Goal: Task Accomplishment & Management: Use online tool/utility

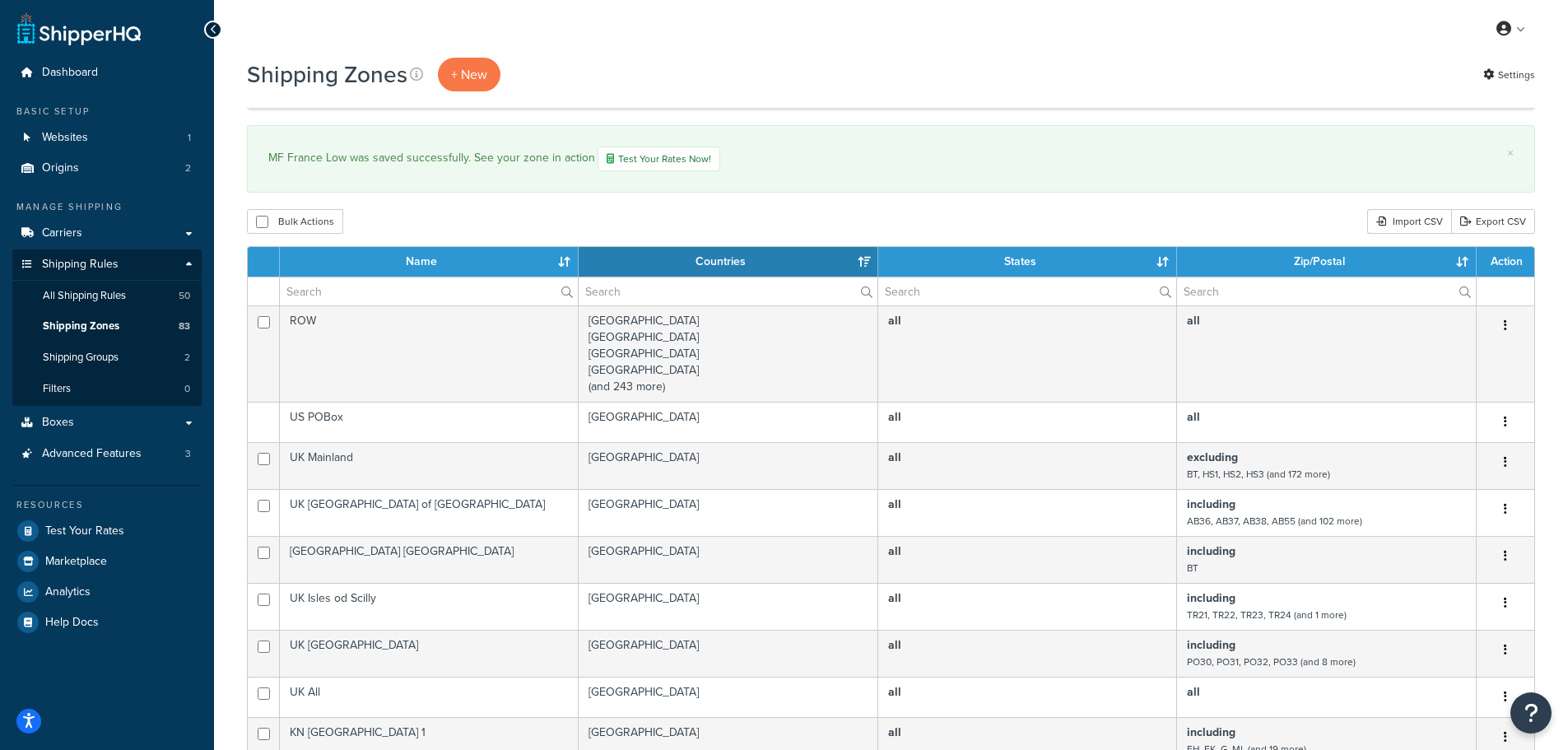
select select "15"
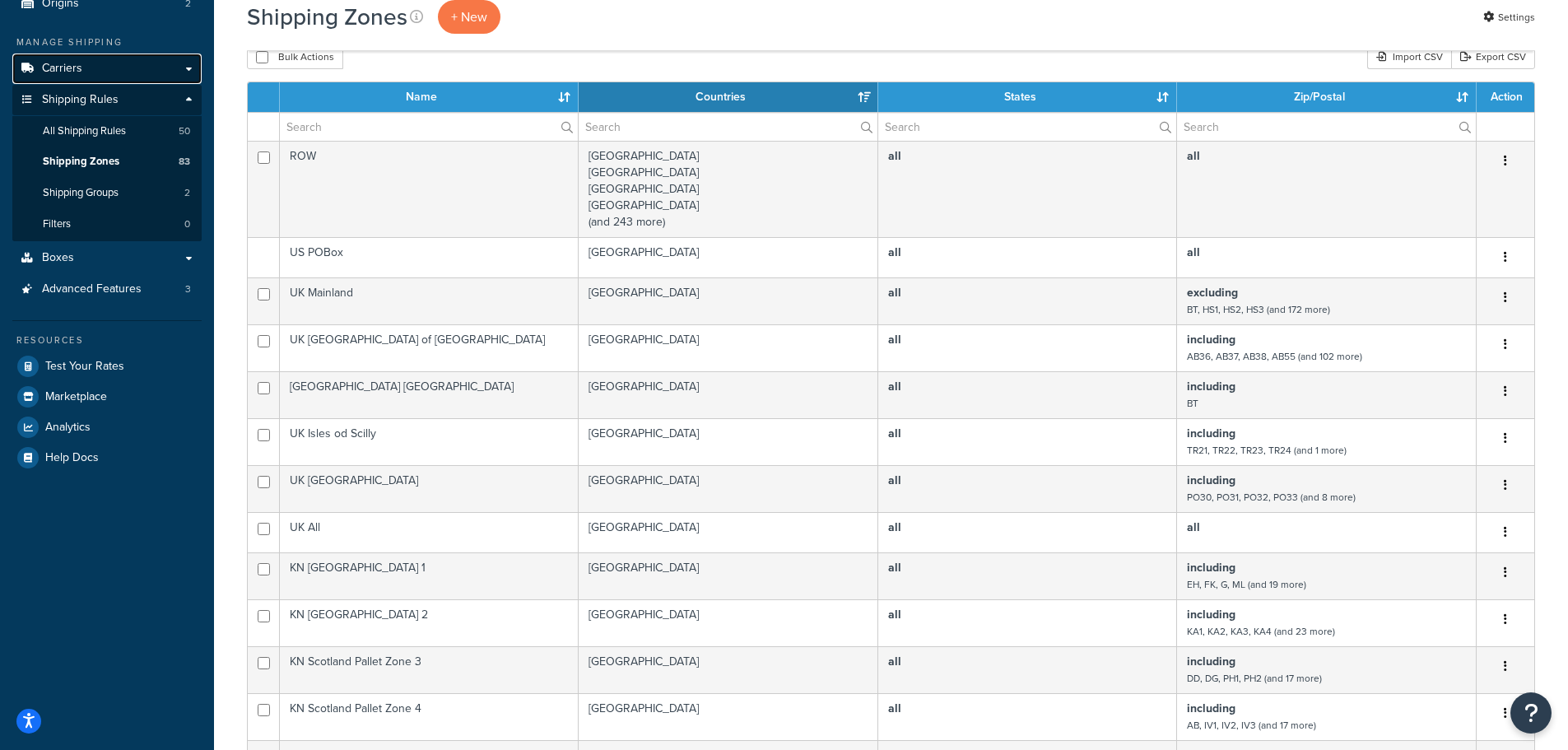
click at [66, 66] on span "Carriers" at bounding box center [62, 69] width 40 height 14
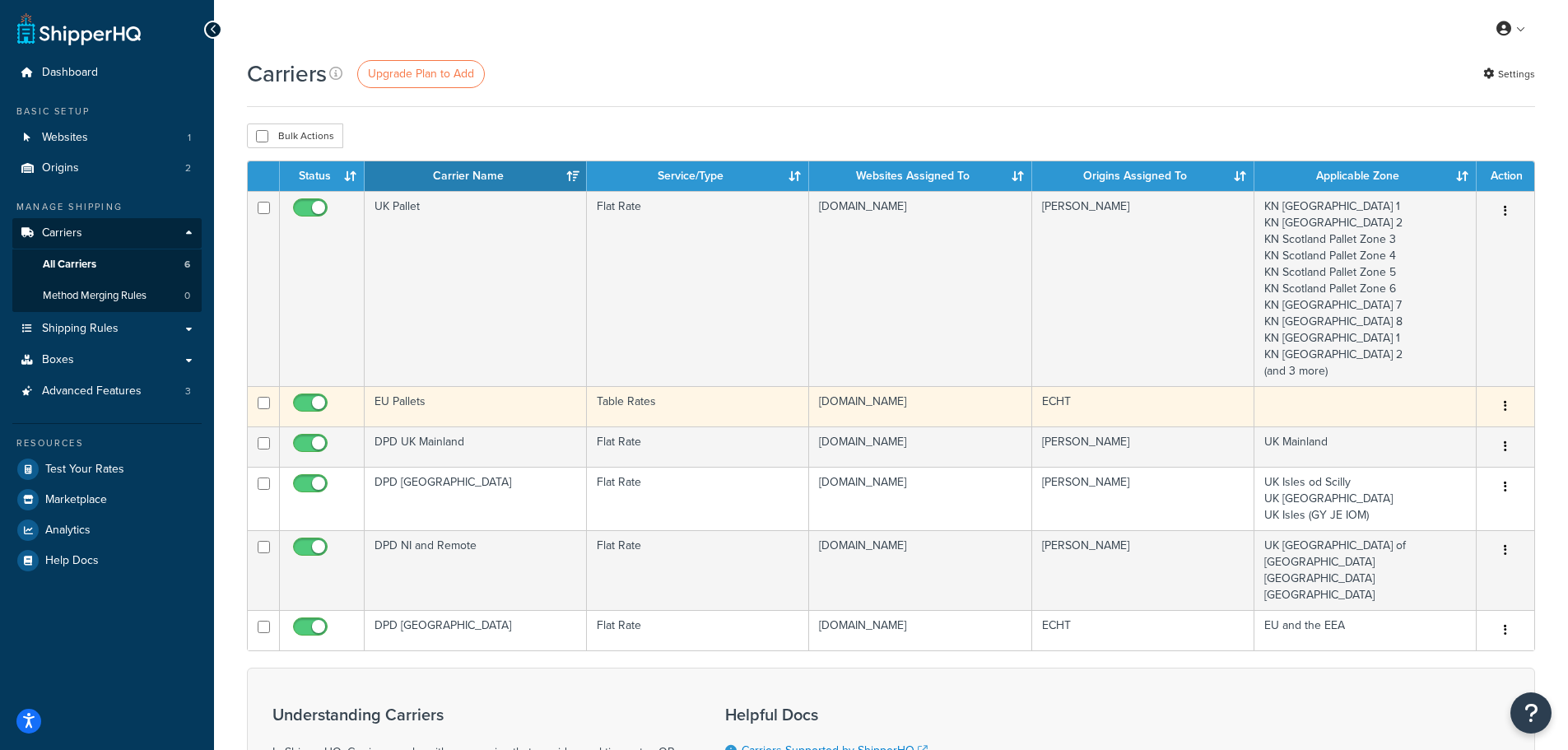
click at [418, 397] on td "EU Pallets" at bounding box center [475, 405] width 223 height 40
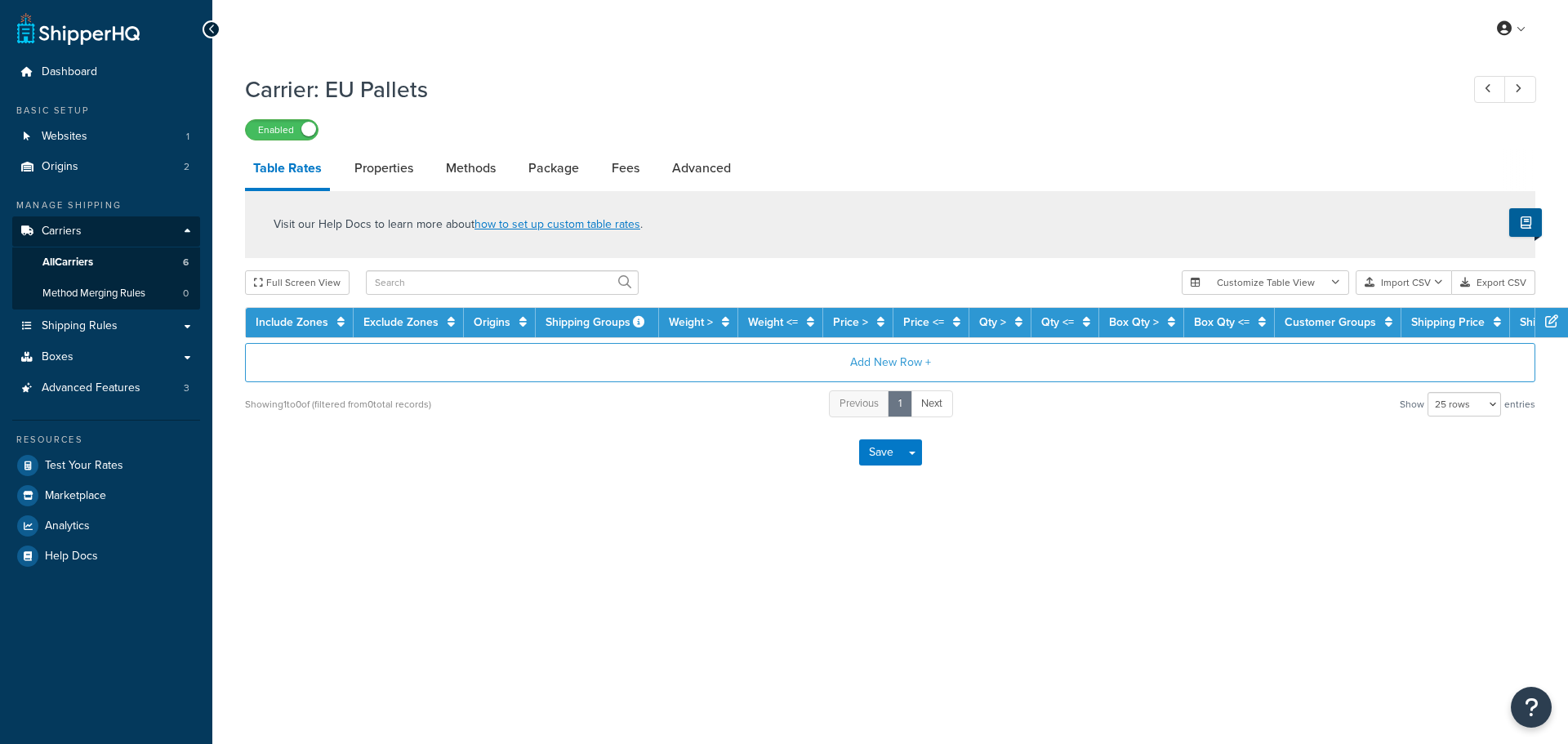
select select "25"
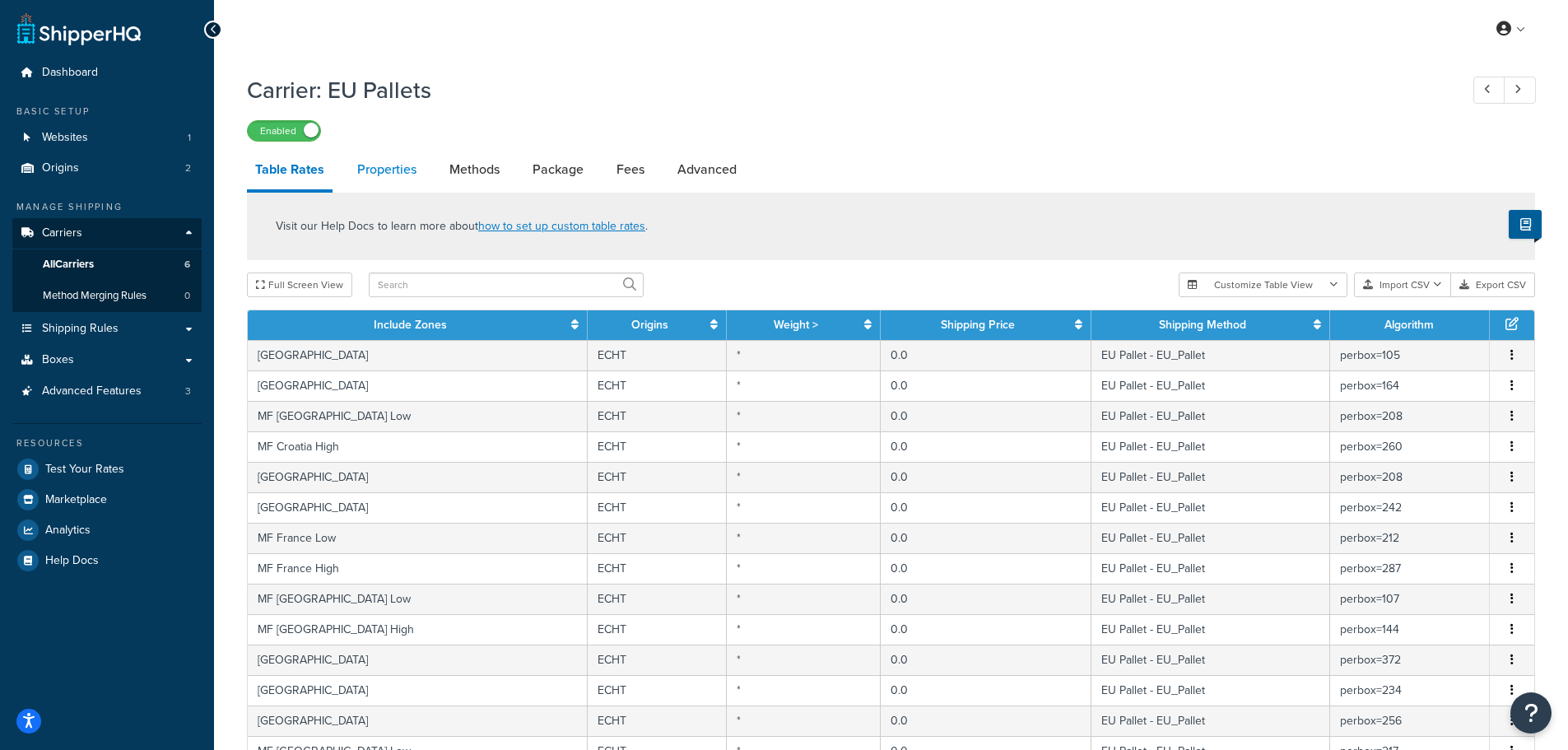
click at [391, 171] on link "Properties" at bounding box center [387, 169] width 76 height 40
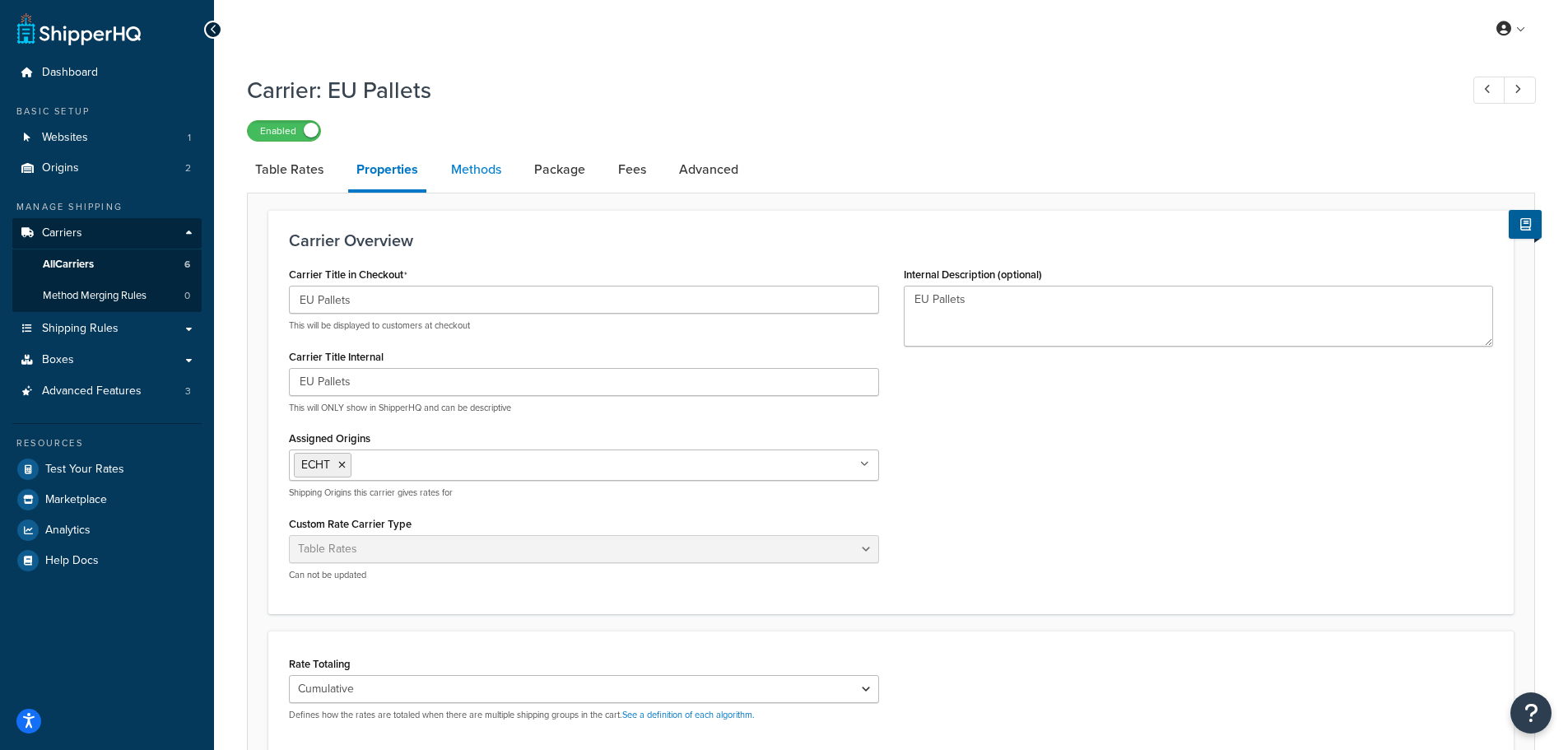
click at [481, 168] on link "Methods" at bounding box center [476, 169] width 67 height 40
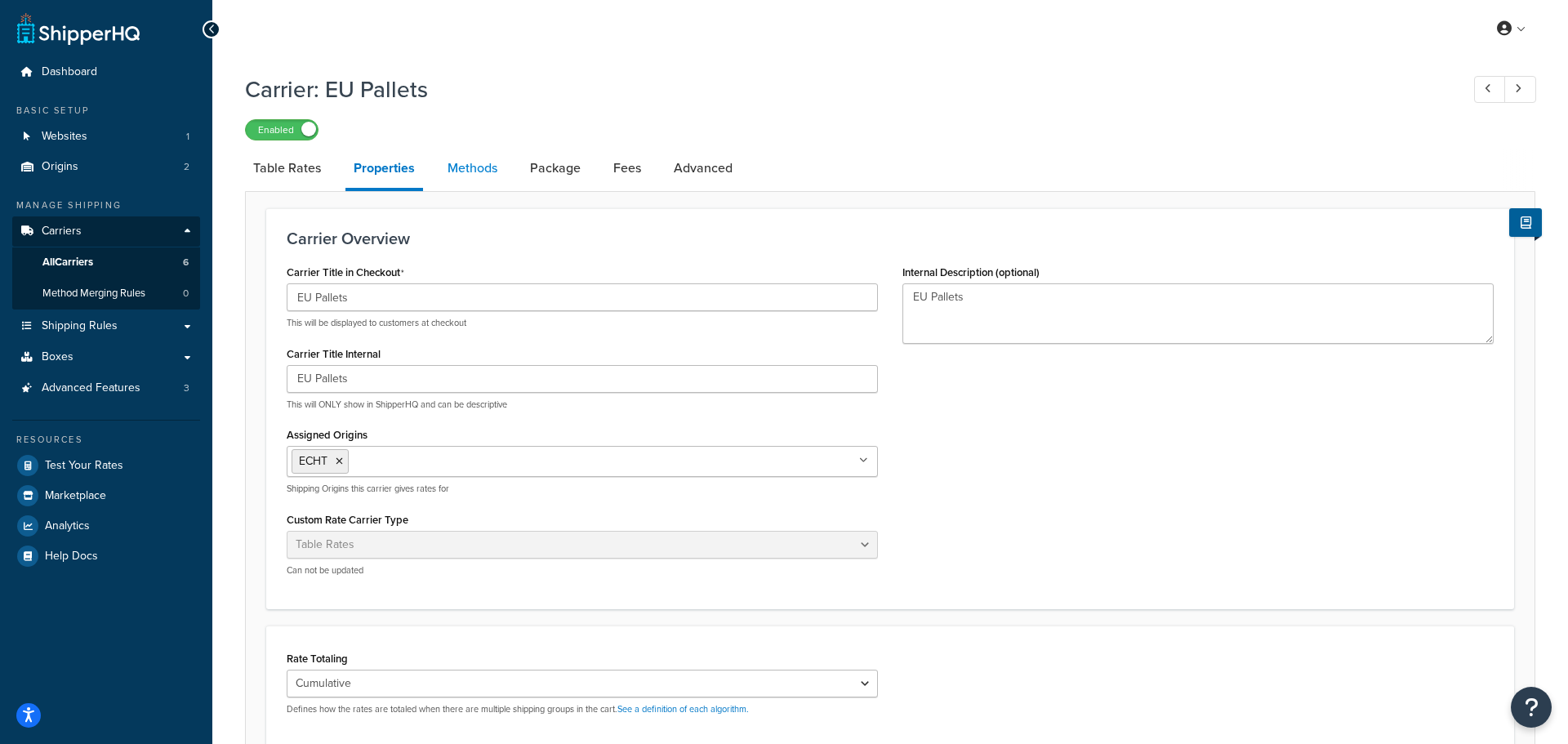
select select "25"
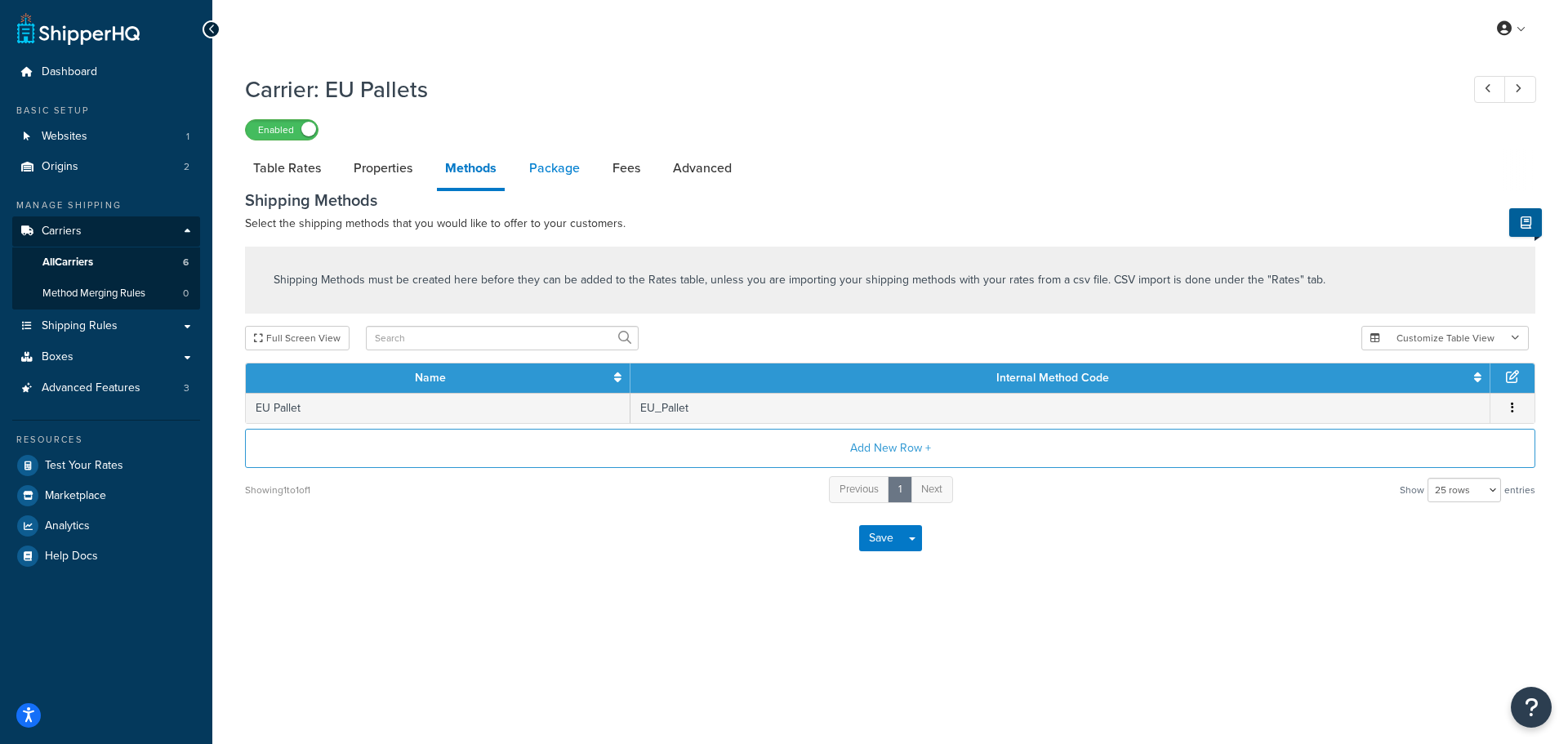
click at [562, 166] on link "Package" at bounding box center [554, 168] width 67 height 39
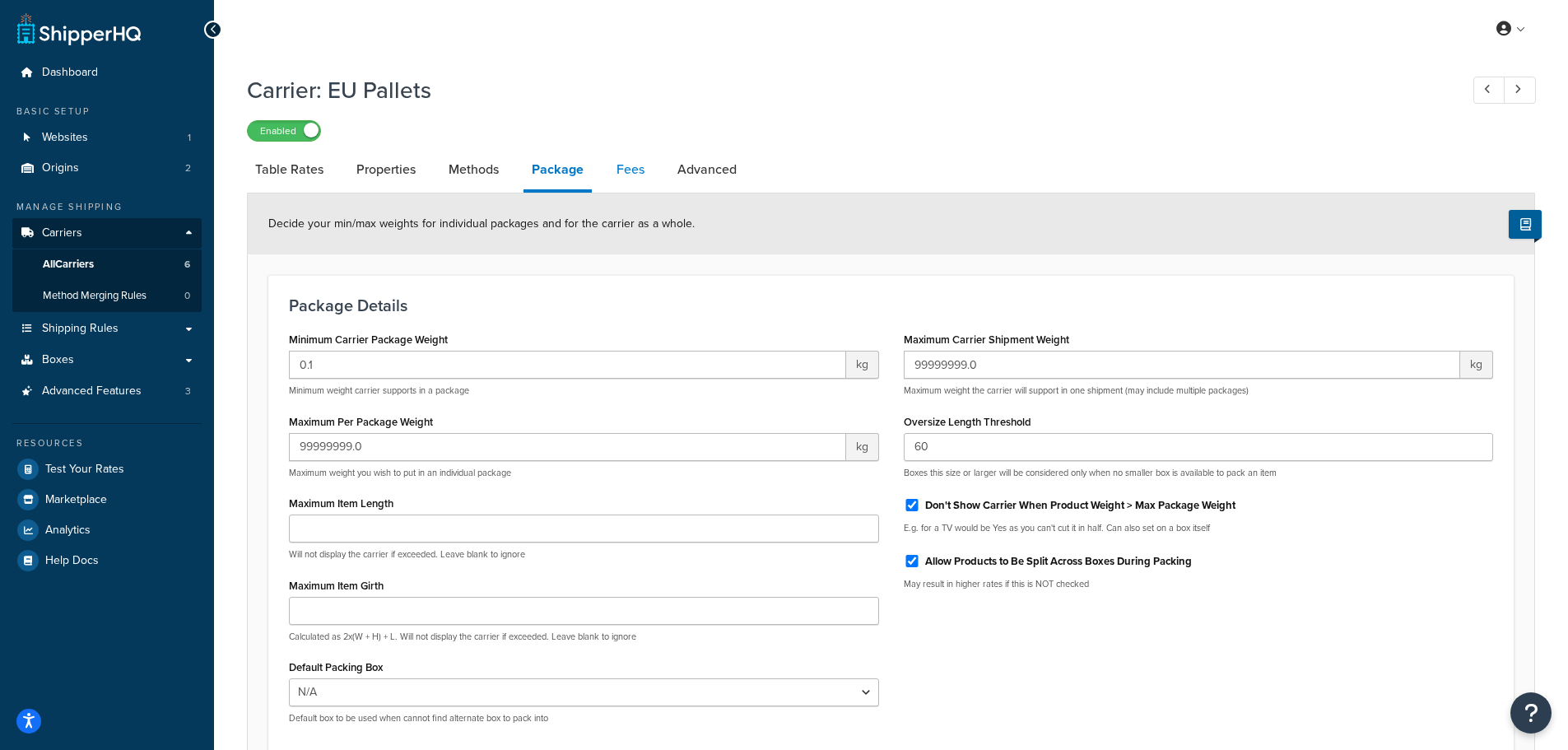
click at [630, 162] on link "Fees" at bounding box center [631, 169] width 45 height 40
select select "AFTER"
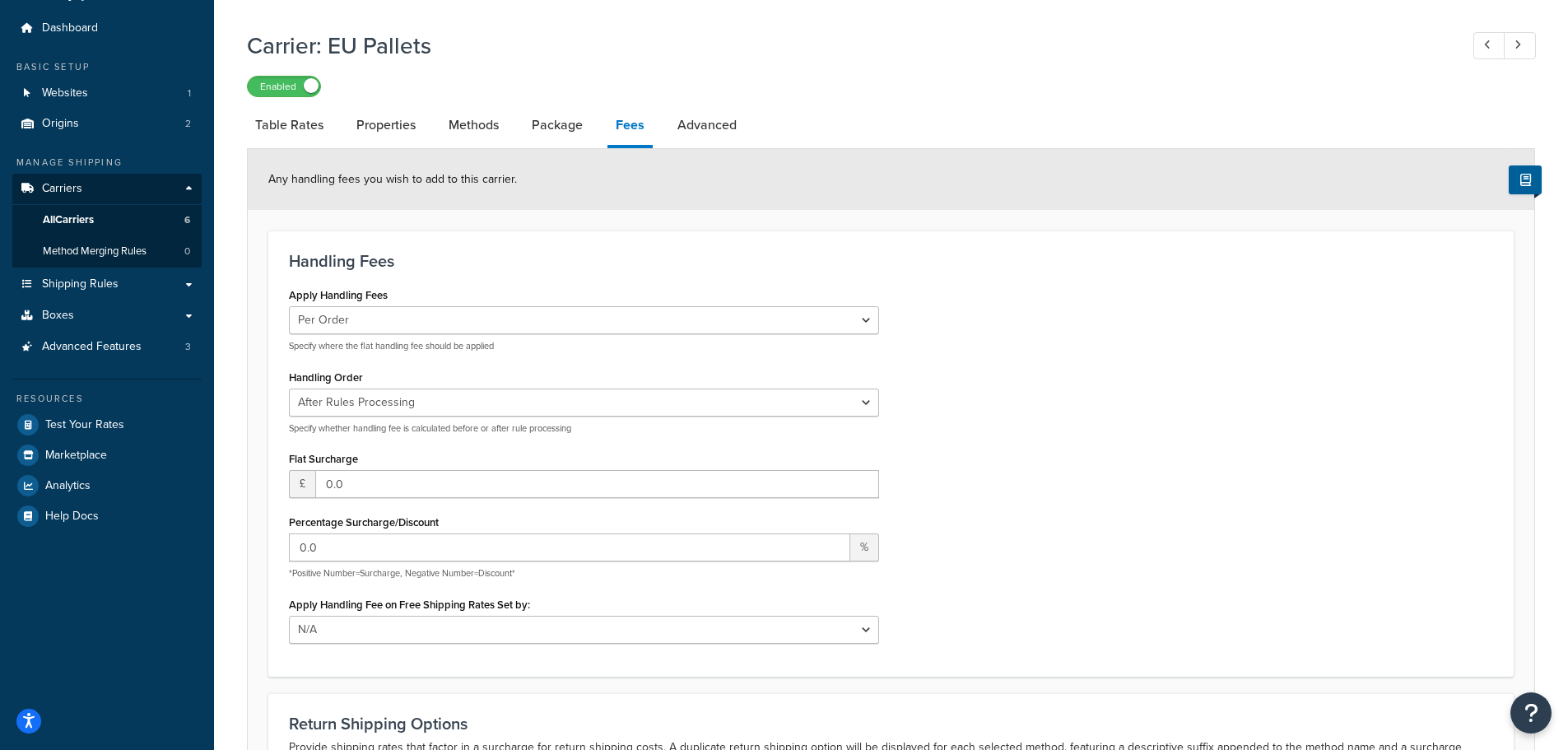
scroll to position [82, 0]
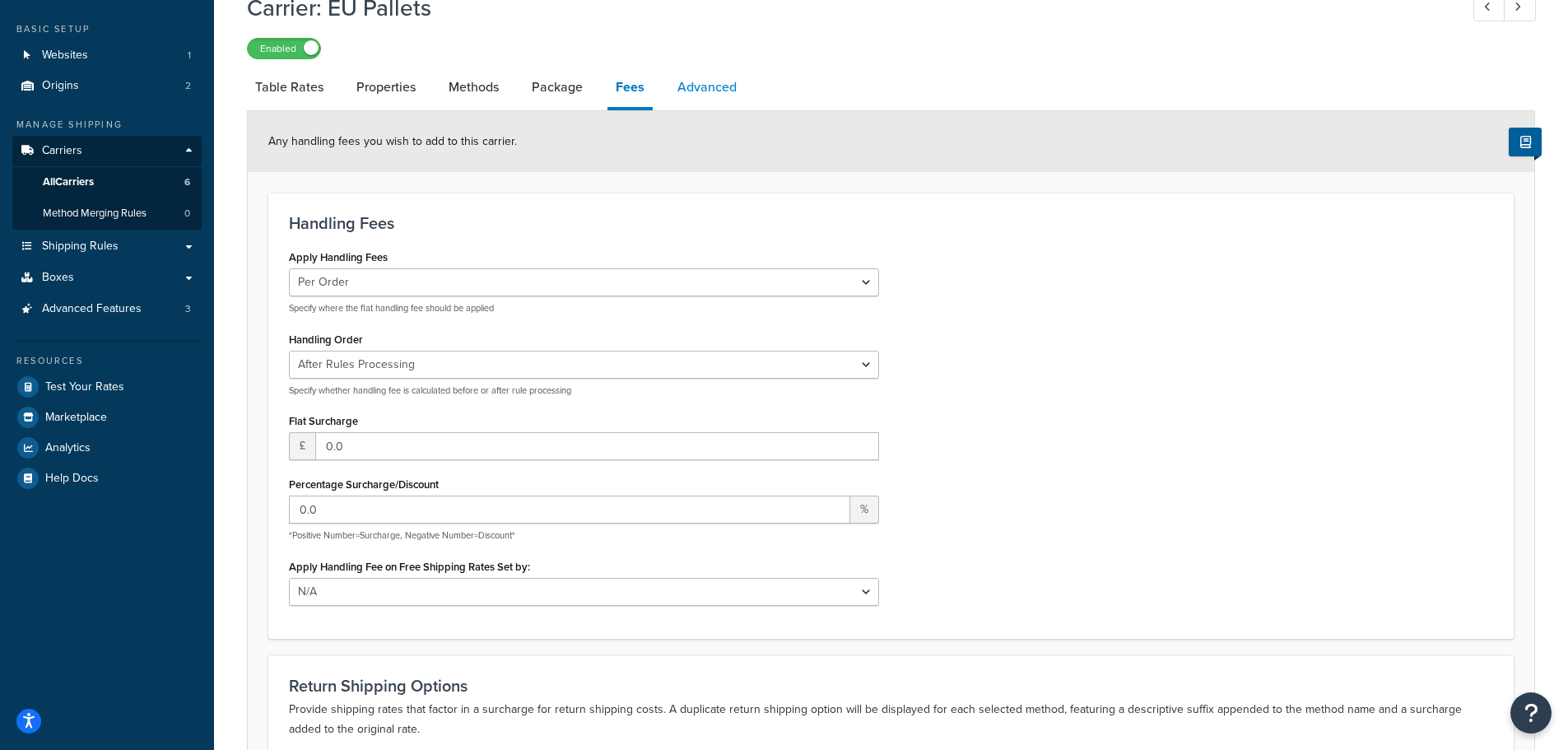
click at [700, 99] on link "Advanced" at bounding box center [707, 88] width 76 height 40
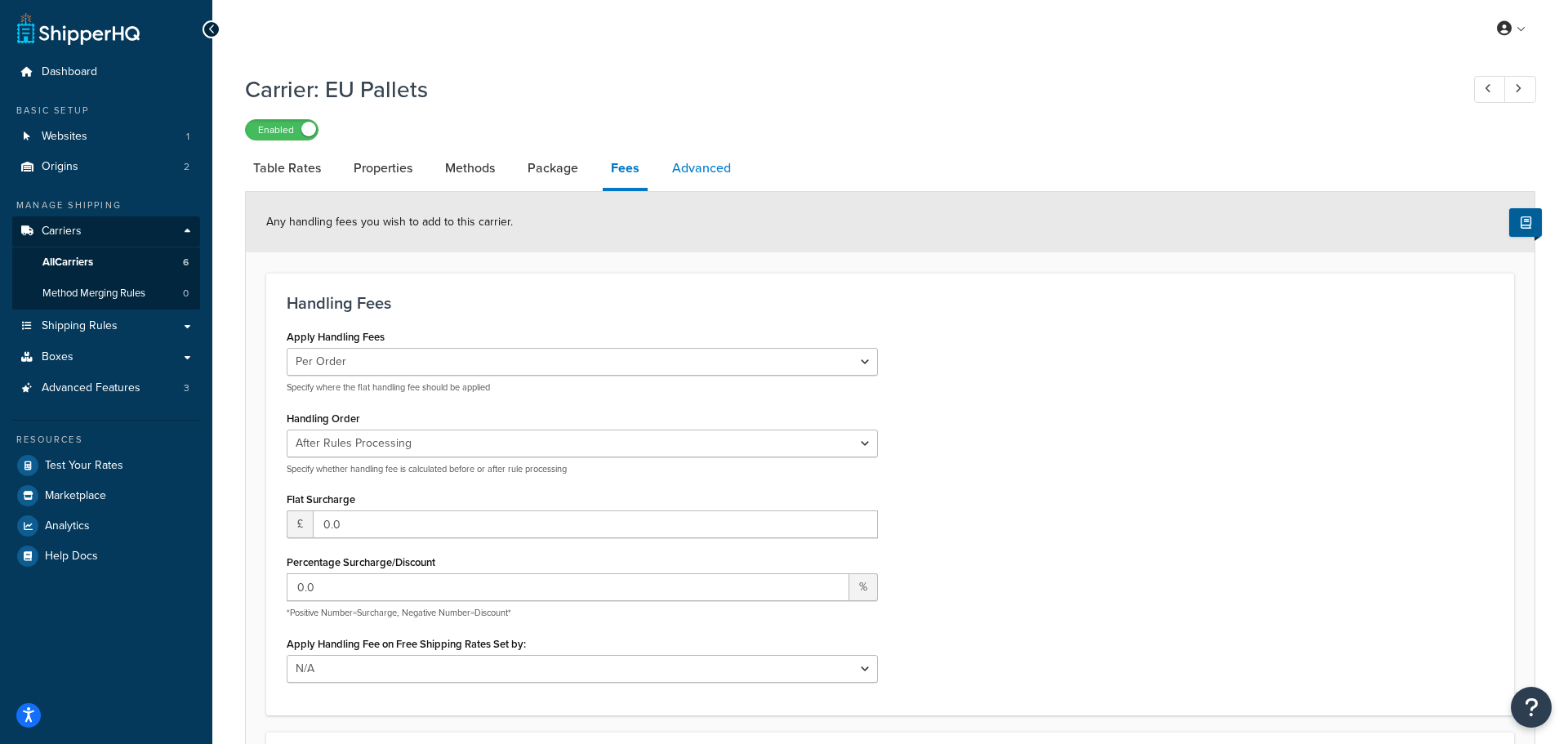
select select "false"
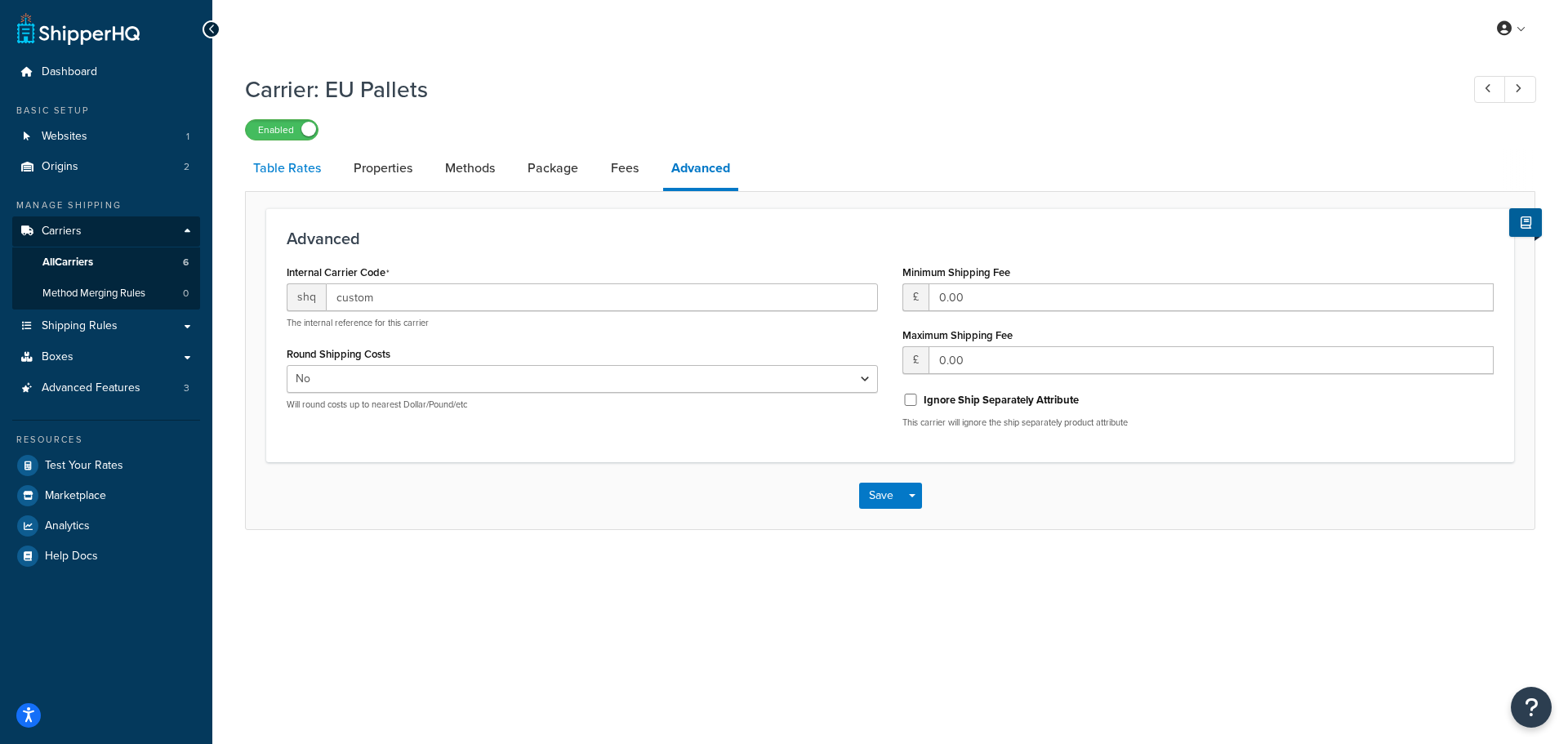
click at [284, 168] on link "Table Rates" at bounding box center [286, 168] width 84 height 39
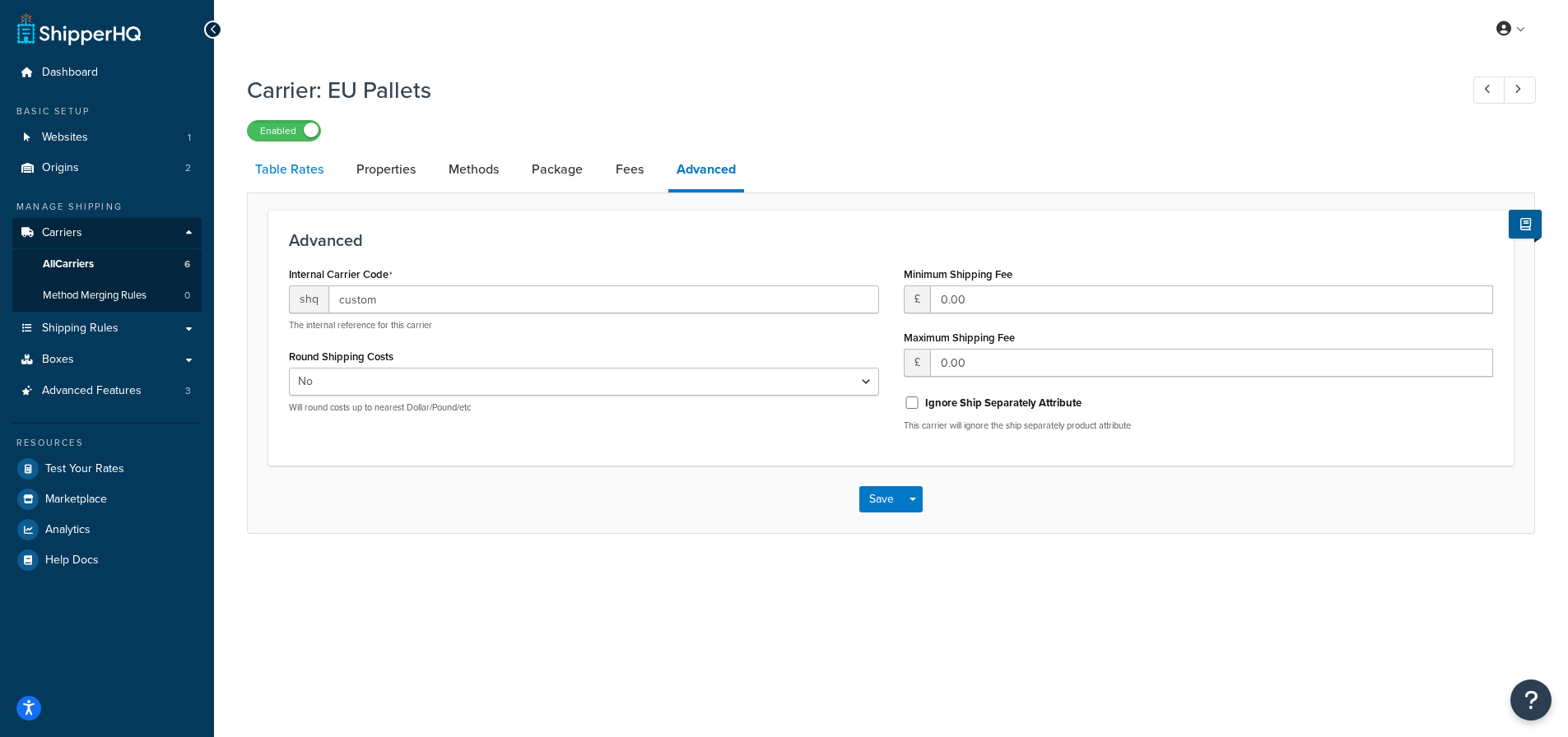
select select "25"
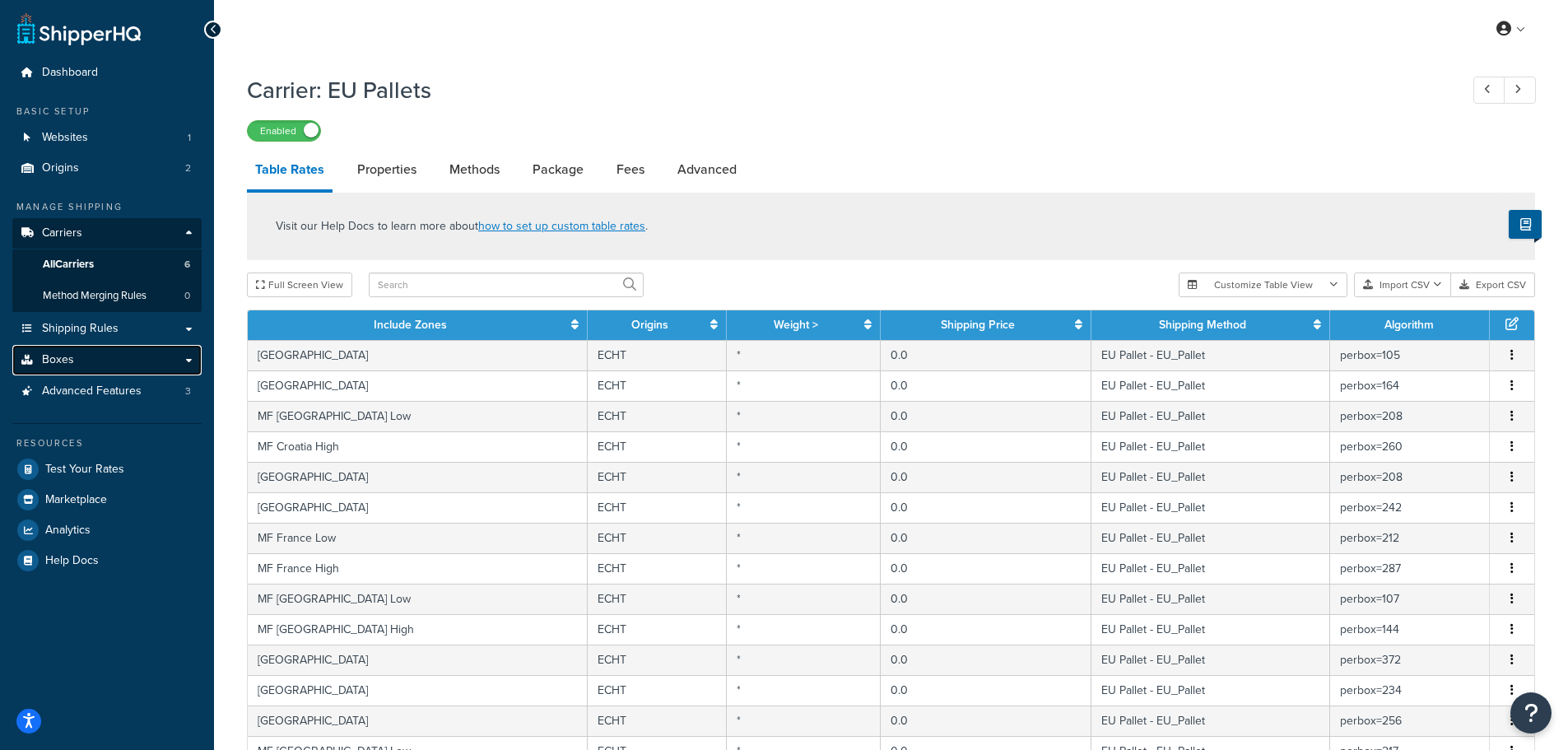
click at [58, 357] on span "Boxes" at bounding box center [58, 360] width 32 height 14
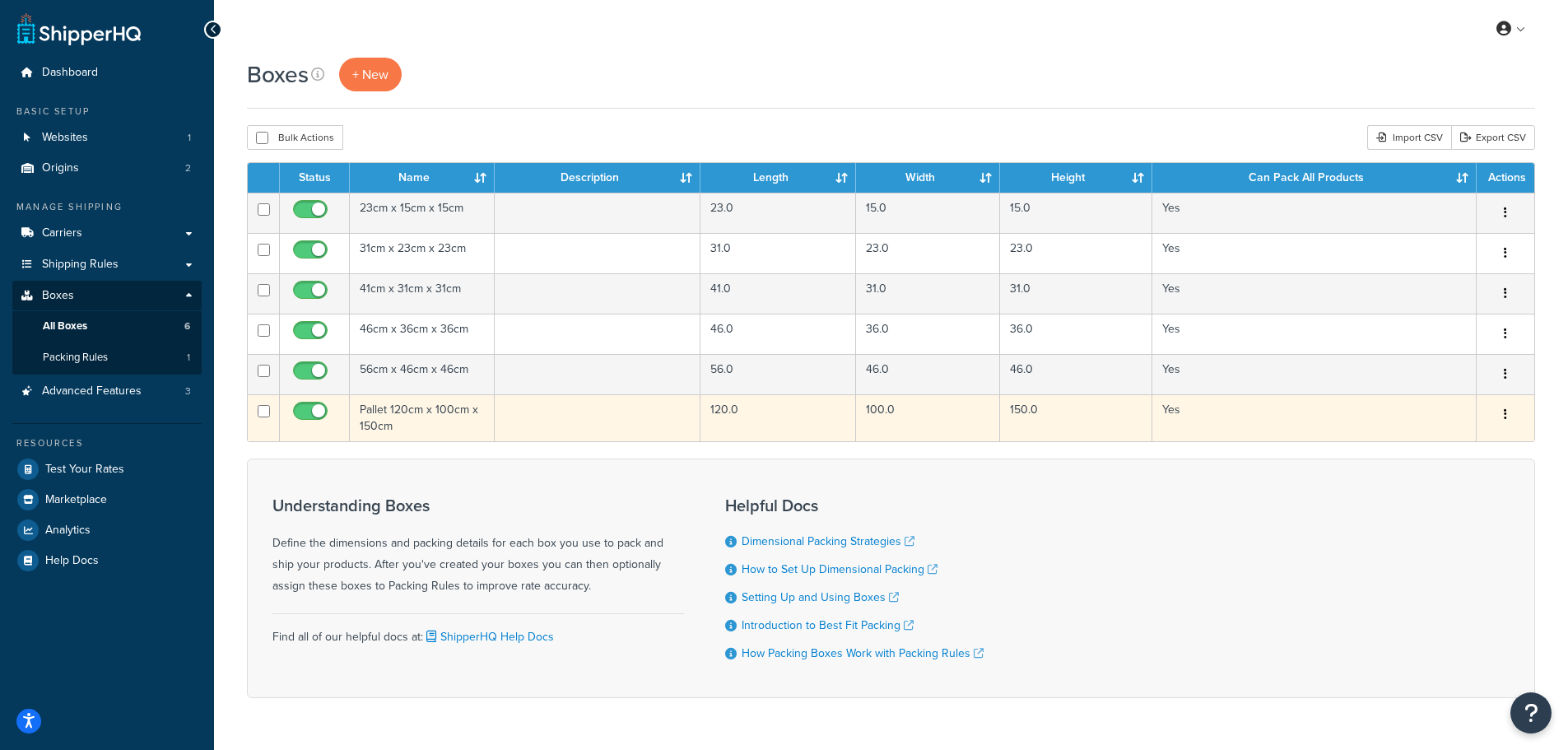
click at [368, 405] on td "Pallet 120cm x 100cm x 150cm" at bounding box center [422, 418] width 145 height 47
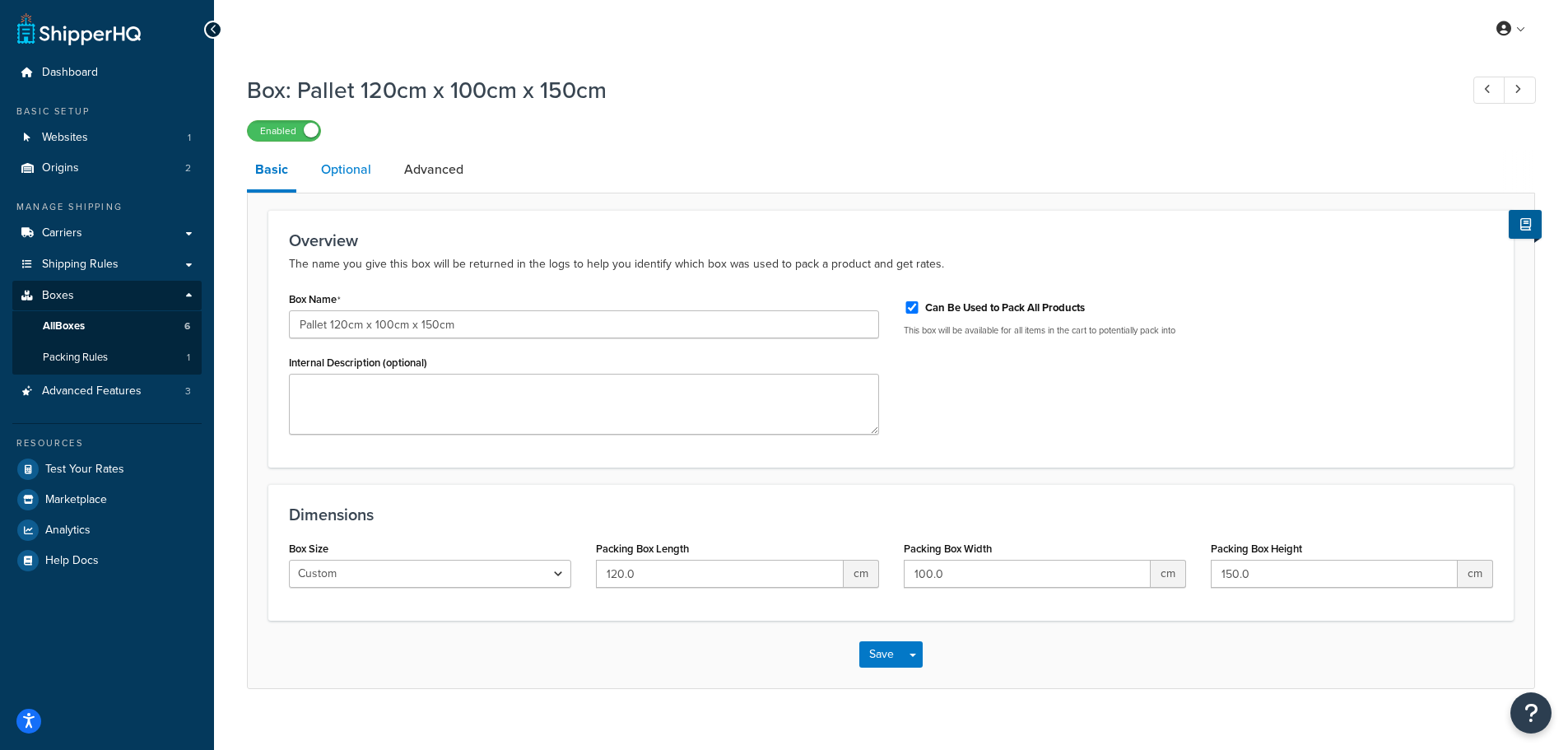
click at [346, 169] on link "Optional" at bounding box center [346, 169] width 67 height 40
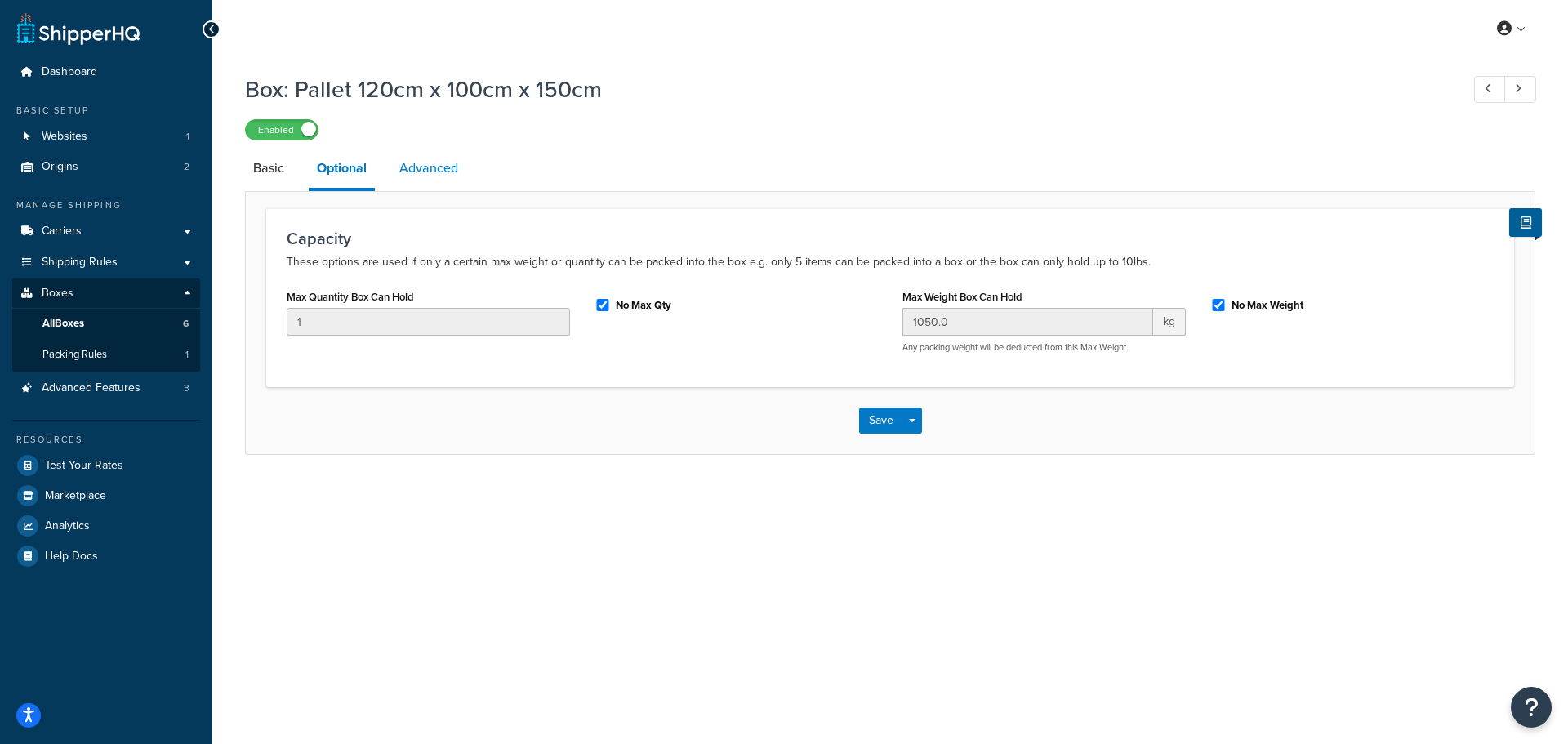
click at [424, 162] on link "Advanced" at bounding box center [429, 168] width 75 height 39
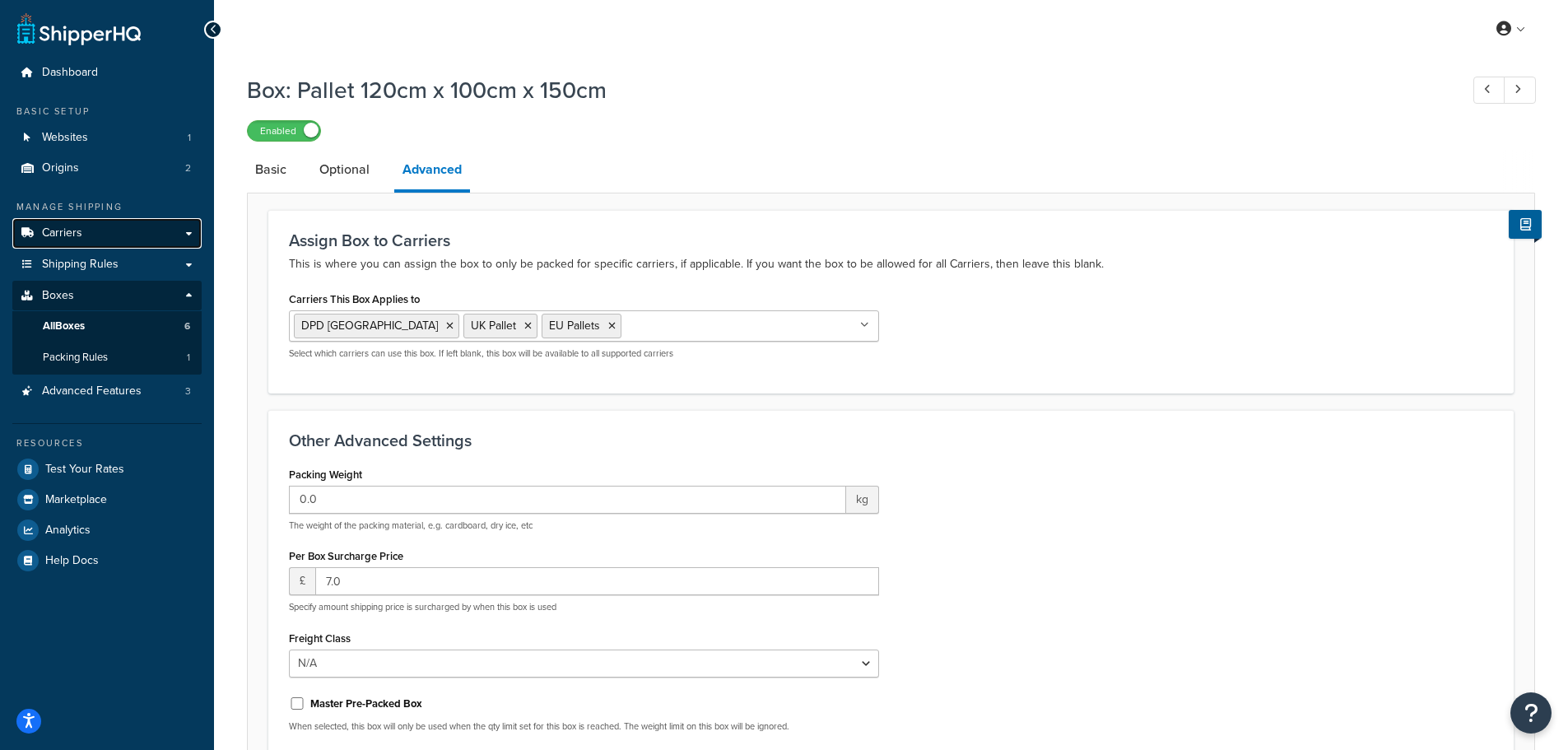
click at [72, 224] on link "Carriers" at bounding box center [107, 233] width 189 height 30
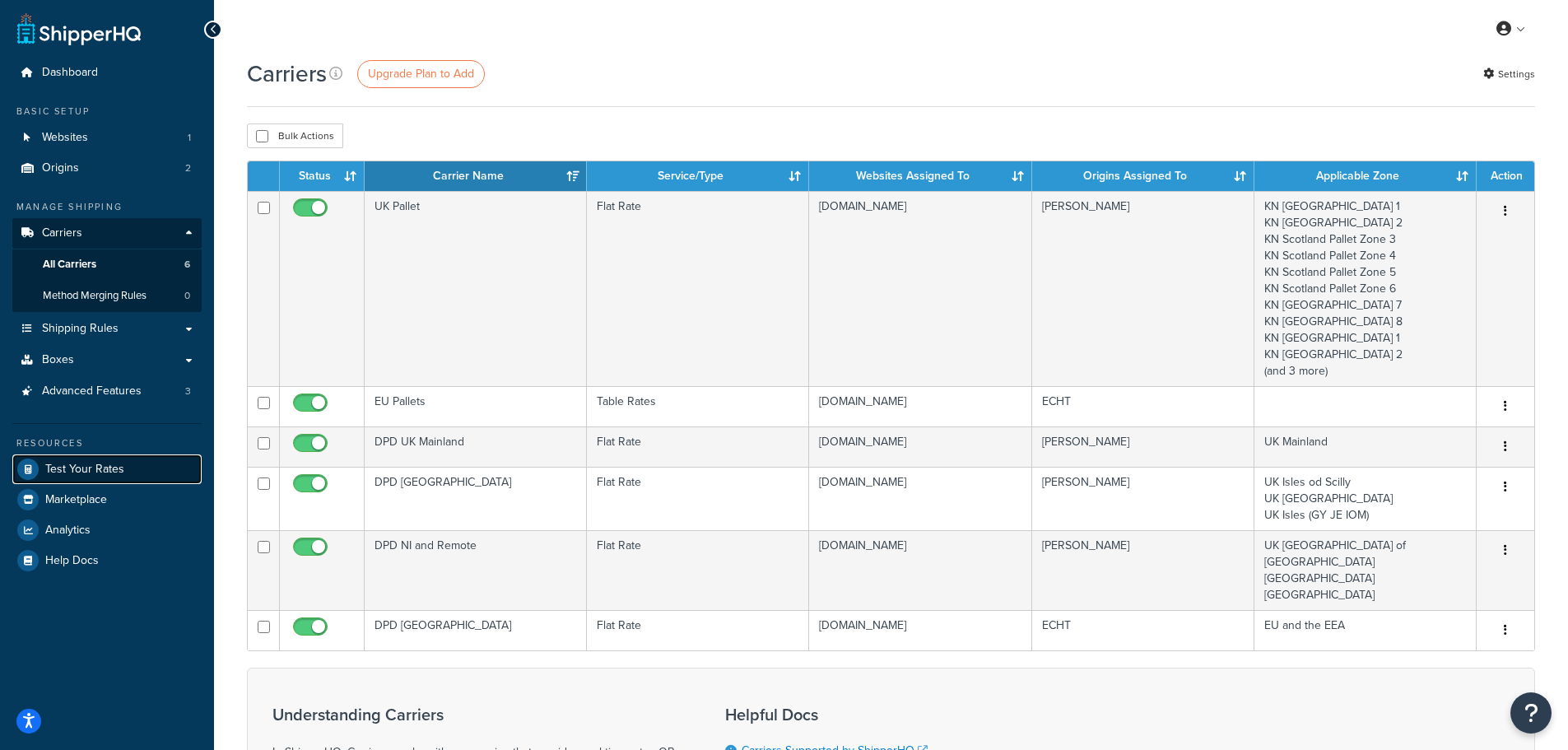
click at [73, 462] on span "Test Your Rates" at bounding box center [85, 469] width 79 height 14
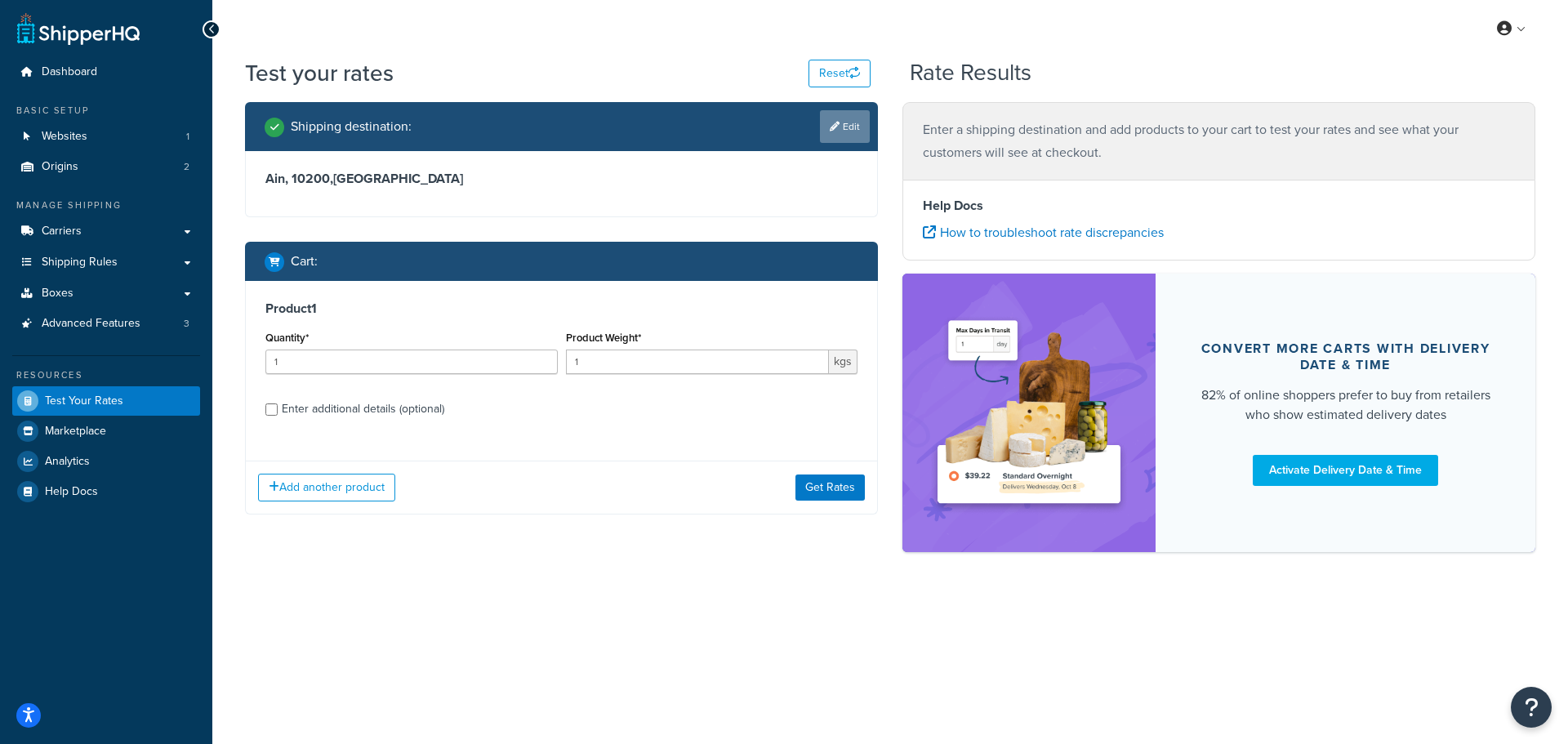
click at [840, 122] on link "Edit" at bounding box center [845, 126] width 49 height 32
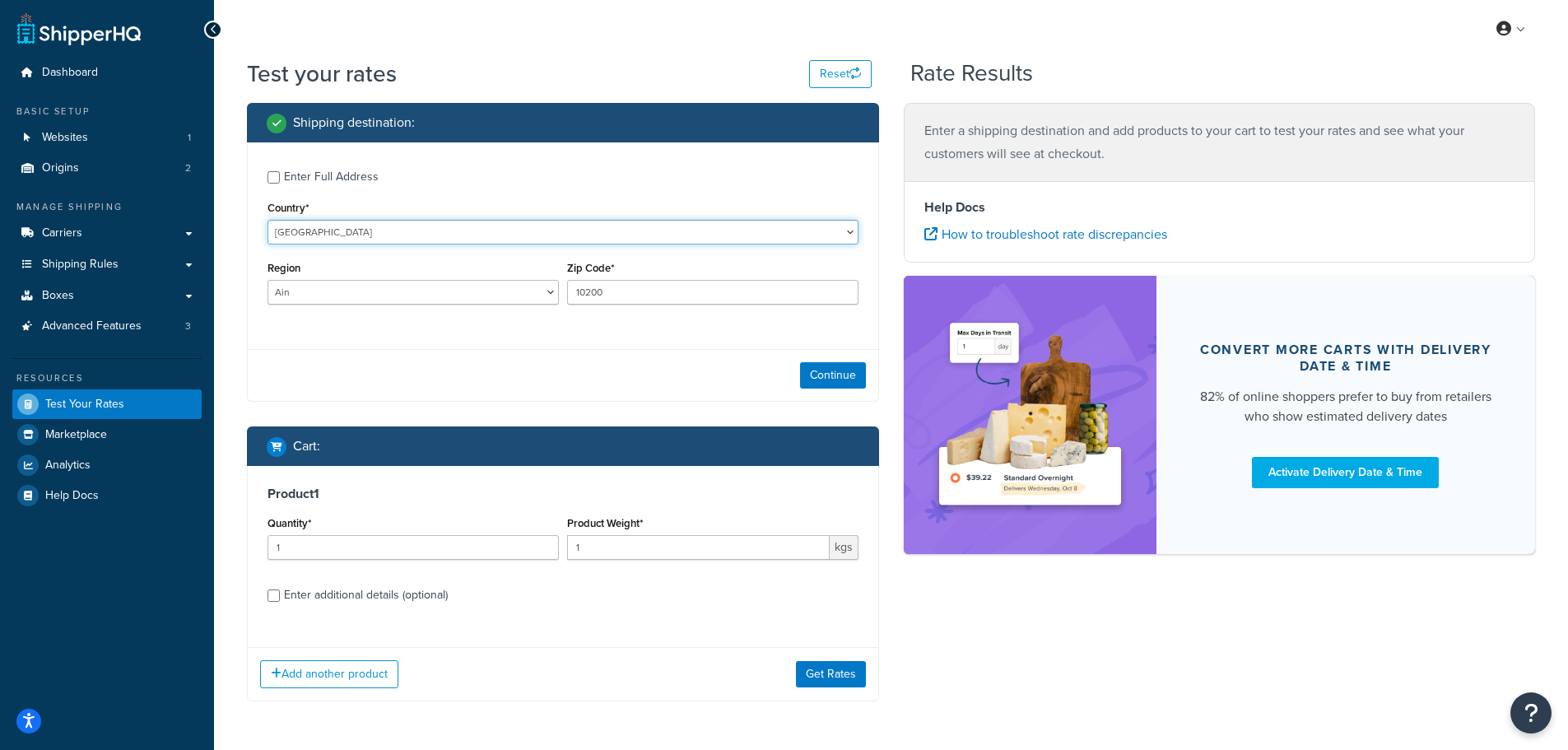
click at [304, 232] on select "United States United Kingdom Afghanistan Åland Islands Albania Algeria American…" at bounding box center [563, 232] width 591 height 25
select select "DE"
click at [267, 220] on select "United States United Kingdom Afghanistan Åland Islands Albania Algeria American…" at bounding box center [563, 232] width 591 height 25
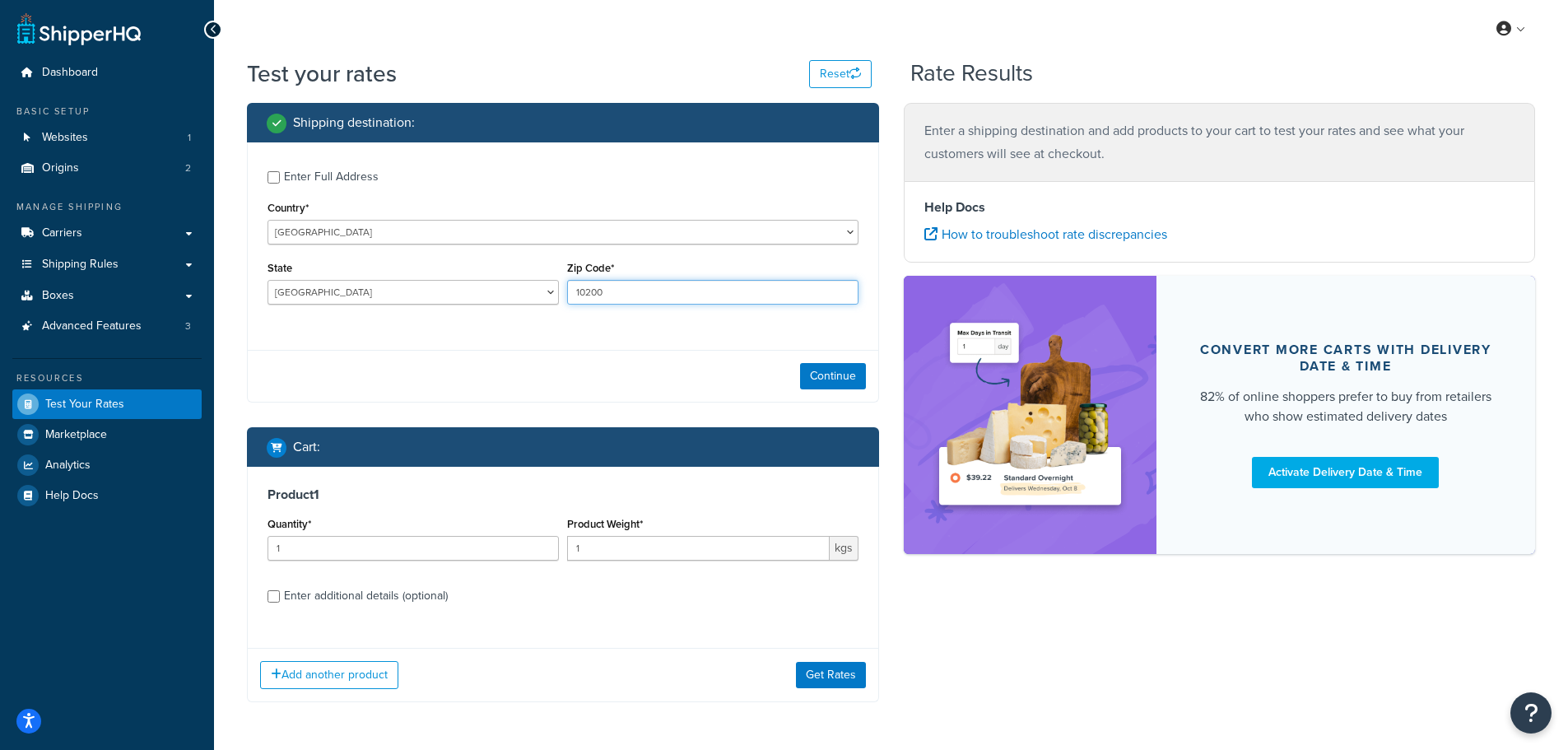
drag, startPoint x: 619, startPoint y: 286, endPoint x: 562, endPoint y: 302, distance: 59.2
click at [563, 302] on div "Zip Code* 10200" at bounding box center [712, 287] width 300 height 60
paste input "33098"
type input "33098"
click at [579, 320] on div "Enter Full Address Country* United States United Kingdom Afghanistan Åland Isla…" at bounding box center [563, 240] width 631 height 194
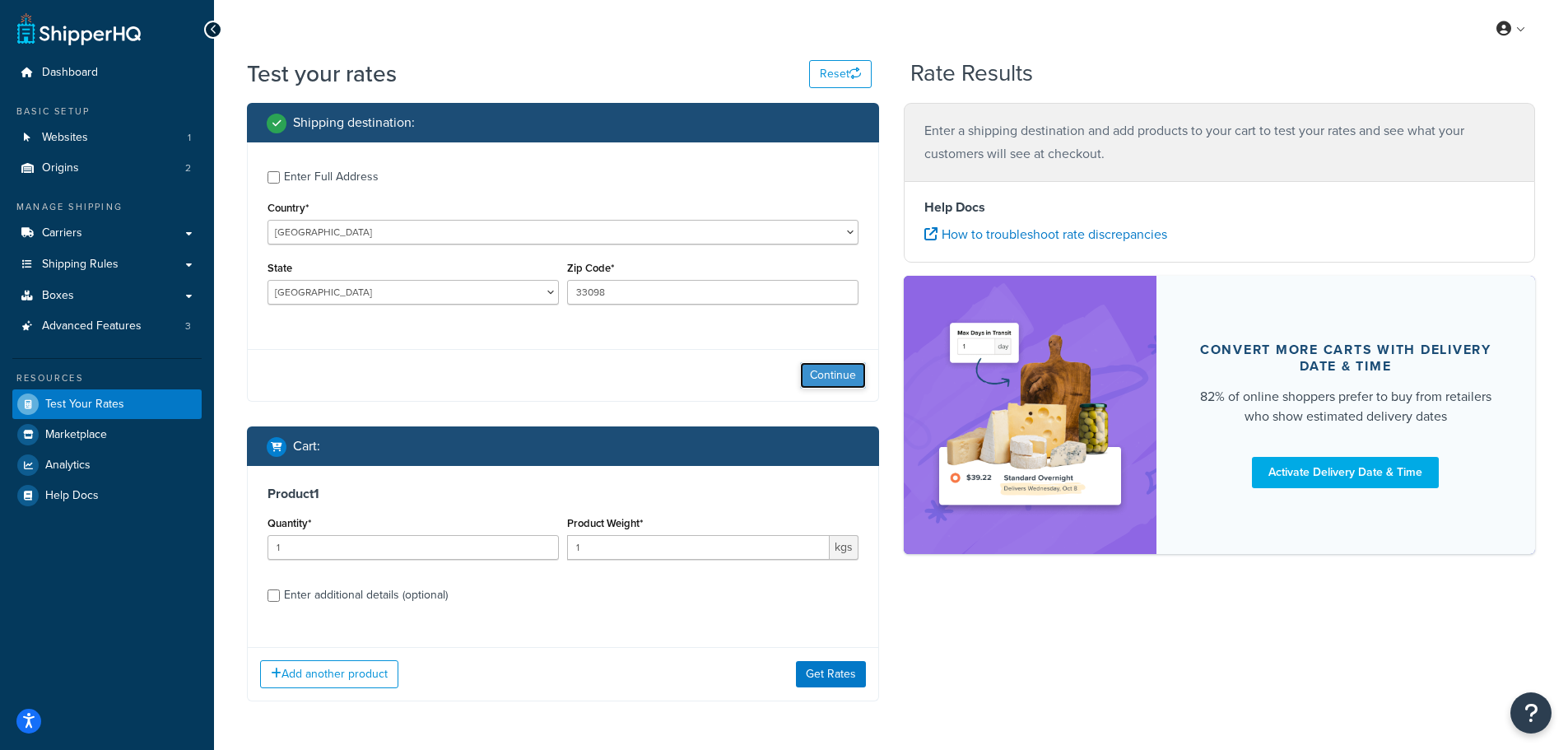
click at [829, 373] on button "Continue" at bounding box center [833, 375] width 66 height 27
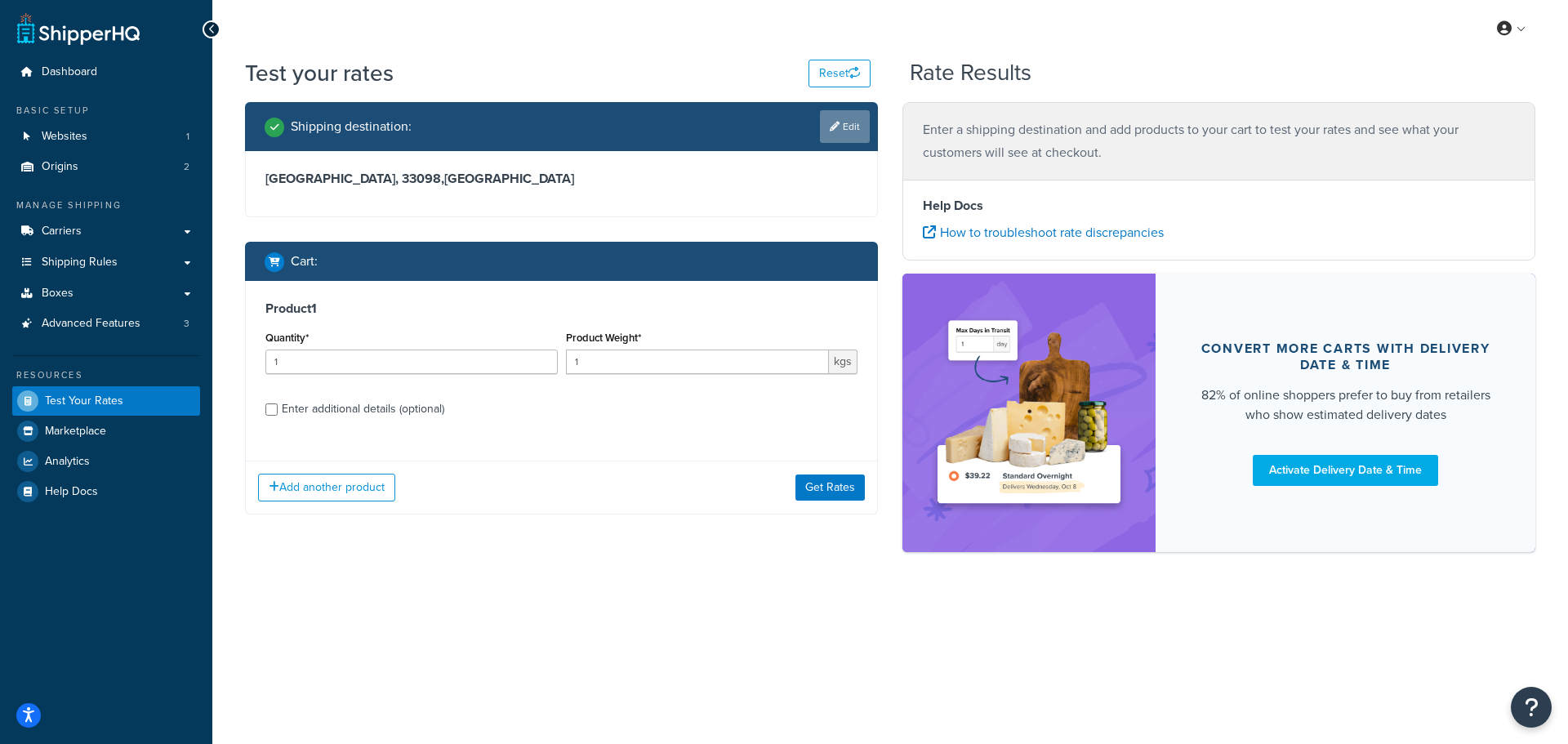
click at [831, 118] on link "Edit" at bounding box center [845, 126] width 49 height 32
select select "DE"
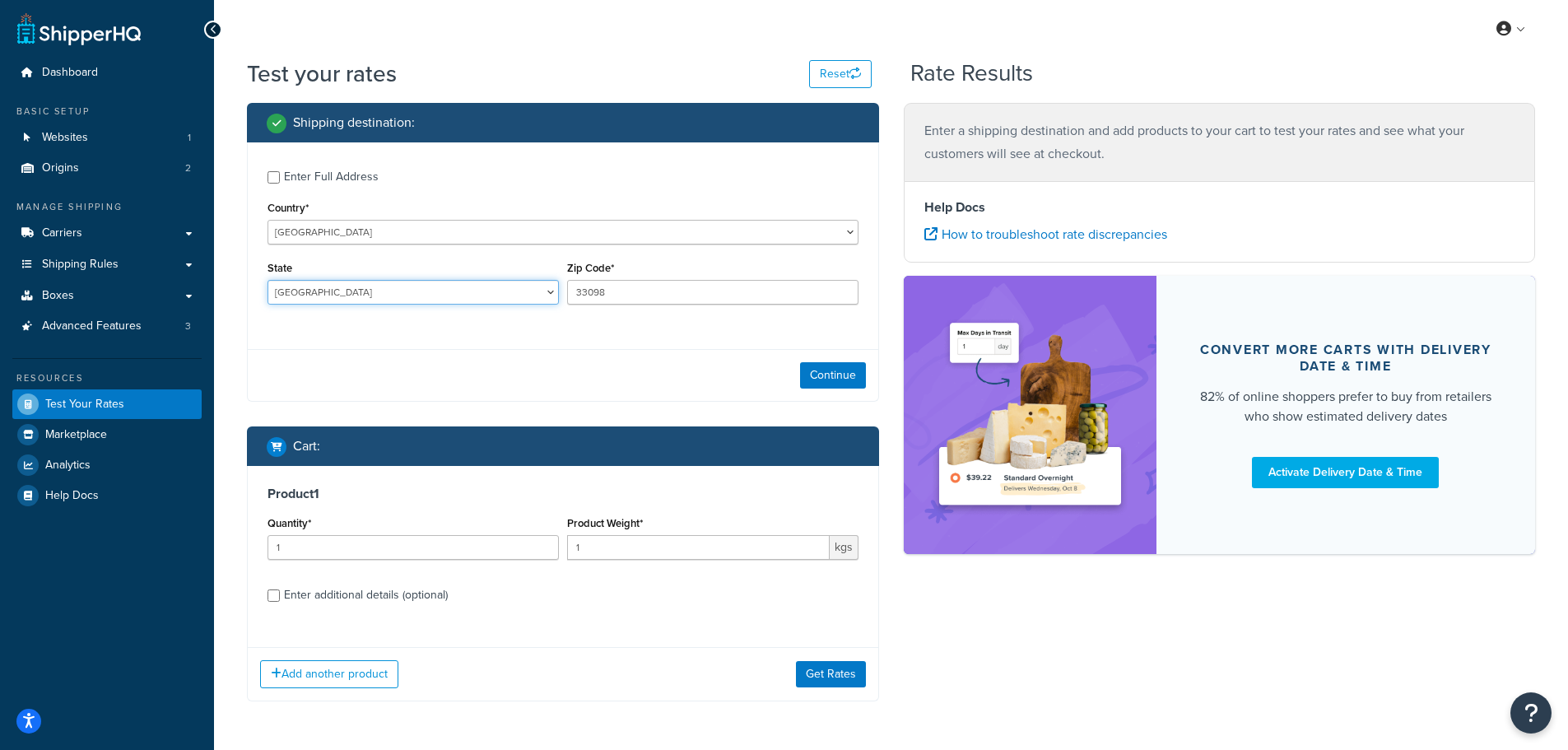
click at [409, 288] on select "Baden-Wuerttemberg Bayern Berlin Brandenburg Bremen Hamburg Hessen Mecklenburg-…" at bounding box center [412, 292] width 291 height 25
click at [270, 179] on input "Enter Full Address" at bounding box center [273, 177] width 12 height 12
checkbox input "true"
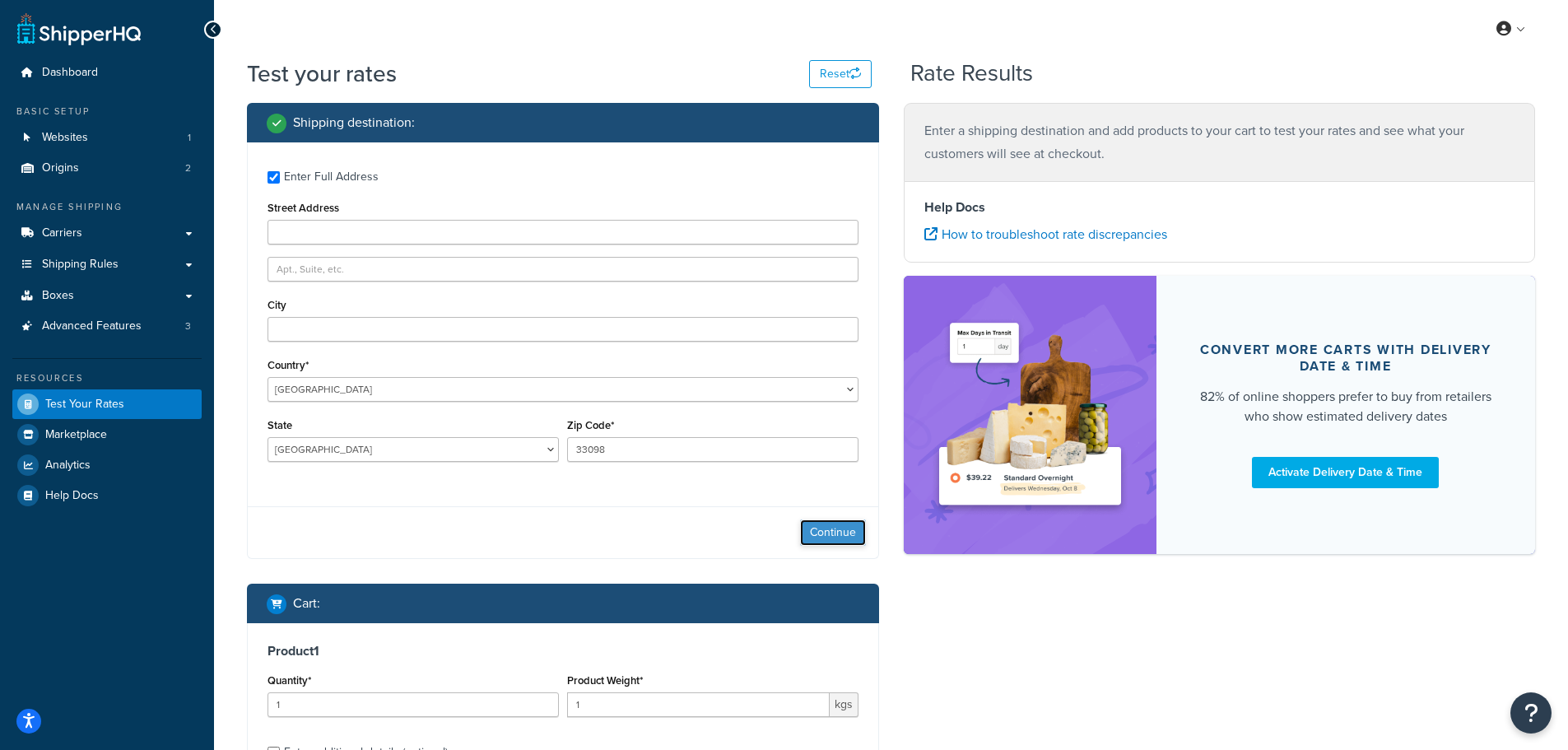
click at [819, 530] on button "Continue" at bounding box center [833, 533] width 66 height 27
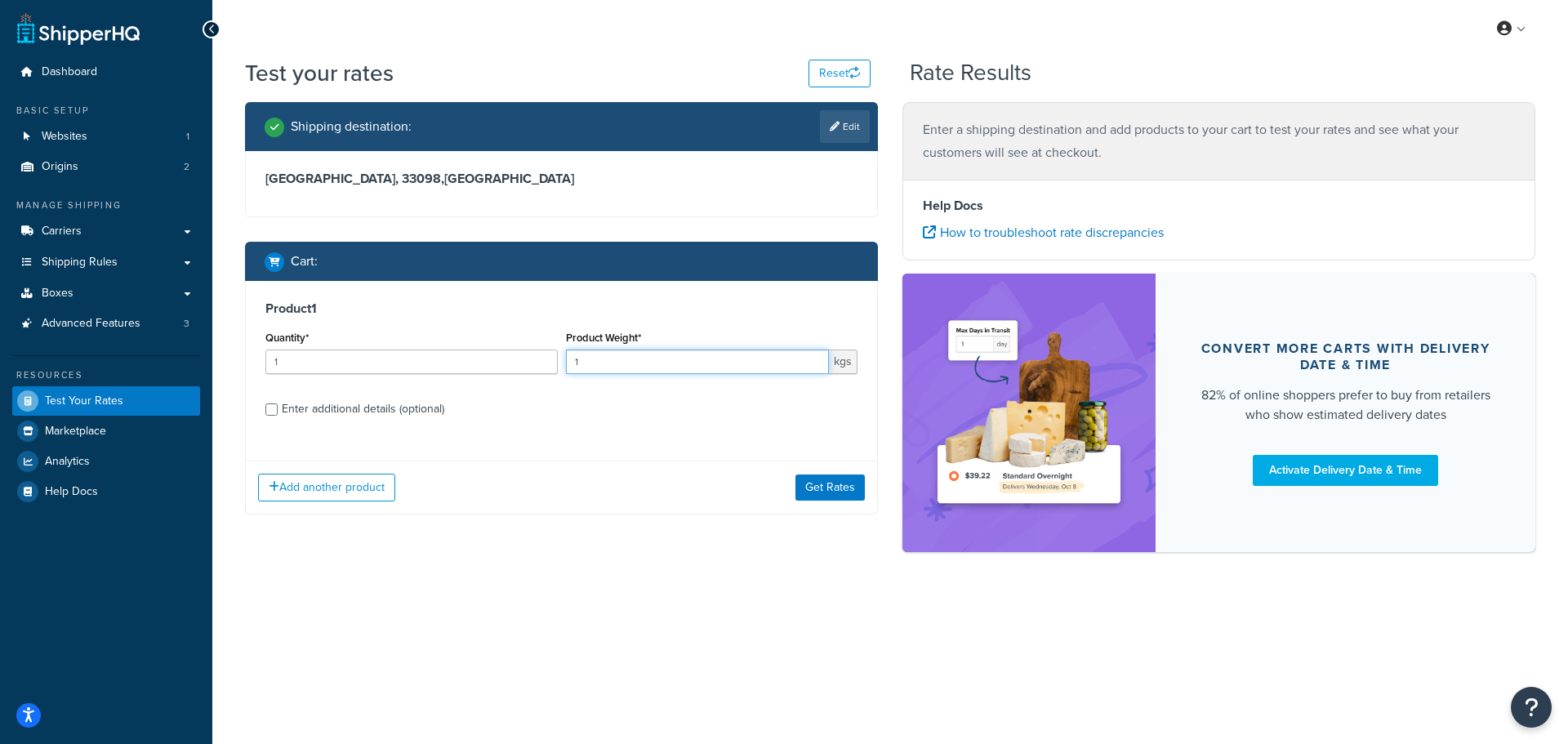
drag, startPoint x: 576, startPoint y: 370, endPoint x: 566, endPoint y: 374, distance: 10.8
click at [566, 372] on input "1" at bounding box center [697, 361] width 263 height 25
drag, startPoint x: 282, startPoint y: 367, endPoint x: 235, endPoint y: 385, distance: 50.3
click at [235, 385] on div "Shipping destination : Edit Baden-Wuerttemberg, 33098 , Germany Cart : Product …" at bounding box center [561, 320] width 657 height 437
type input "8"
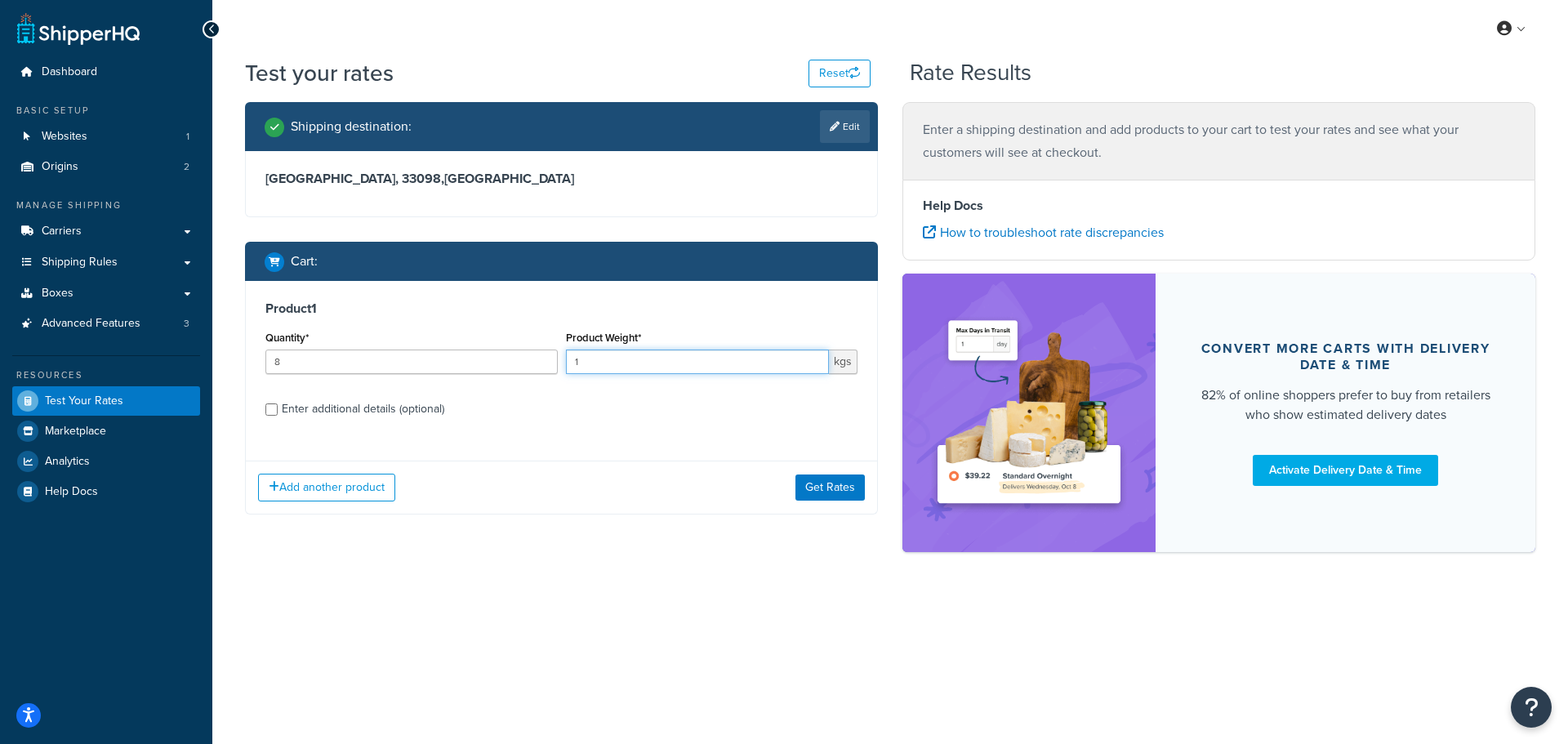
drag, startPoint x: 589, startPoint y: 365, endPoint x: 568, endPoint y: 374, distance: 22.8
click at [568, 374] on input "1" at bounding box center [697, 361] width 263 height 25
type input "25"
click at [583, 412] on label "Enter additional details (optional)" at bounding box center [570, 407] width 576 height 26
click at [278, 412] on input "Enter additional details (optional)" at bounding box center [271, 409] width 12 height 12
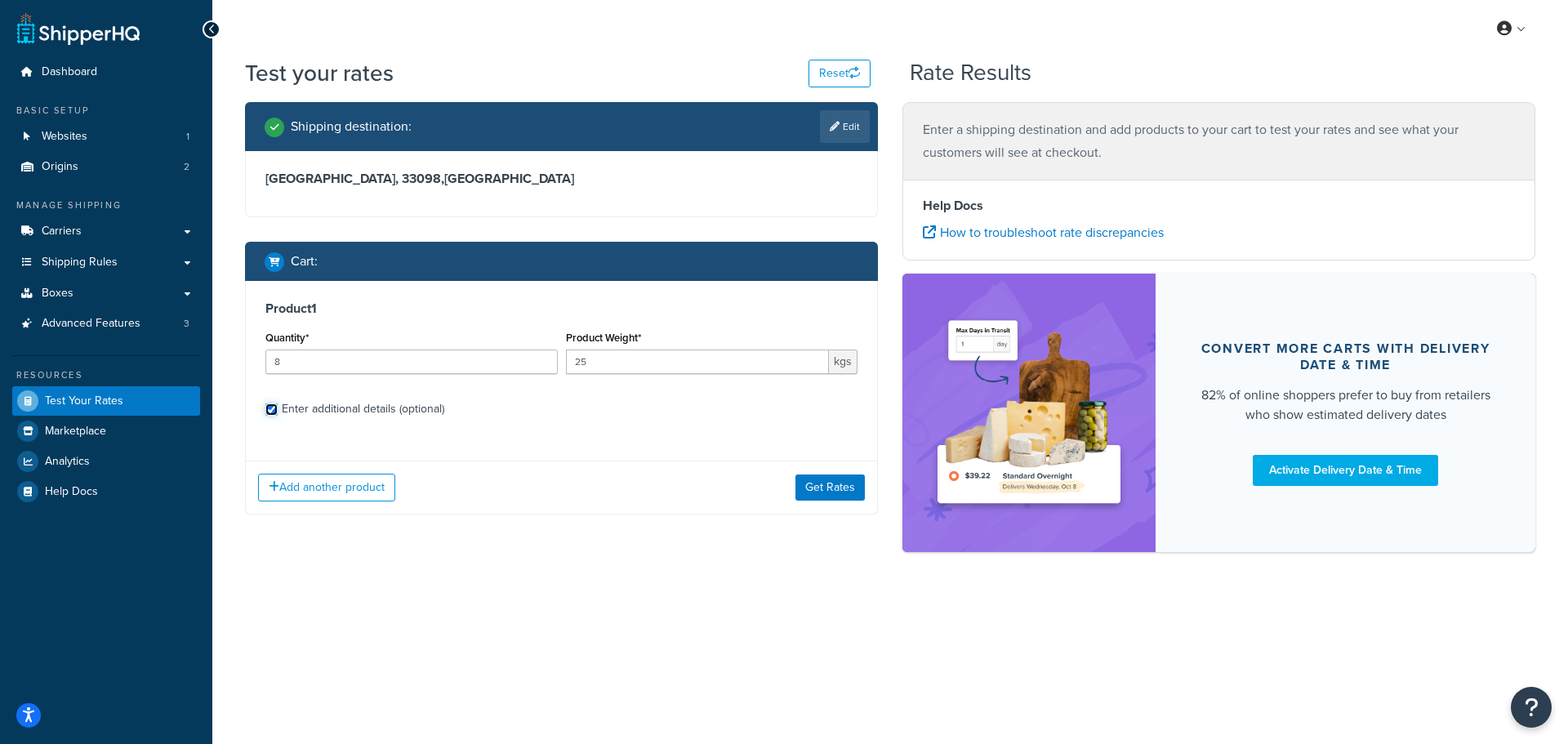
checkbox input "true"
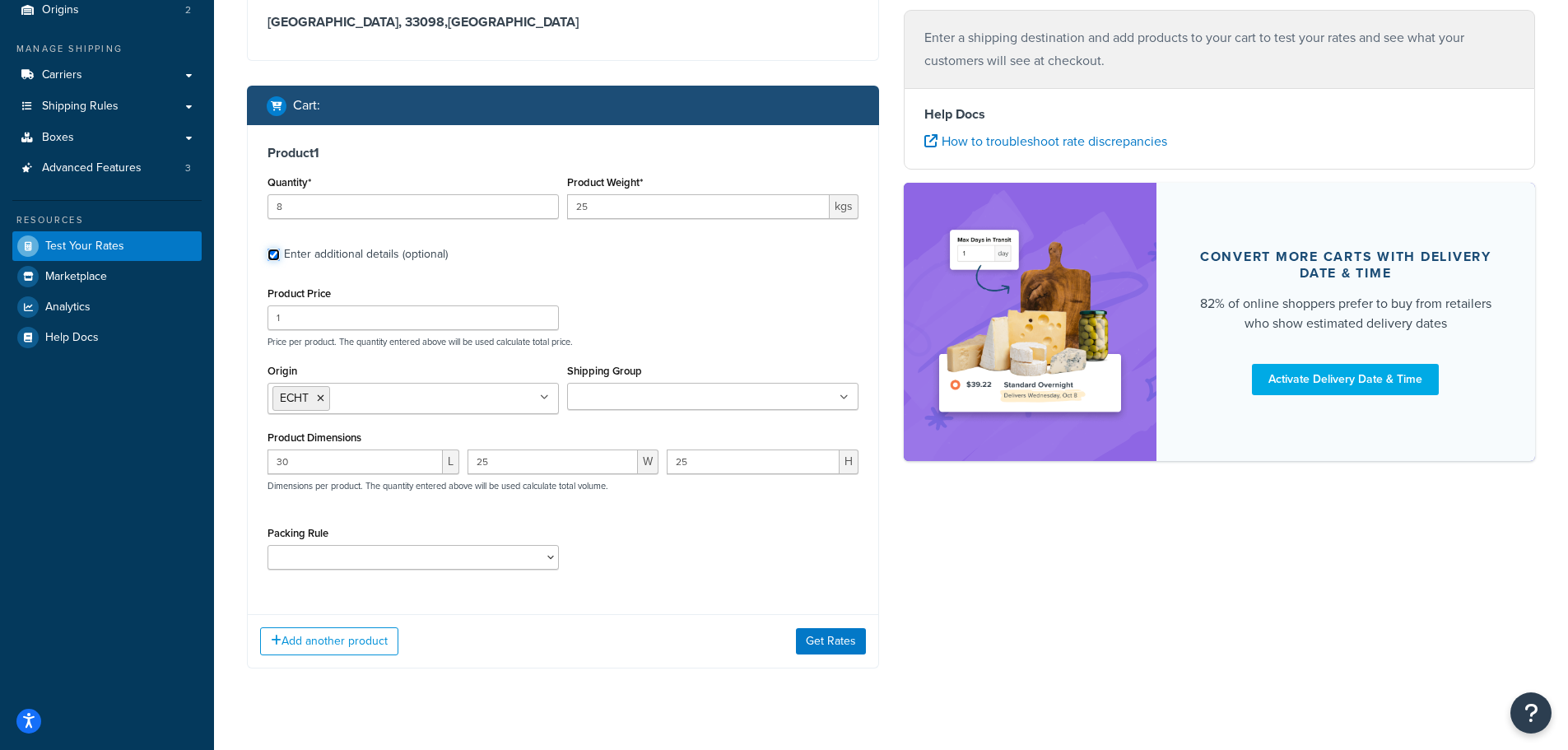
scroll to position [165, 0]
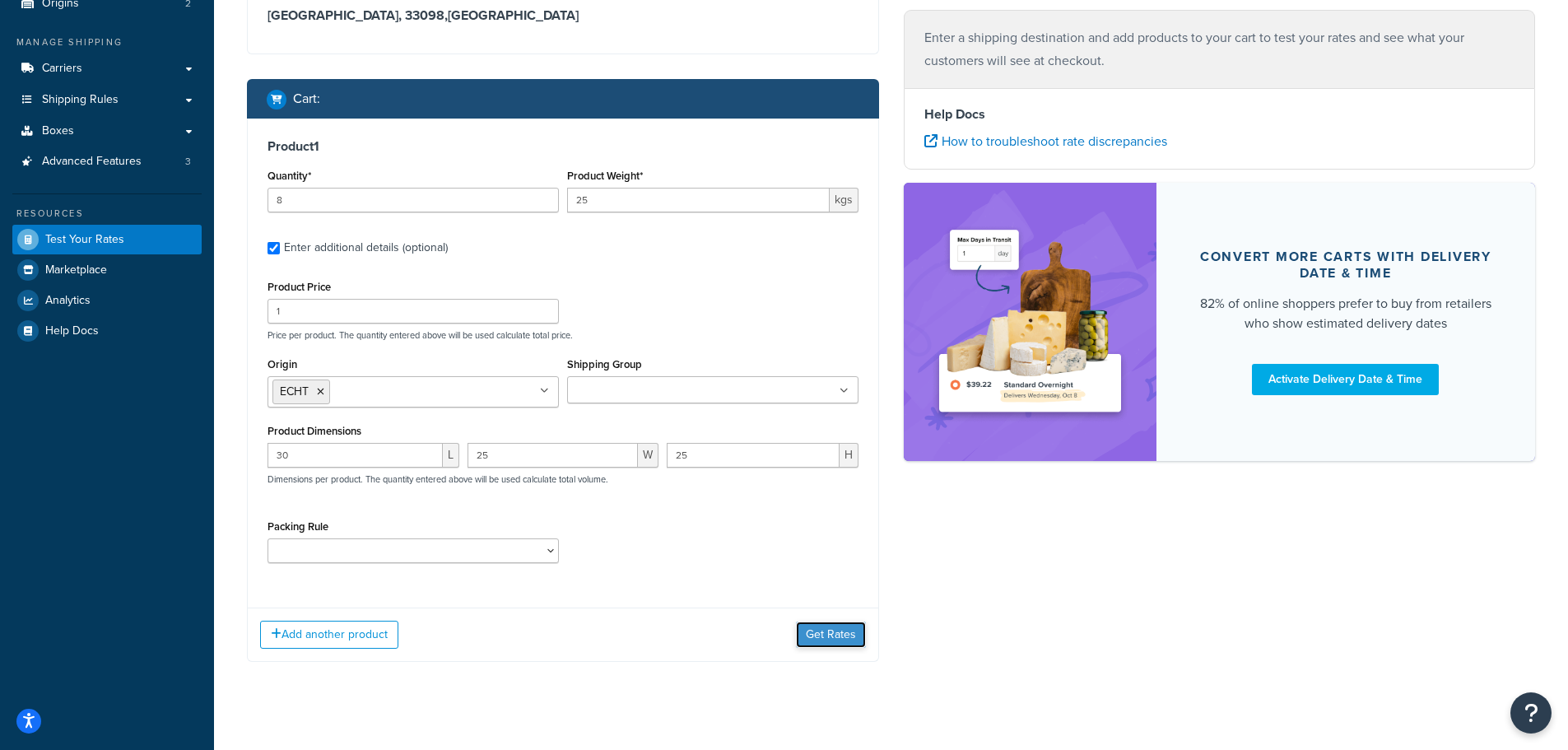
click at [816, 631] on button "Get Rates" at bounding box center [830, 634] width 70 height 27
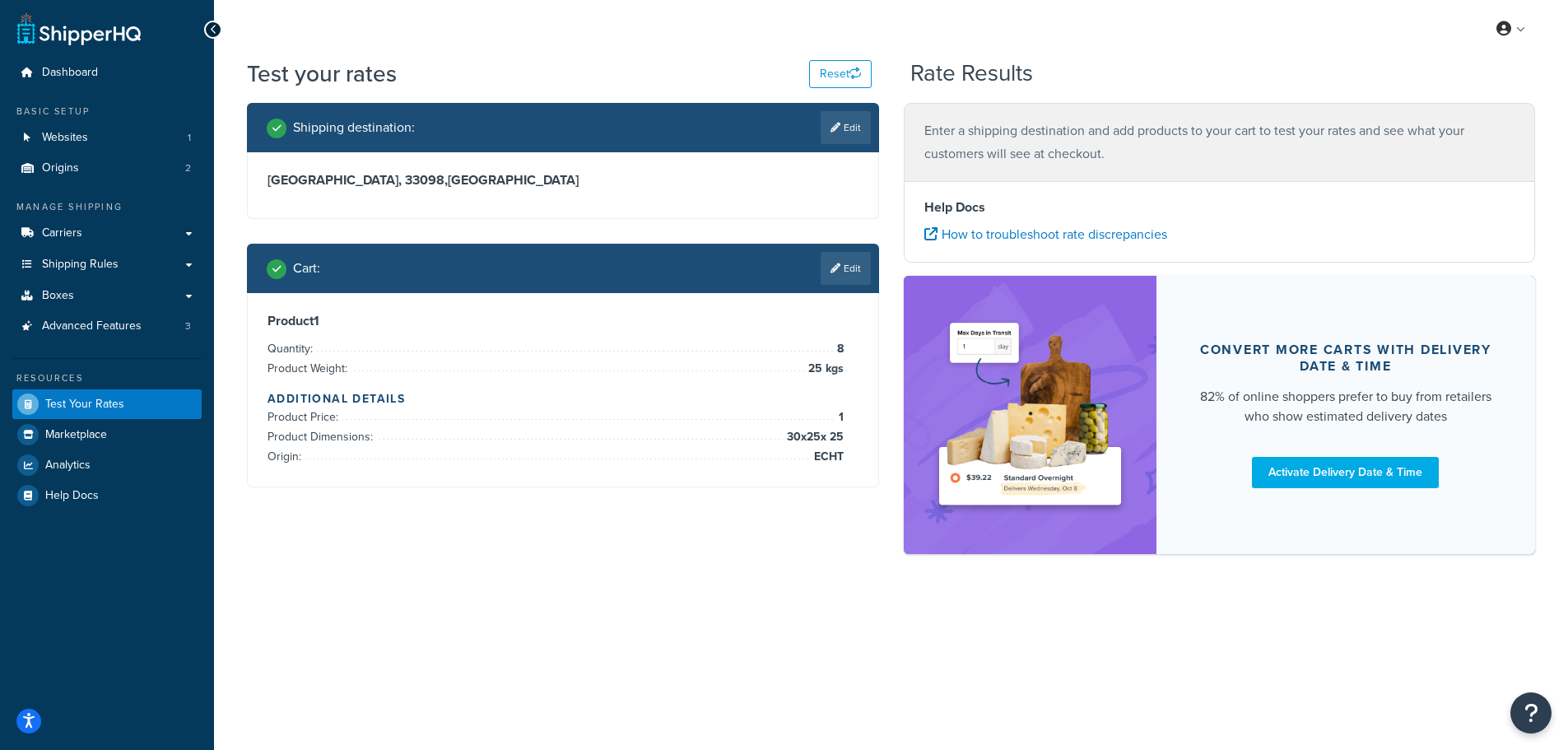
scroll to position [0, 0]
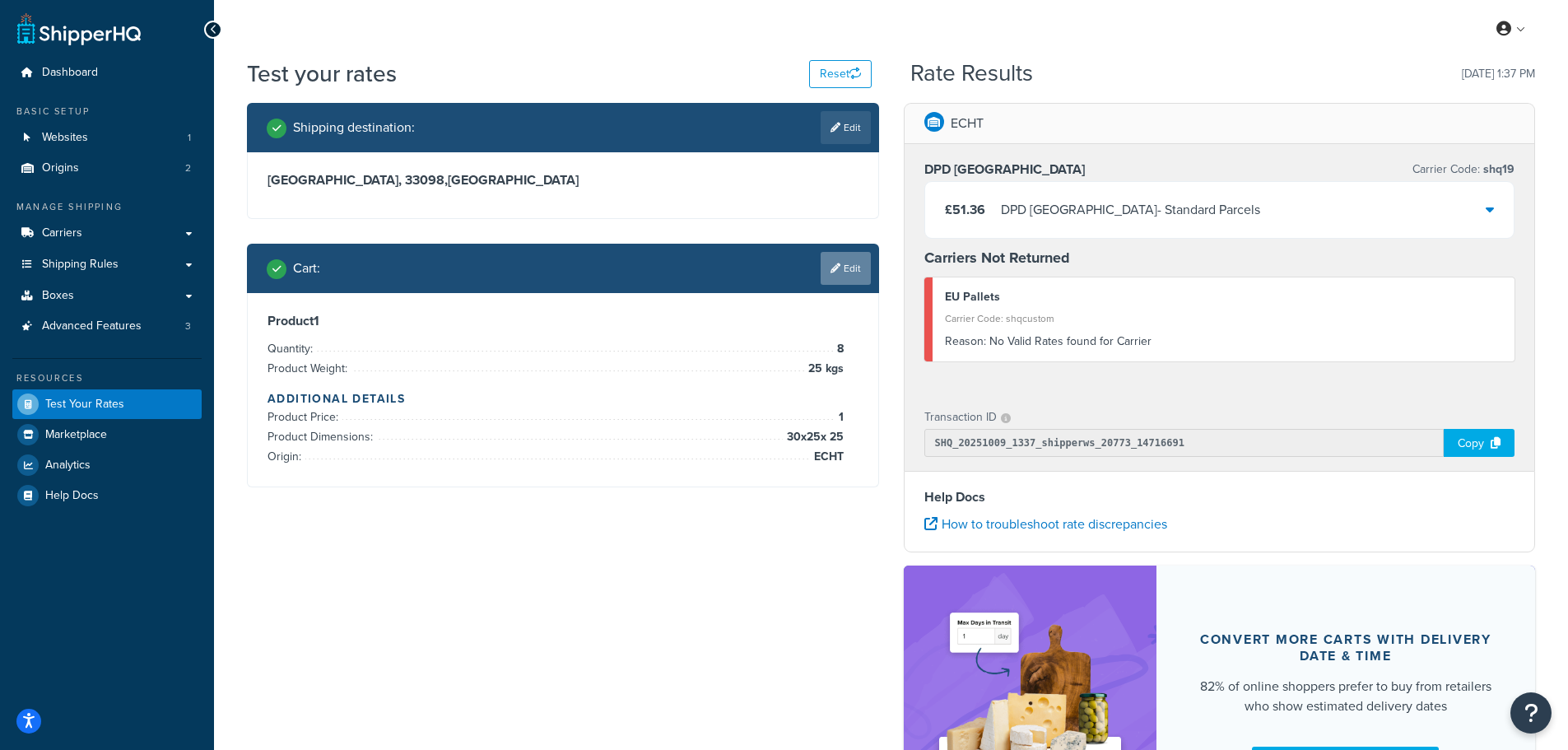
click at [841, 260] on link "Edit" at bounding box center [845, 268] width 50 height 33
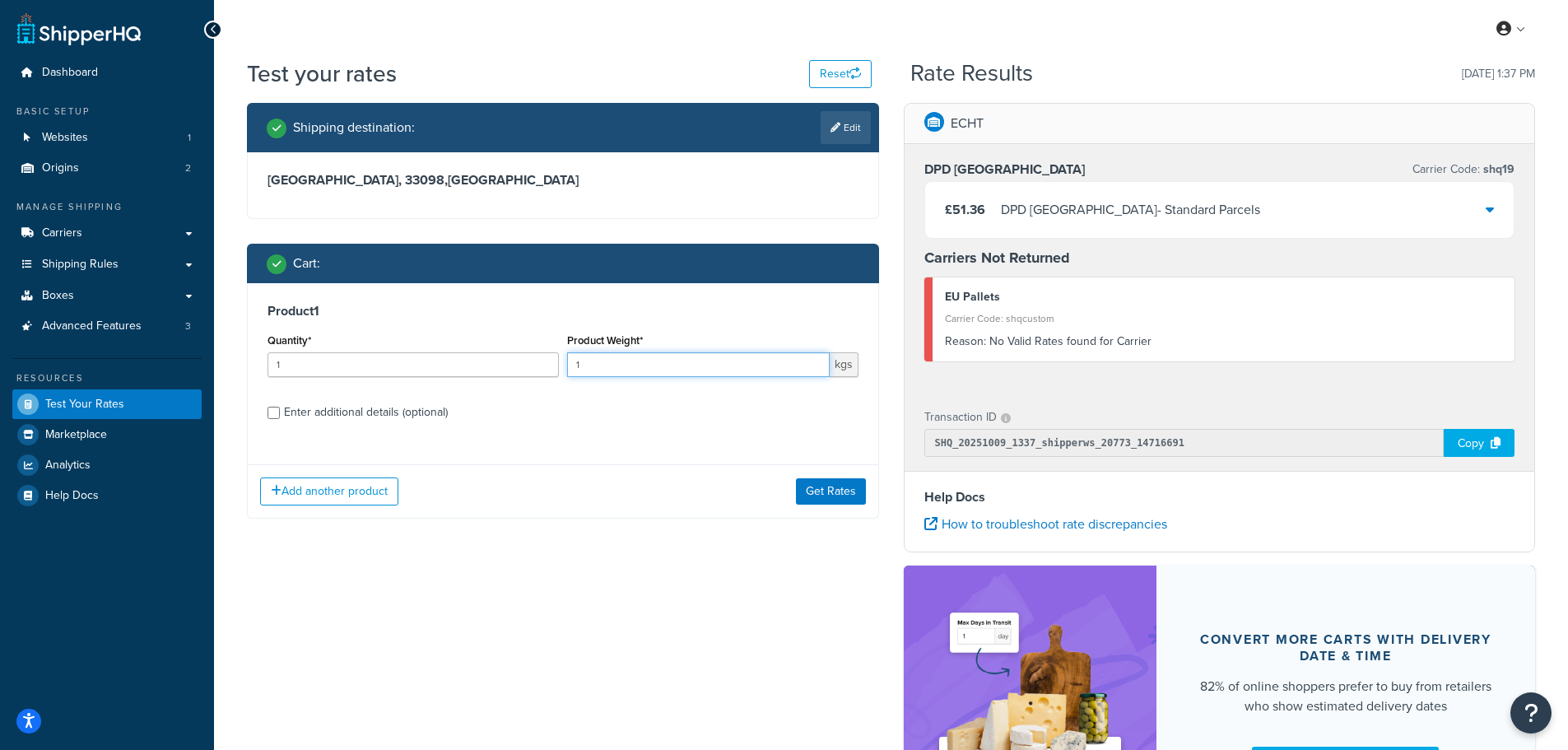
click at [583, 364] on input "1" at bounding box center [699, 364] width 263 height 25
type input "1000"
click at [558, 403] on label "Enter additional details (optional)" at bounding box center [571, 411] width 575 height 27
click at [280, 406] on input "Enter additional details (optional)" at bounding box center [273, 412] width 12 height 12
checkbox input "true"
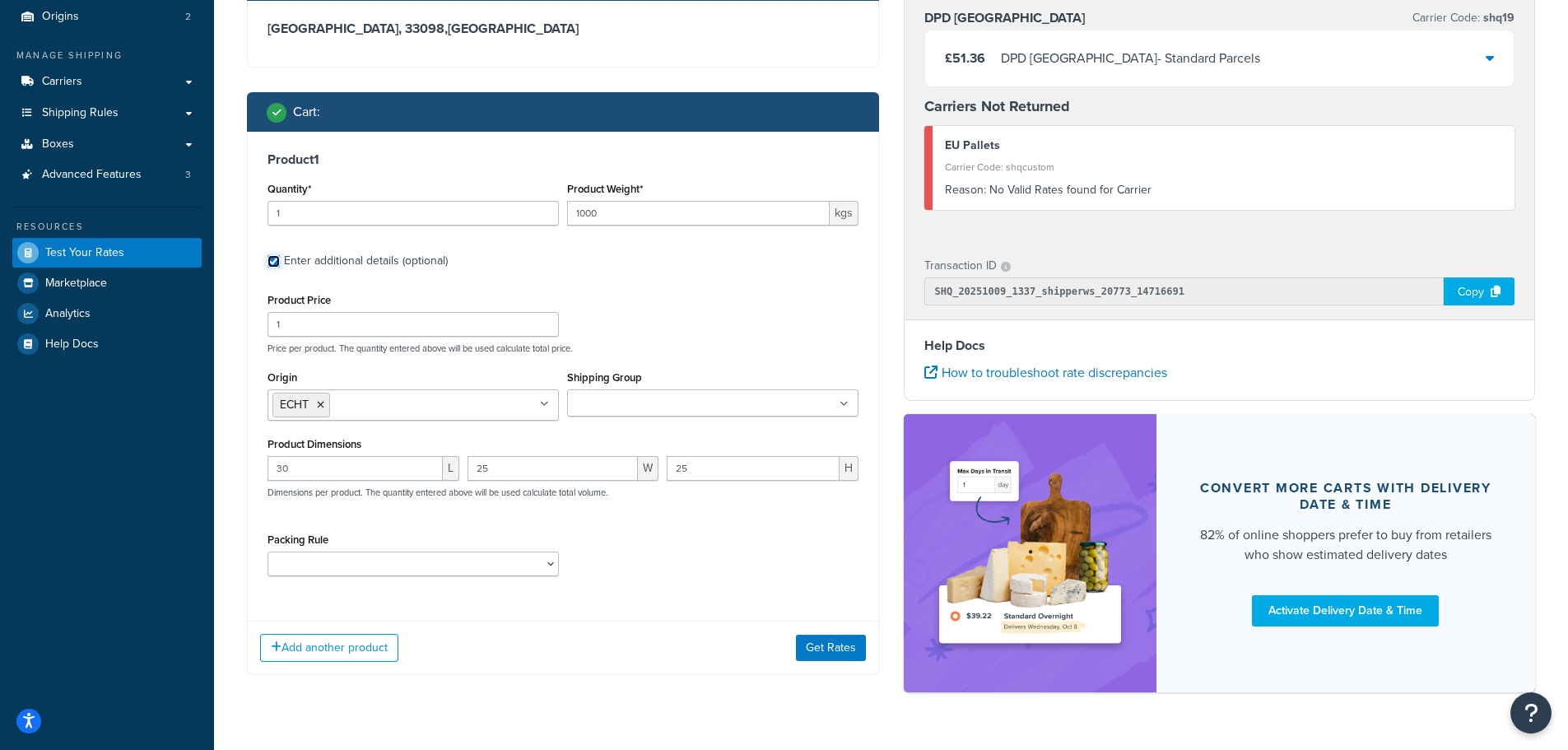
scroll to position [165, 0]
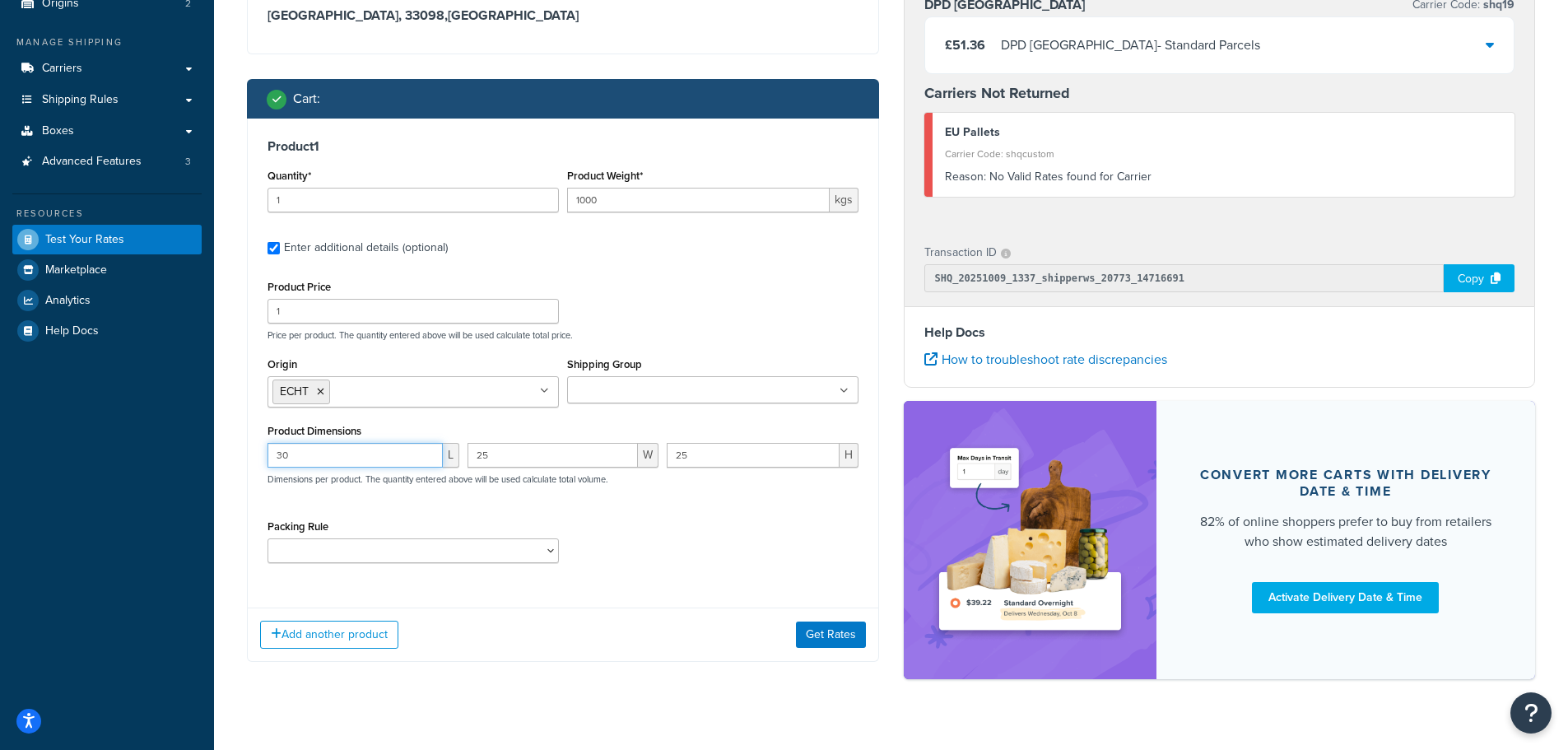
drag, startPoint x: 295, startPoint y: 467, endPoint x: 264, endPoint y: 479, distance: 33.2
click at [264, 479] on div "30 L 25 W 25 H Dimensions per product. The quantity entered above will be used …" at bounding box center [563, 473] width 599 height 60
type input "120"
click at [469, 466] on input "25" at bounding box center [552, 454] width 171 height 25
type input "100"
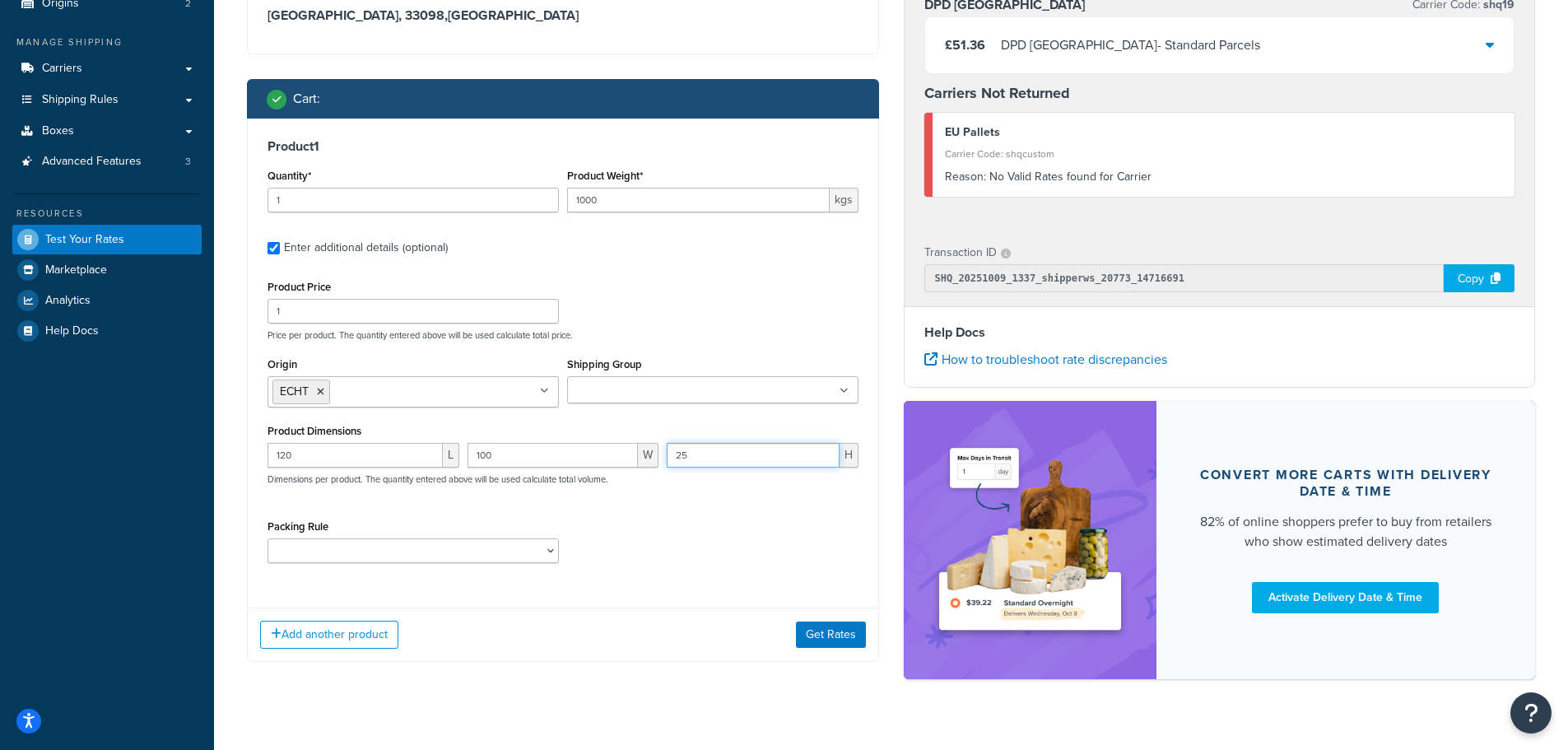
drag, startPoint x: 692, startPoint y: 455, endPoint x: 673, endPoint y: 462, distance: 20.2
click at [673, 462] on input "25" at bounding box center [753, 454] width 173 height 25
type input "100"
click at [685, 534] on div "Packing Rule Separate" at bounding box center [563, 546] width 599 height 60
click at [809, 632] on button "Get Rates" at bounding box center [830, 634] width 70 height 27
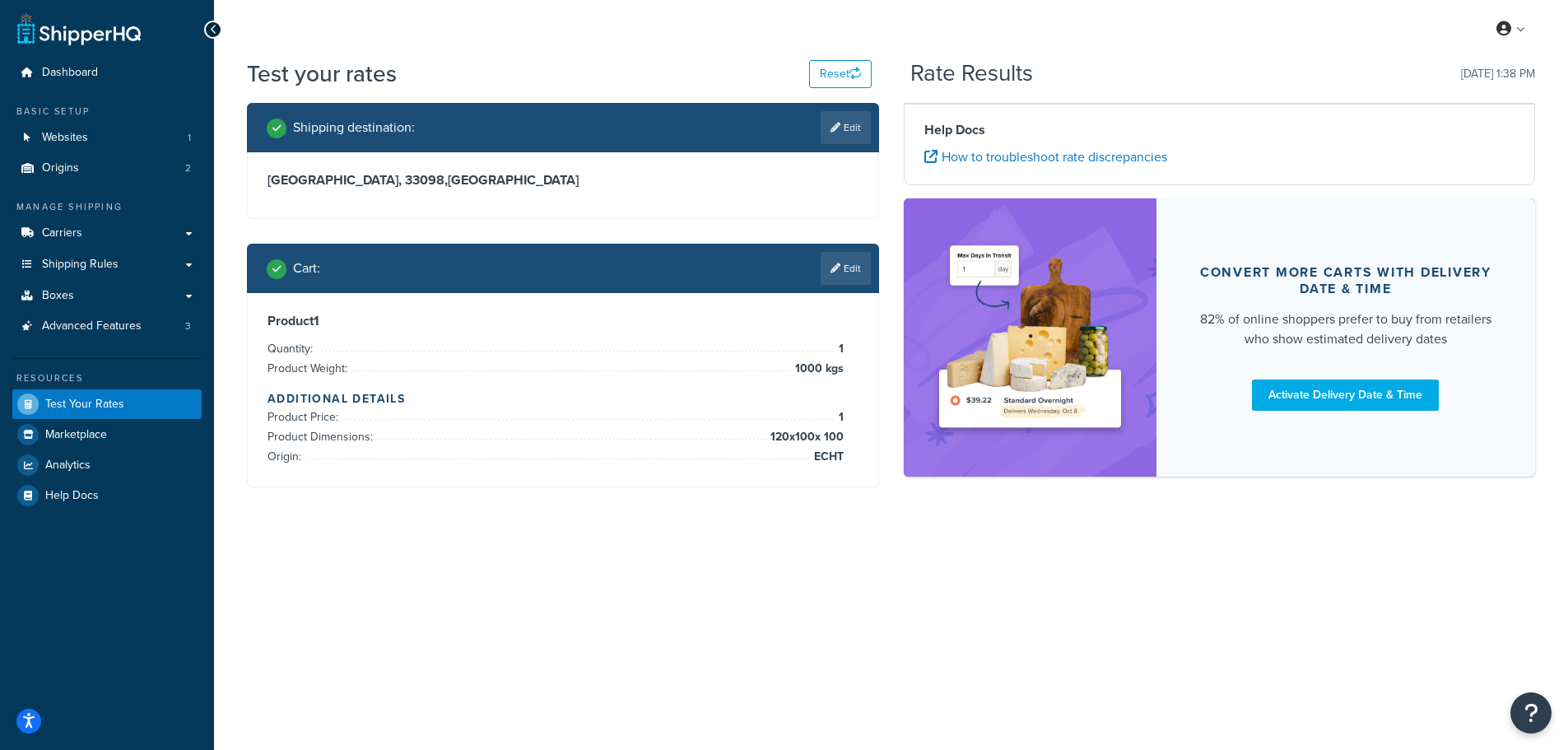
scroll to position [0, 0]
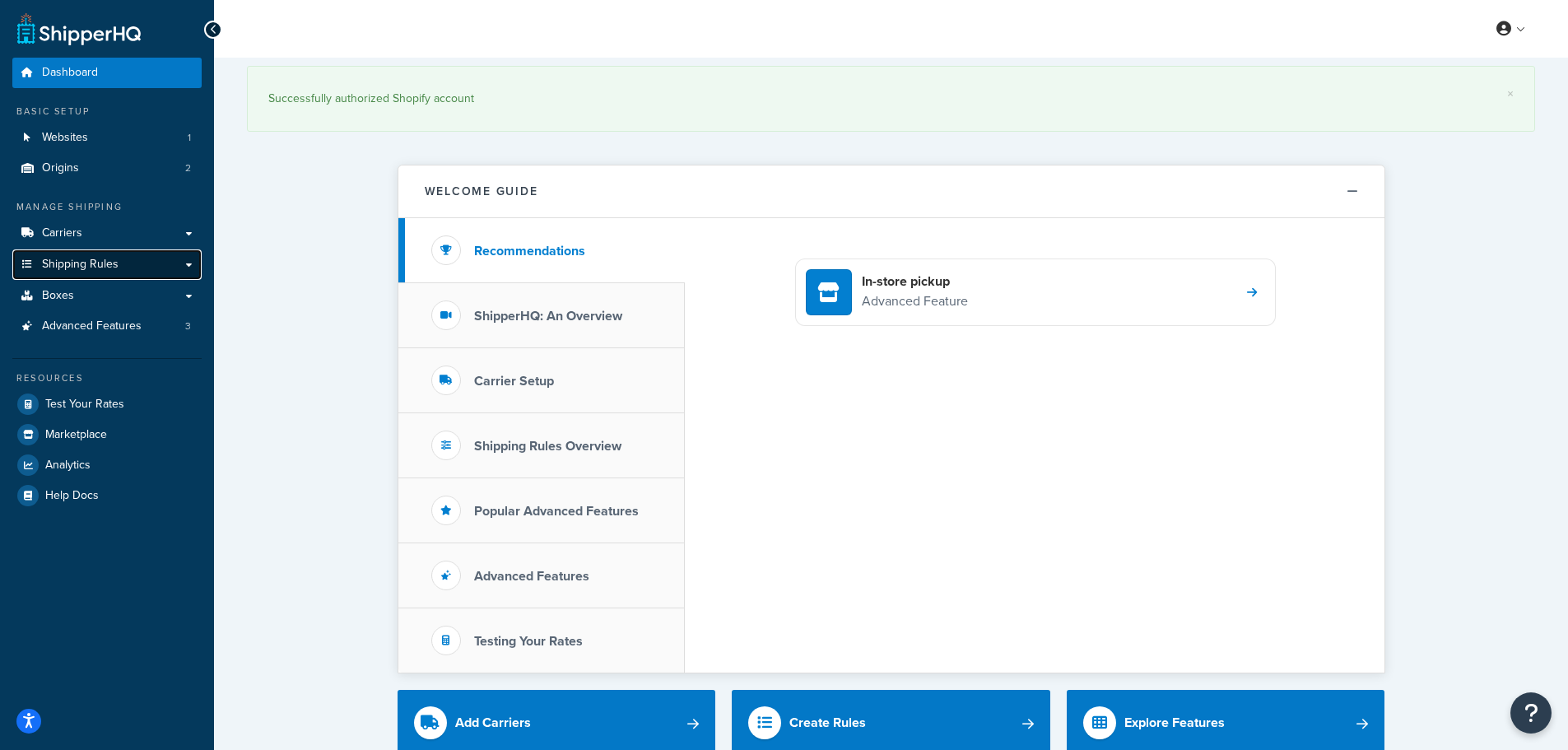
click at [95, 271] on span "Shipping Rules" at bounding box center [80, 265] width 76 height 14
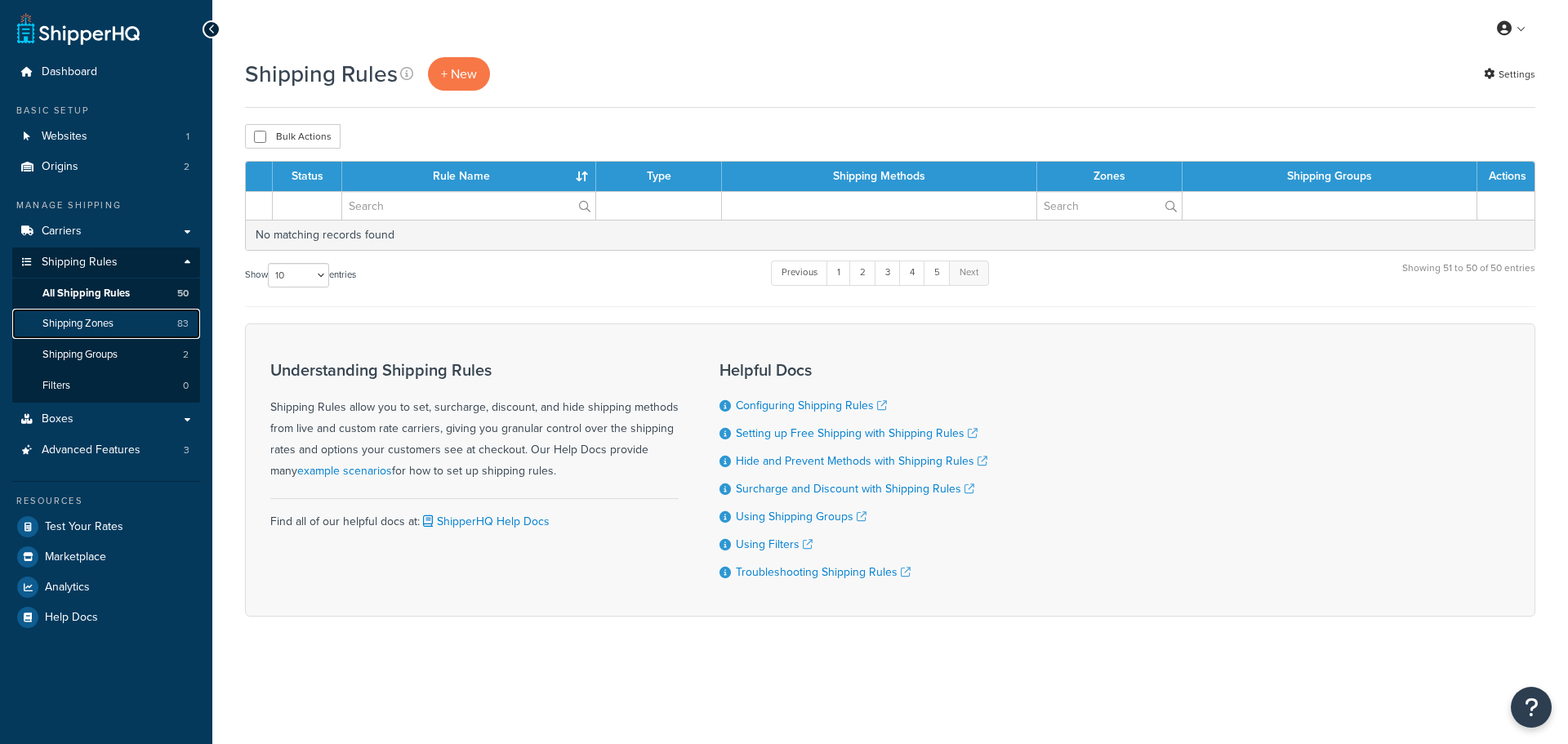
click at [73, 322] on span "Shipping Zones" at bounding box center [78, 324] width 71 height 14
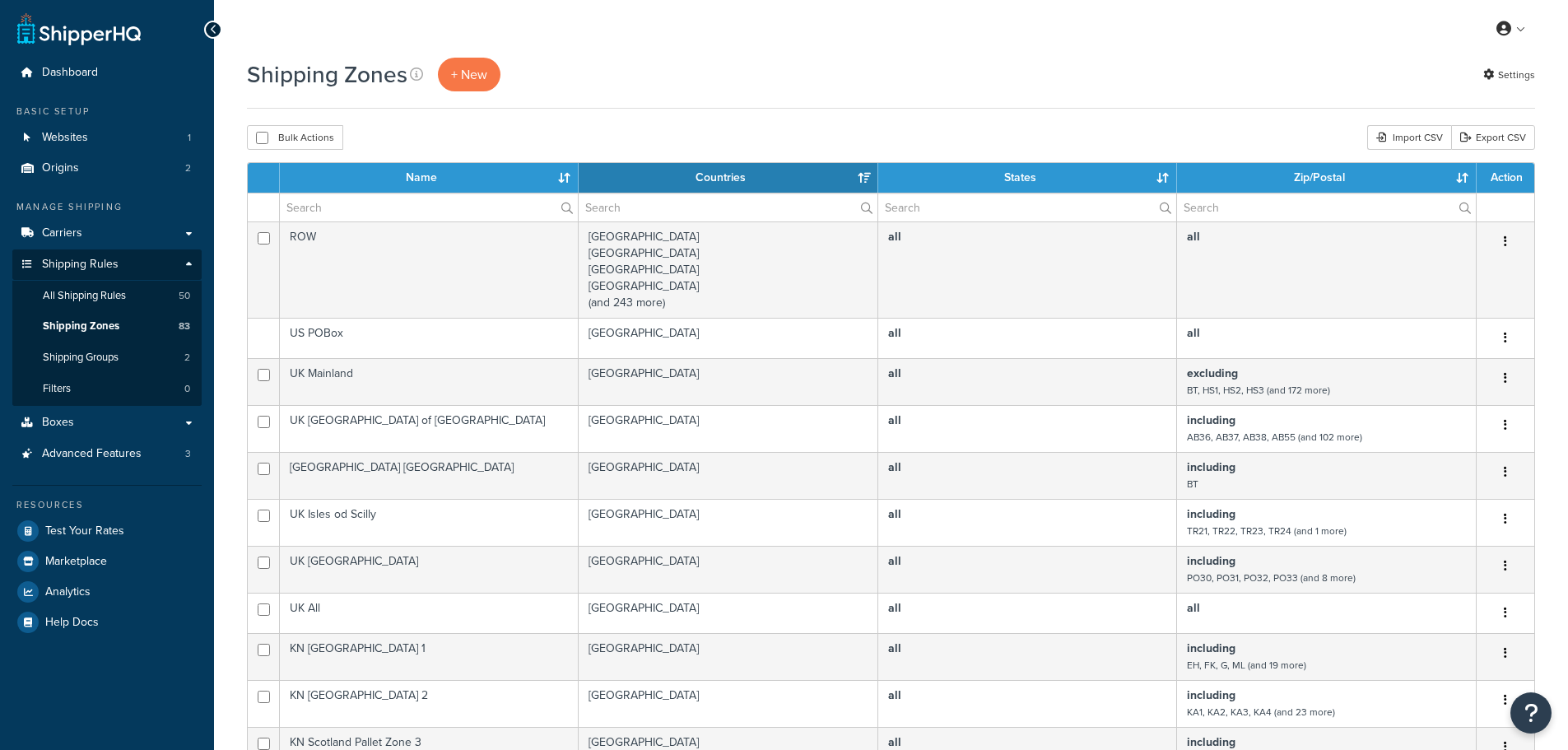
select select "15"
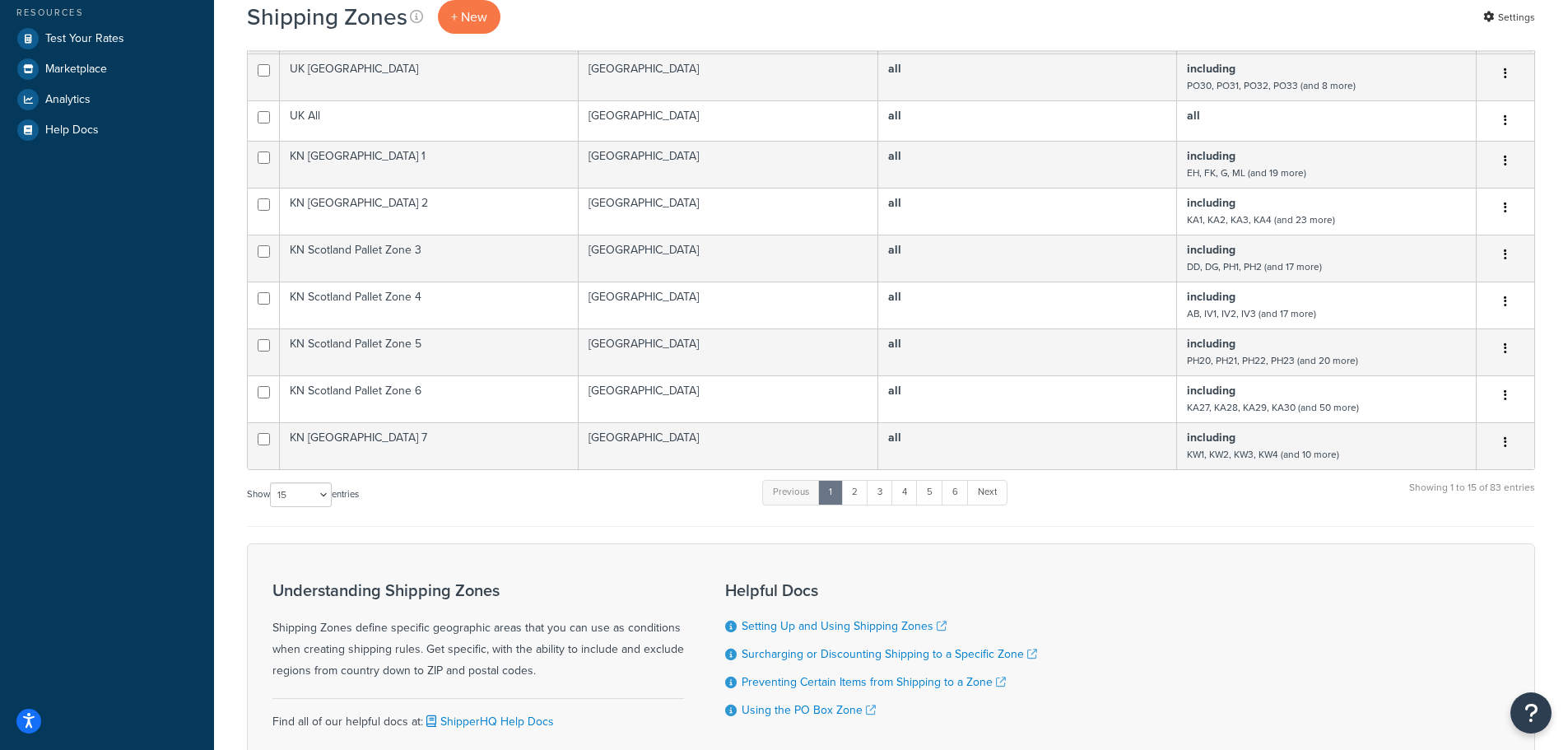
scroll to position [494, 0]
click at [854, 491] on link "2" at bounding box center [855, 491] width 27 height 25
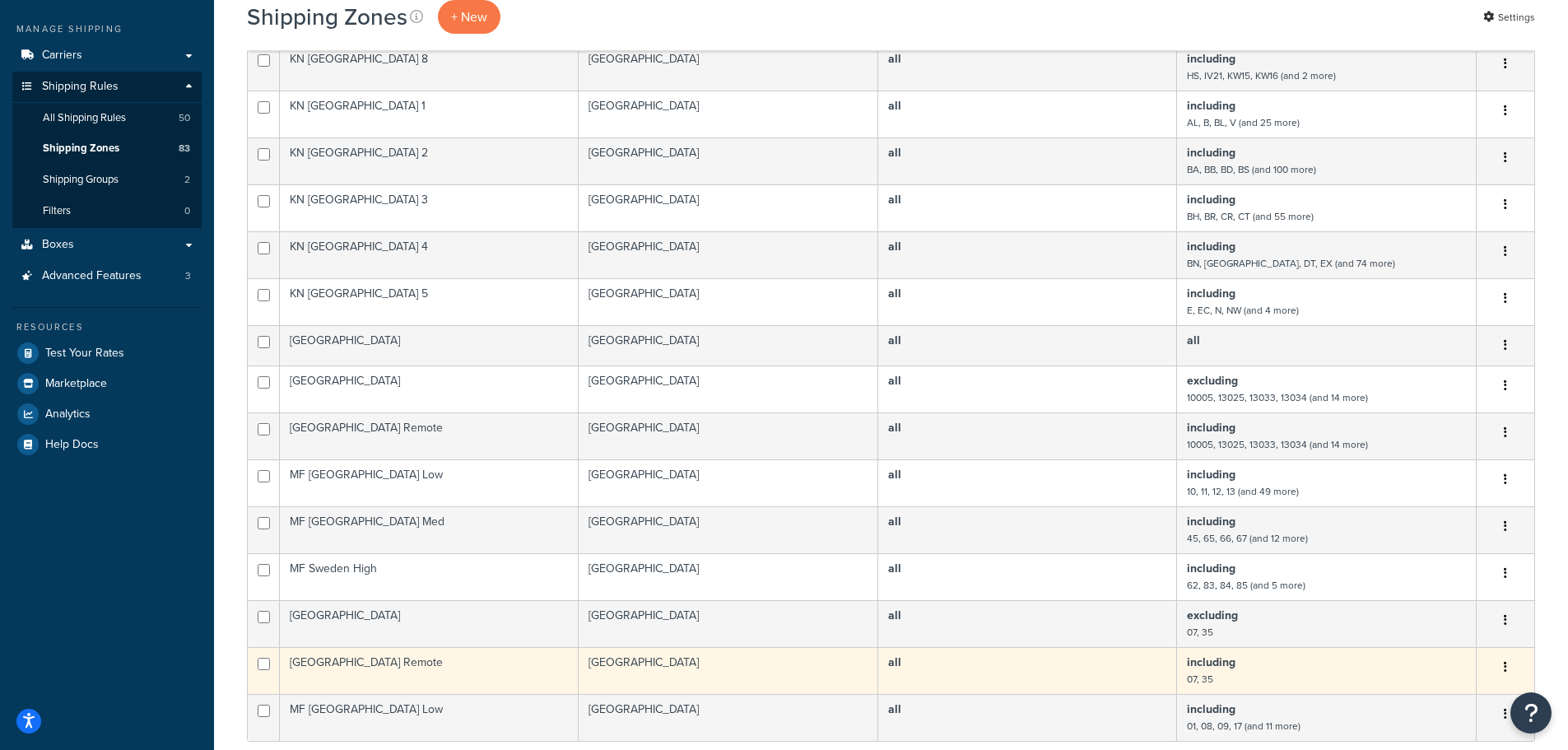
scroll to position [82, 0]
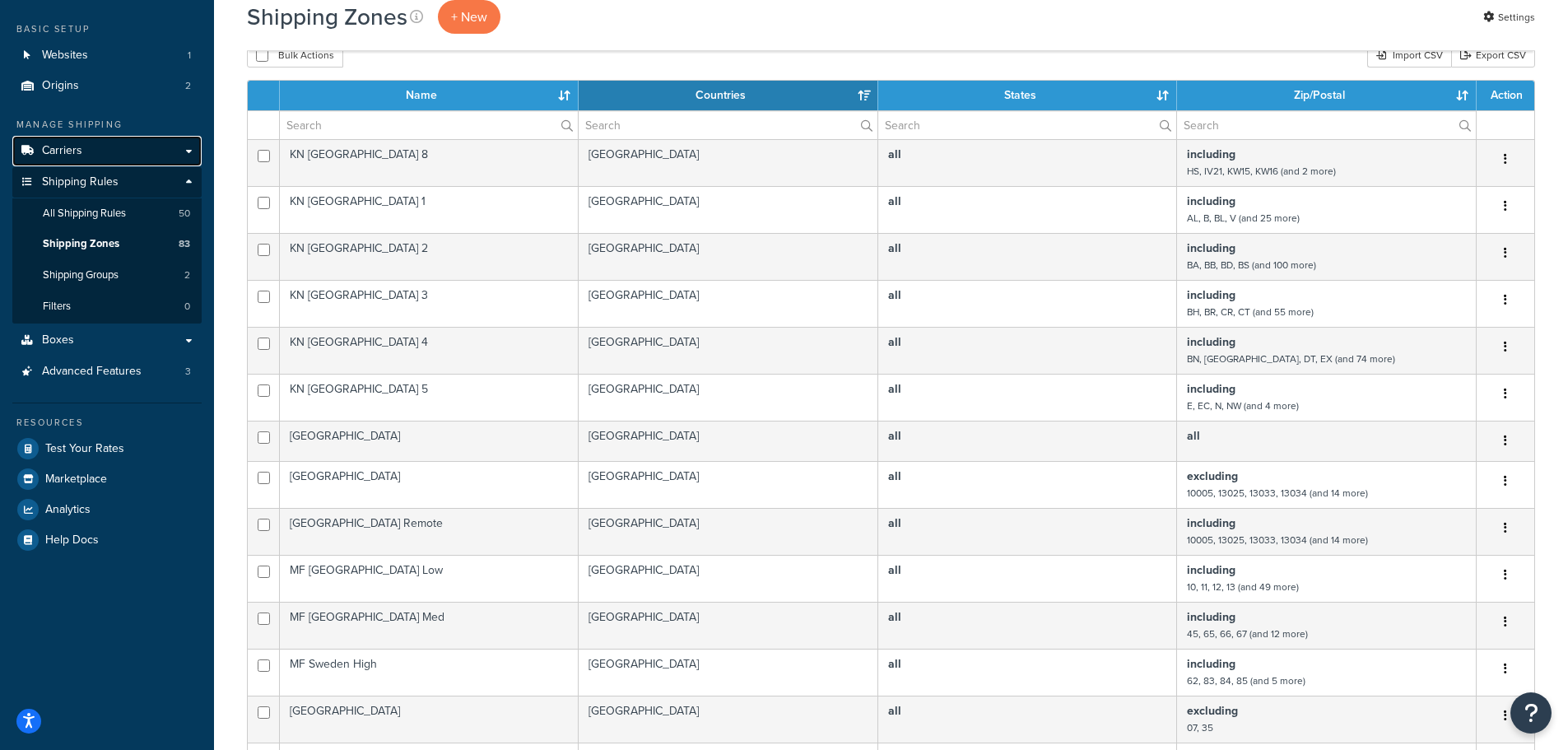
click at [80, 147] on span "Carriers" at bounding box center [62, 151] width 40 height 14
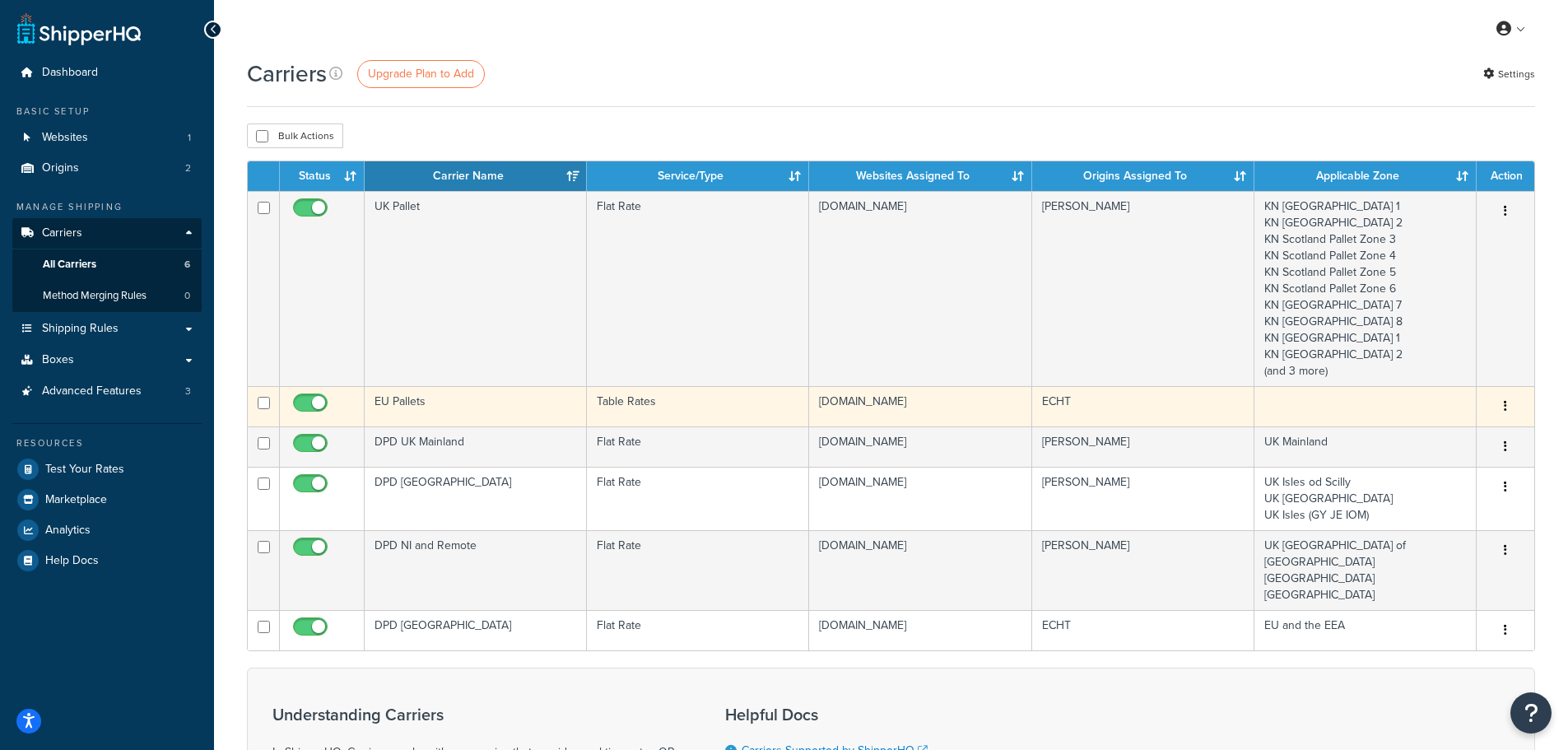
click at [442, 397] on td "EU Pallets" at bounding box center [475, 405] width 223 height 40
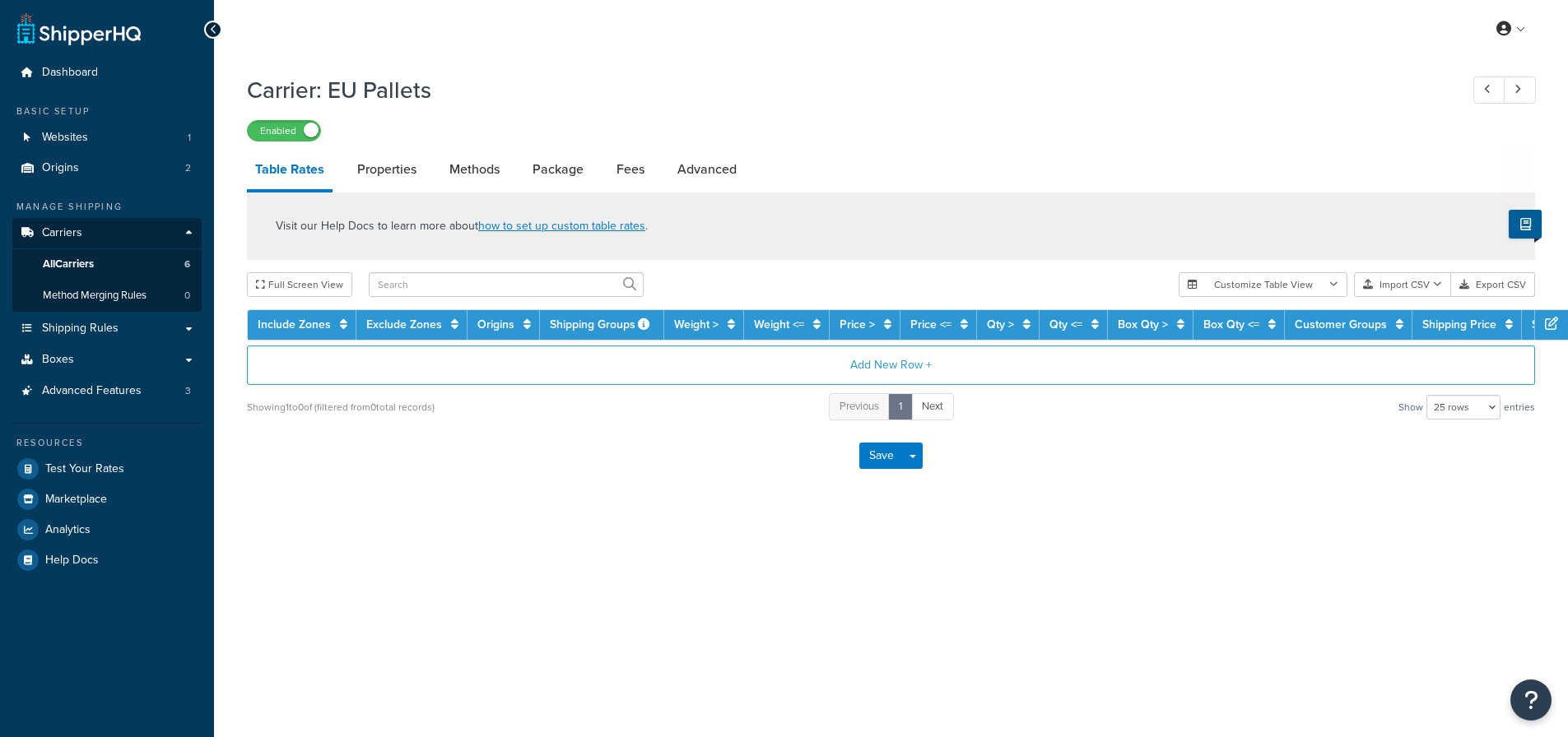
select select "25"
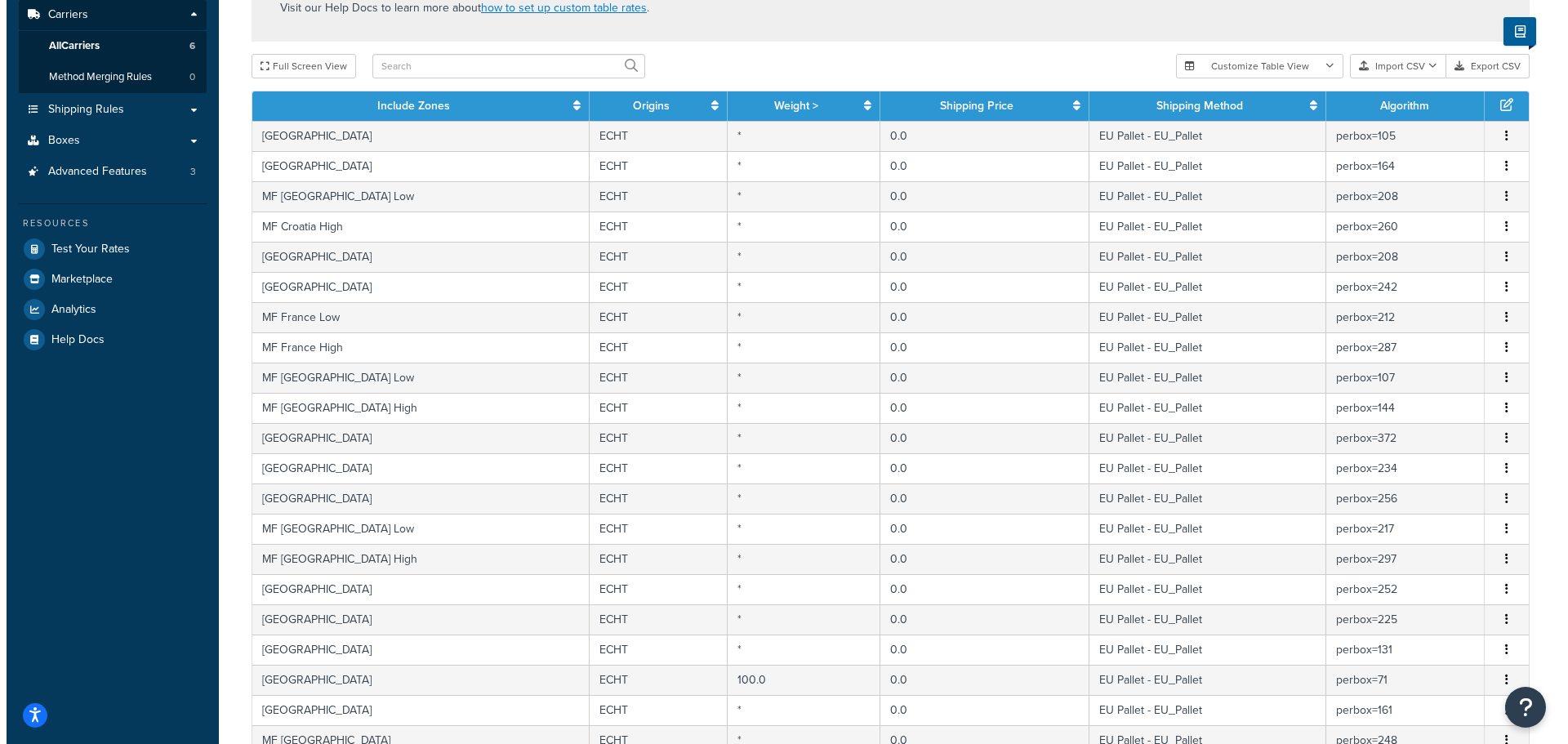
scroll to position [245, 0]
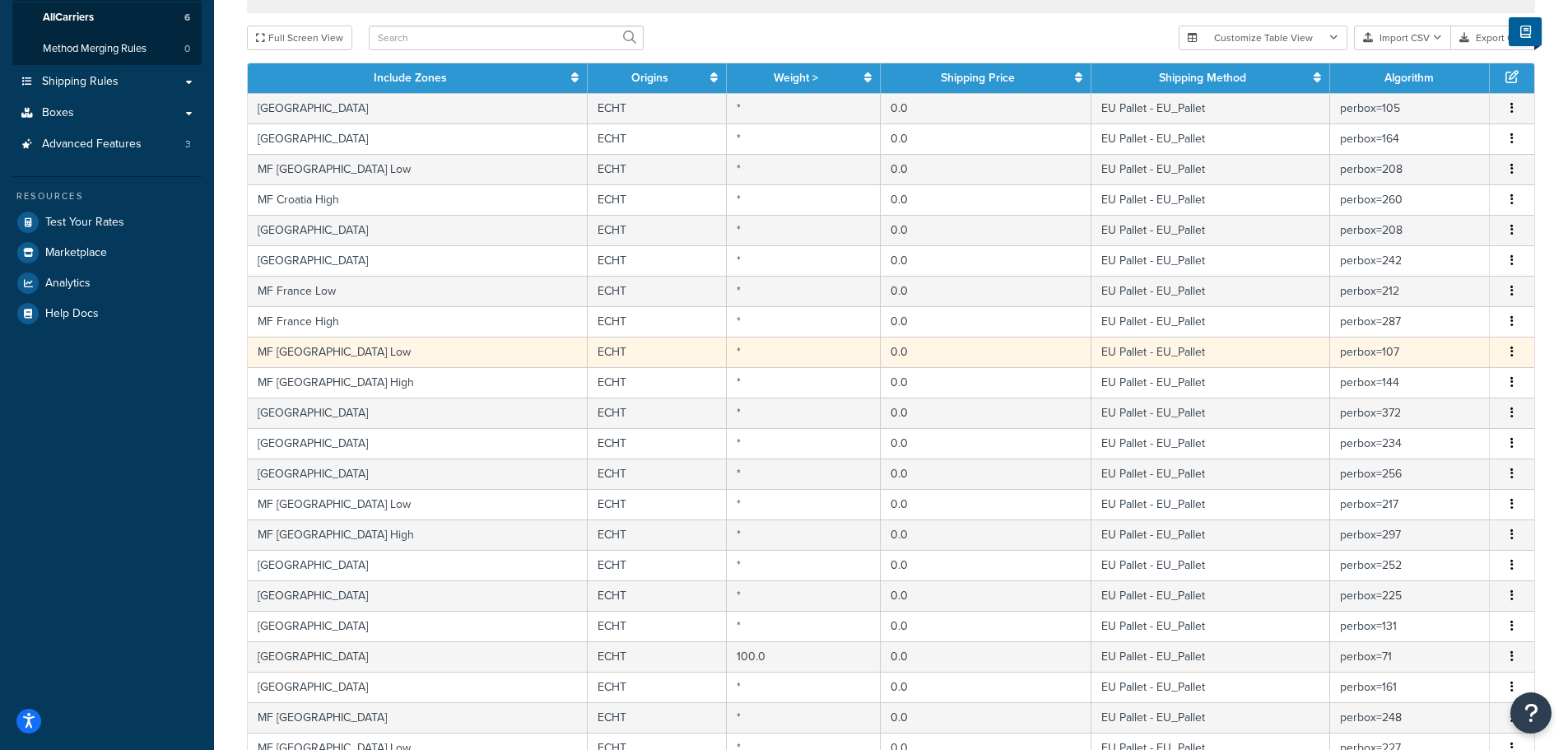
click at [323, 353] on td "MF Germany Low" at bounding box center [418, 351] width 340 height 30
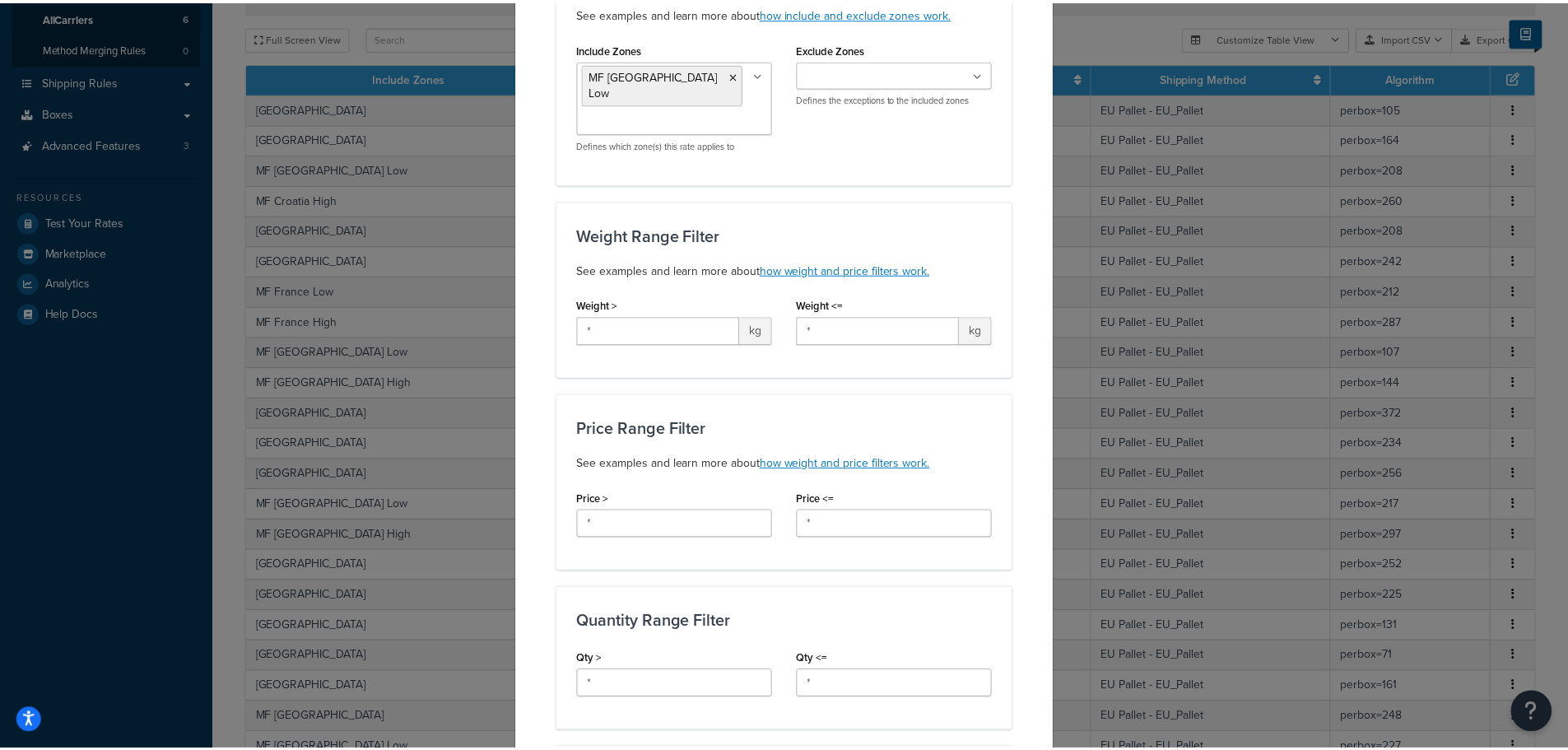
scroll to position [0, 0]
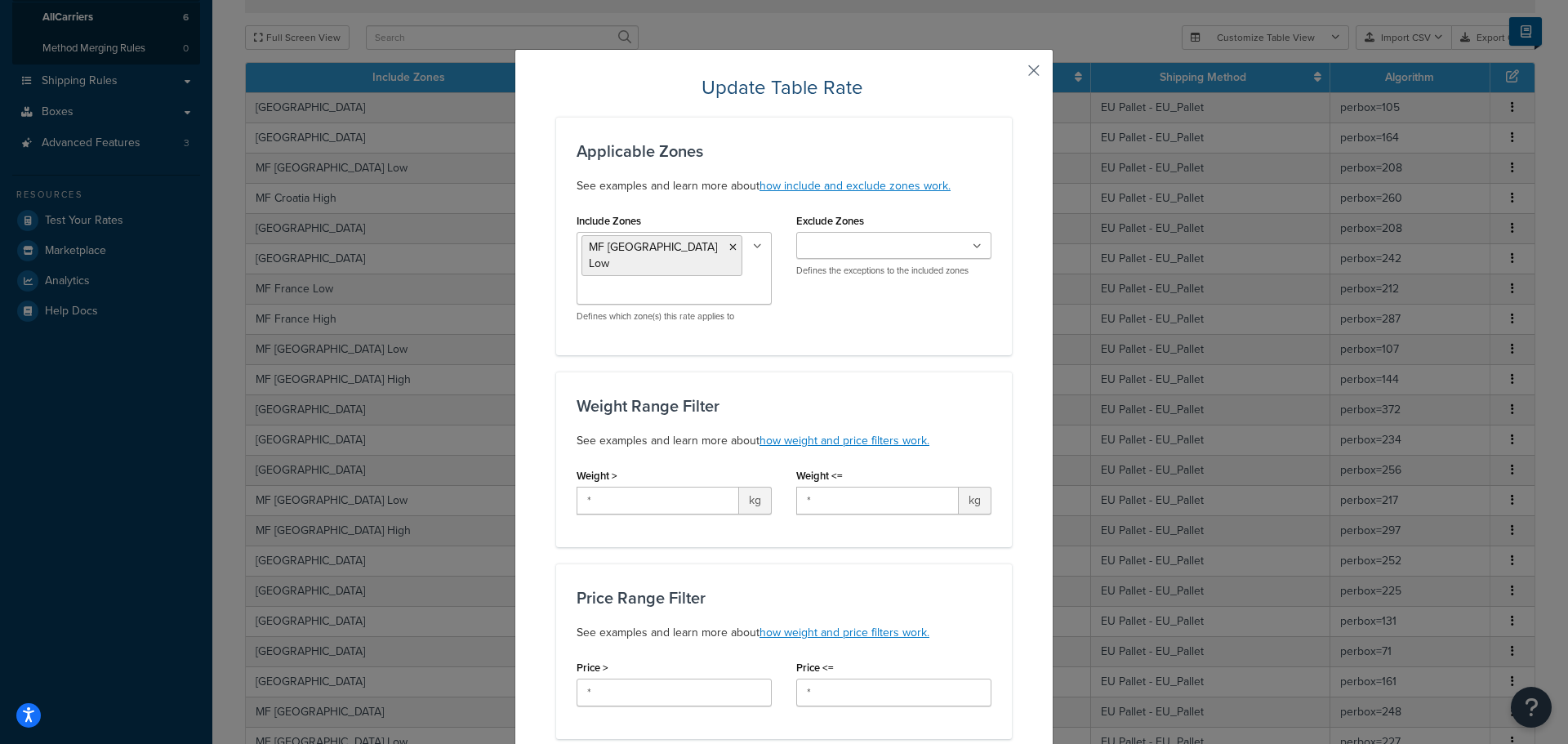
click at [1012, 74] on button "button" at bounding box center [1010, 76] width 4 height 4
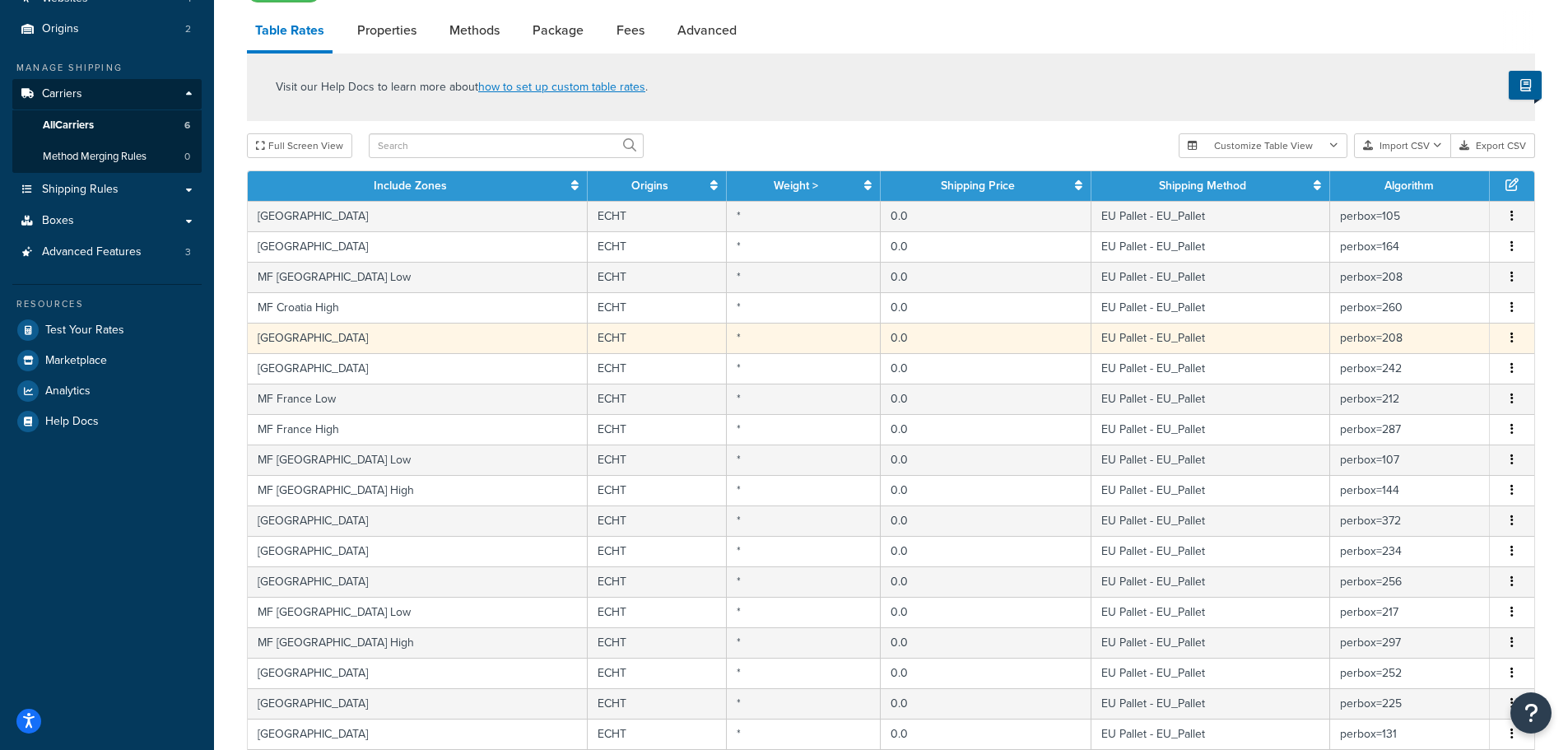
scroll to position [82, 0]
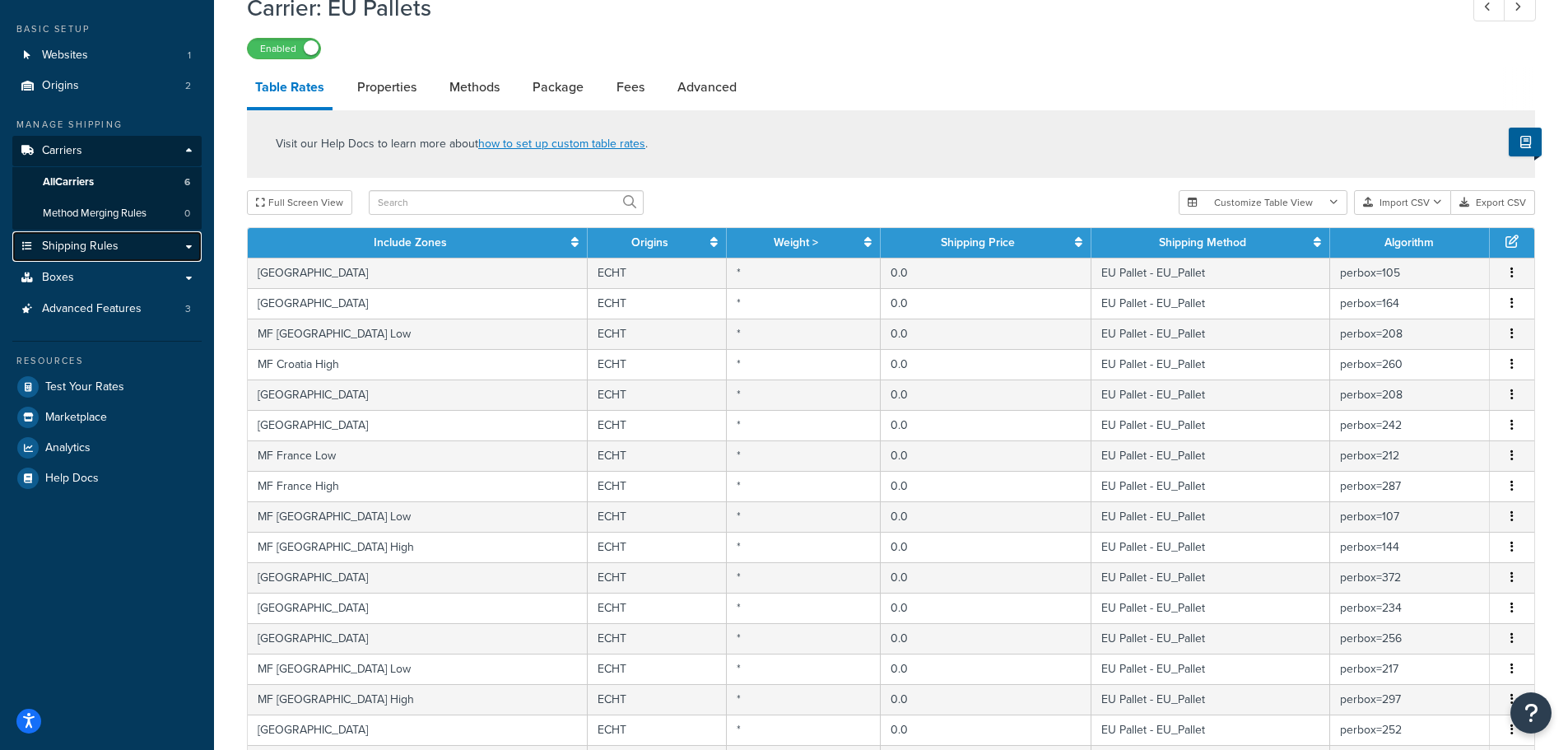
click at [69, 253] on span "Shipping Rules" at bounding box center [80, 247] width 76 height 14
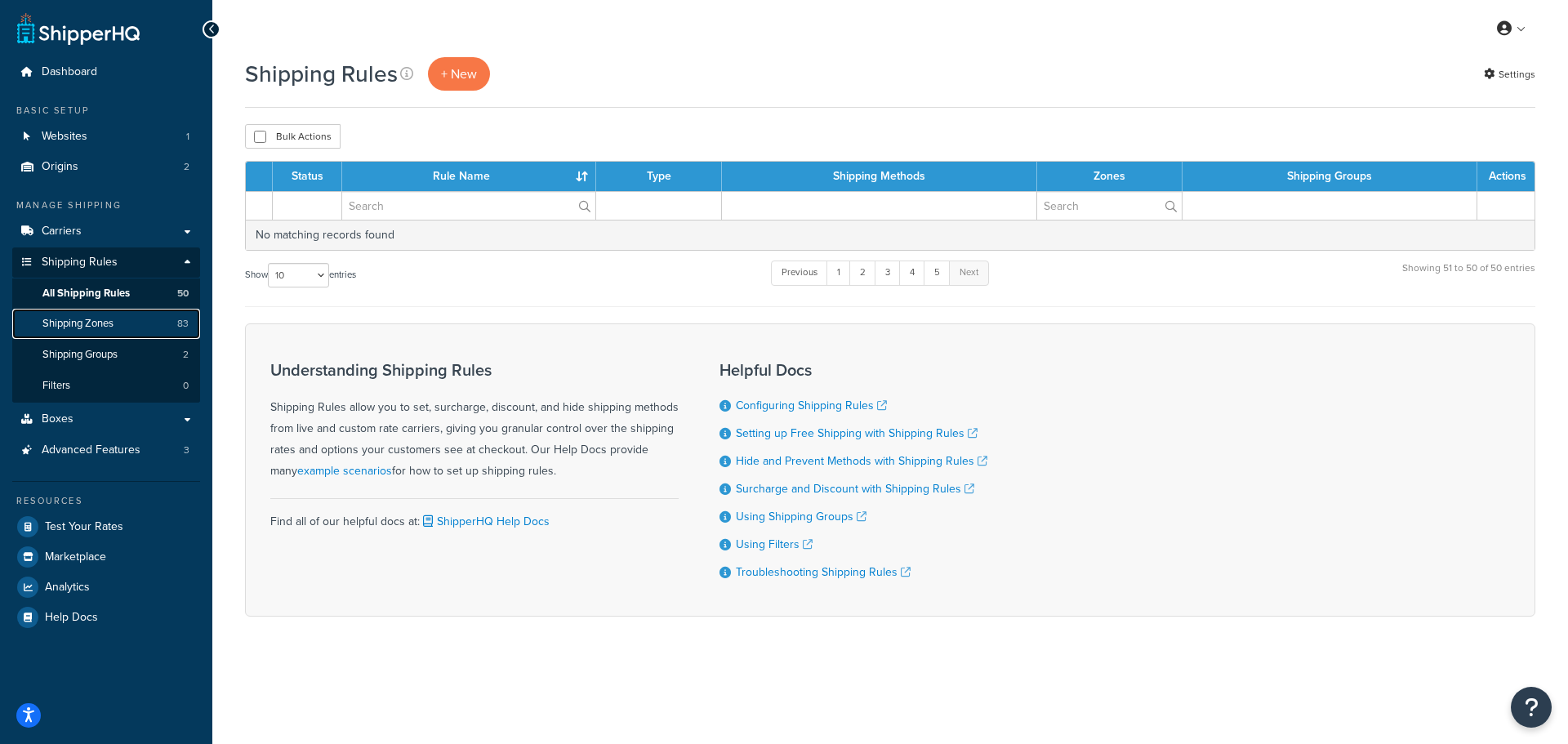
click at [85, 328] on span "Shipping Zones" at bounding box center [78, 324] width 71 height 14
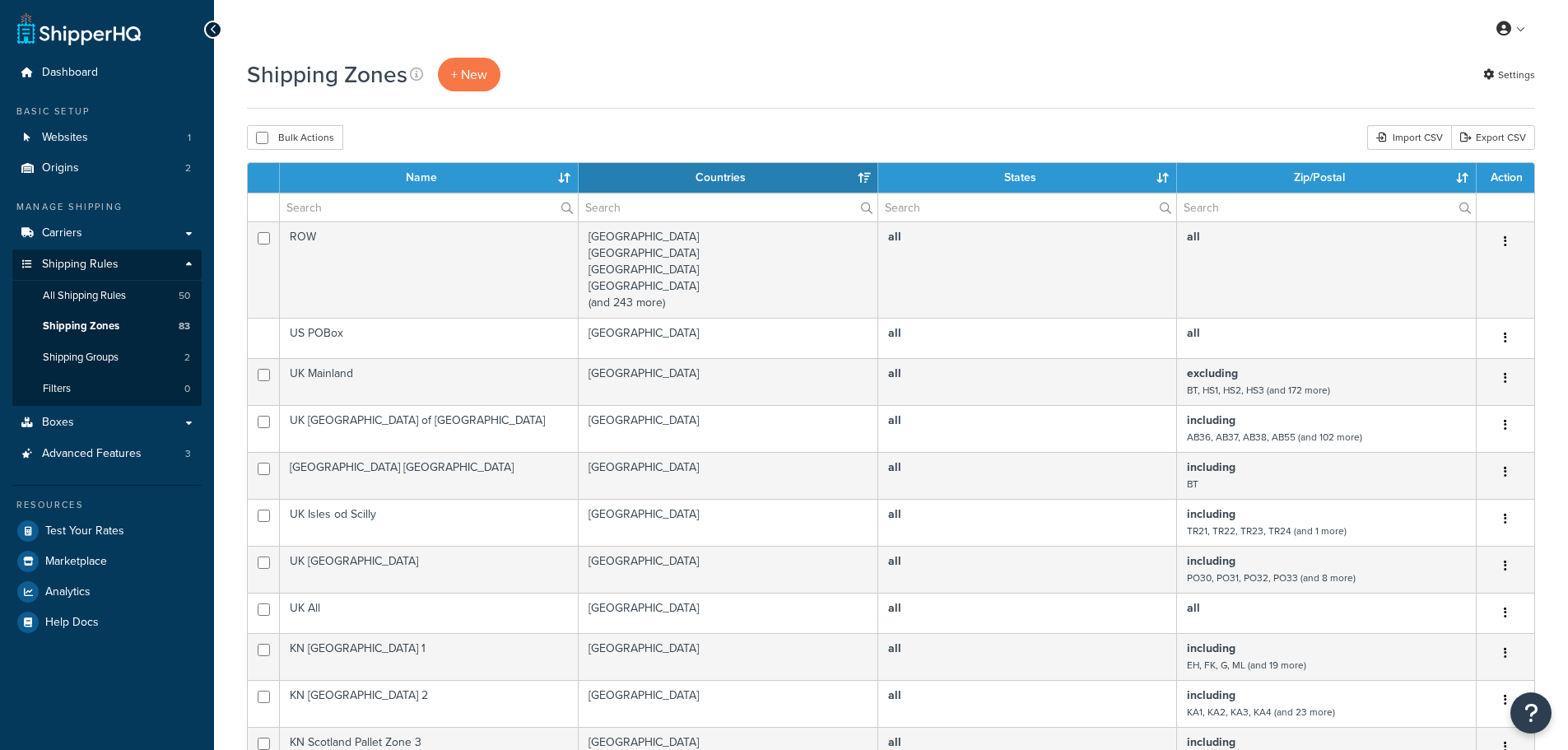
select select "15"
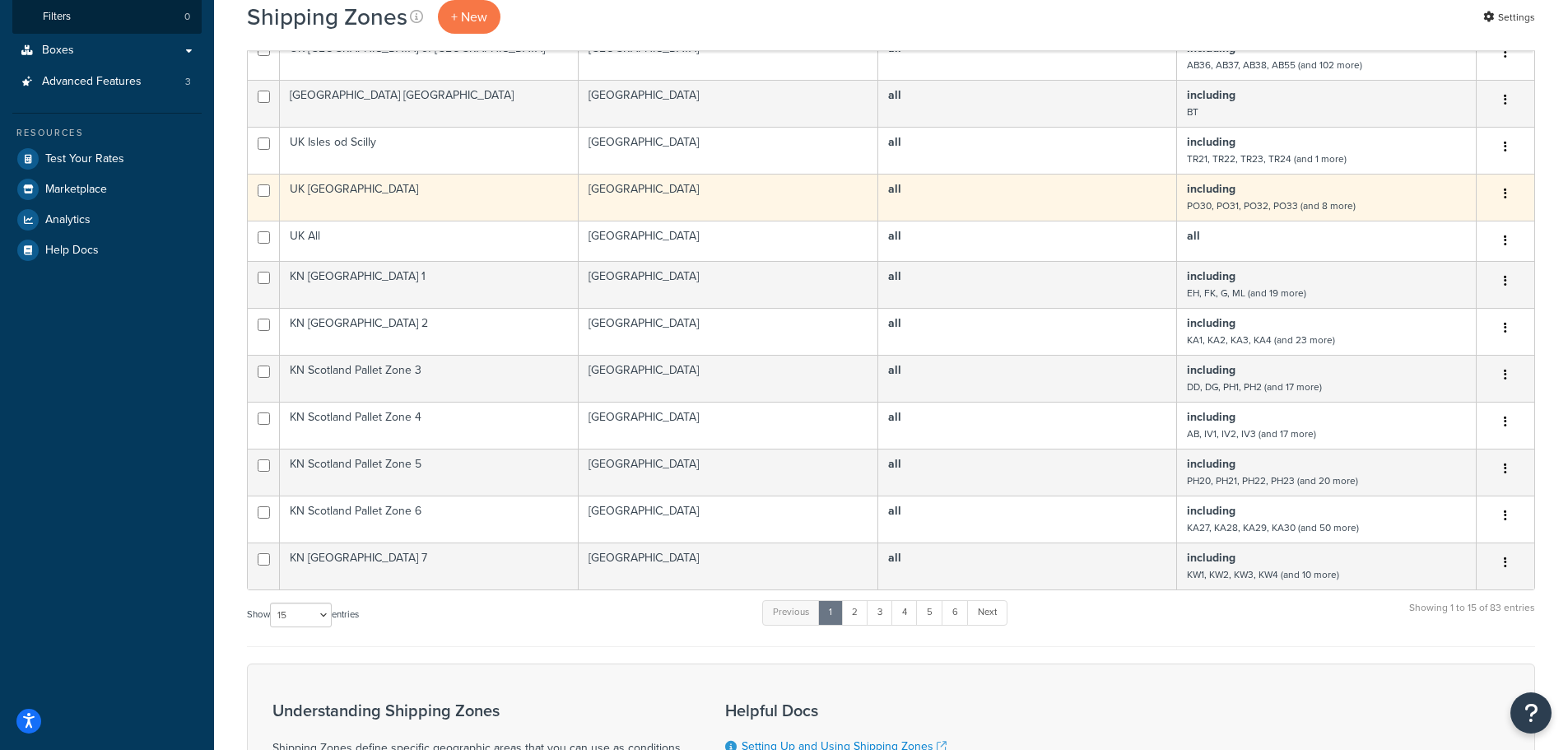
scroll to position [576, 0]
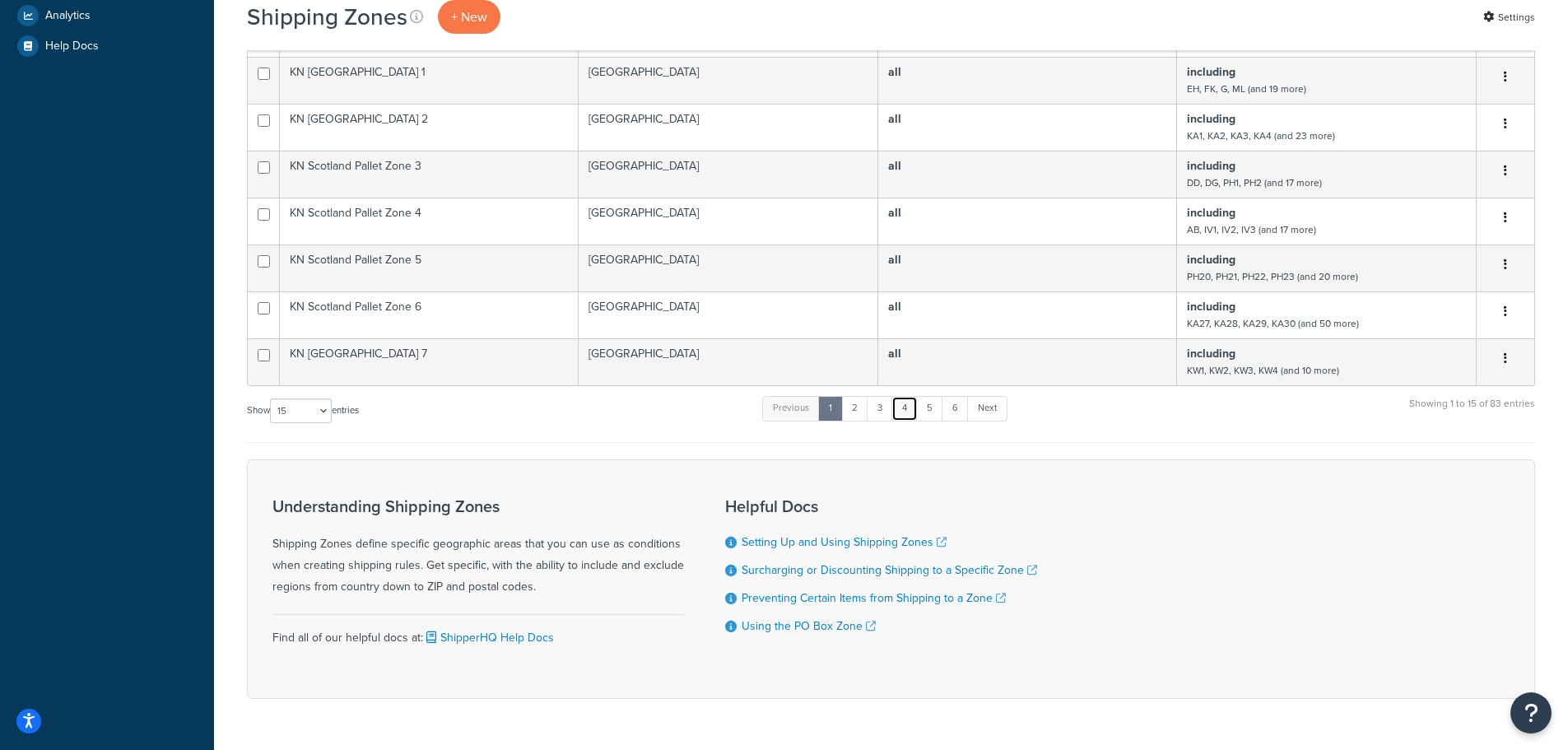
click at [914, 412] on link "4" at bounding box center [905, 408] width 27 height 25
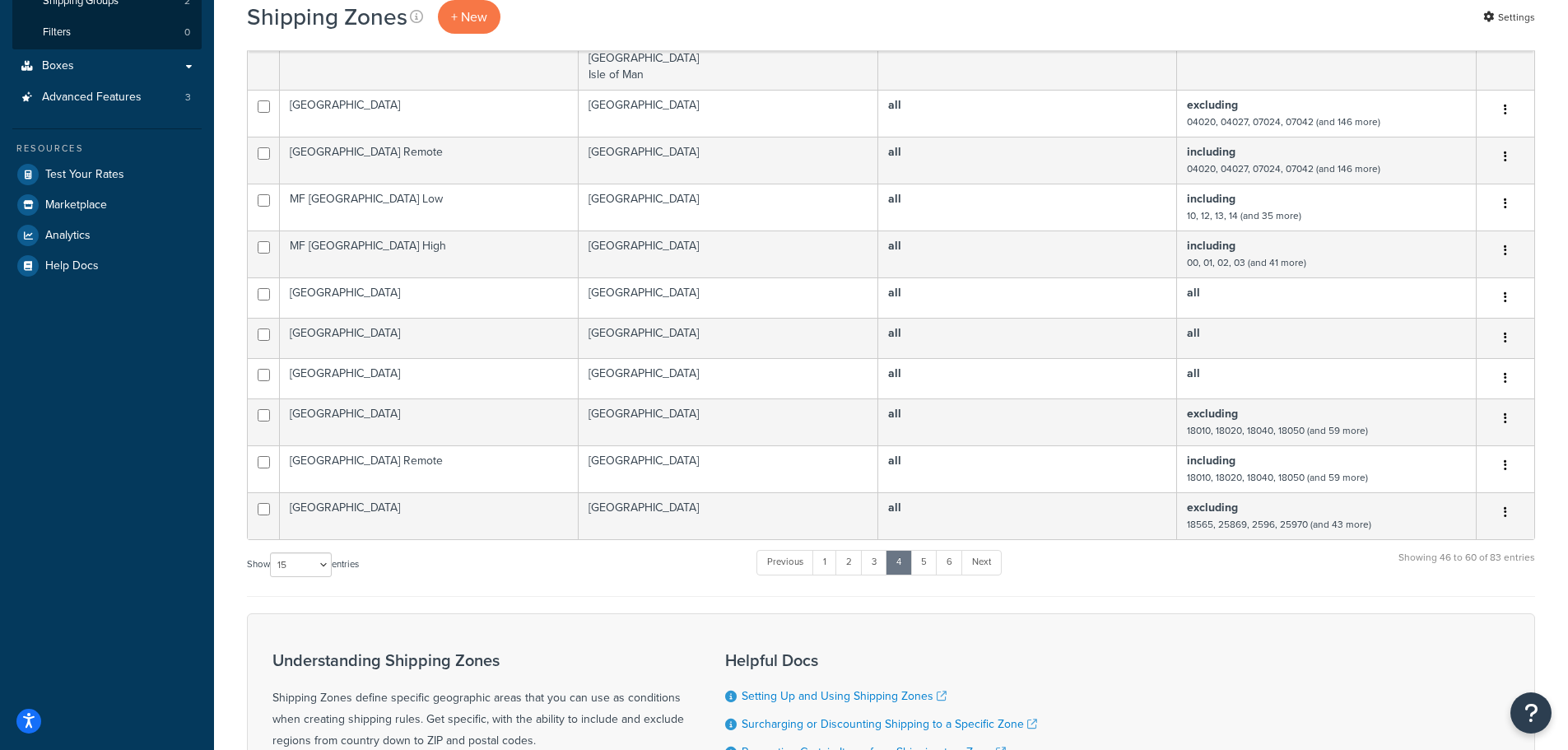
scroll to position [393, 0]
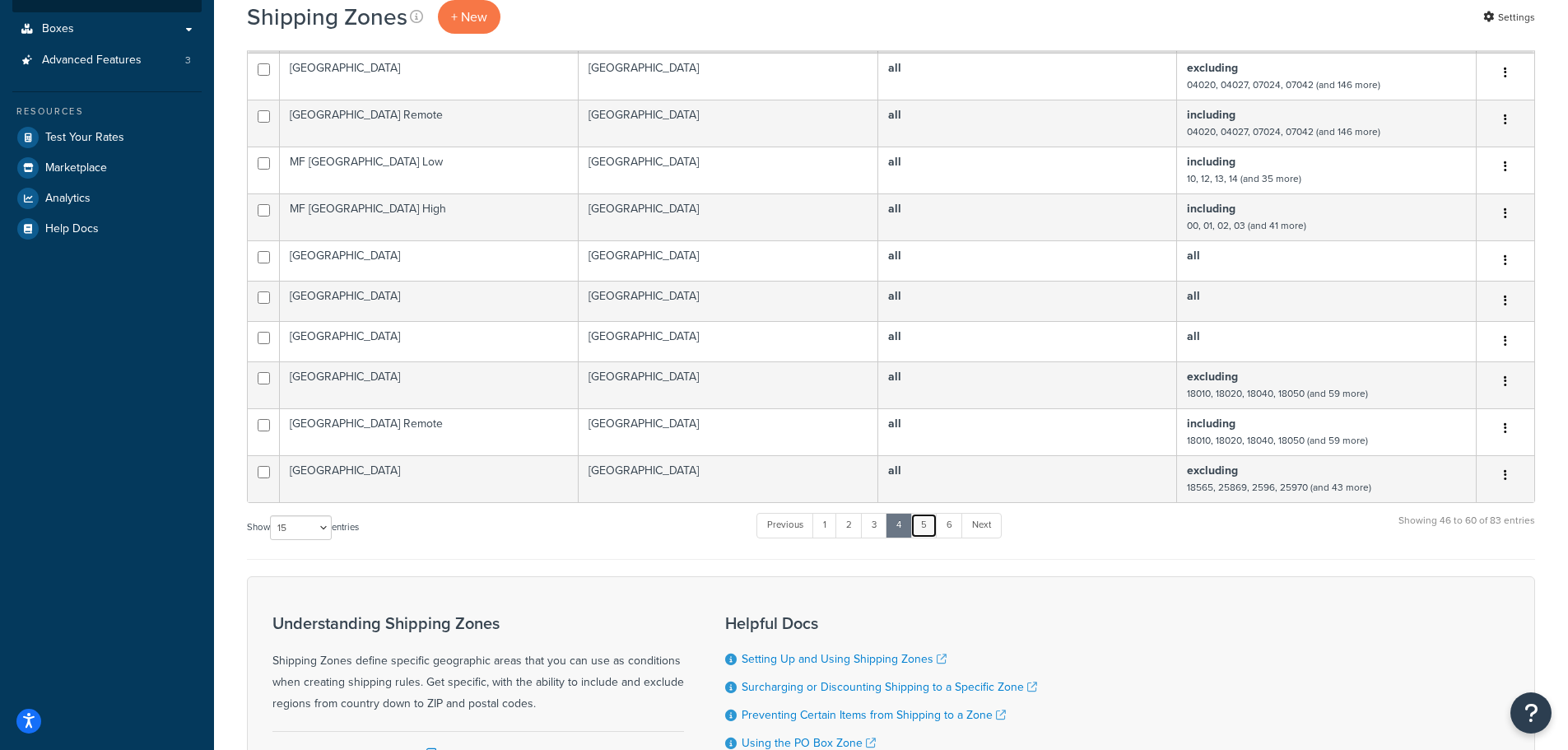
click at [925, 521] on link "5" at bounding box center [924, 525] width 27 height 25
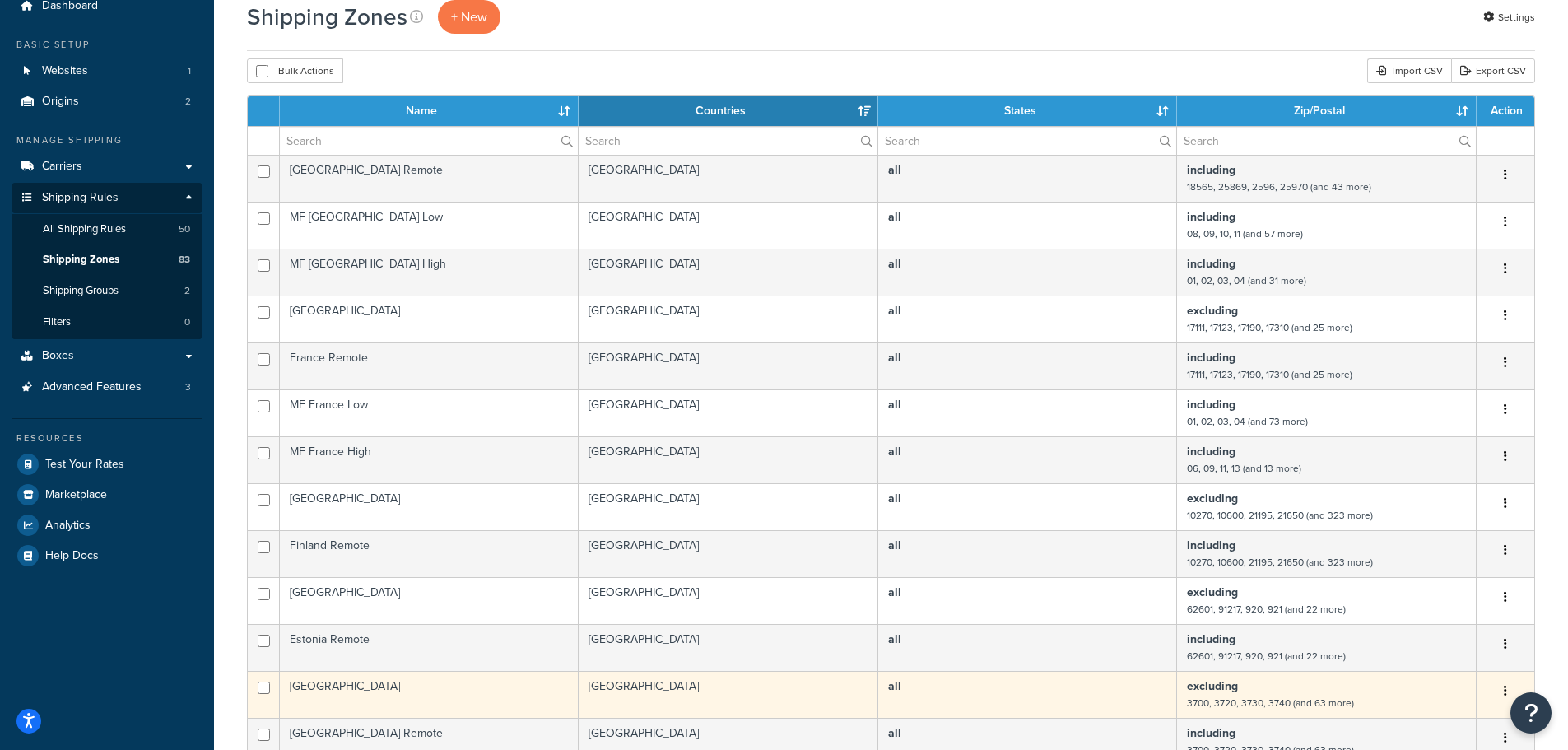
scroll to position [64, 0]
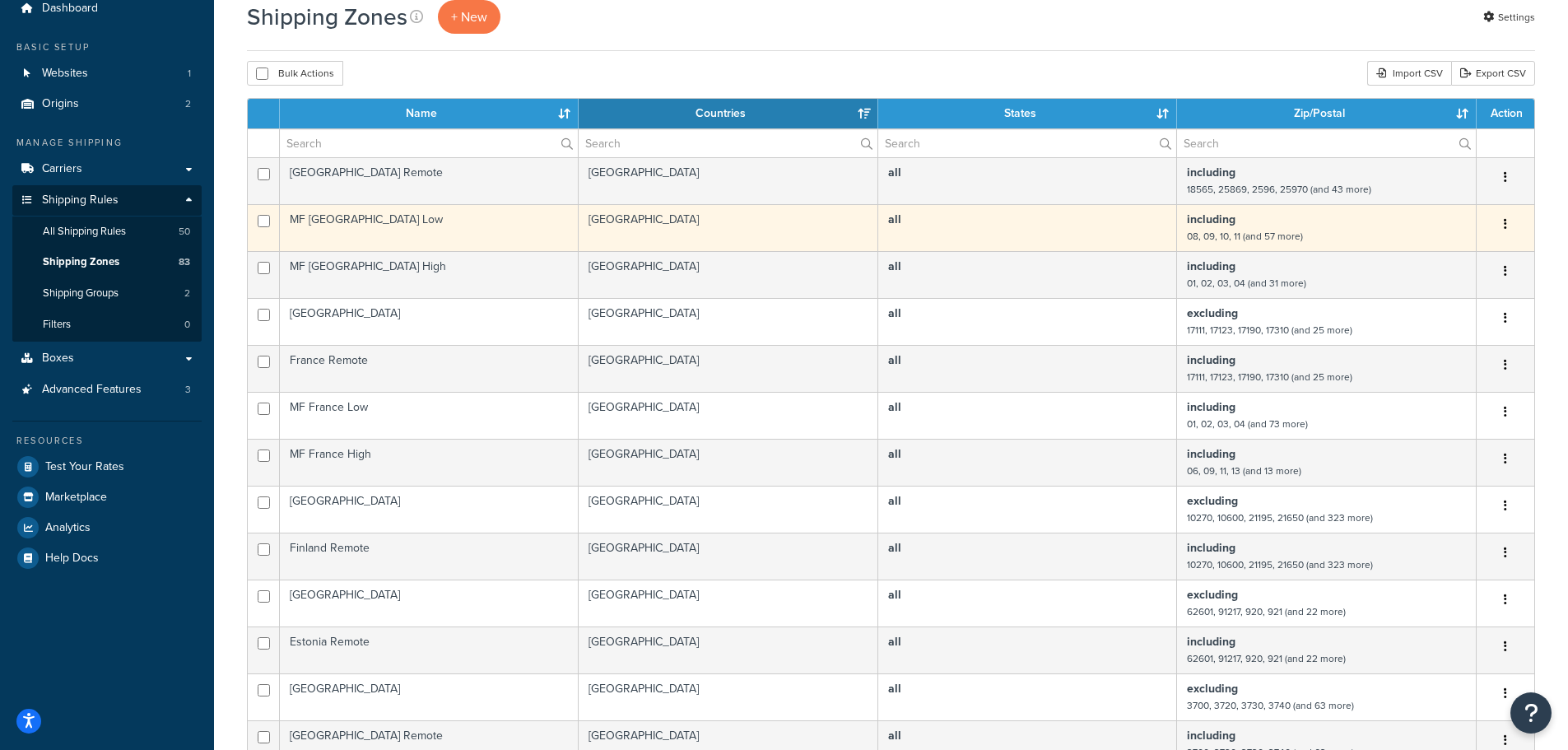
click at [479, 229] on td "MF [GEOGRAPHIC_DATA] Low" at bounding box center [430, 228] width 299 height 47
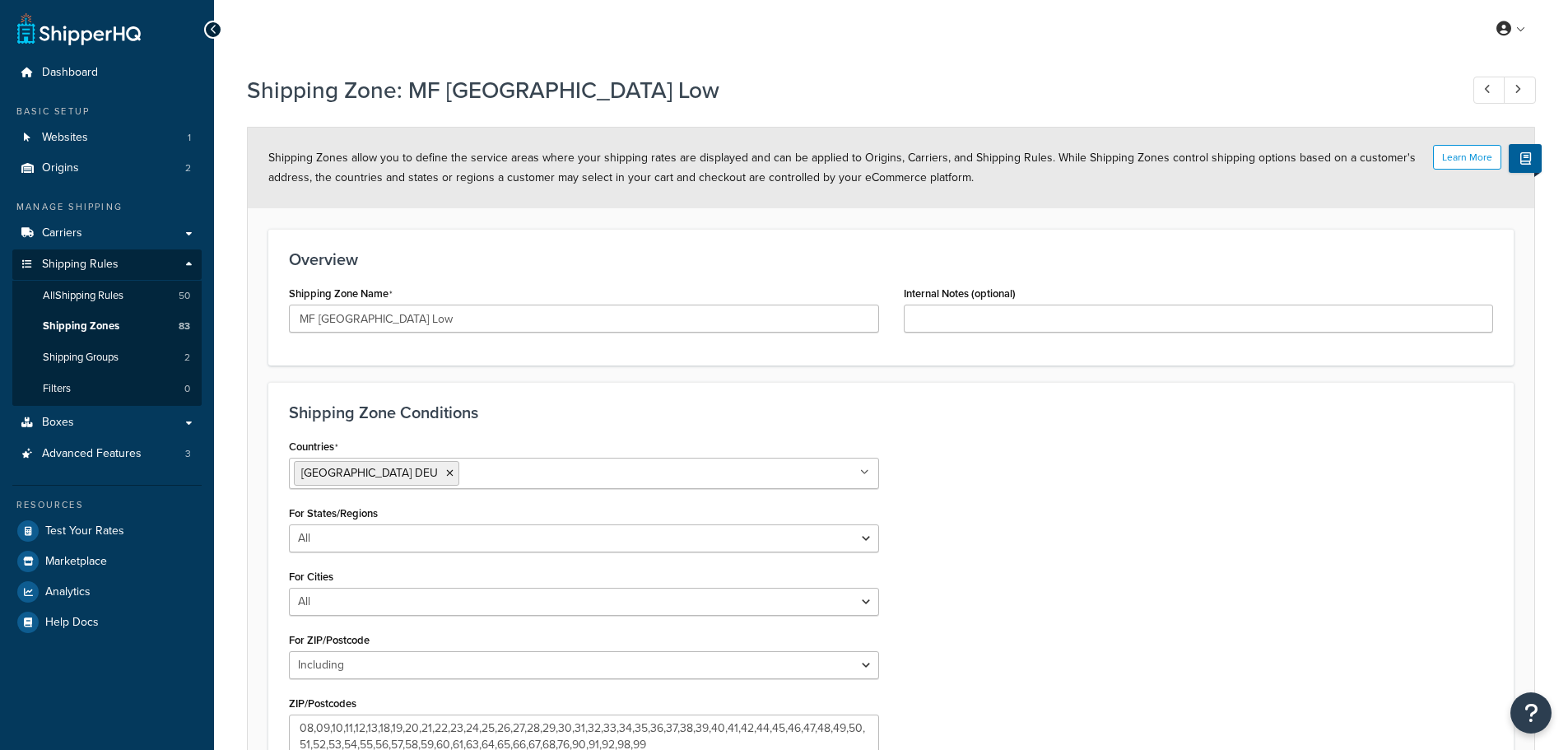
select select "including"
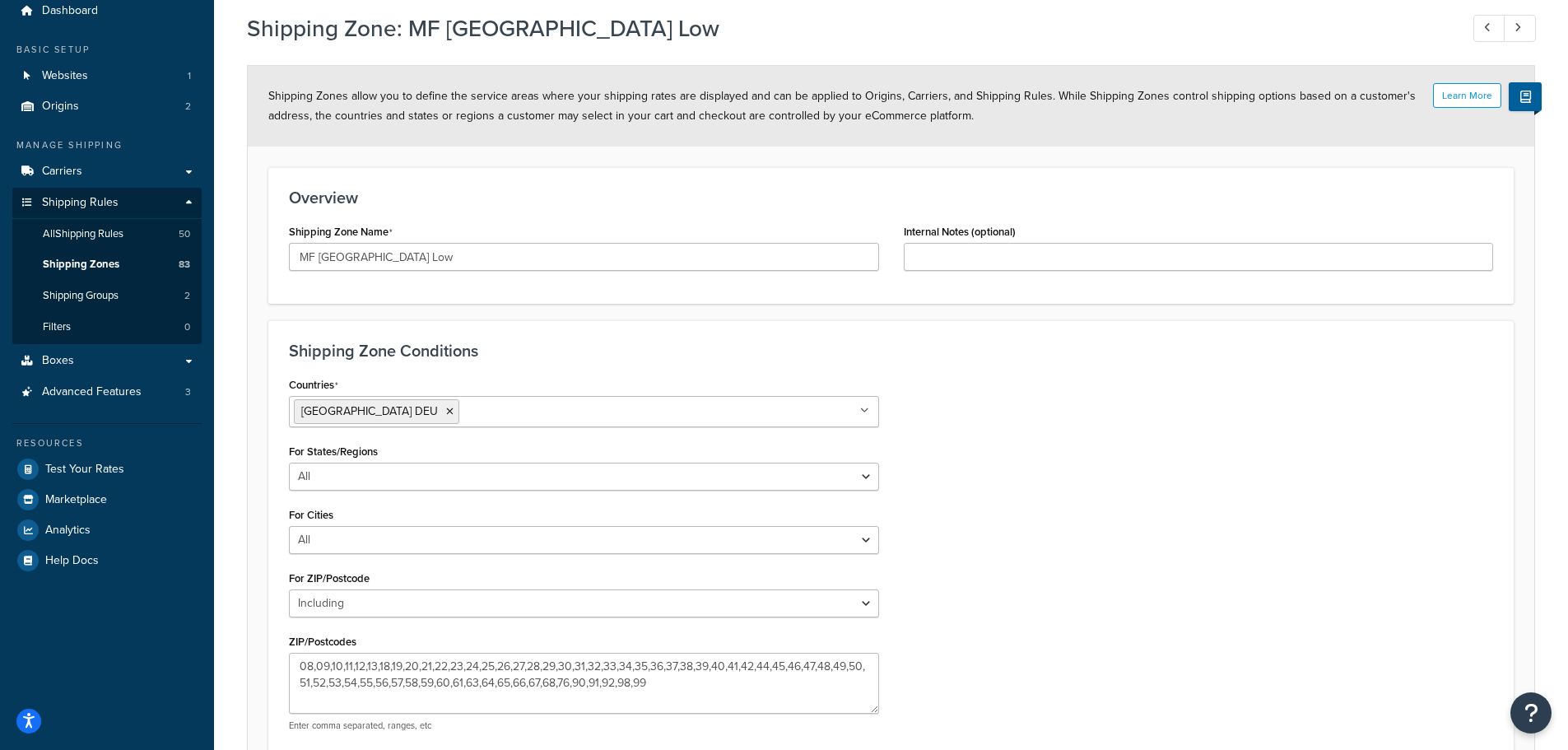
scroll to position [165, 0]
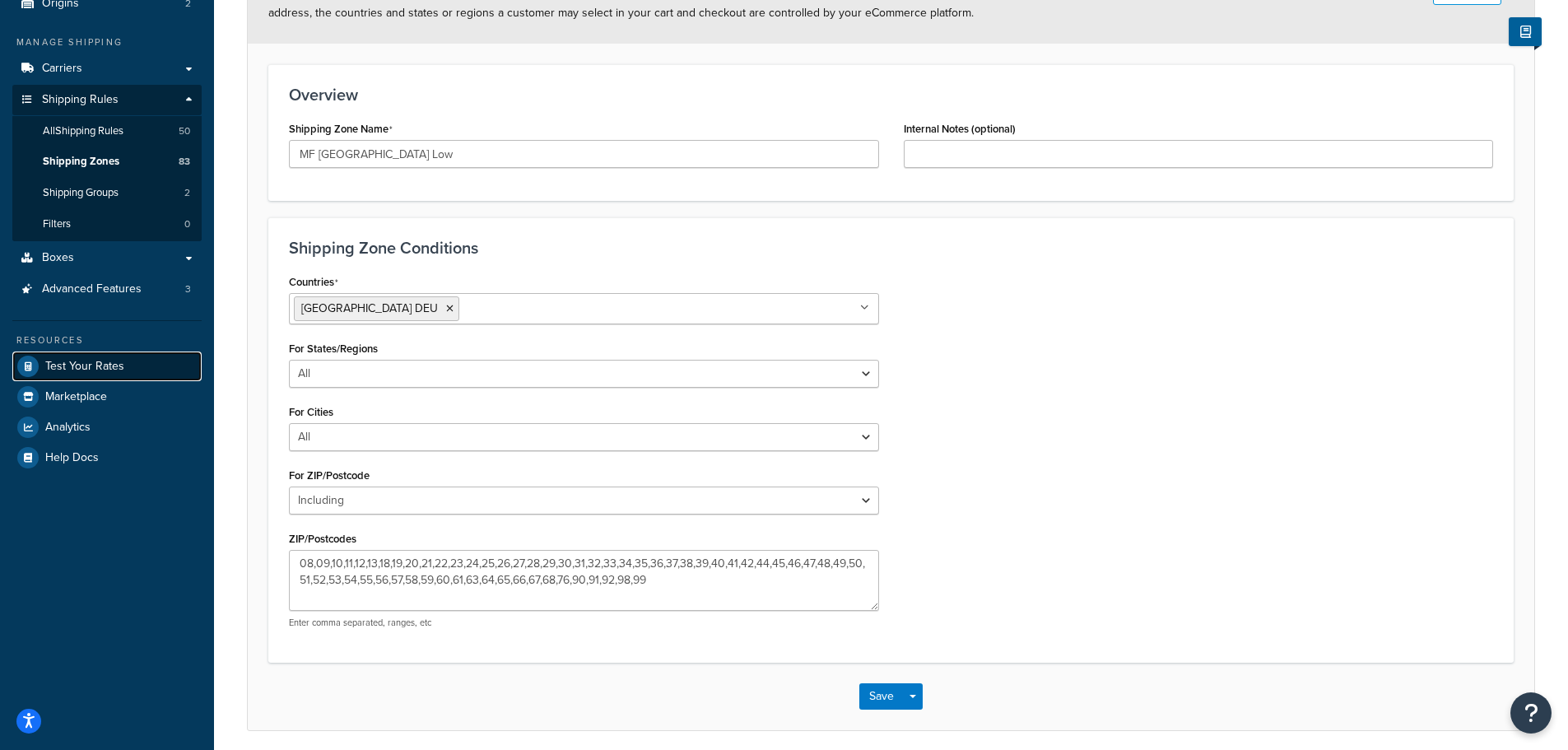
click at [101, 363] on span "Test Your Rates" at bounding box center [85, 367] width 79 height 14
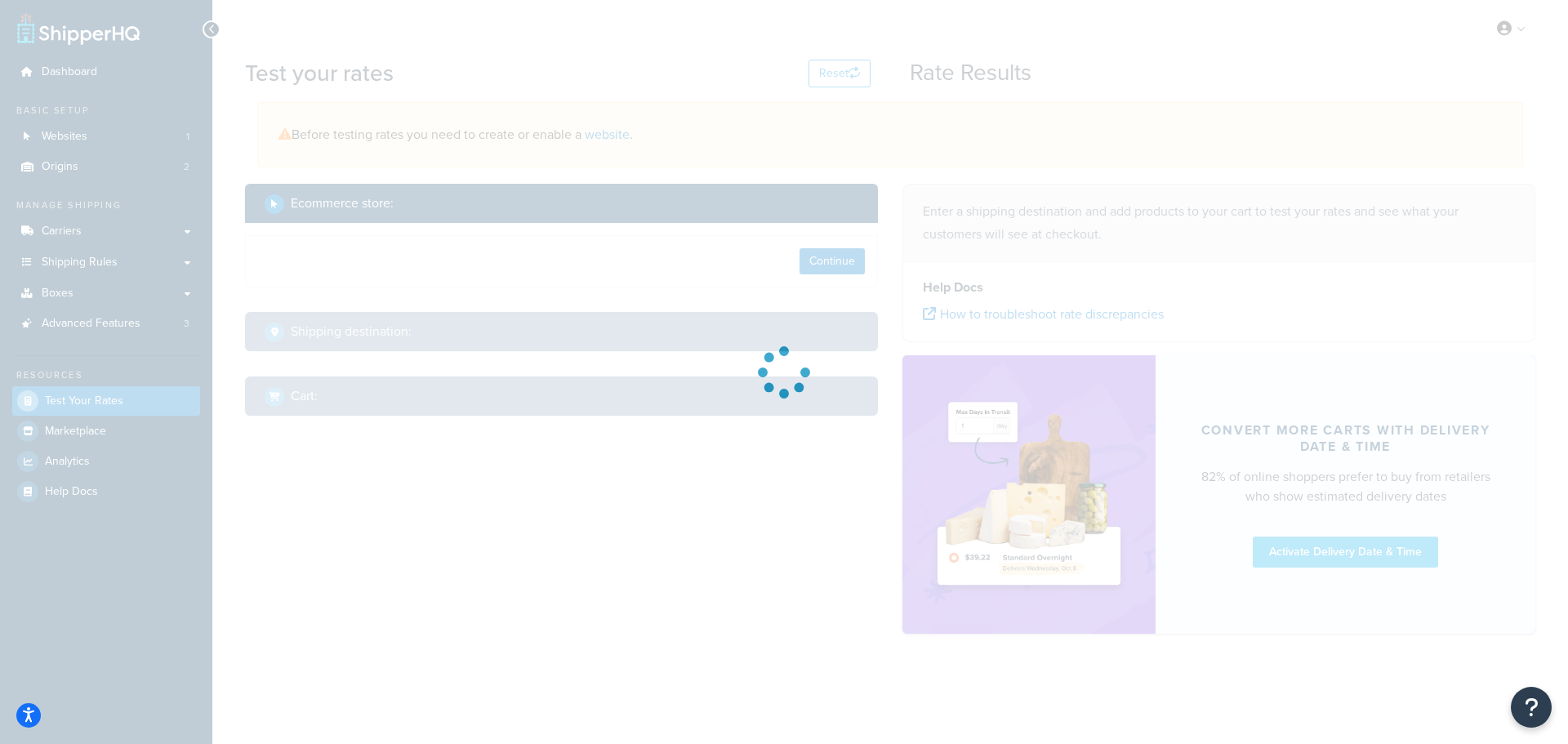
select select "[GEOGRAPHIC_DATA]"
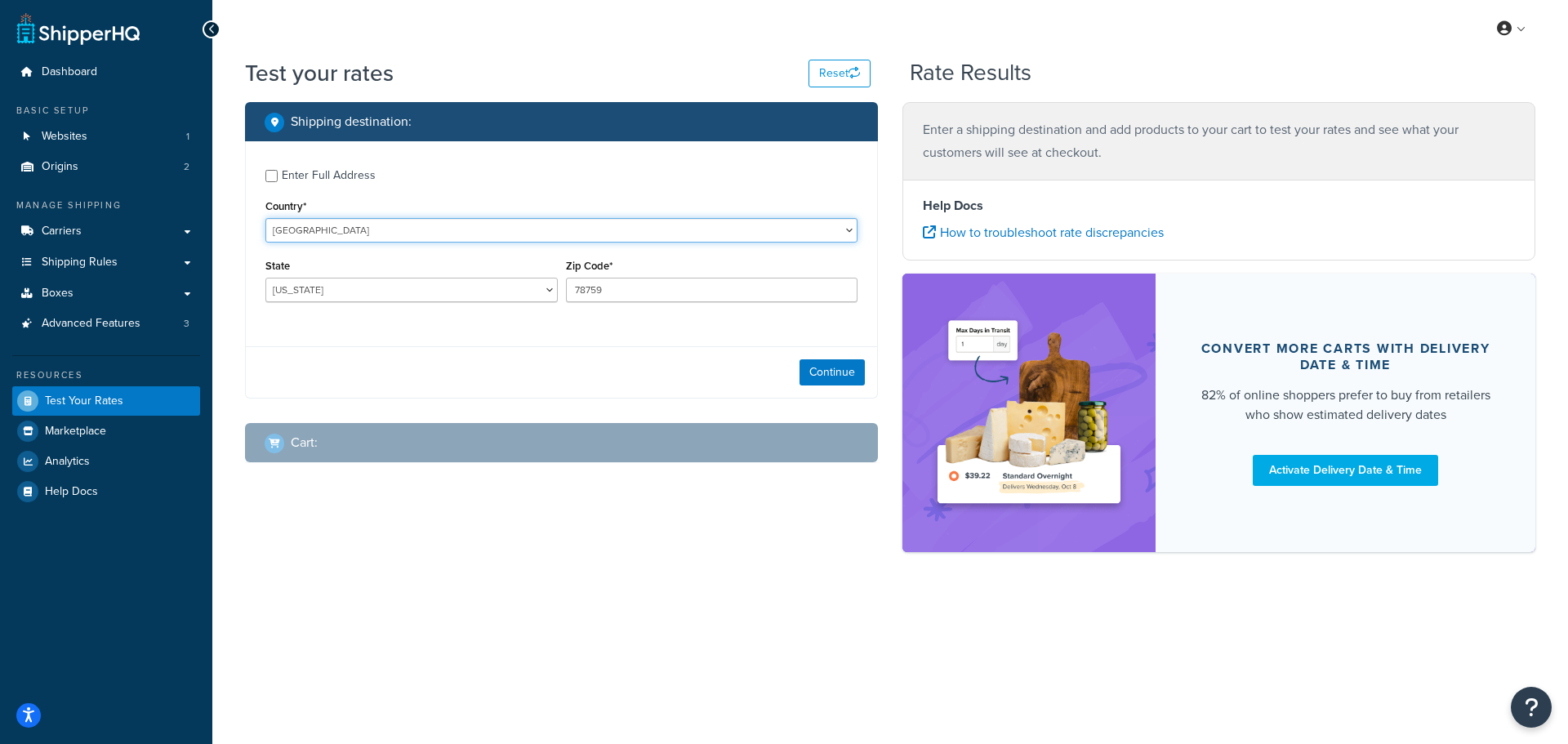
click at [391, 233] on select "United States United Kingdom Afghanistan Åland Islands Albania Algeria American…" at bounding box center [561, 230] width 593 height 25
select select "DE"
click at [265, 218] on select "United States United Kingdom Afghanistan Åland Islands Albania Algeria American…" at bounding box center [561, 230] width 593 height 25
click at [587, 287] on input "78759" at bounding box center [712, 290] width 292 height 25
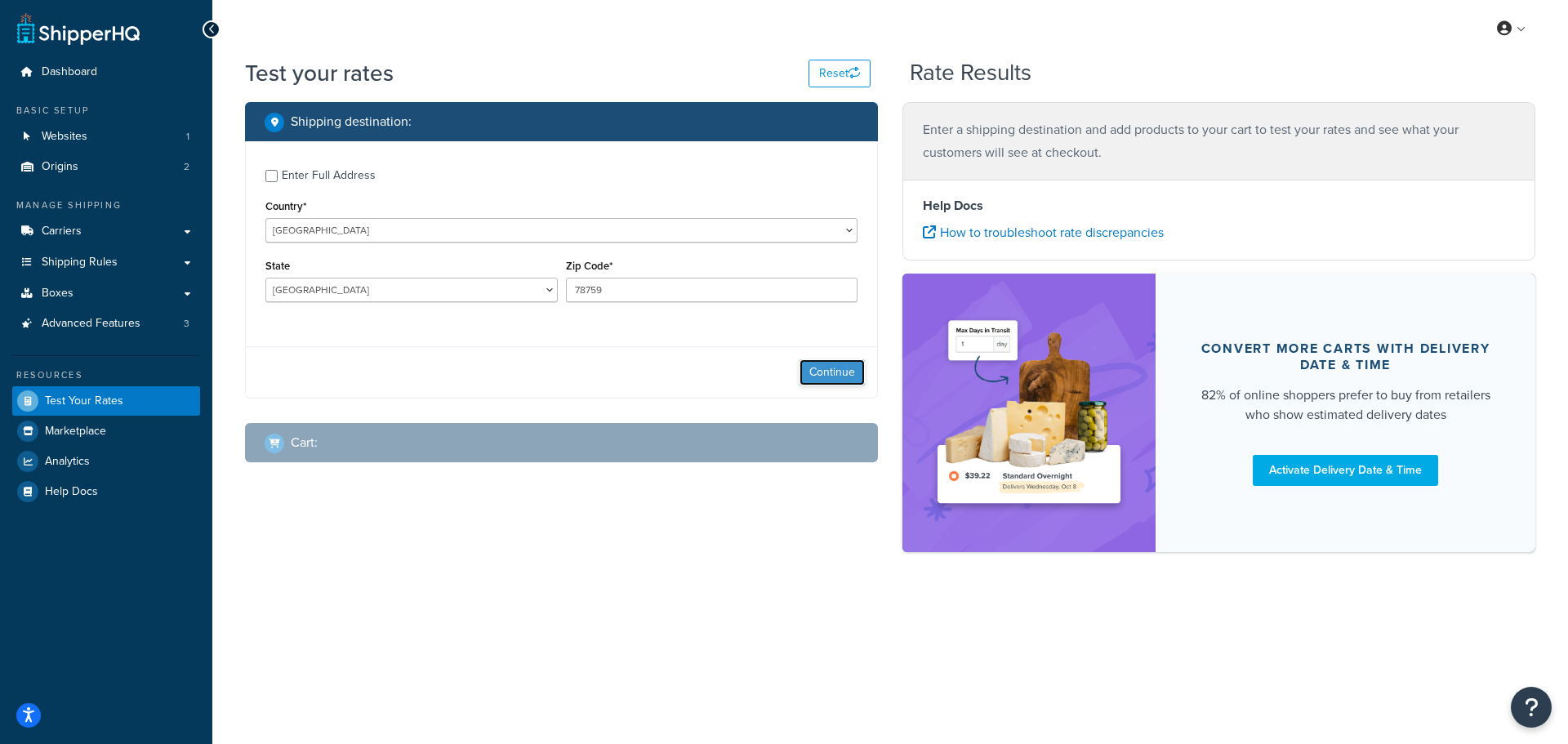
click at [828, 372] on button "Continue" at bounding box center [832, 372] width 66 height 26
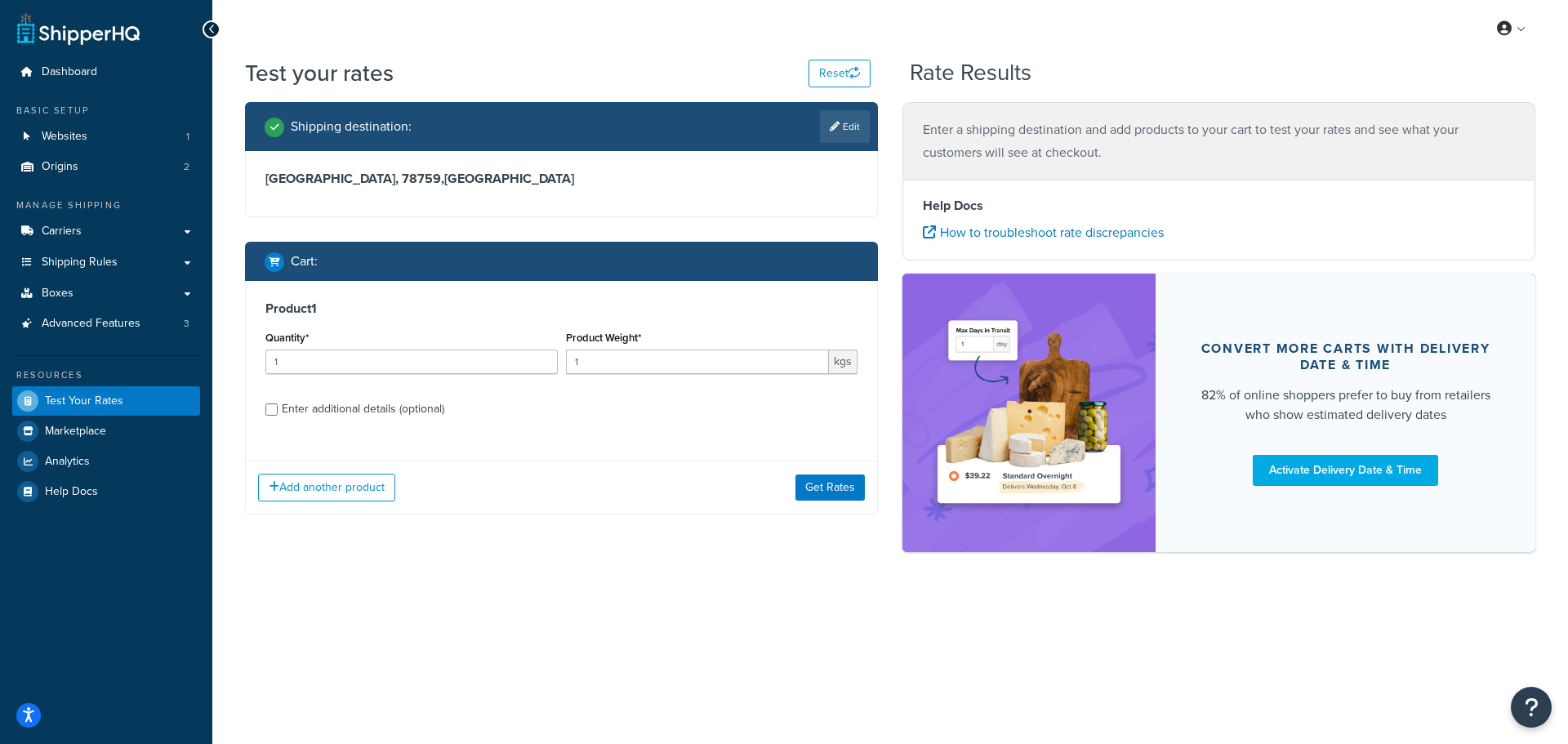
click at [300, 408] on div "Enter additional details (optional)" at bounding box center [363, 409] width 163 height 23
click at [278, 408] on input "Enter additional details (optional)" at bounding box center [271, 409] width 12 height 12
checkbox input "true"
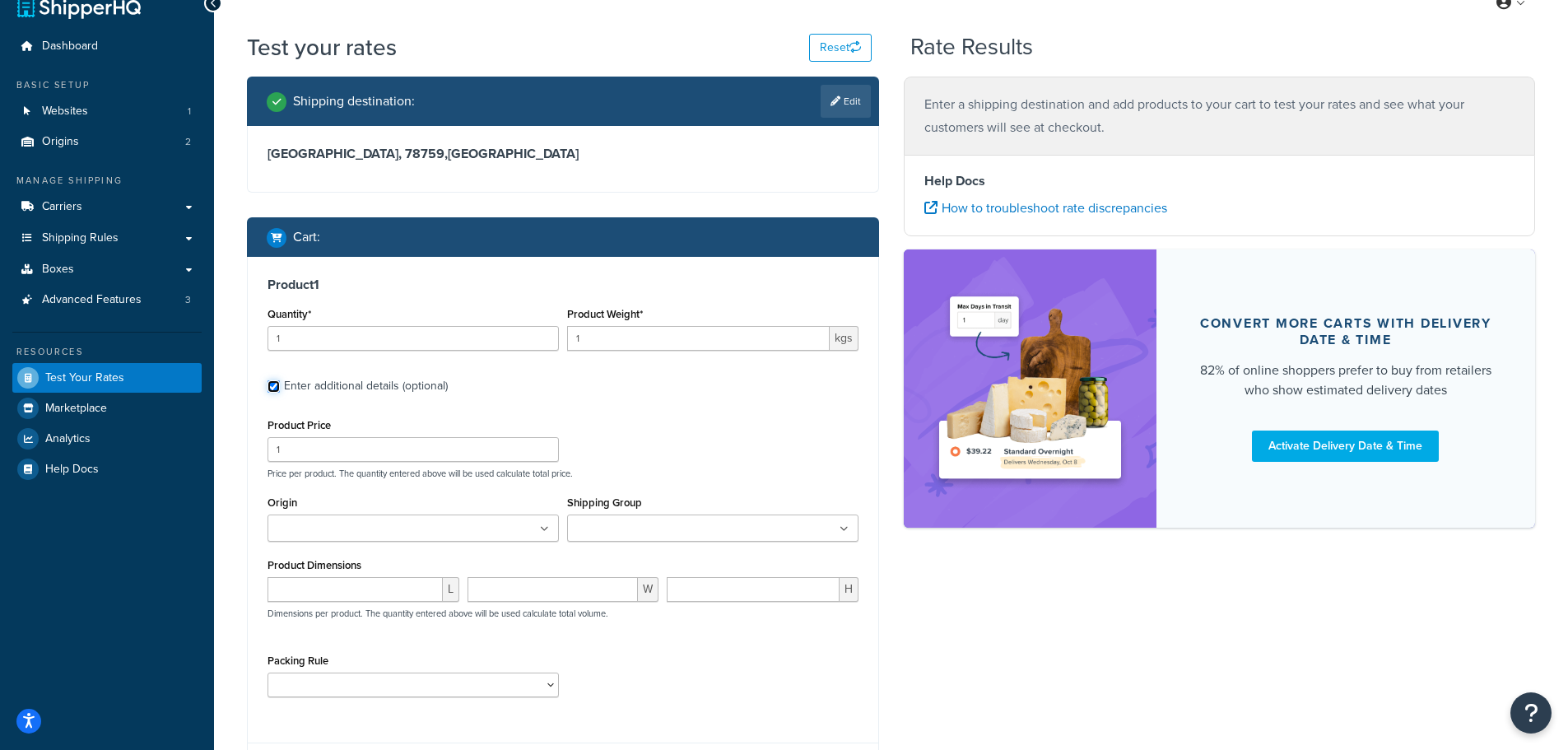
scroll to position [41, 0]
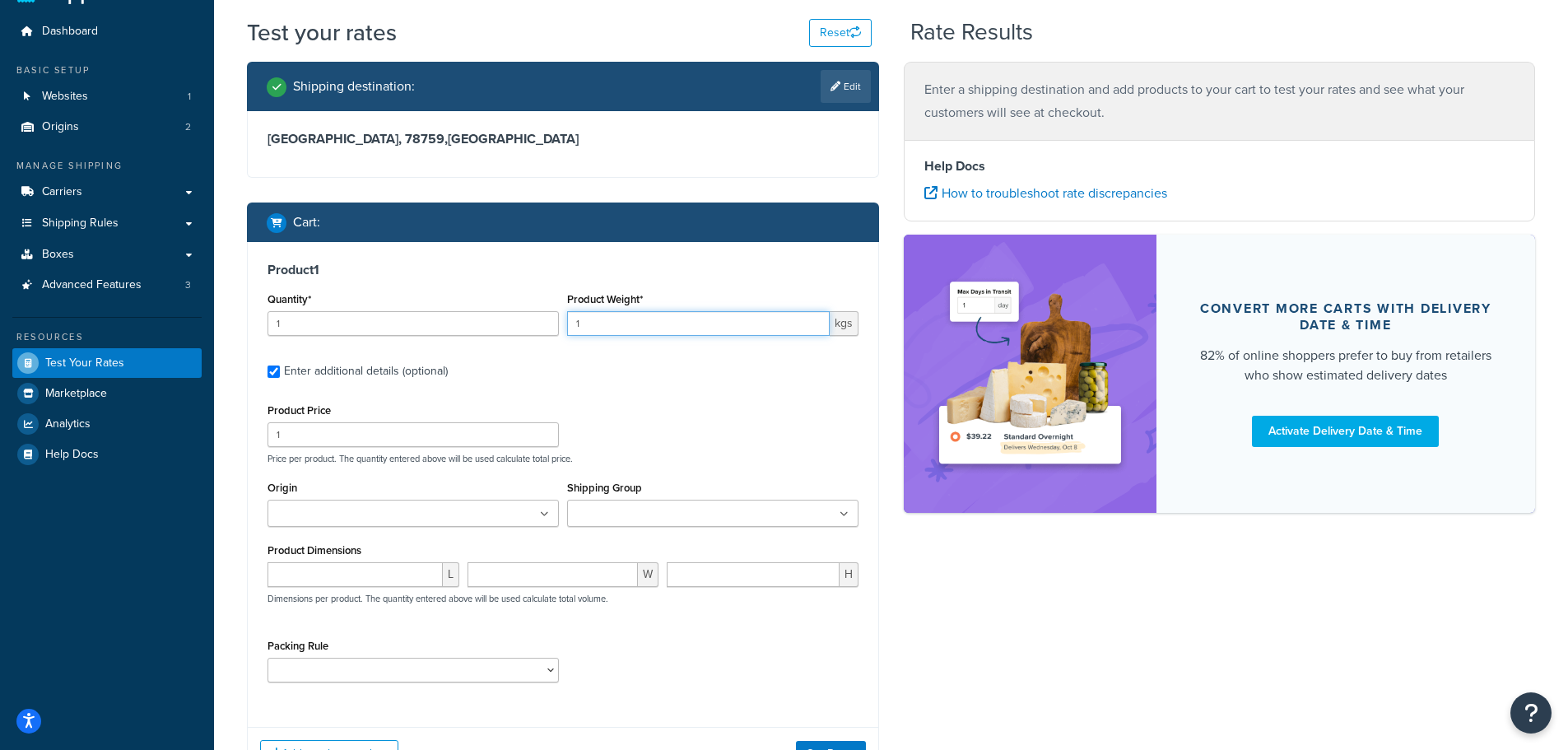
drag, startPoint x: 610, startPoint y: 316, endPoint x: 565, endPoint y: 338, distance: 50.1
click at [565, 338] on div "Product Weight* 1 kgs" at bounding box center [712, 318] width 300 height 60
type input "500"
click at [599, 392] on div "Product 1 Quantity* 1 Product Weight* 500 kgs Enter additional details (optiona…" at bounding box center [563, 479] width 631 height 473
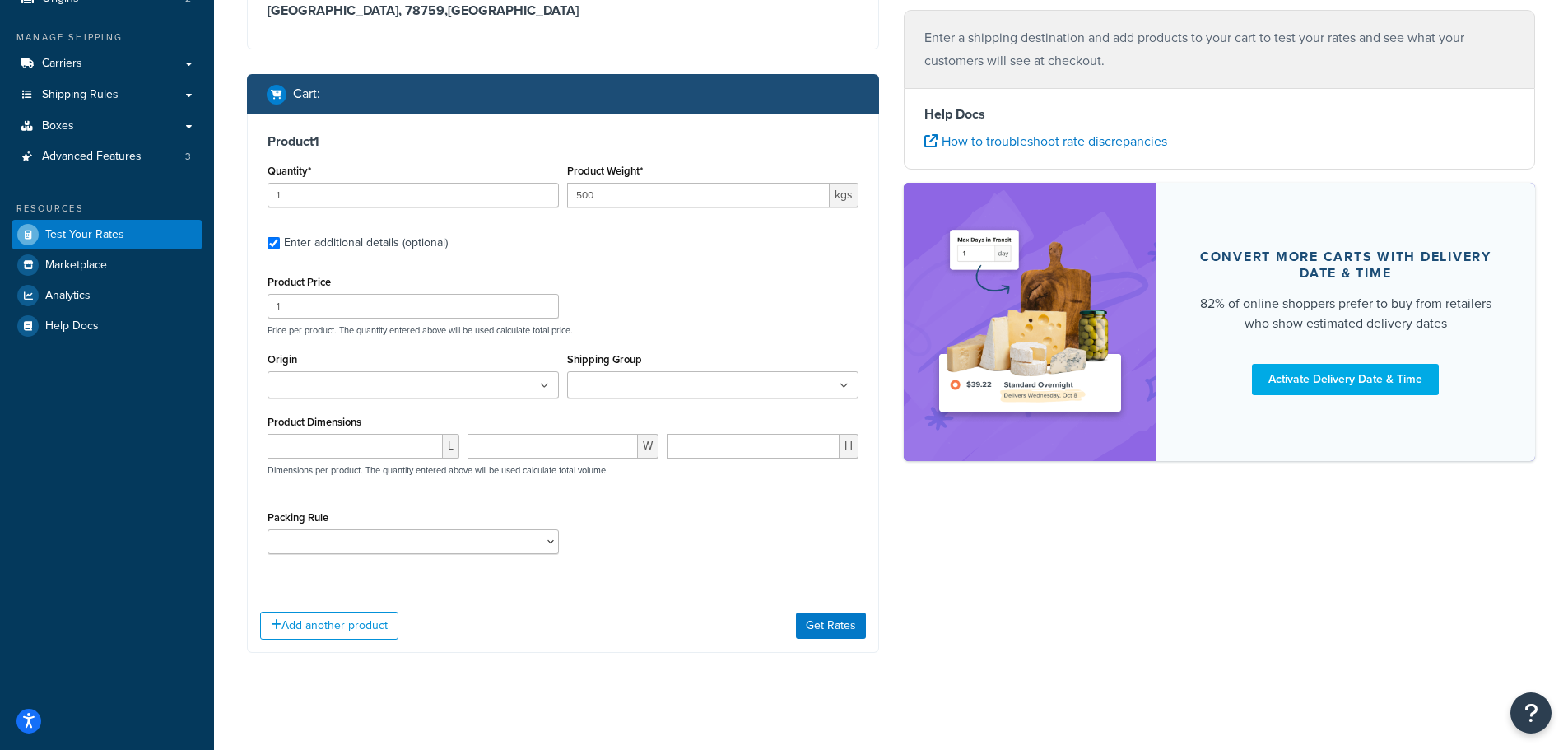
scroll to position [181, 0]
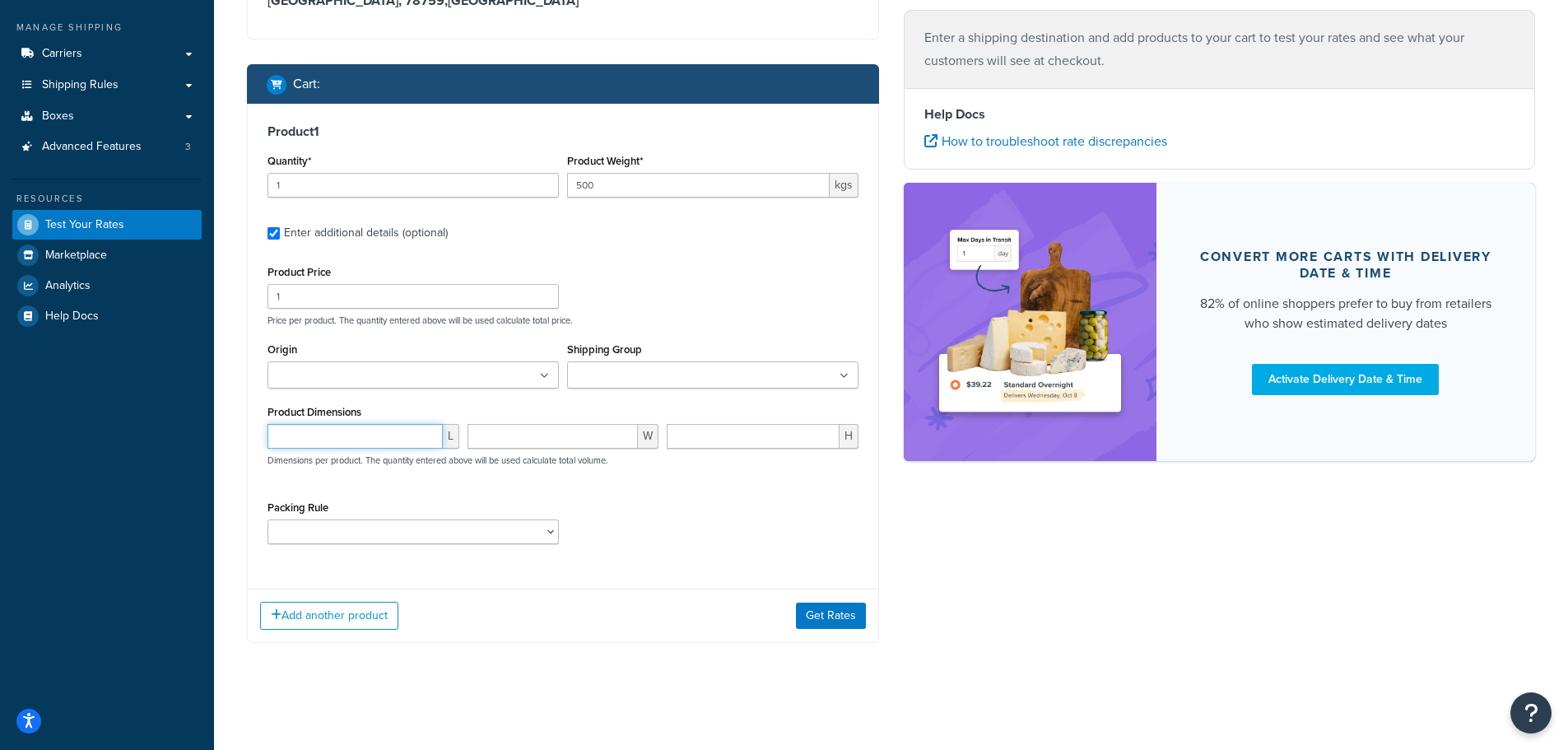
click at [371, 448] on input "number" at bounding box center [355, 436] width 175 height 25
type input "120"
click at [509, 420] on div "Product Dimensions 120 L W H Dimensions per product. The quantity entered above…" at bounding box center [563, 442] width 591 height 83
click at [503, 434] on input "number" at bounding box center [552, 436] width 171 height 25
type input "100"
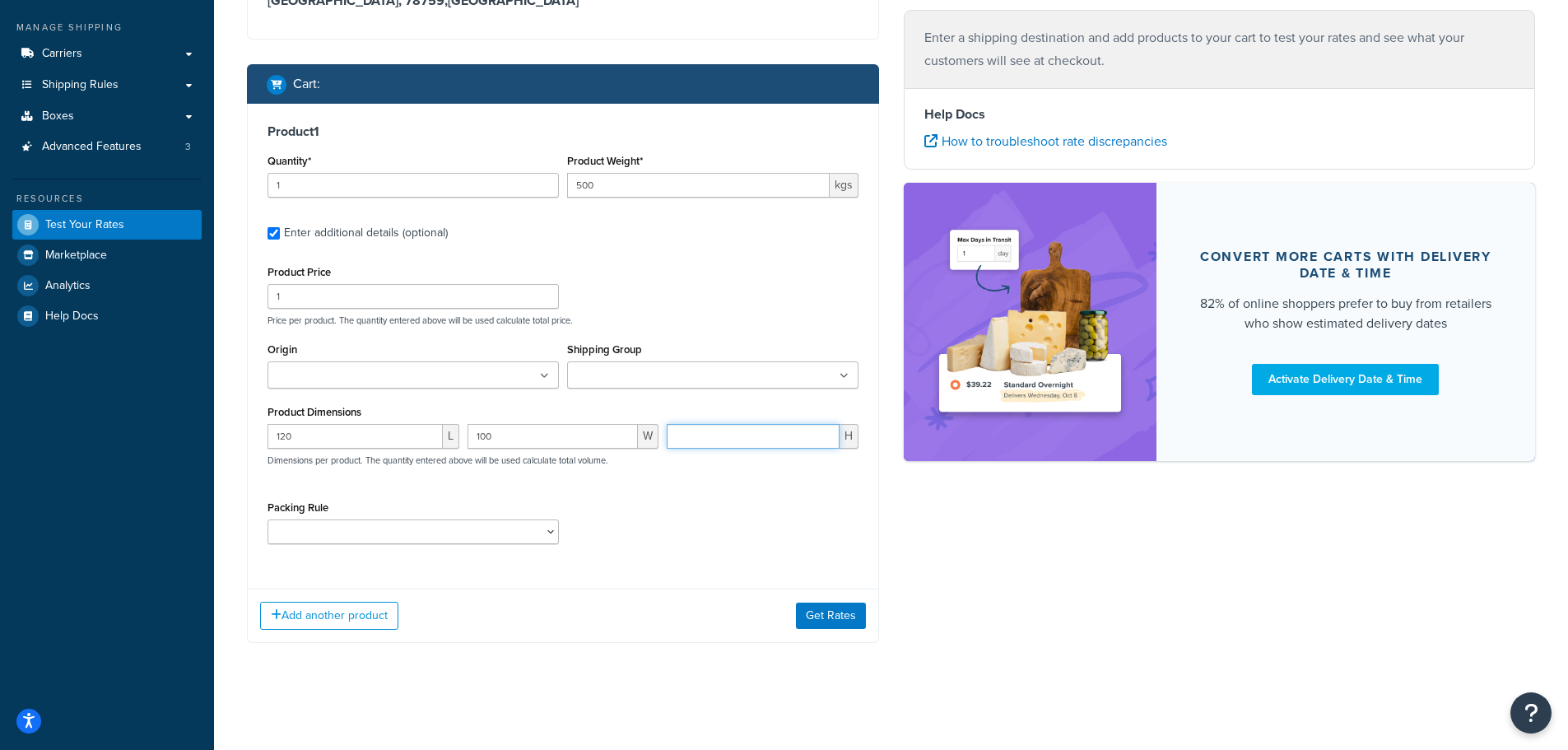
click at [682, 429] on input "number" at bounding box center [753, 436] width 173 height 25
type input "120"
click at [383, 381] on input "Origin" at bounding box center [345, 375] width 146 height 18
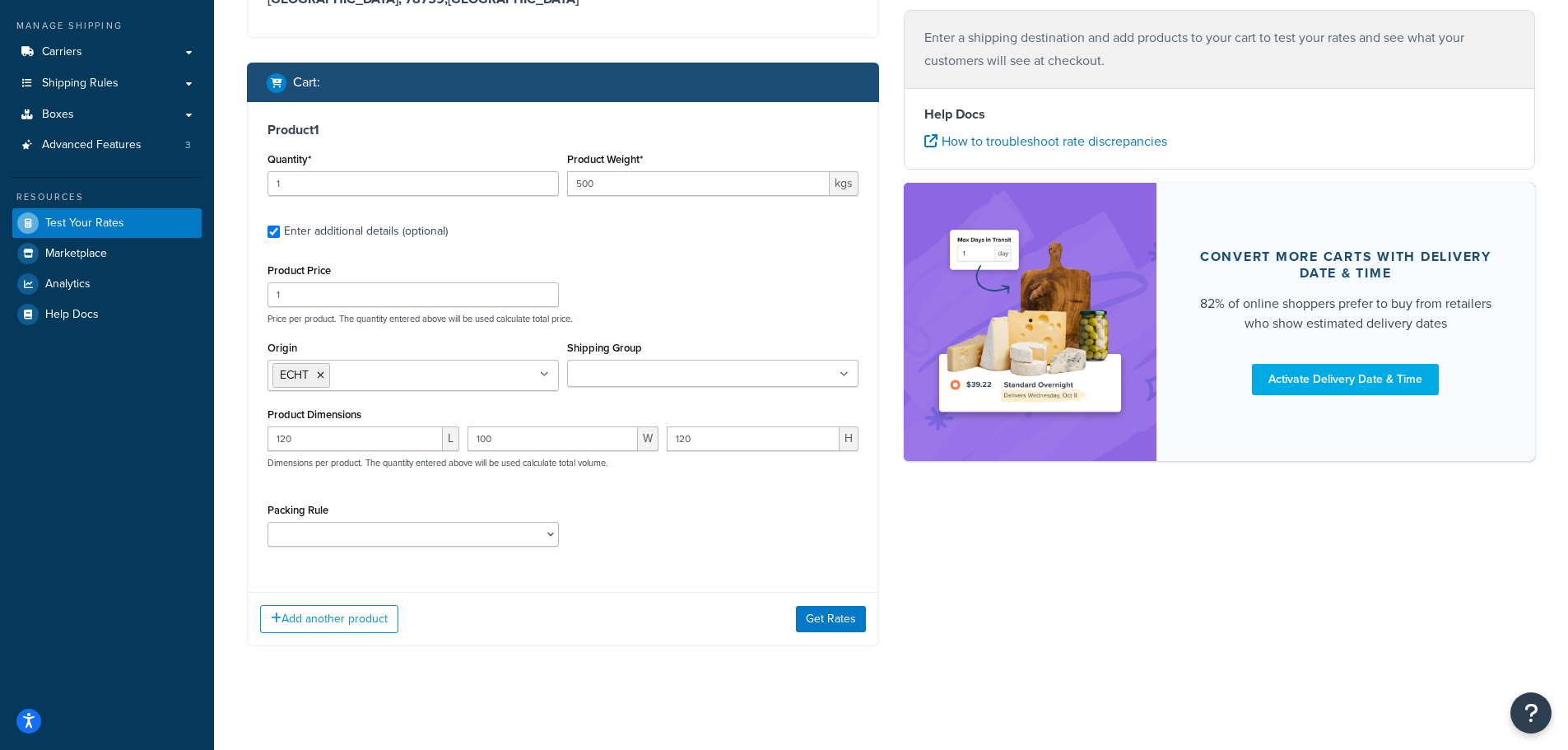
click at [645, 311] on div "Product Price 1 Price per product. The quantity entered above will be used calc…" at bounding box center [563, 292] width 599 height 65
click at [809, 617] on button "Get Rates" at bounding box center [830, 618] width 70 height 27
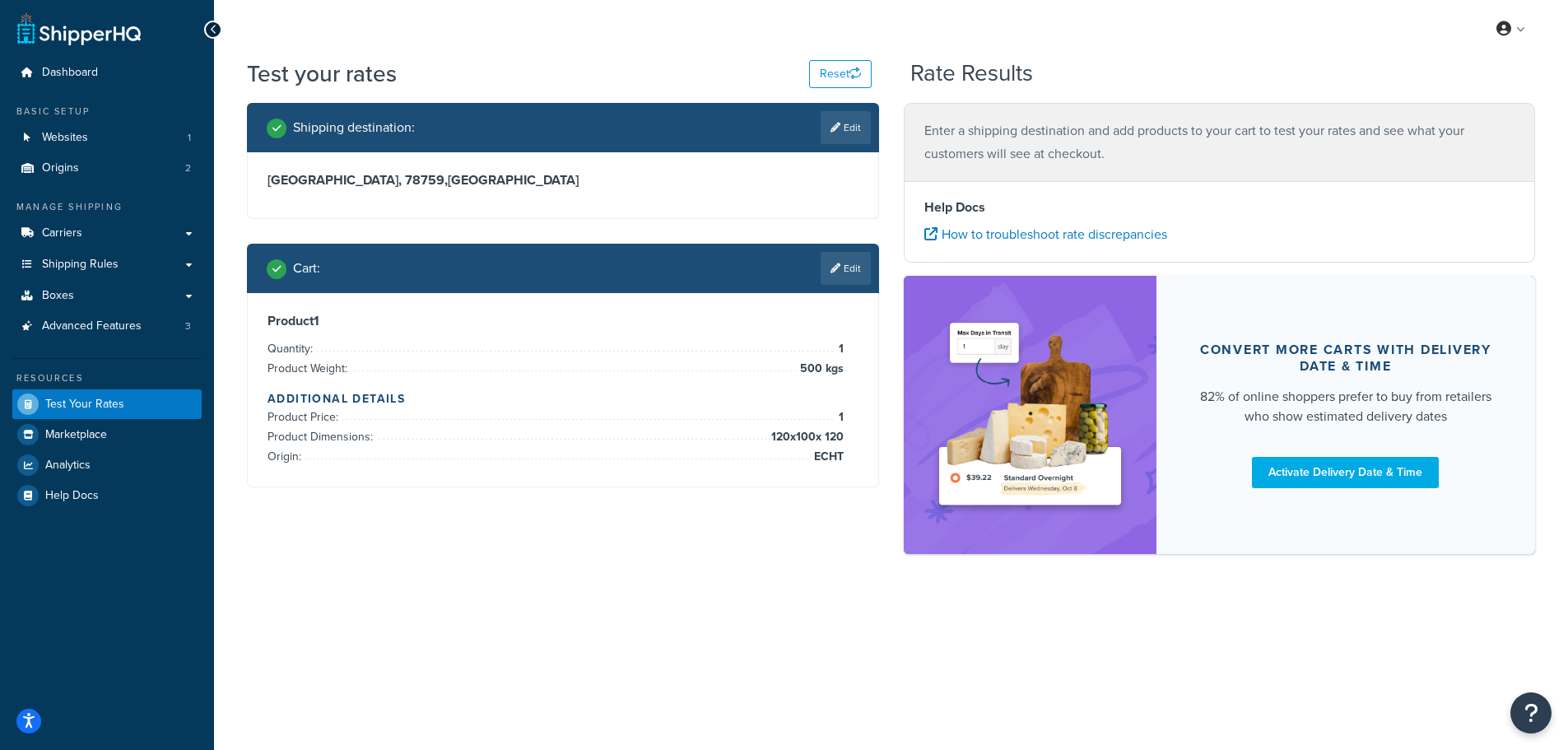
scroll to position [0, 0]
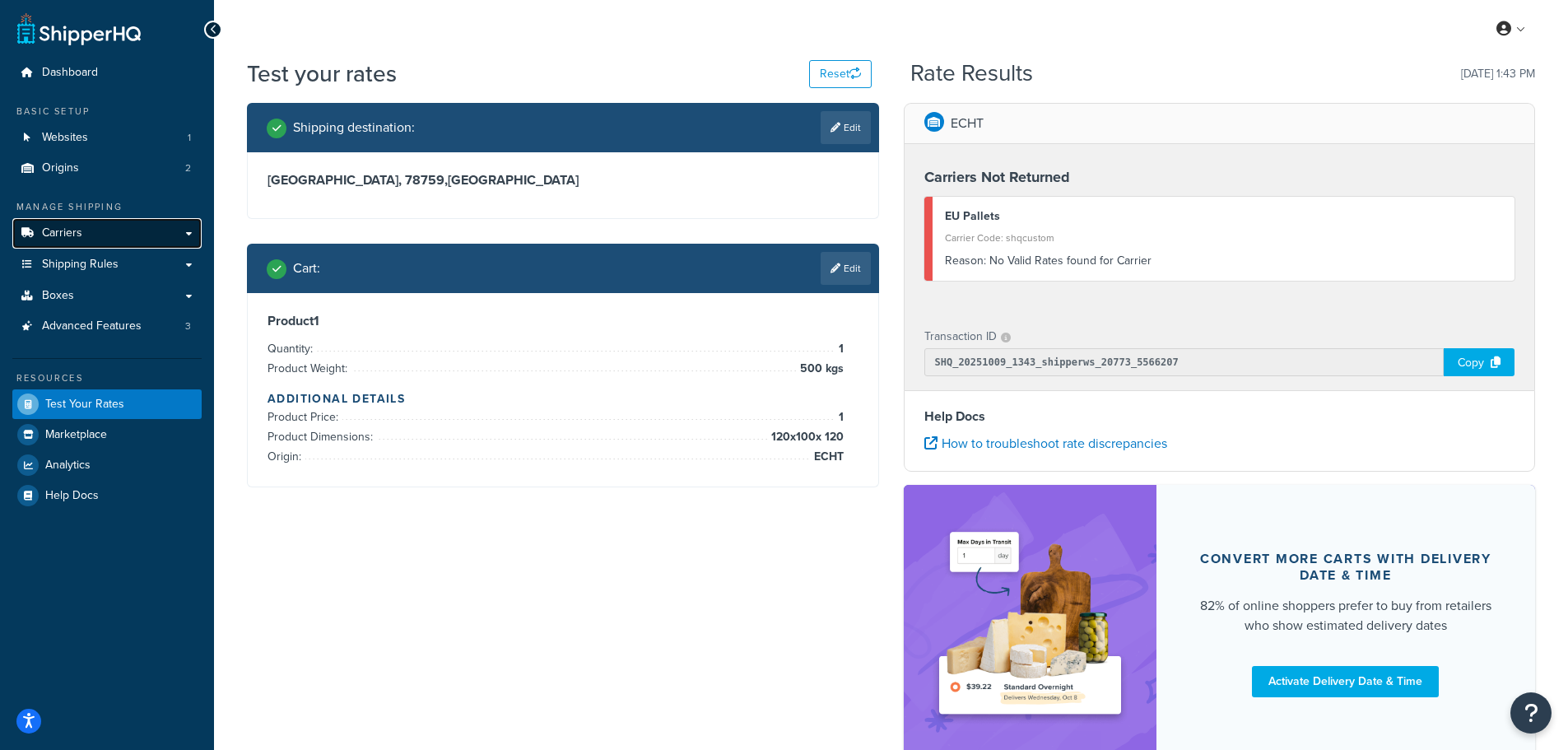
click at [70, 235] on span "Carriers" at bounding box center [62, 233] width 40 height 14
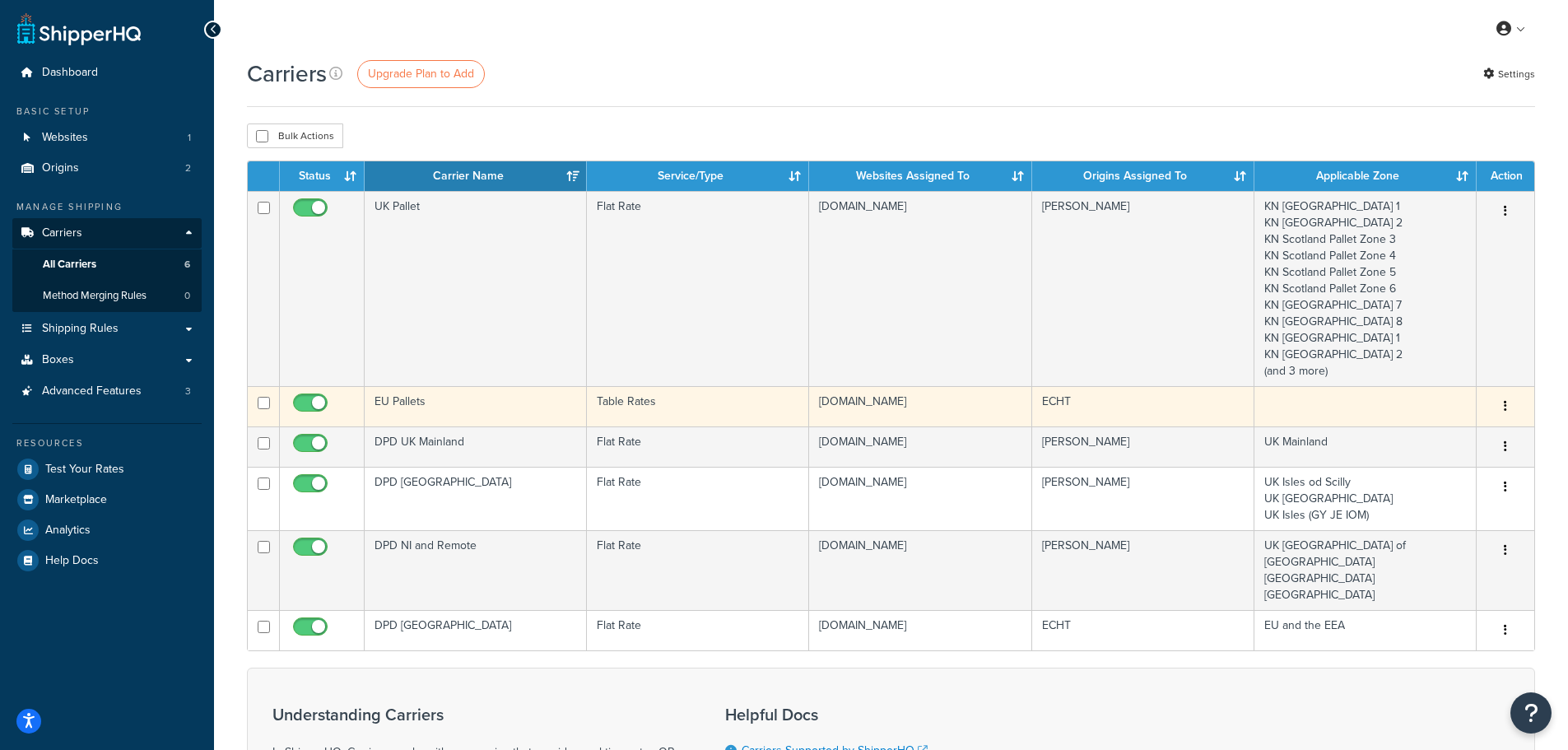
click at [426, 405] on td "EU Pallets" at bounding box center [475, 405] width 223 height 40
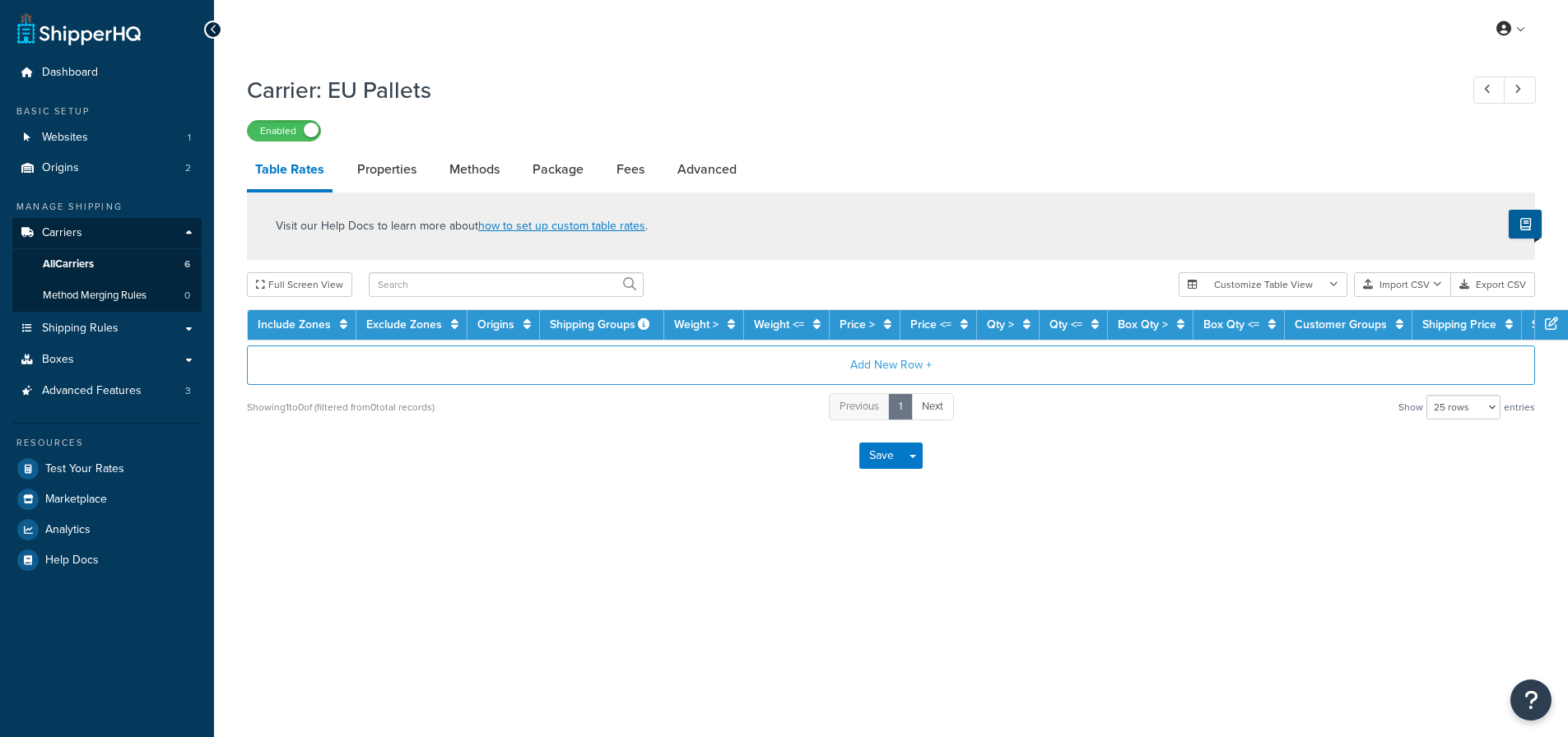
select select "25"
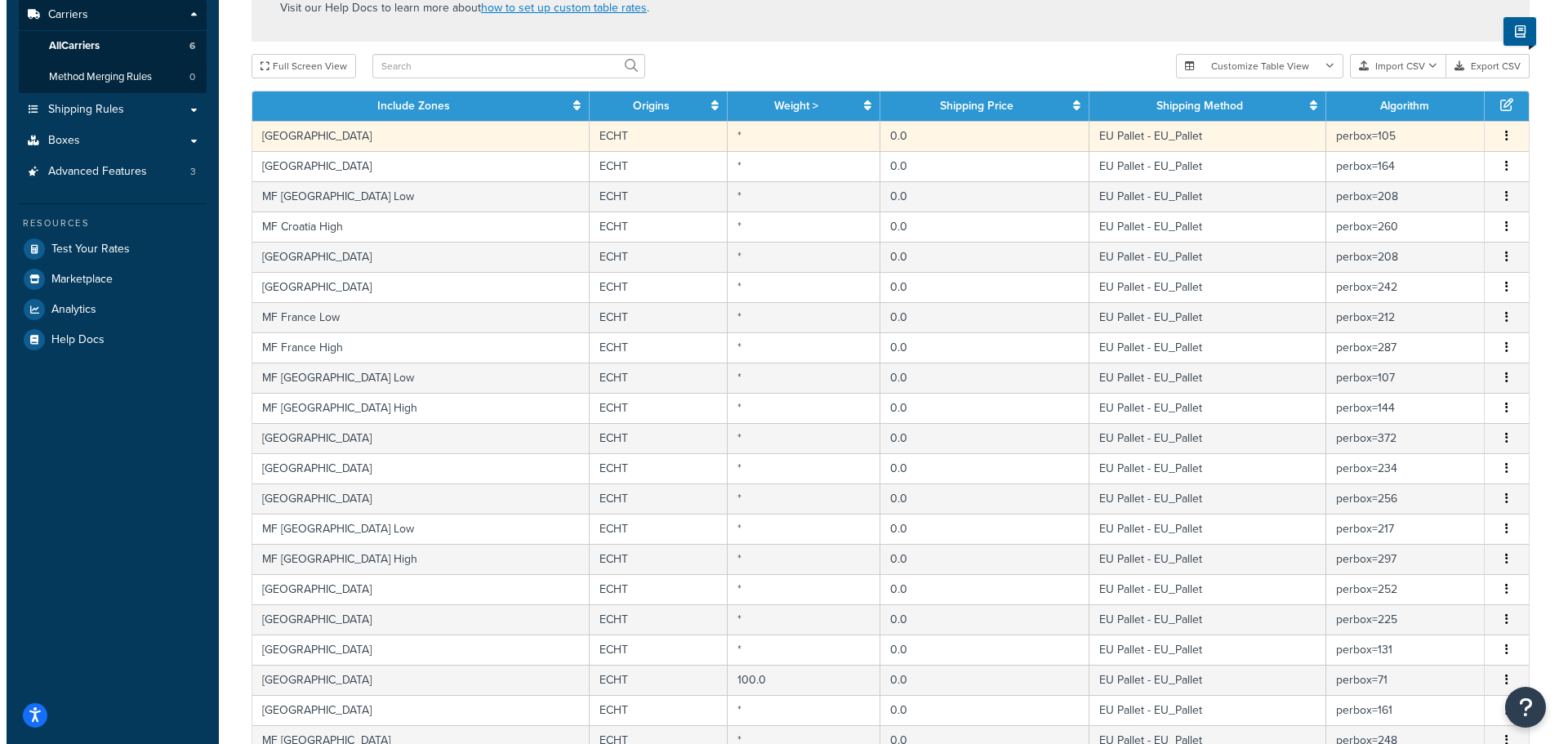
scroll to position [245, 0]
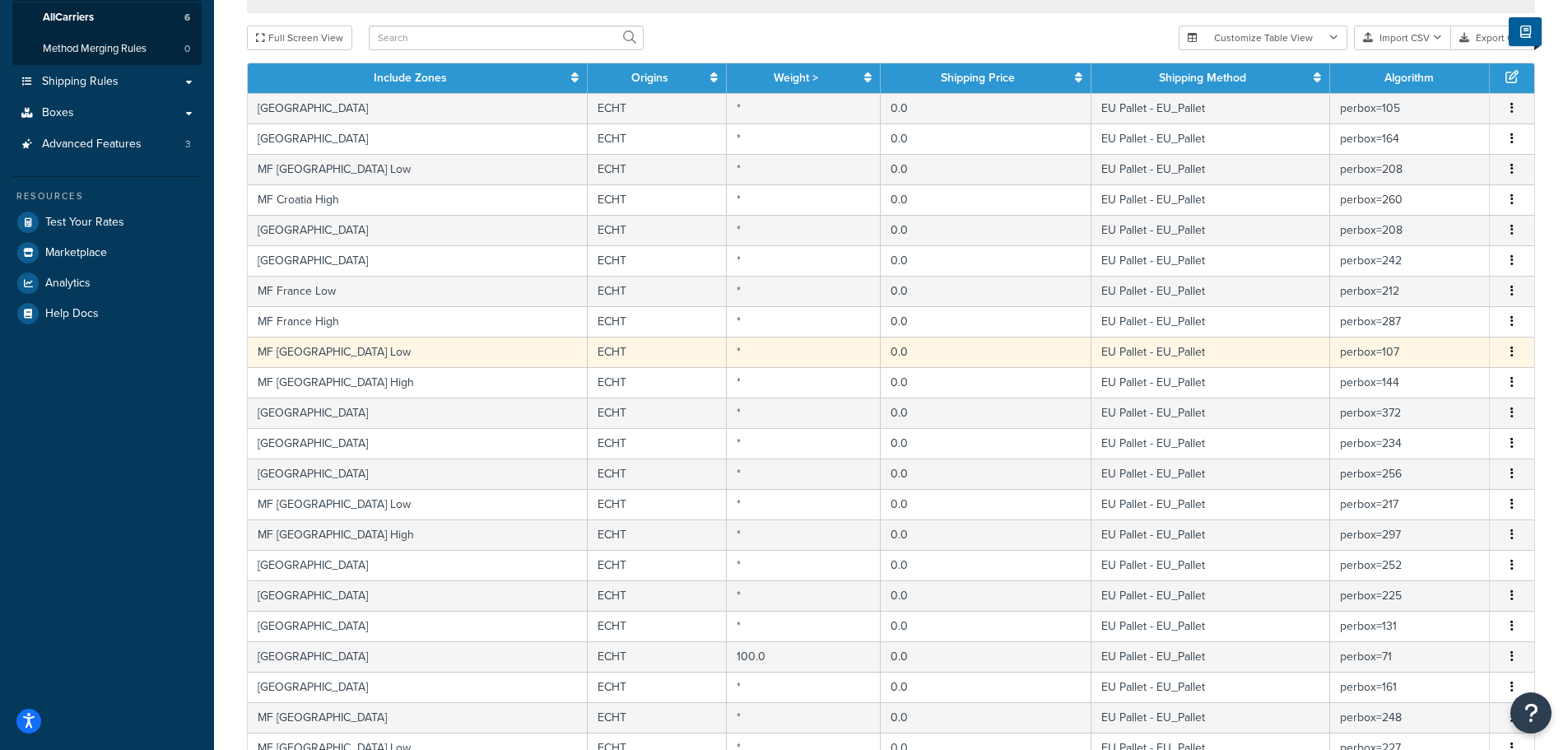
click at [415, 357] on td "MF [GEOGRAPHIC_DATA] Low" at bounding box center [418, 351] width 340 height 30
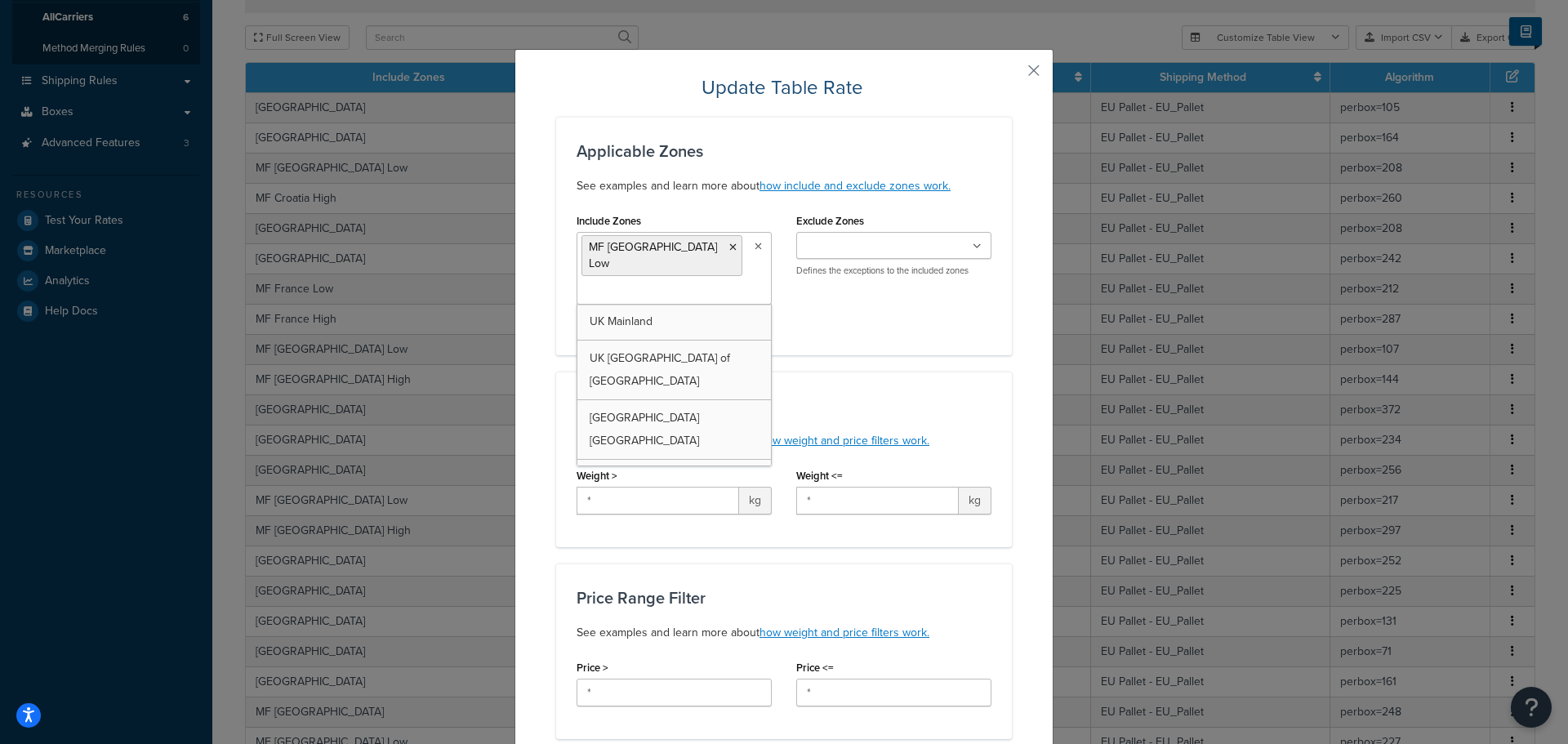
click at [697, 283] on input "Include Zones" at bounding box center [654, 291] width 145 height 18
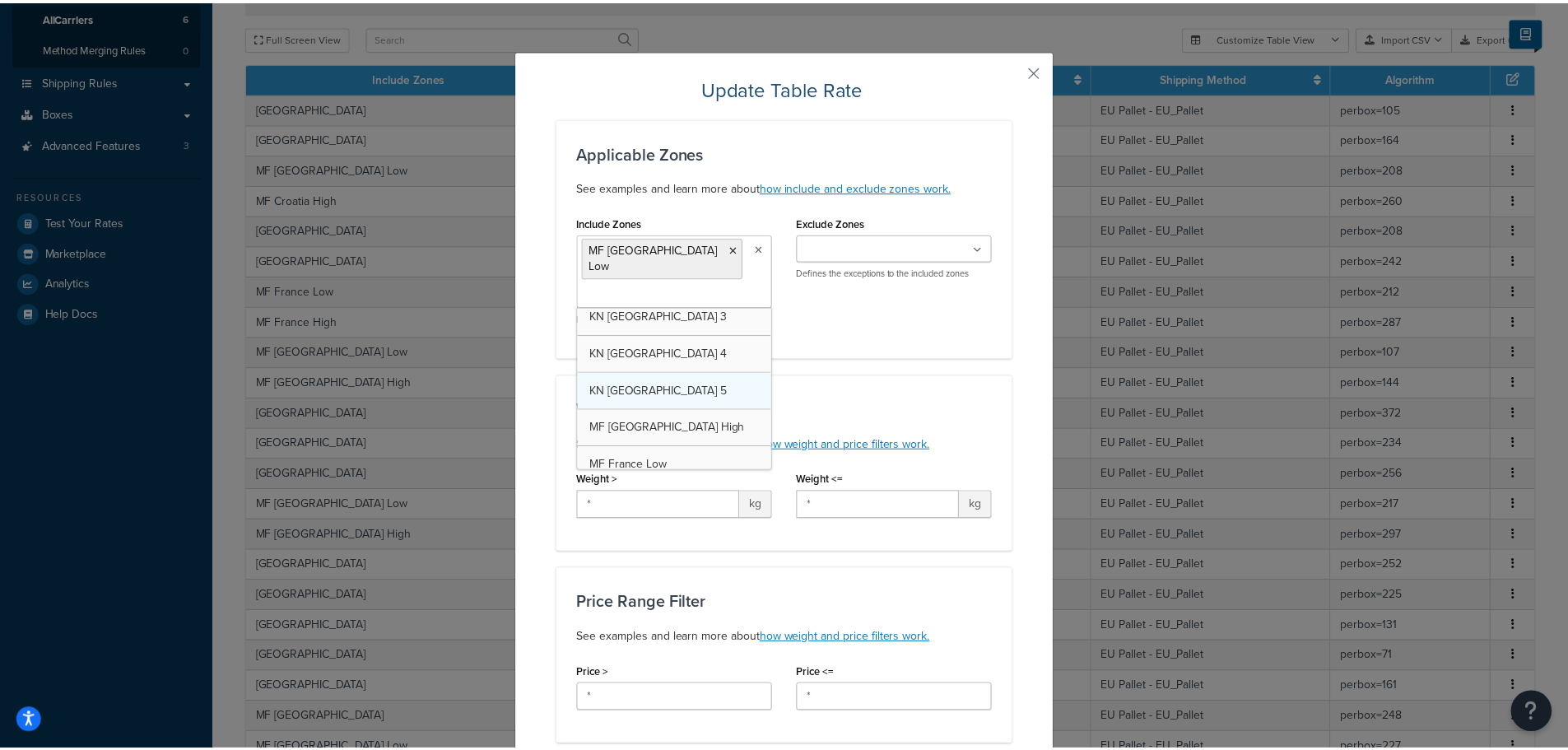
scroll to position [2387, 0]
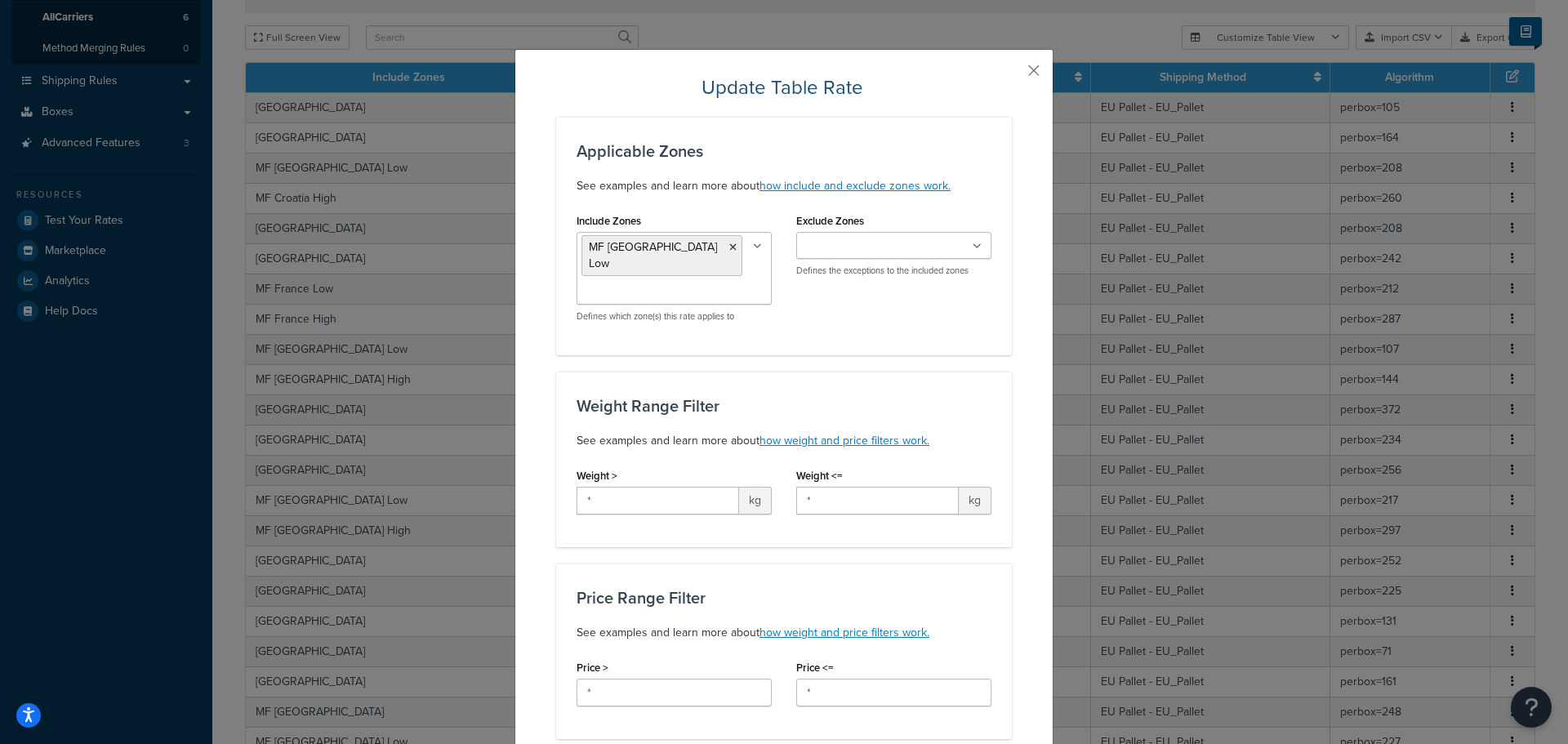
click at [969, 159] on h3 "Applicable Zones" at bounding box center [784, 151] width 415 height 18
click at [1012, 74] on button "button" at bounding box center [1010, 76] width 4 height 4
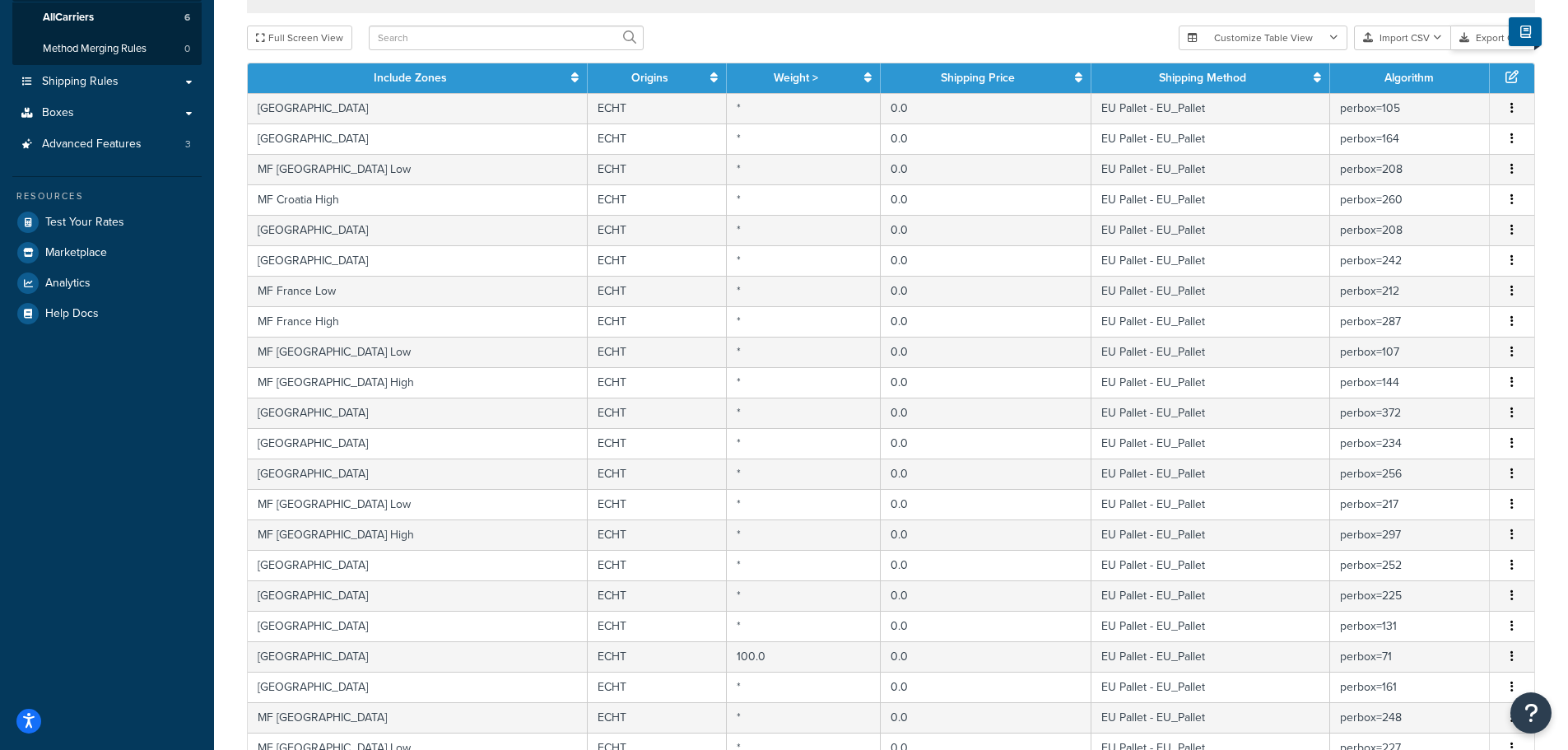
click at [1487, 44] on button "Export CSV" at bounding box center [1493, 38] width 84 height 25
click at [1424, 47] on button "Import CSV" at bounding box center [1402, 38] width 97 height 25
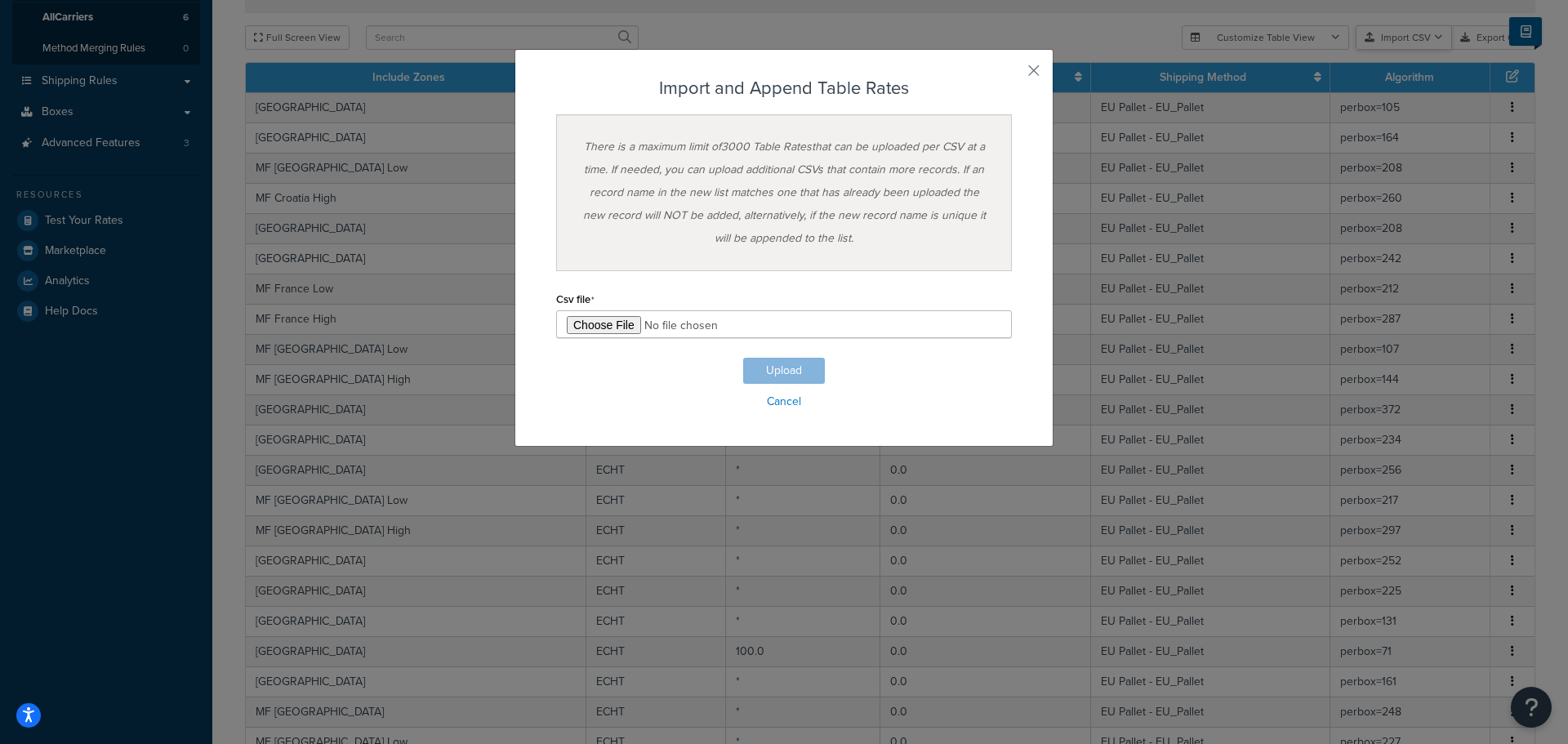
click at [1415, 49] on div "Customize Table View Show all columns Show selected columns Import CSV Import a…" at bounding box center [1358, 37] width 354 height 25
click at [1012, 74] on button "button" at bounding box center [1010, 76] width 4 height 4
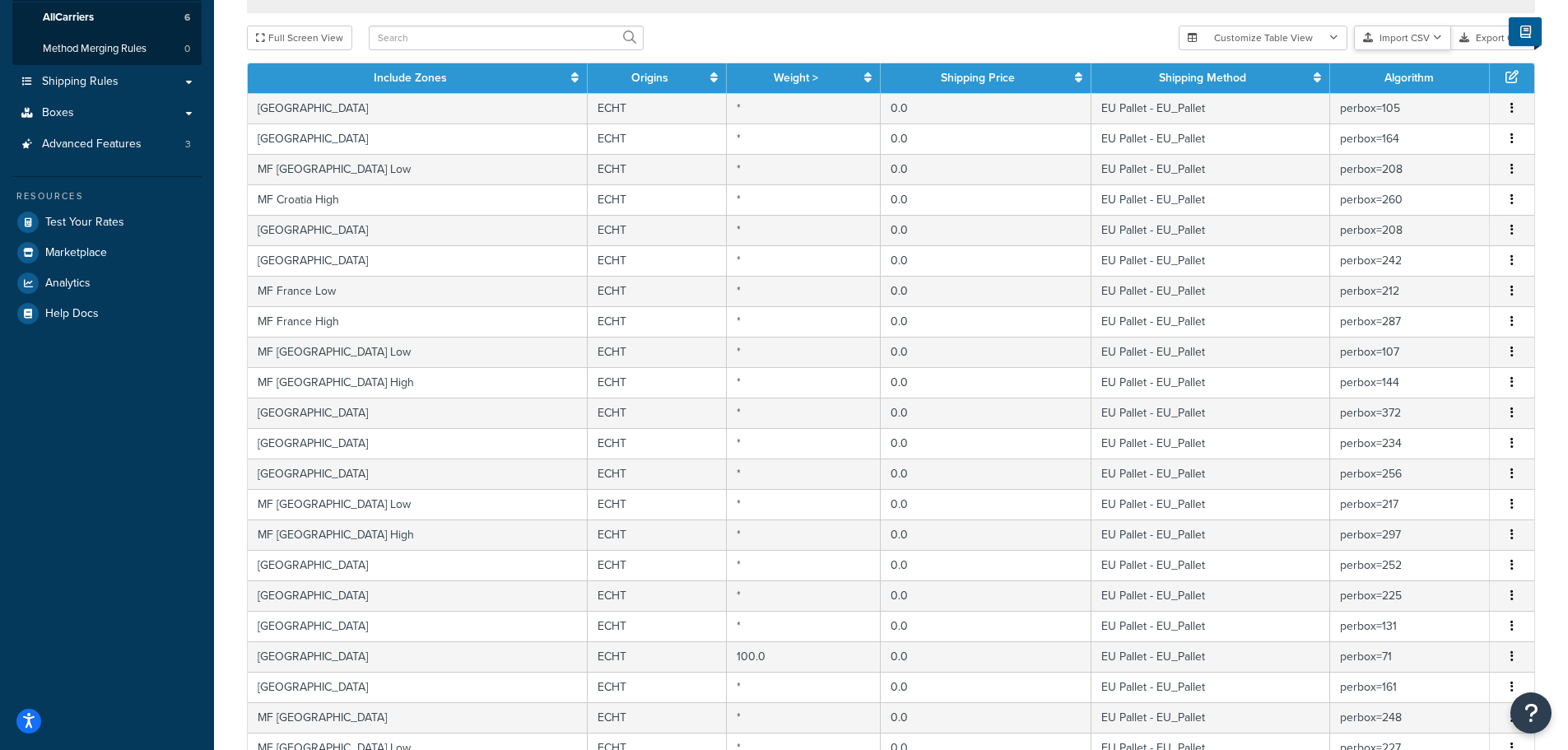
click at [1406, 32] on button "Import CSV" at bounding box center [1402, 38] width 97 height 25
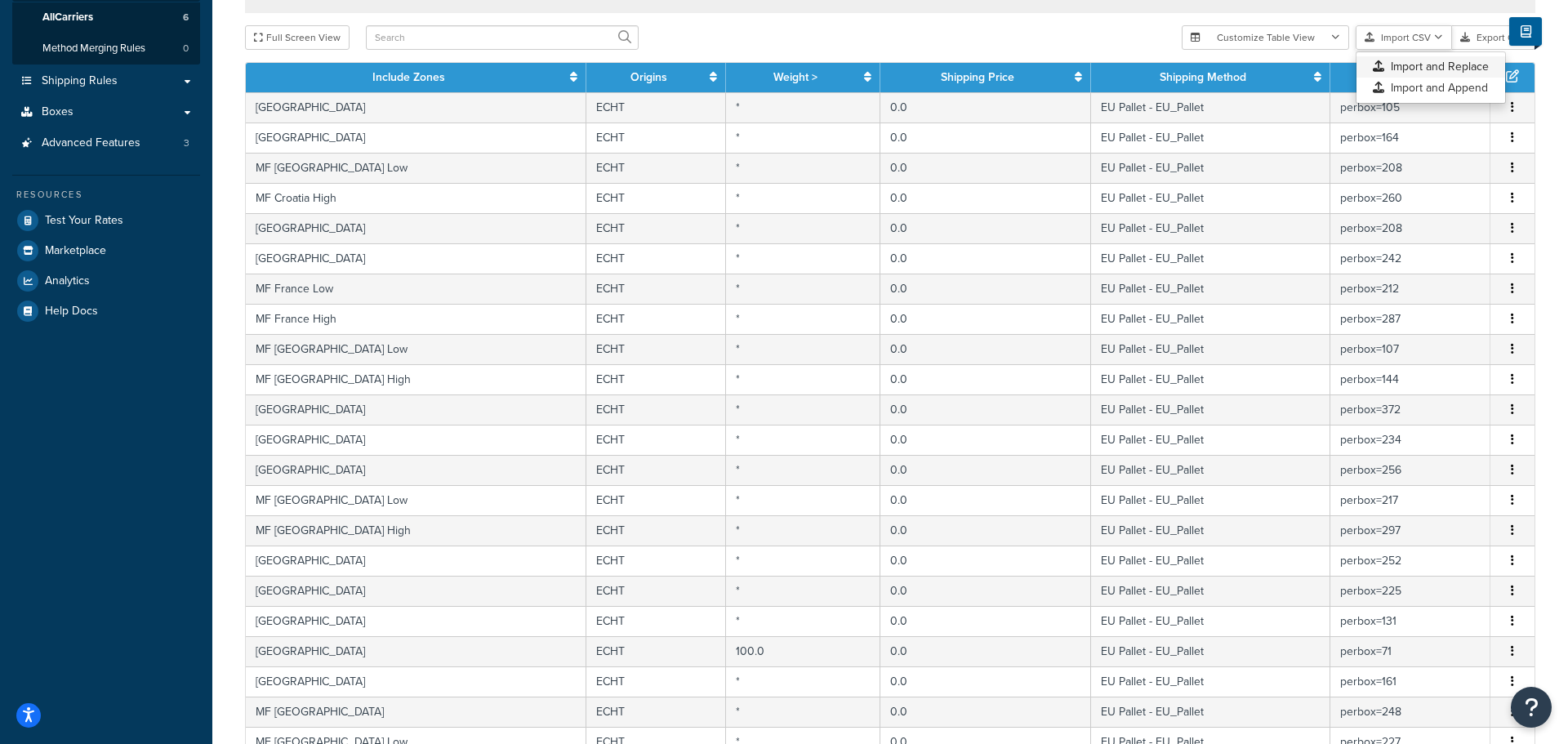
click at [1402, 49] on div "Customize Table View Show all columns Show selected columns Import CSV Import a…" at bounding box center [1358, 37] width 354 height 25
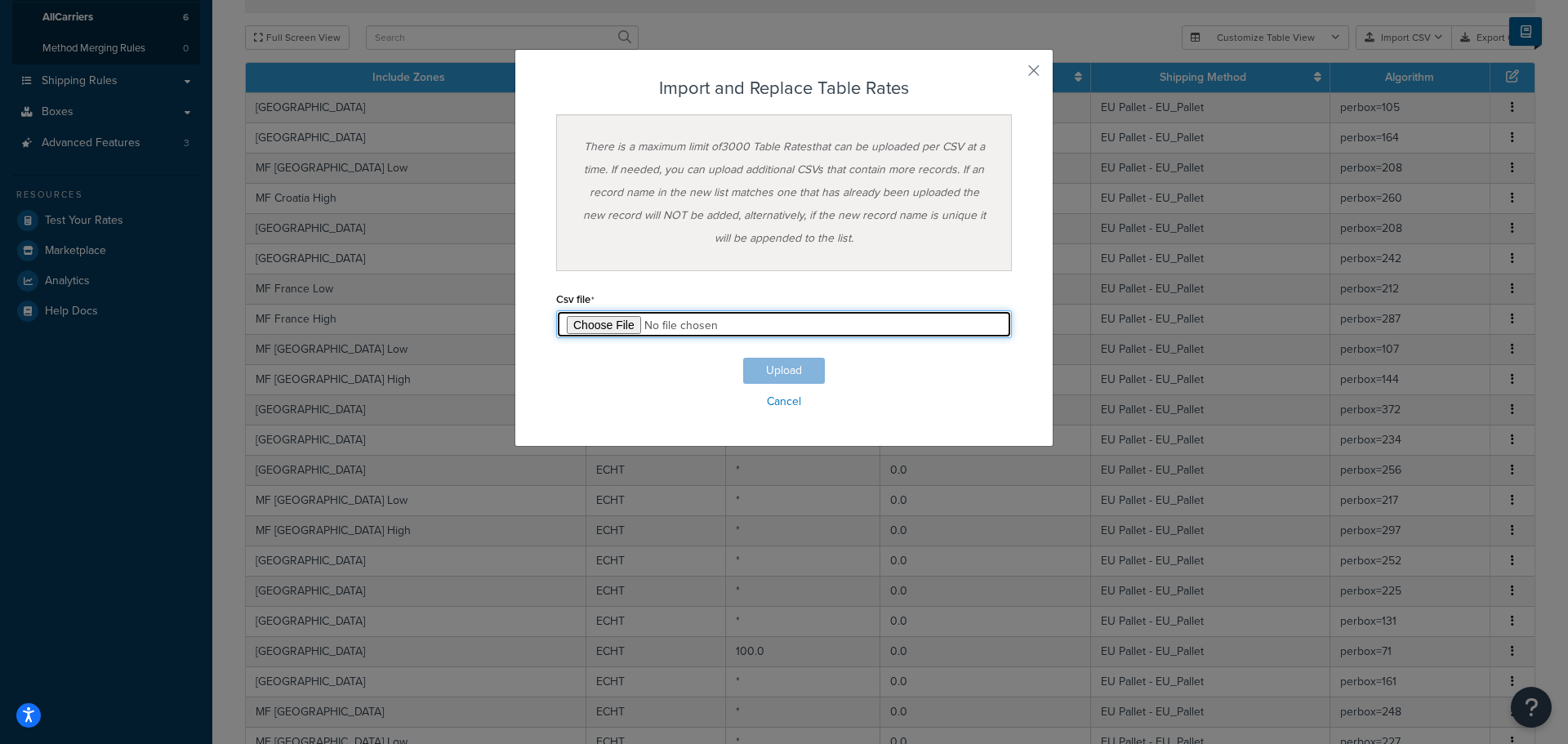
click at [601, 324] on input "file" at bounding box center [784, 324] width 456 height 28
type input "C:\fakepath\Table Rate Export-2025-10-09 0145.csv"
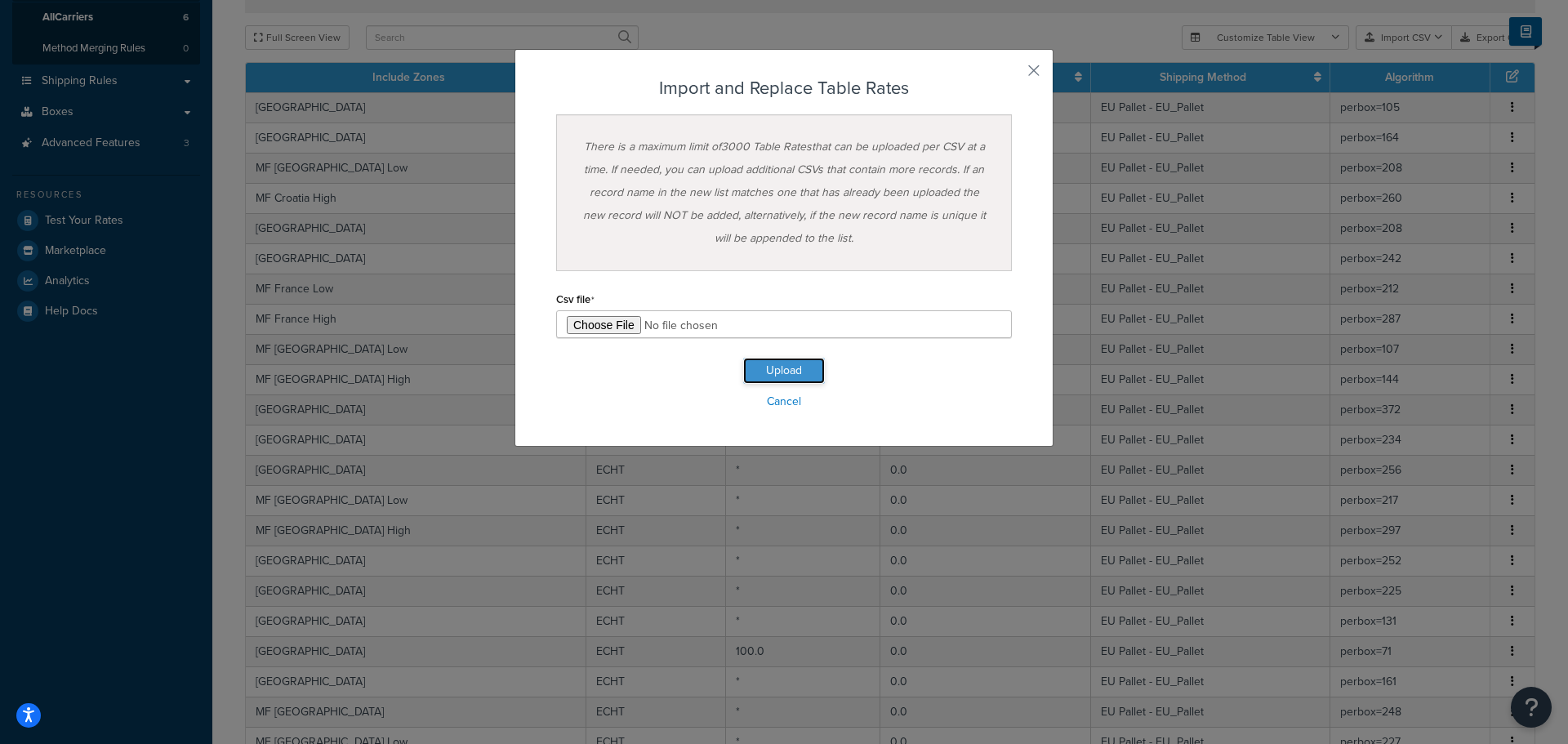
click at [758, 364] on button "Upload" at bounding box center [784, 371] width 82 height 26
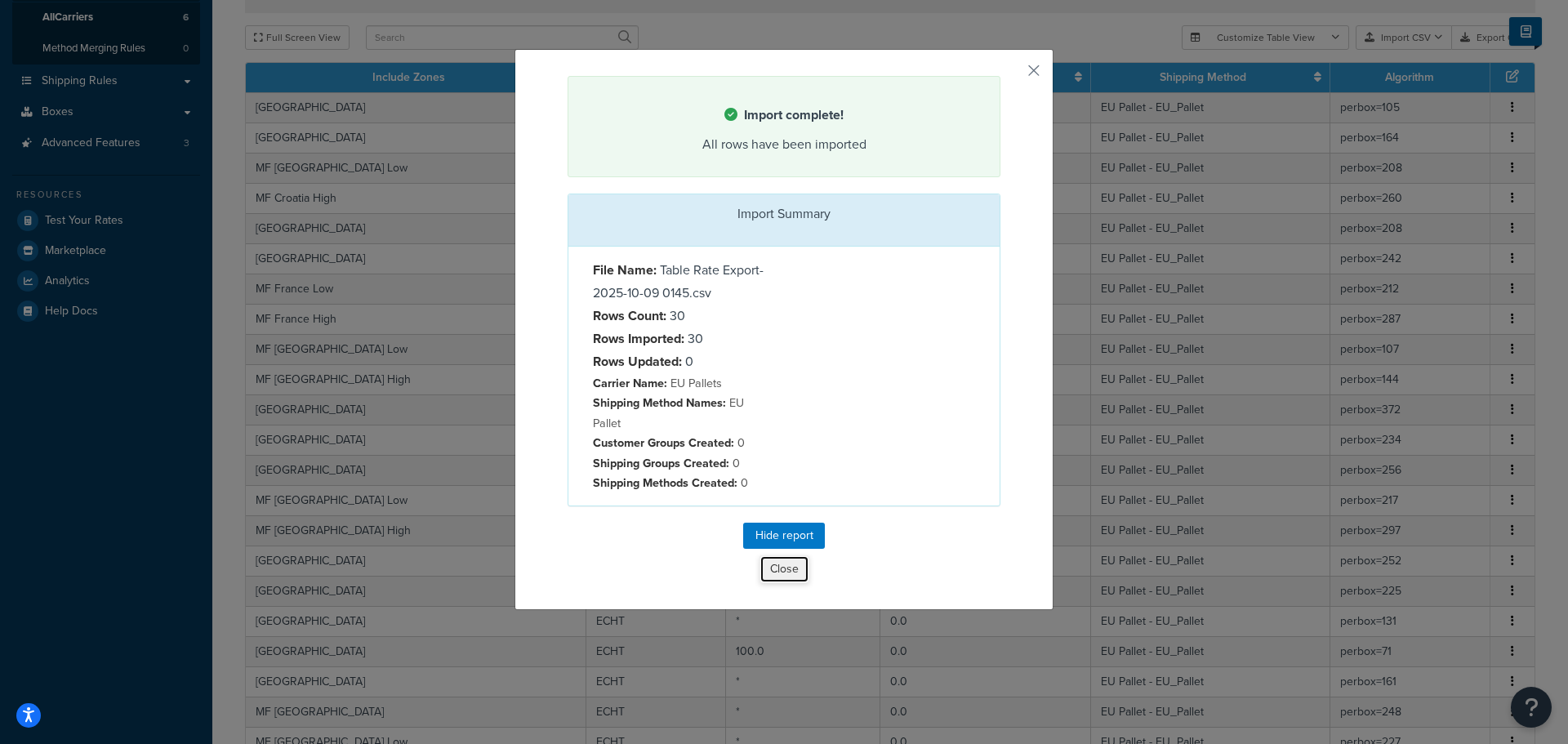
click at [776, 576] on button "Close" at bounding box center [784, 568] width 49 height 28
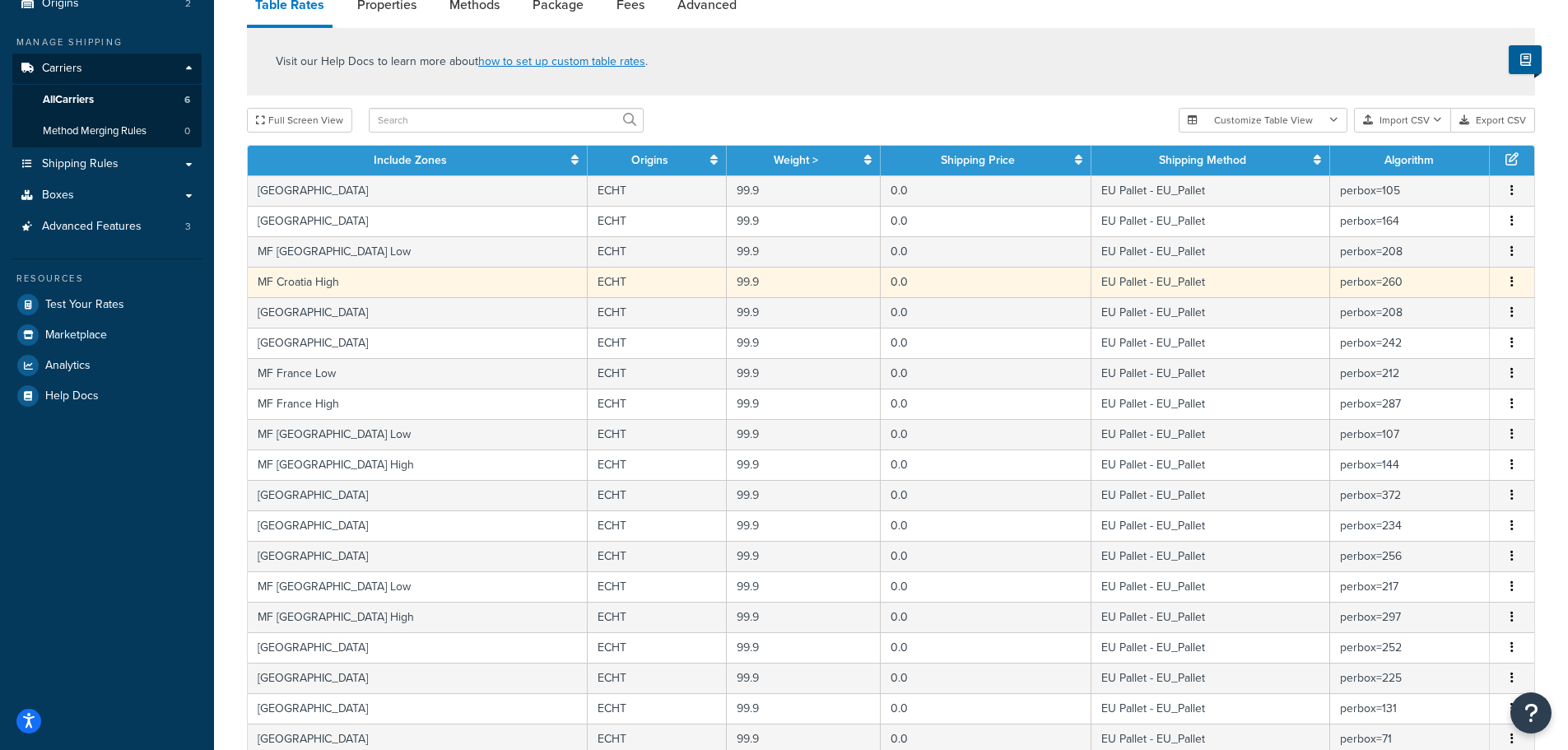
scroll to position [82, 0]
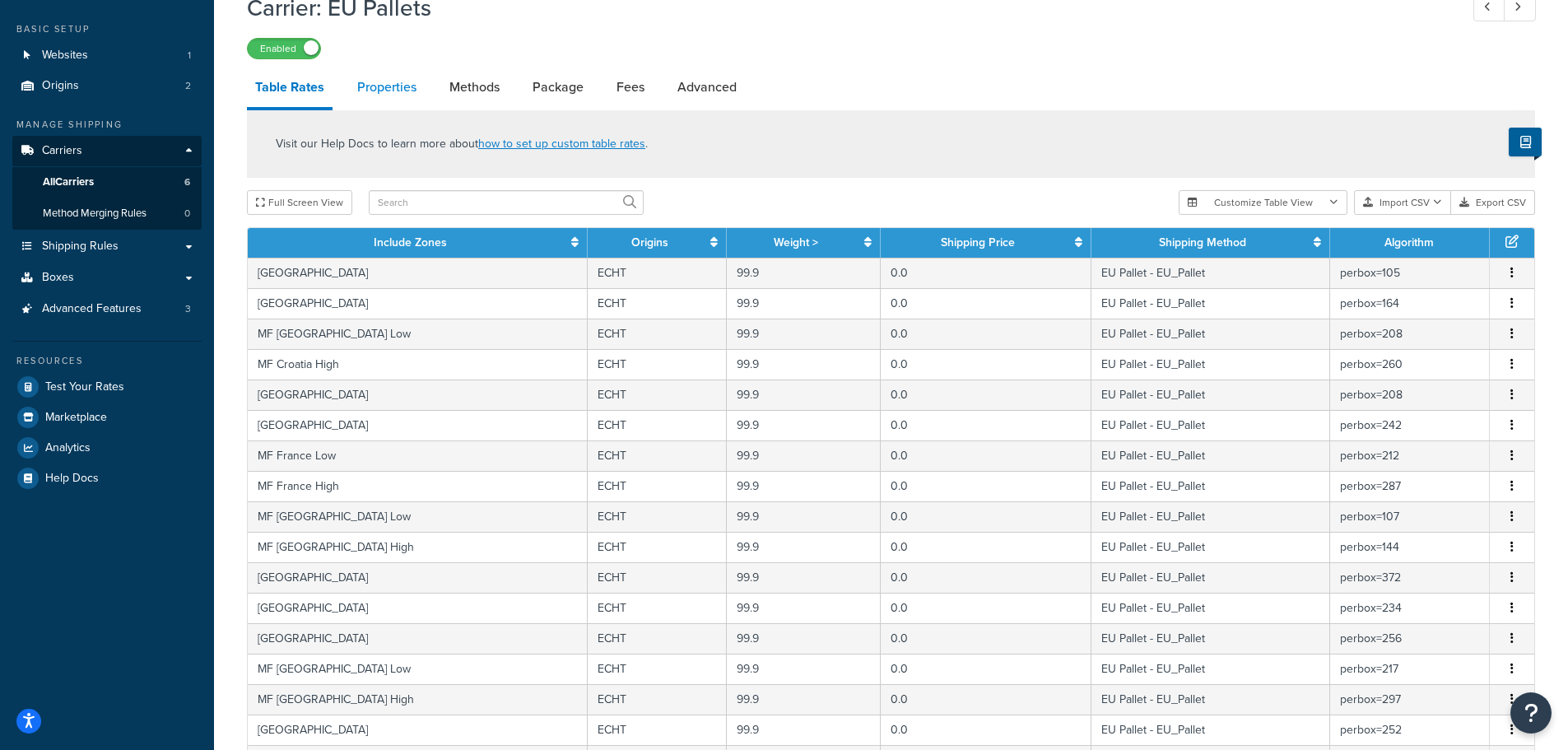
click at [392, 91] on link "Properties" at bounding box center [387, 88] width 76 height 40
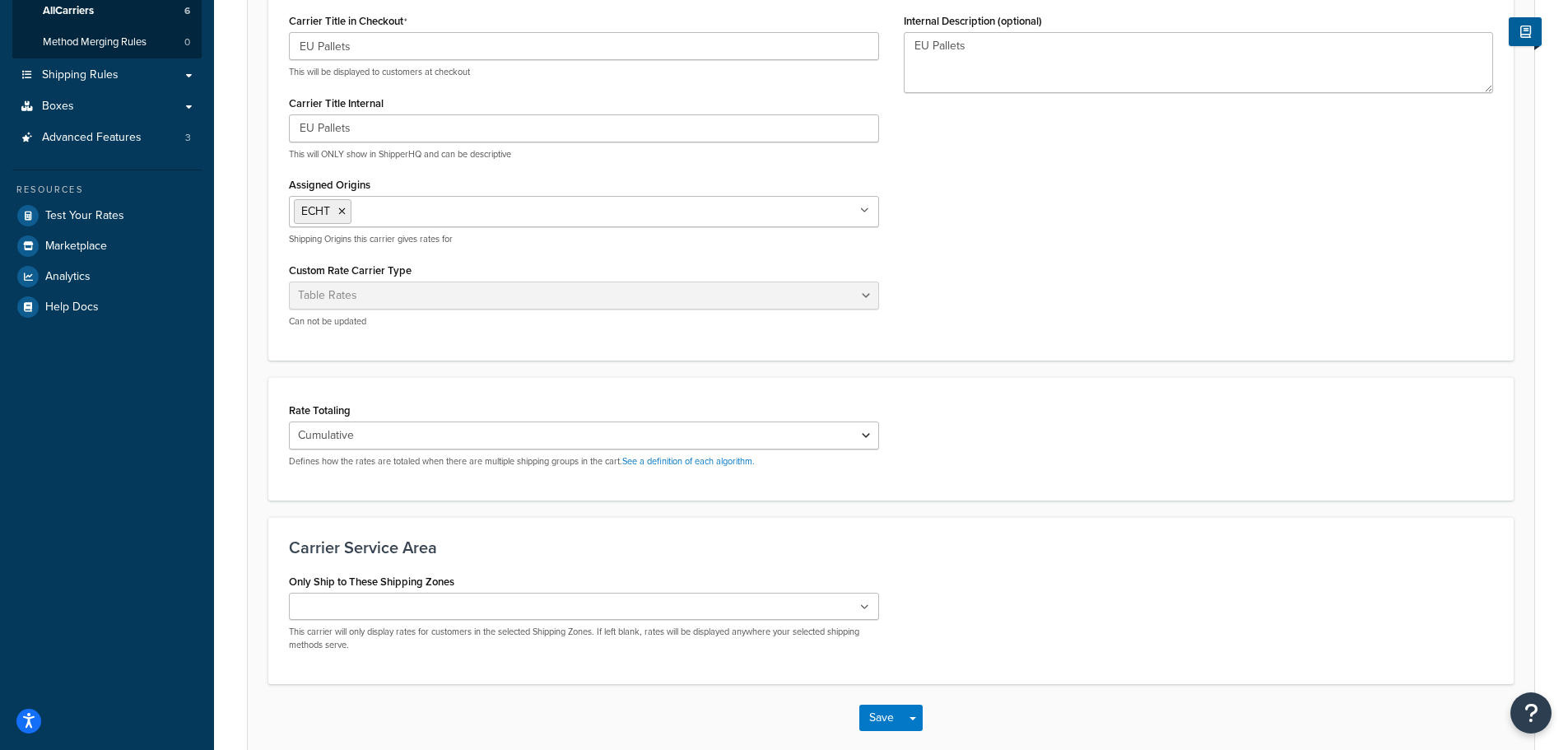
scroll to position [340, 0]
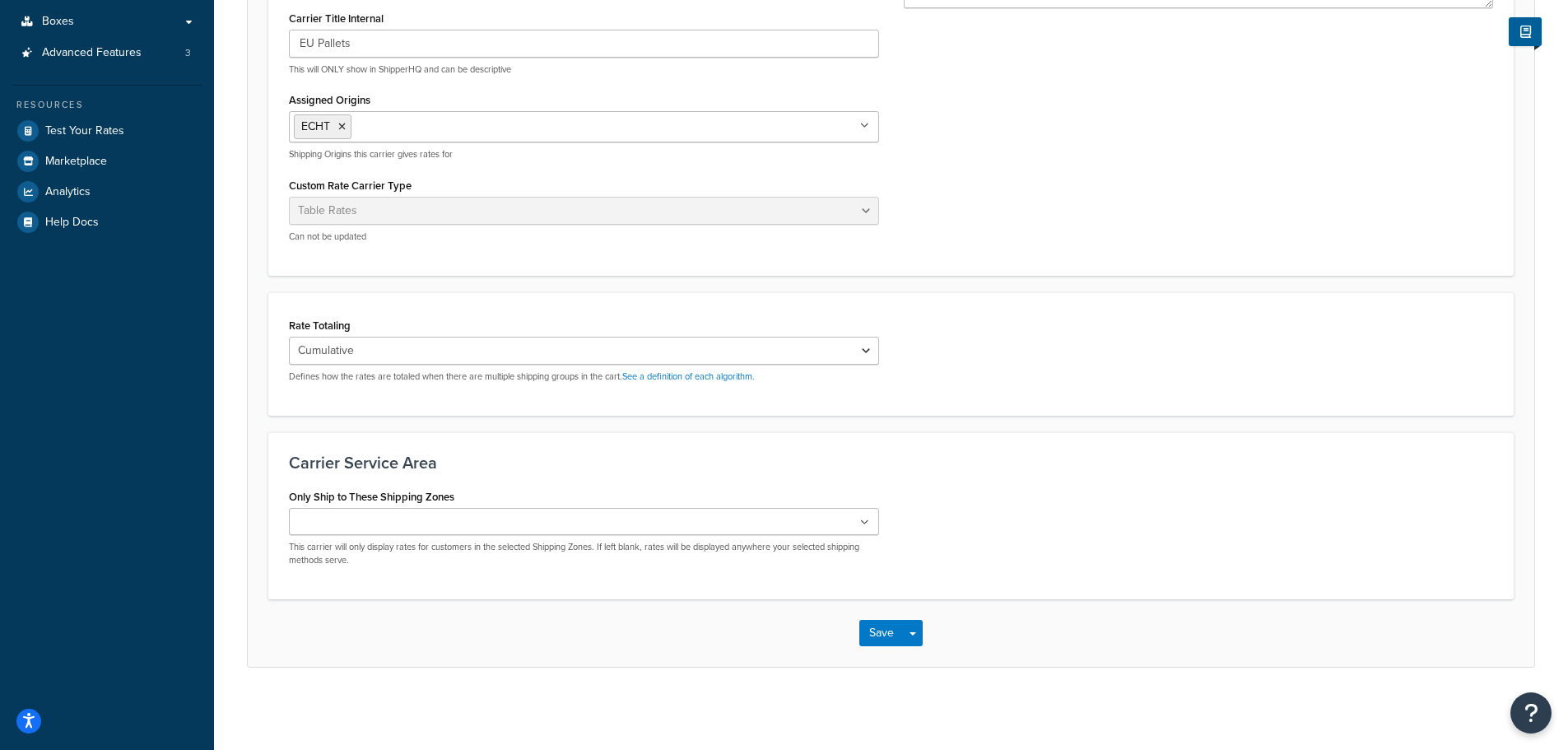
click at [455, 521] on ul at bounding box center [583, 521] width 590 height 27
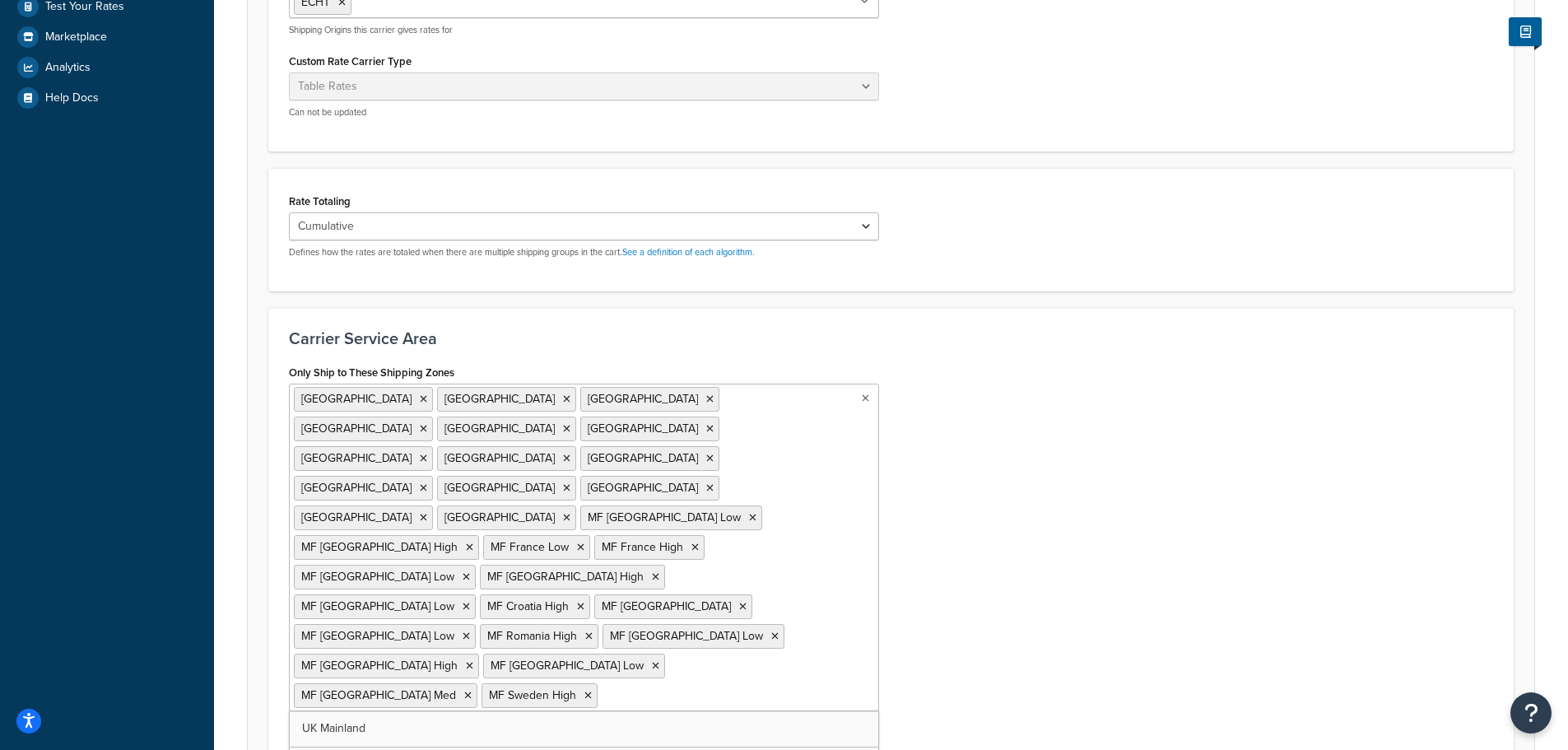
scroll to position [433, 0]
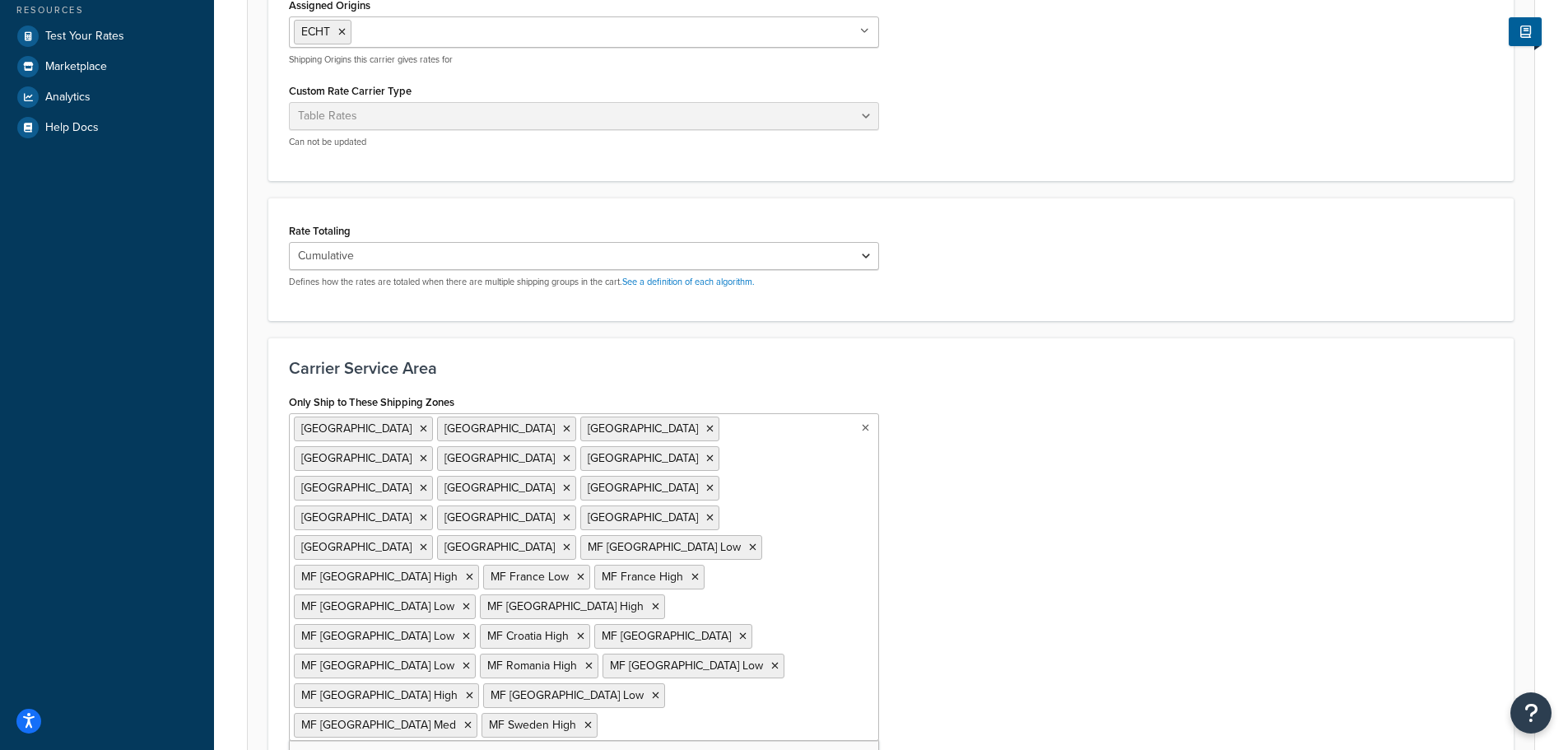
click at [979, 598] on div "Carrier Service Area Only Ship to These Shipping Zones Austria Belgium Denmark …" at bounding box center [891, 571] width 1246 height 467
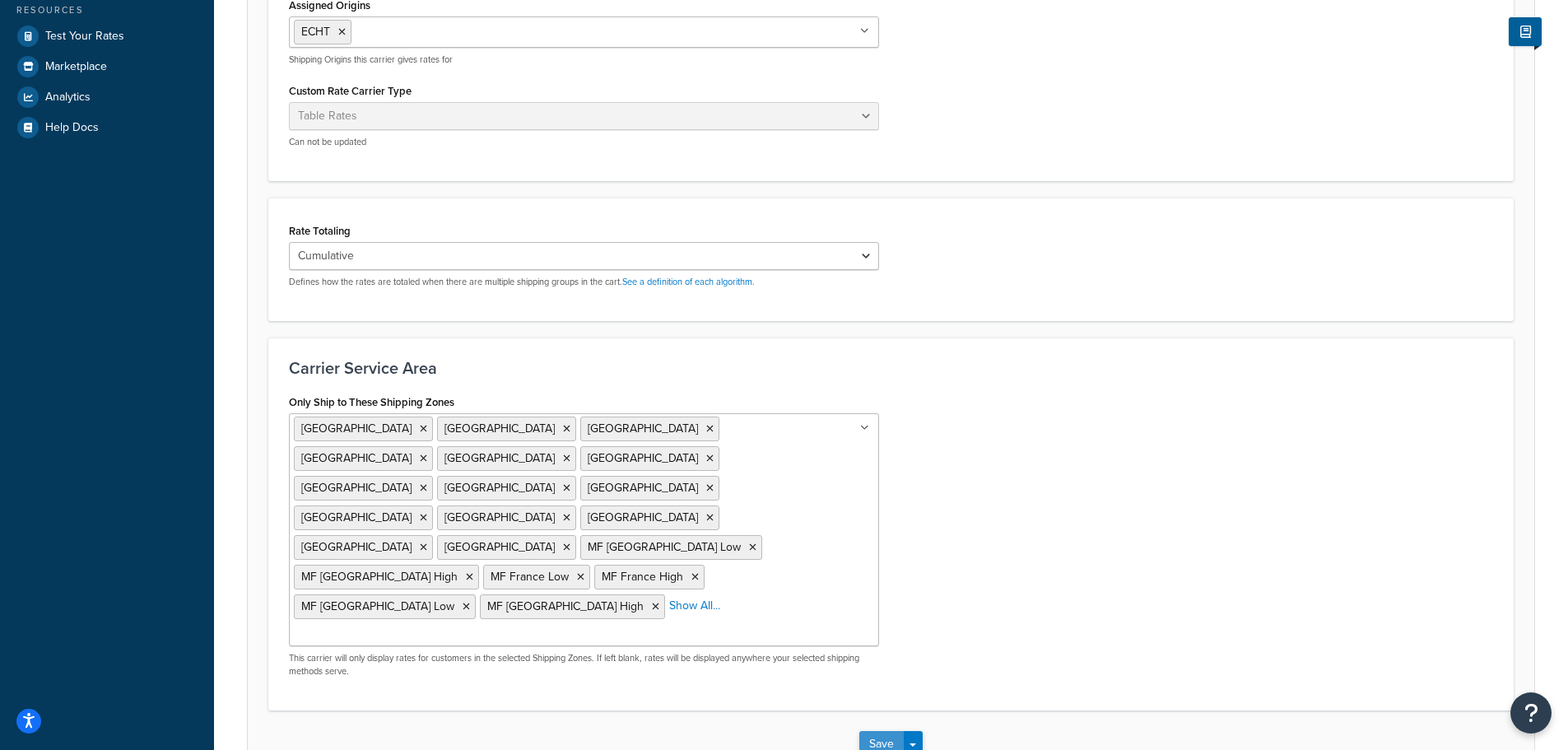
click at [885, 731] on button "Save" at bounding box center [882, 744] width 45 height 27
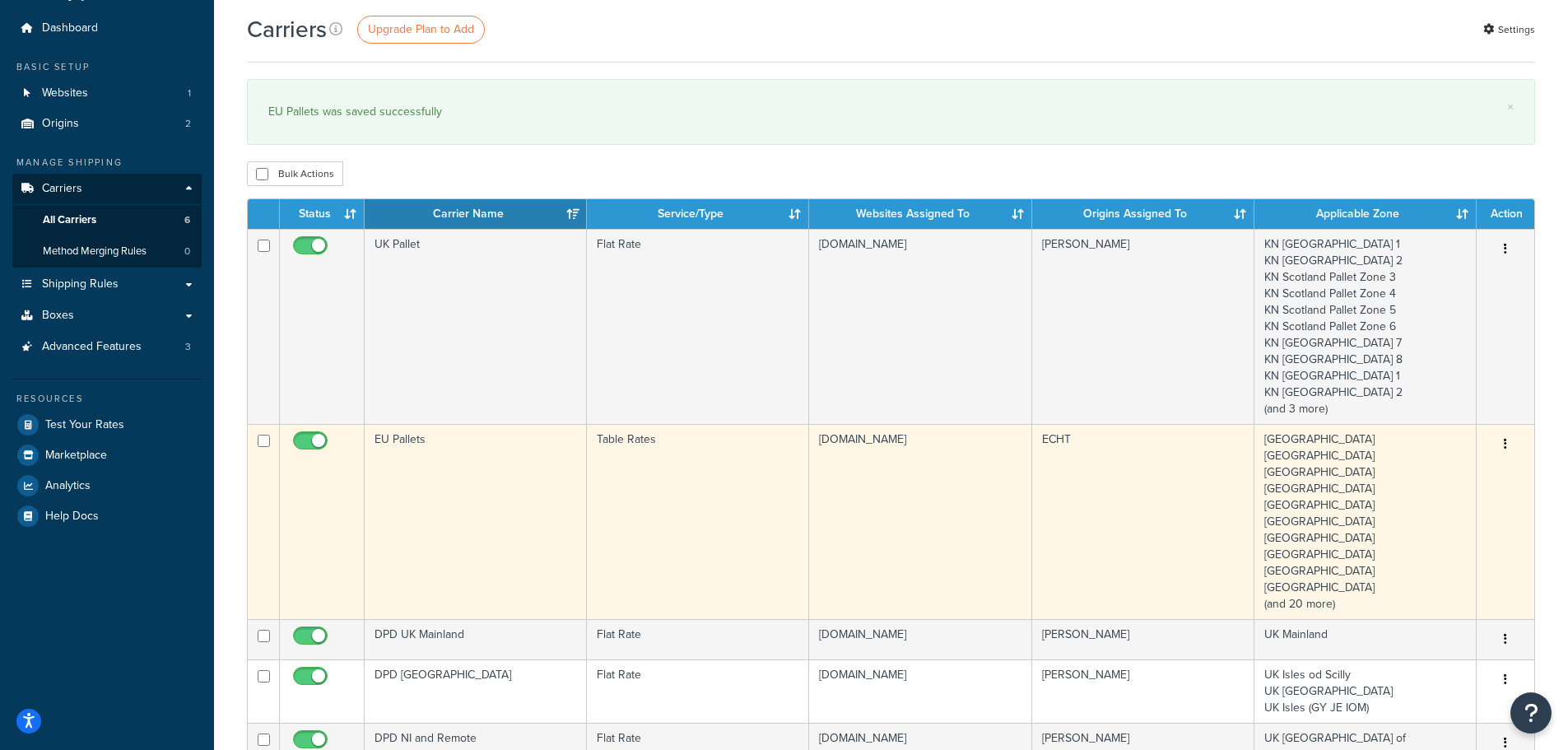
scroll to position [82, 0]
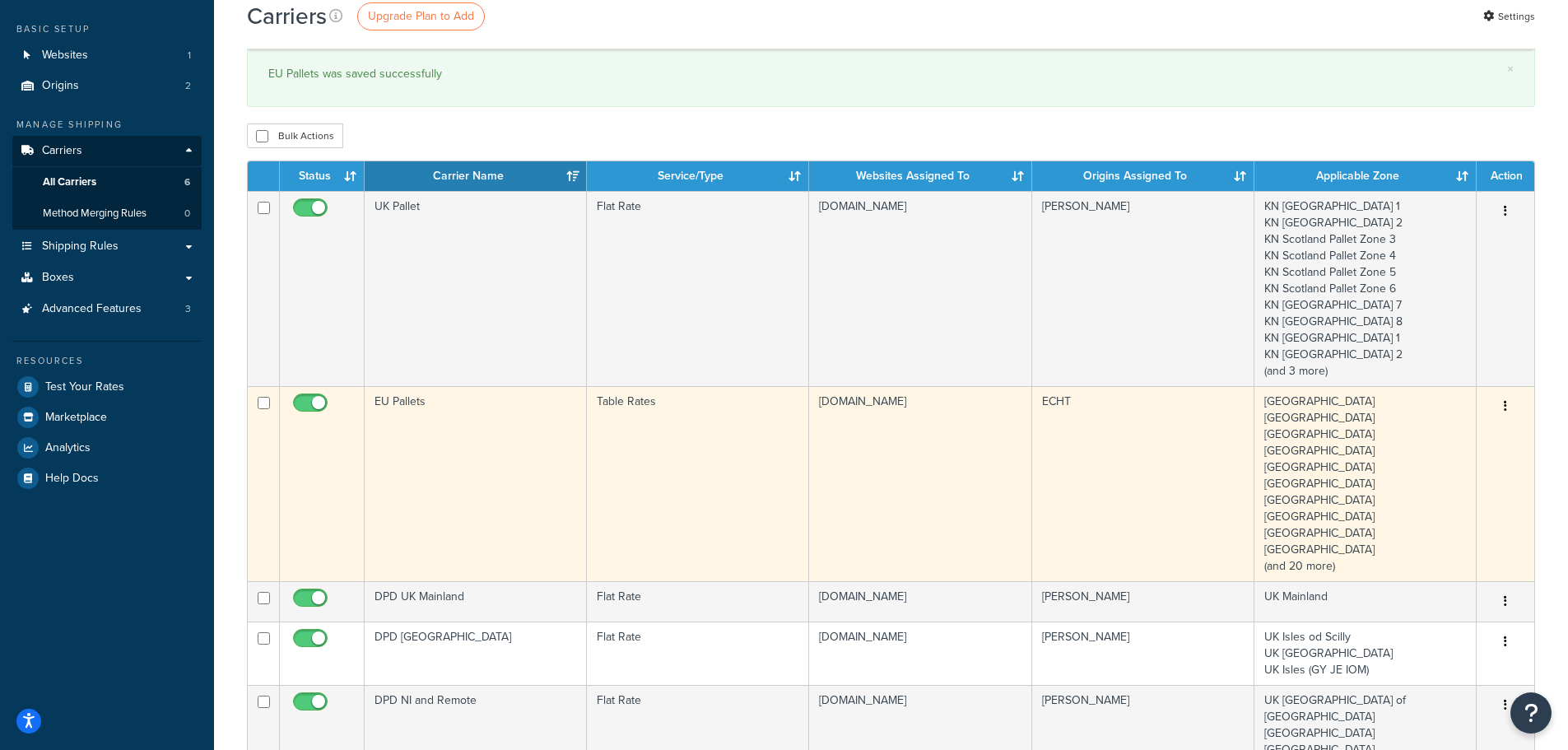
click at [445, 461] on td "EU Pallets" at bounding box center [475, 483] width 223 height 195
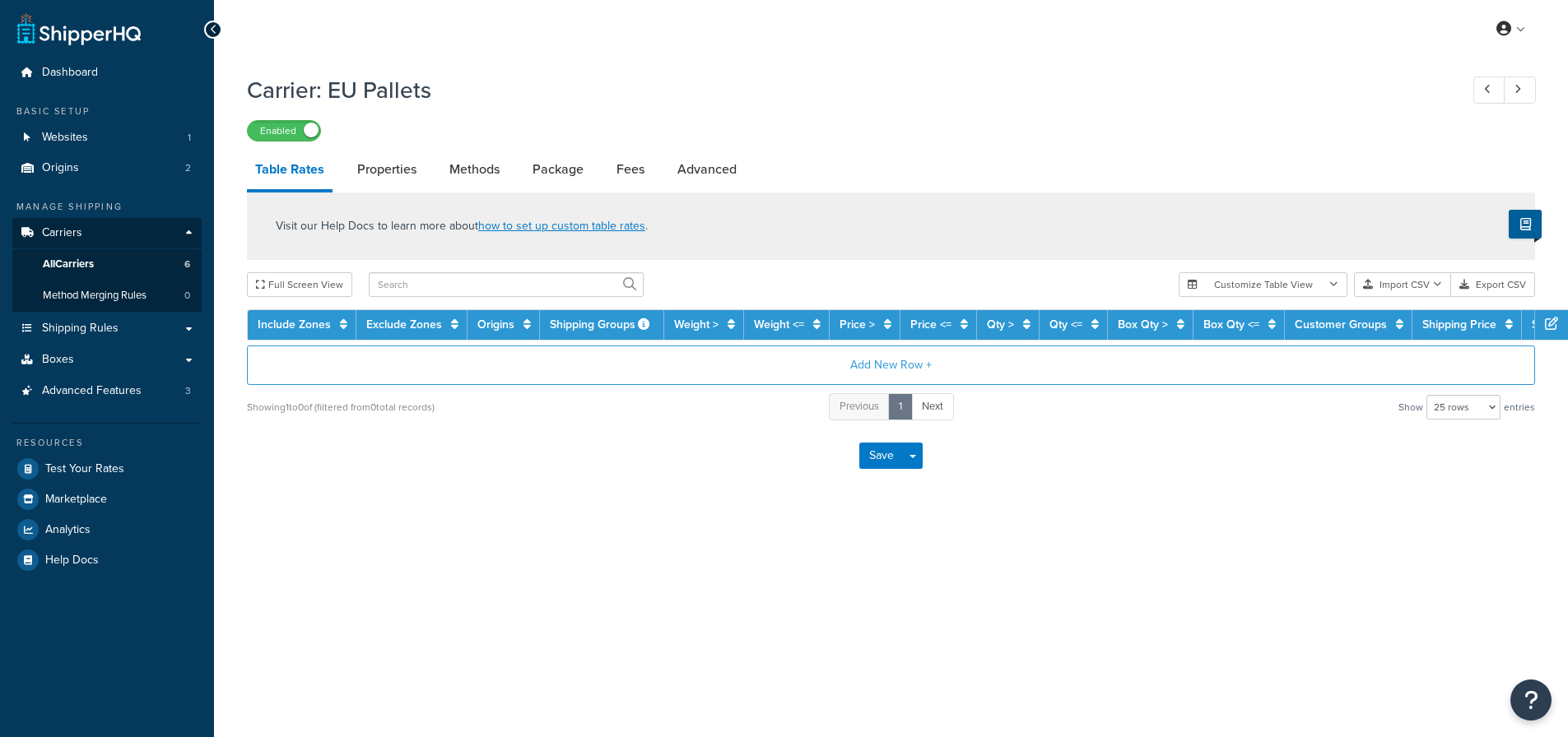
select select "25"
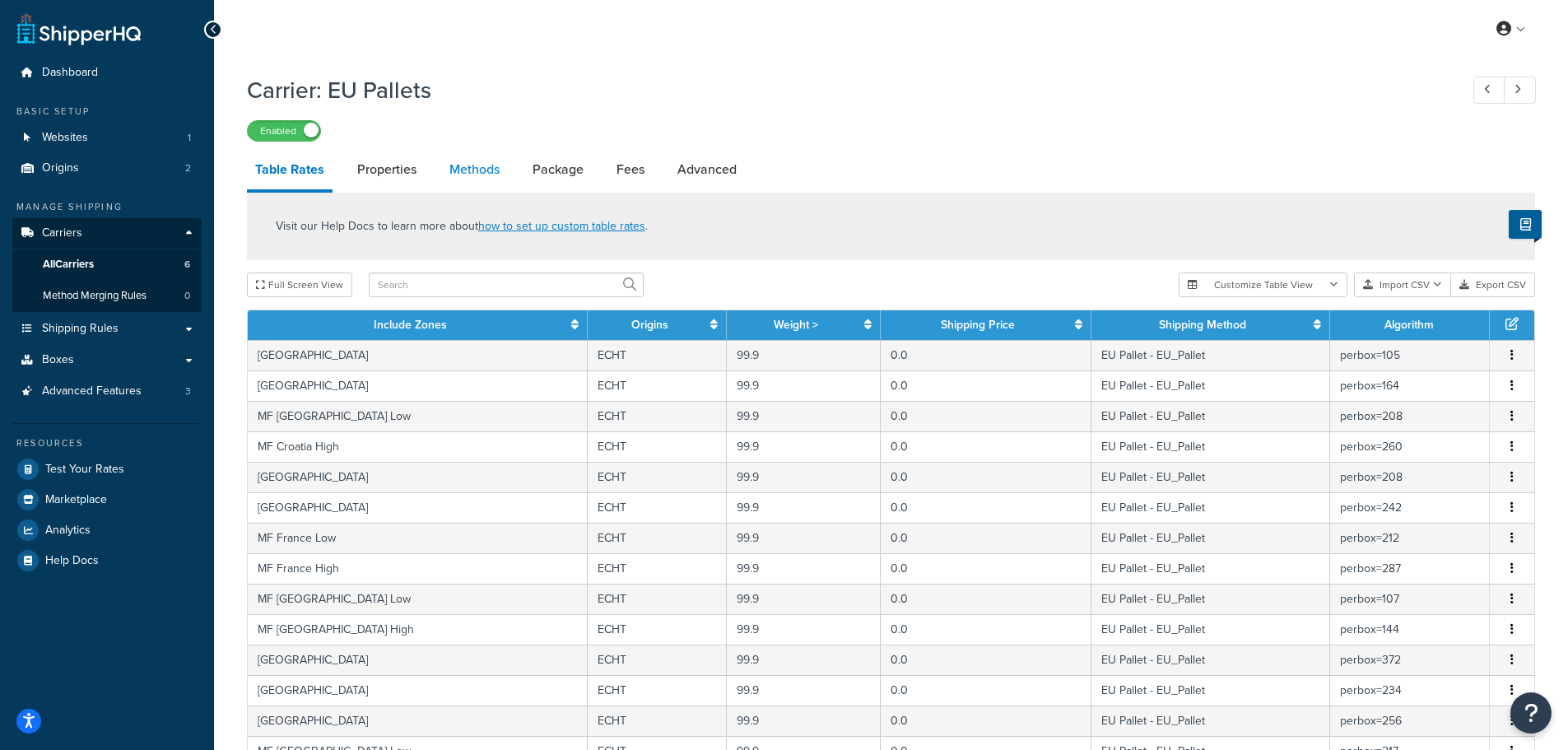
click at [471, 173] on link "Methods" at bounding box center [475, 169] width 67 height 40
select select "25"
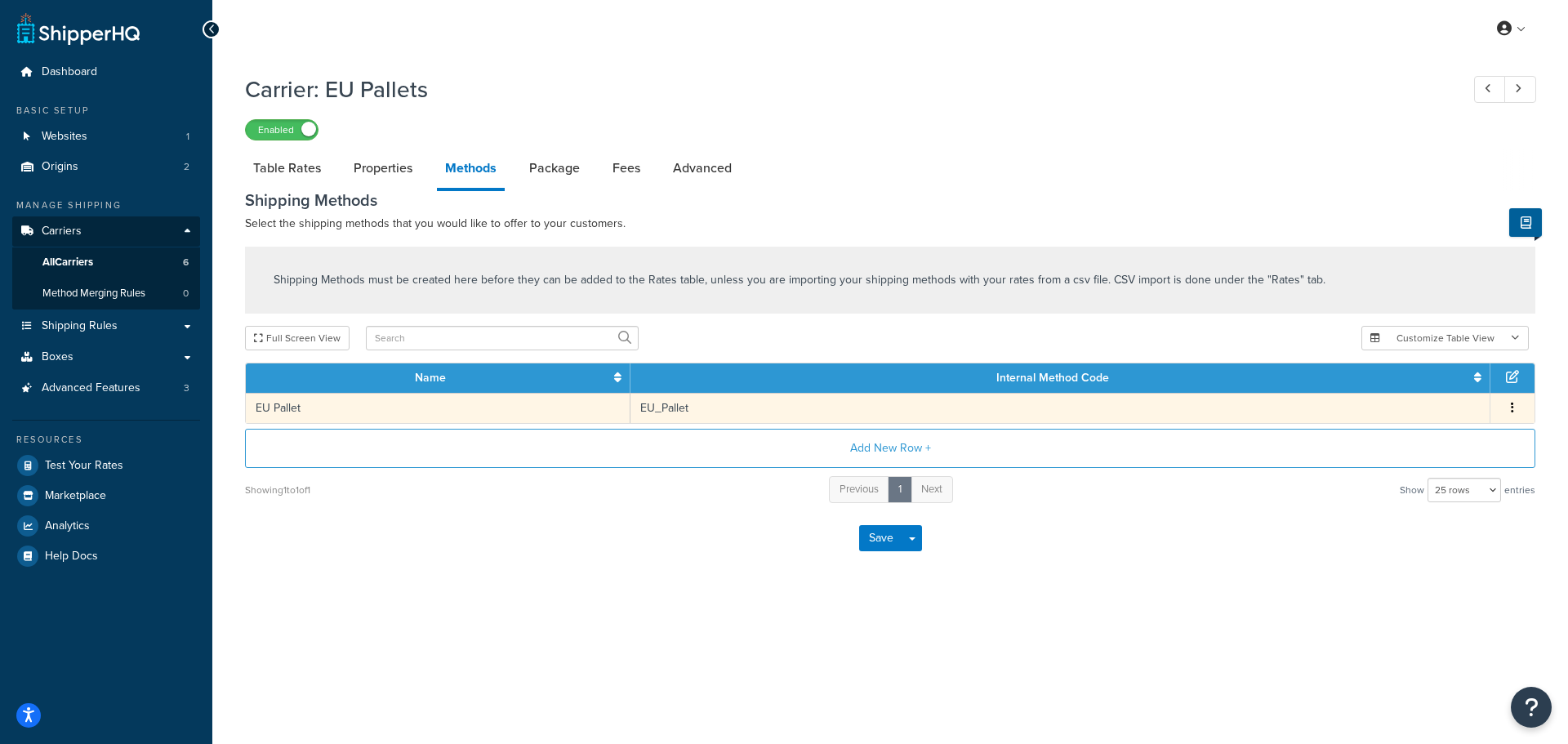
click at [332, 409] on td "EU Pallet" at bounding box center [437, 407] width 385 height 30
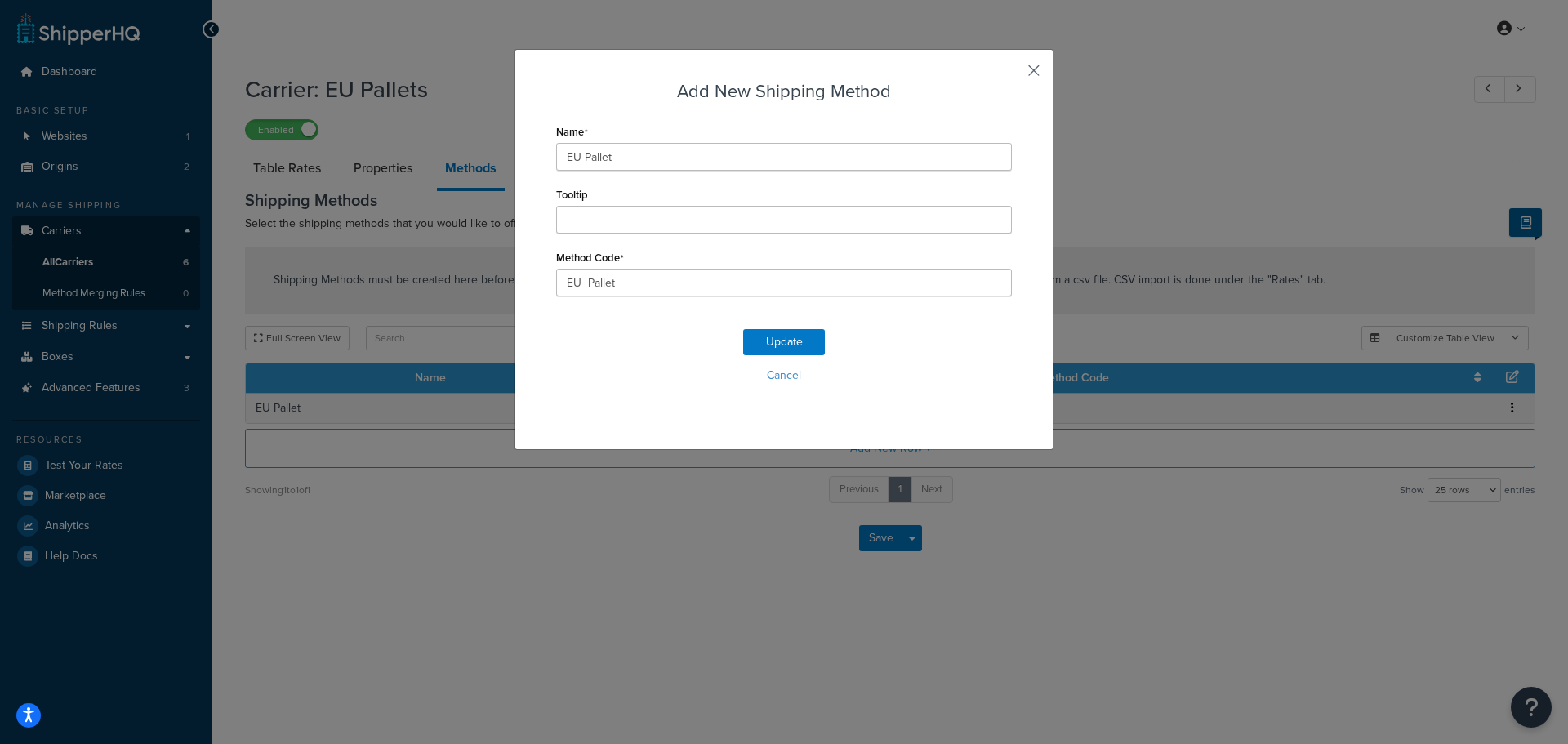
click at [1012, 74] on button "button" at bounding box center [1010, 76] width 4 height 4
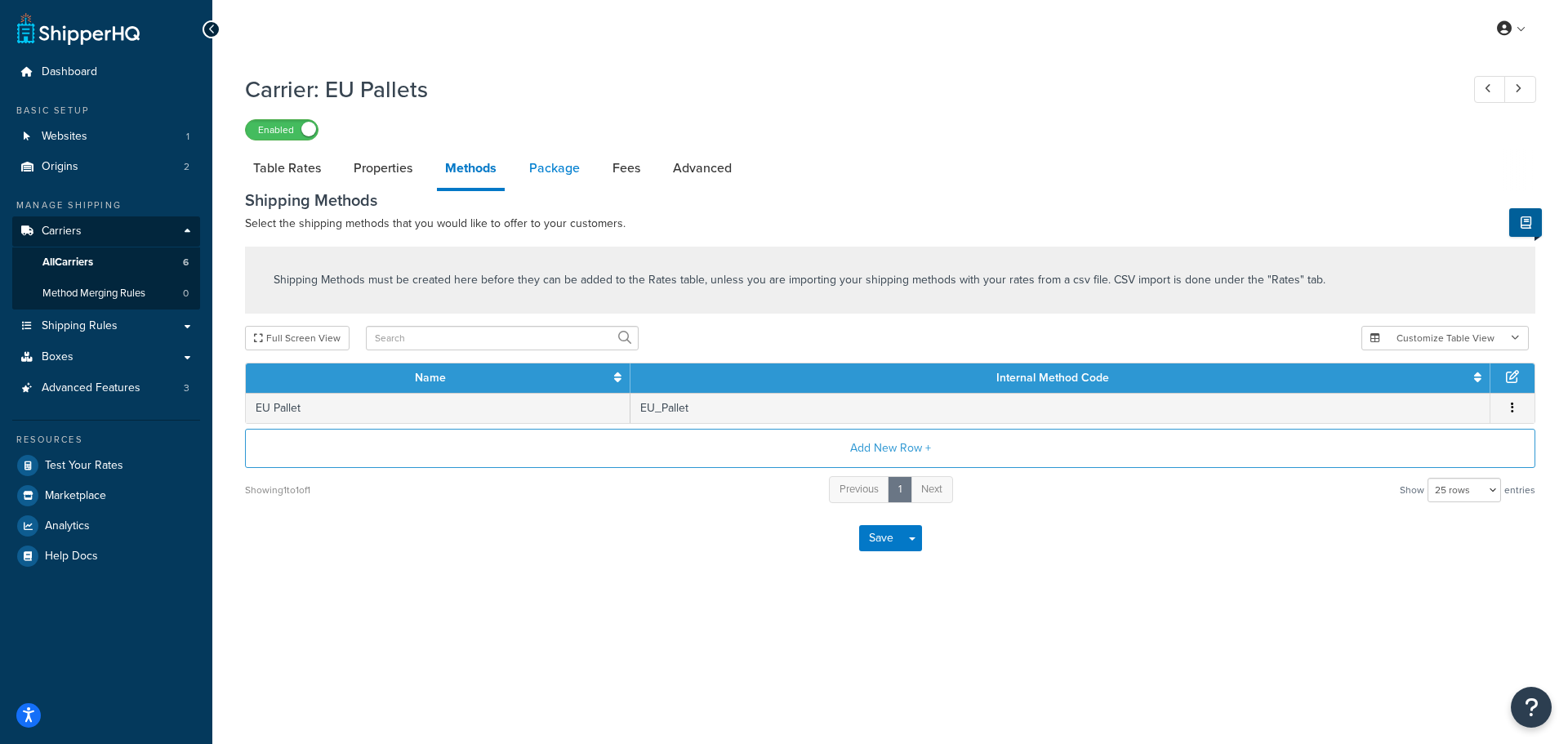
click at [542, 170] on link "Package" at bounding box center [554, 168] width 67 height 39
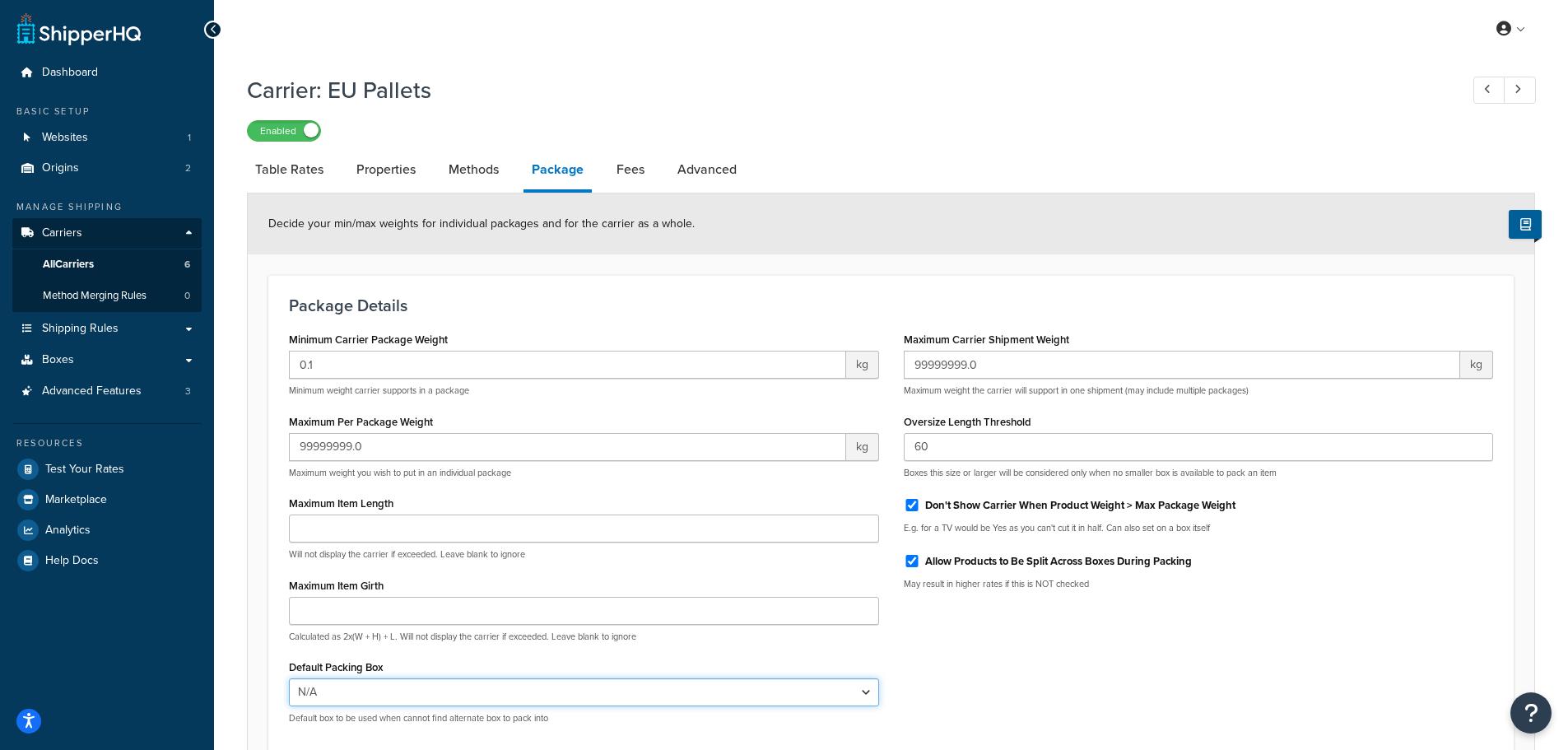
click at [448, 695] on select "N/A" at bounding box center [583, 692] width 590 height 28
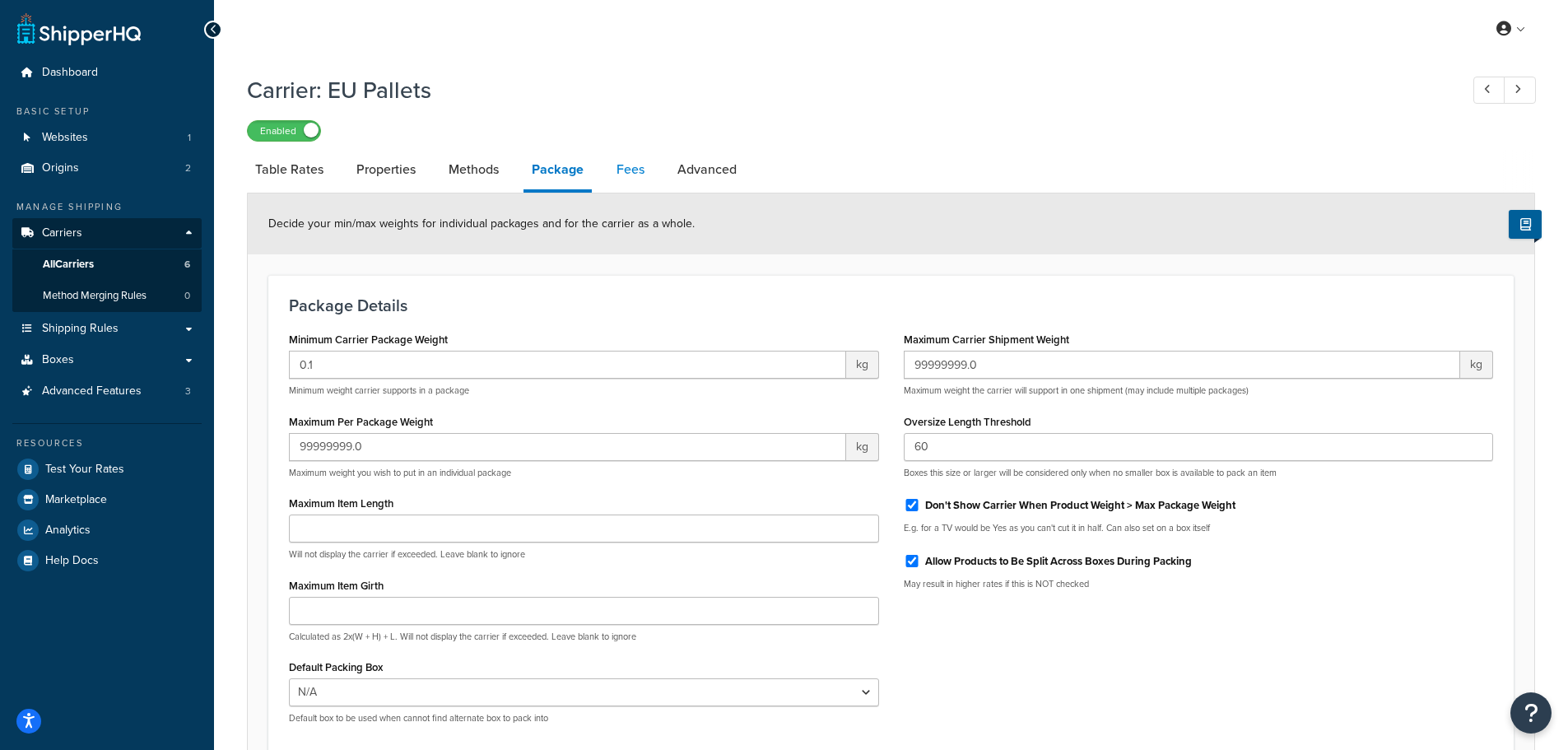
click at [625, 178] on link "Fees" at bounding box center [631, 169] width 45 height 40
select select "AFTER"
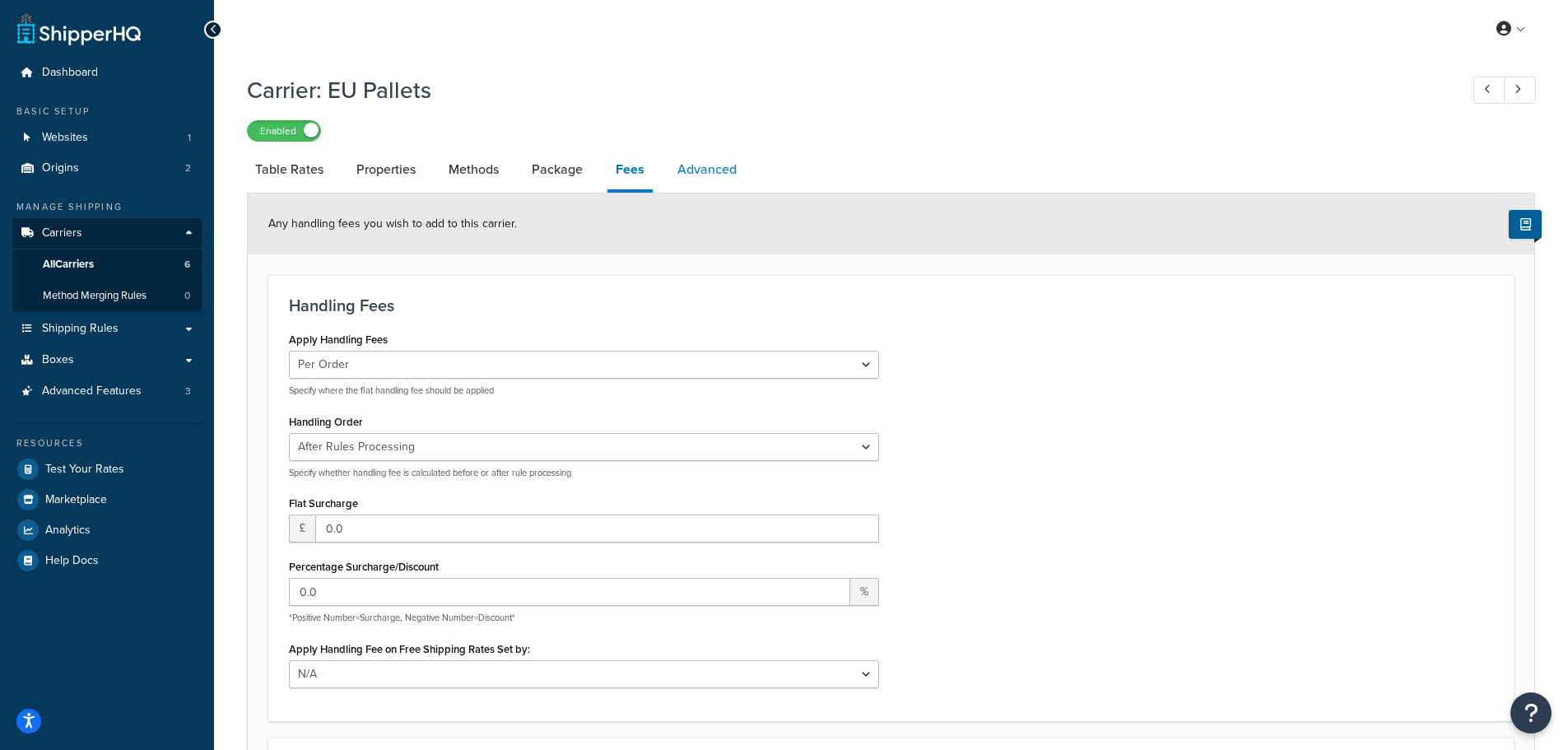
click at [700, 170] on link "Advanced" at bounding box center [707, 169] width 76 height 40
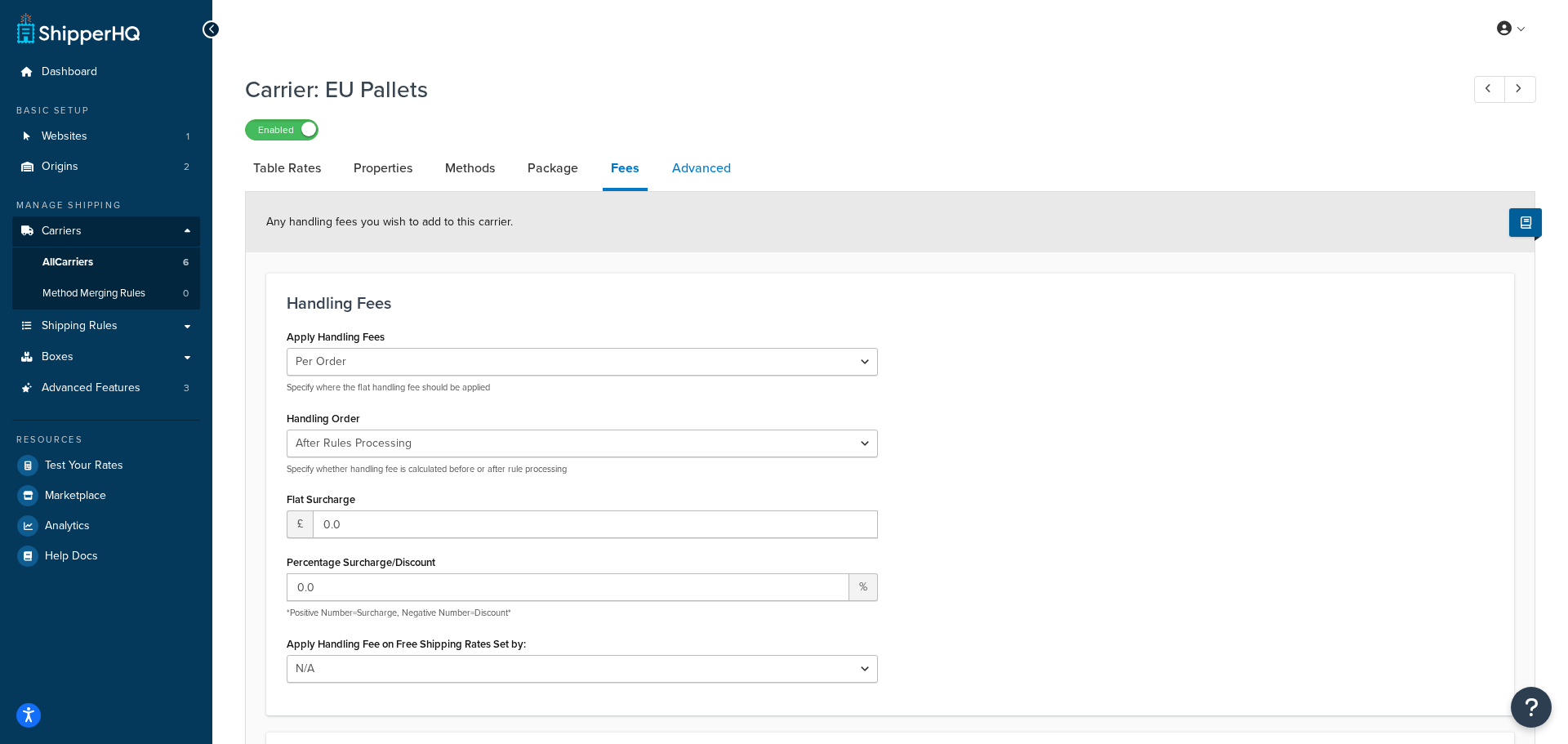
select select "false"
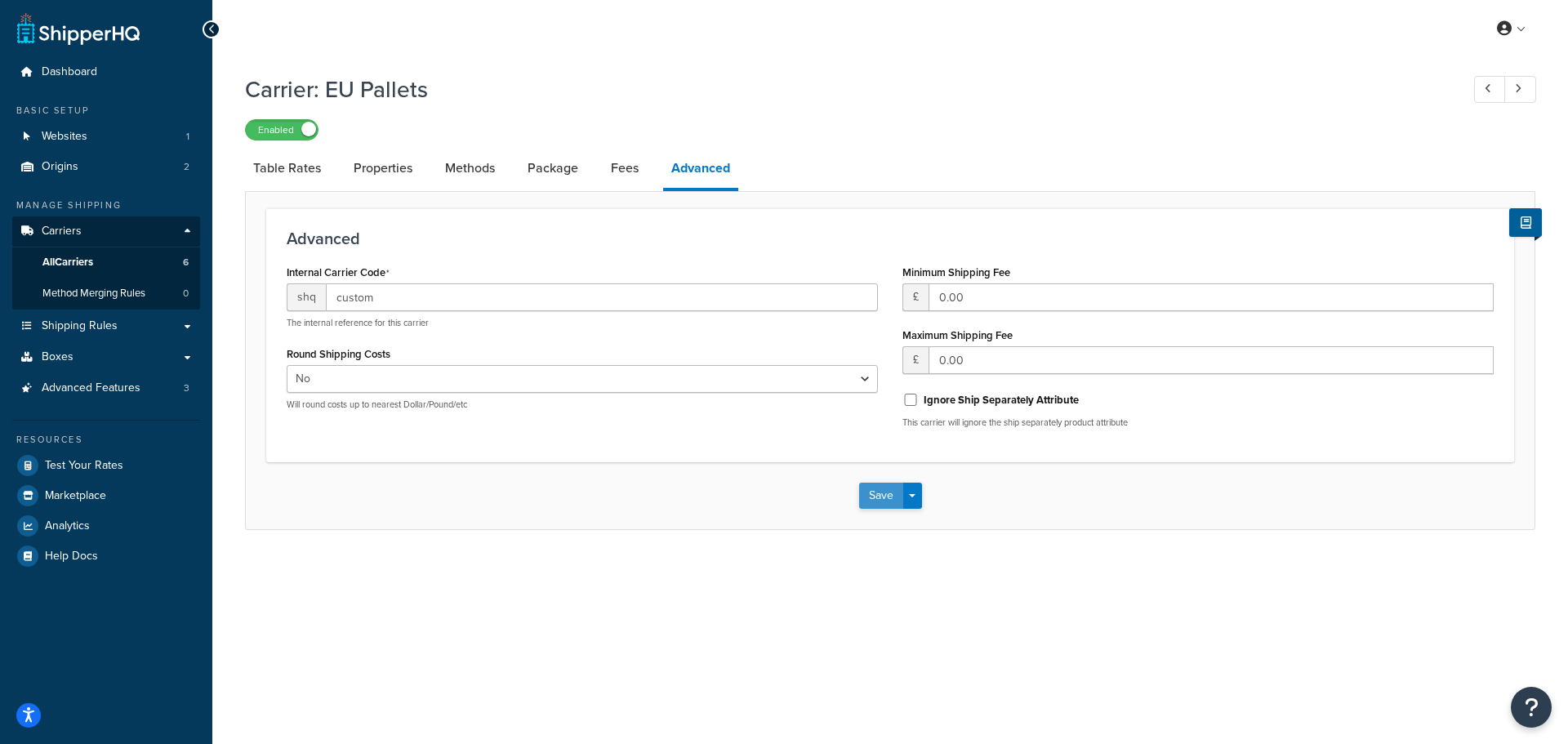
click at [874, 505] on button "Save" at bounding box center [882, 495] width 44 height 26
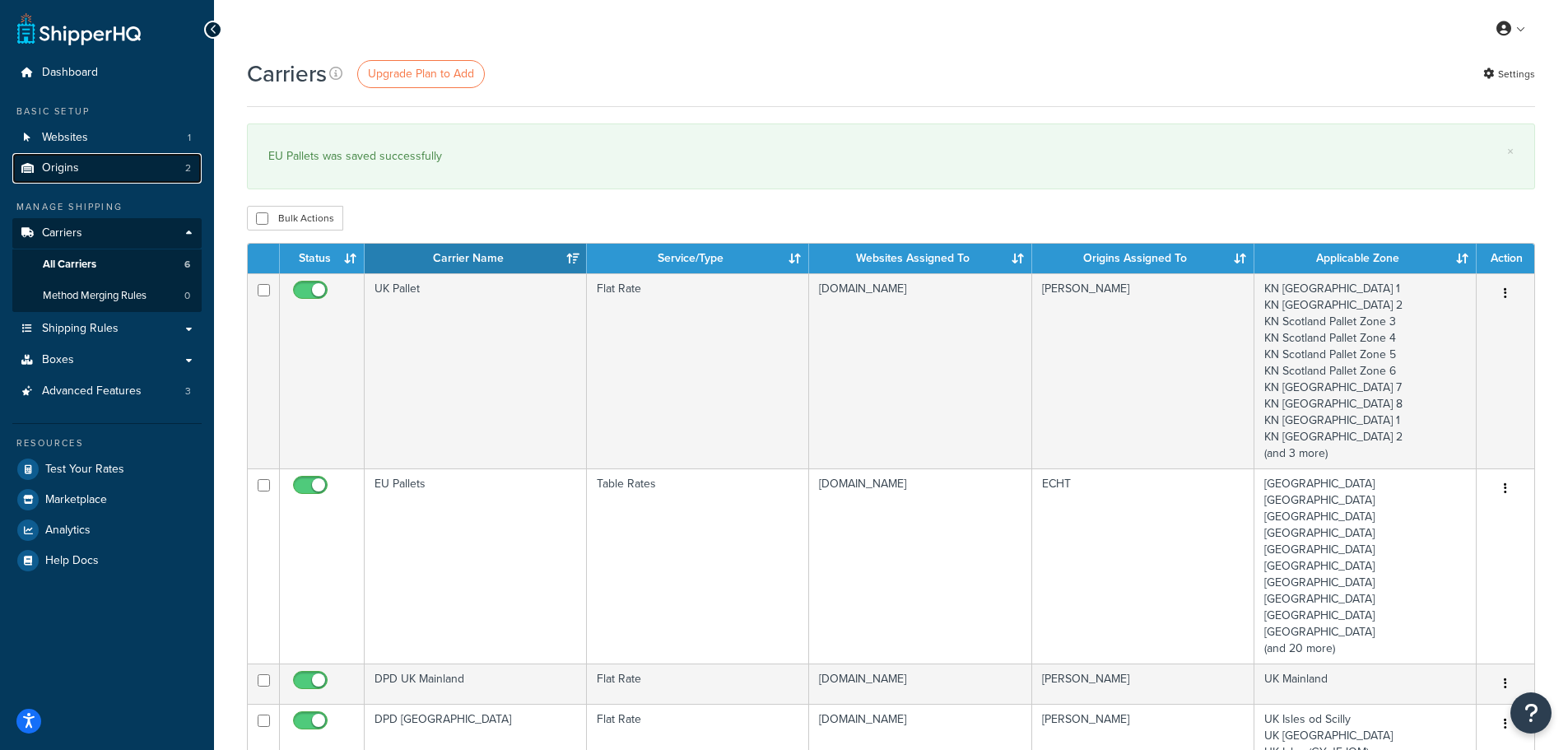
click at [64, 157] on link "Origins 2" at bounding box center [107, 168] width 189 height 30
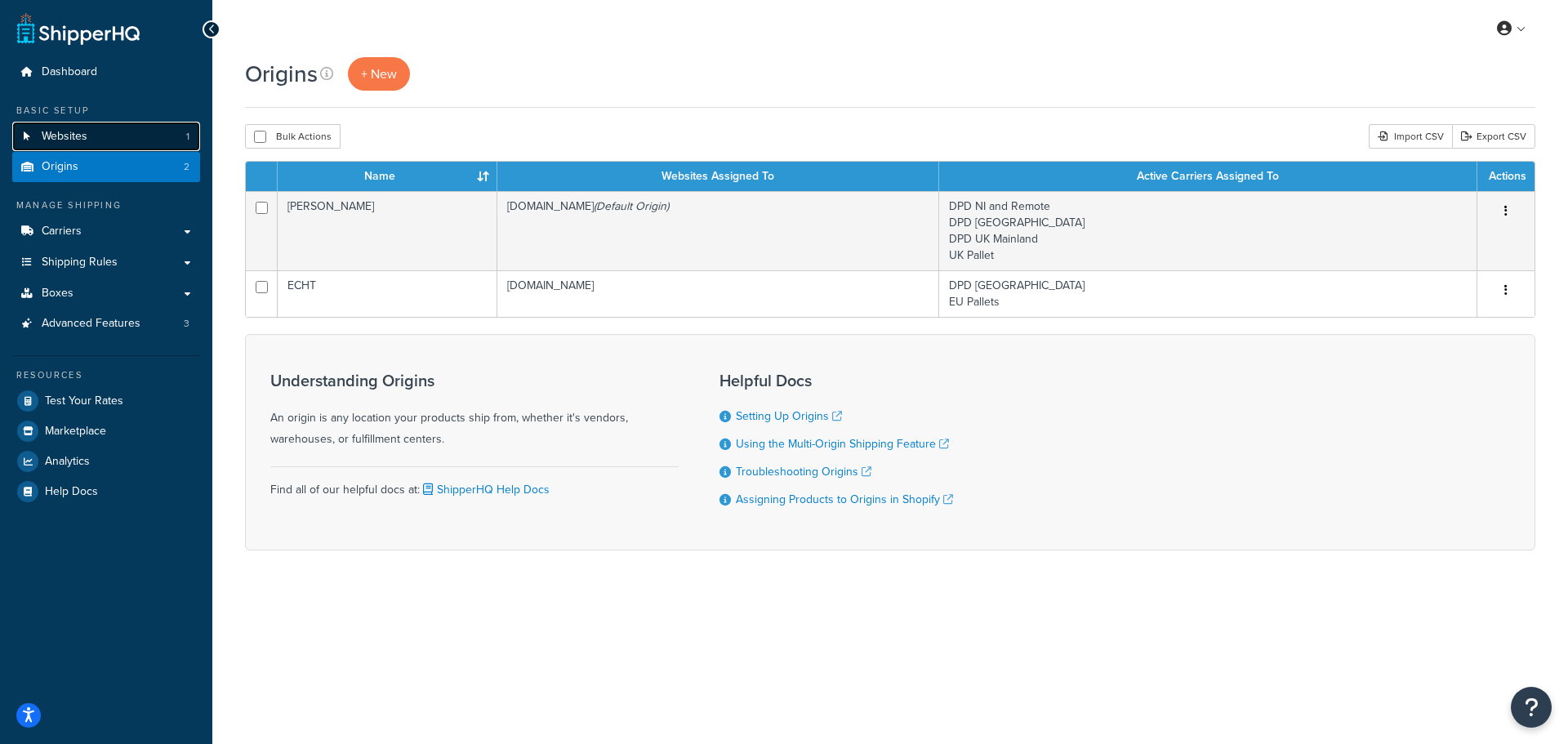
click at [94, 133] on link "Websites 1" at bounding box center [106, 136] width 188 height 30
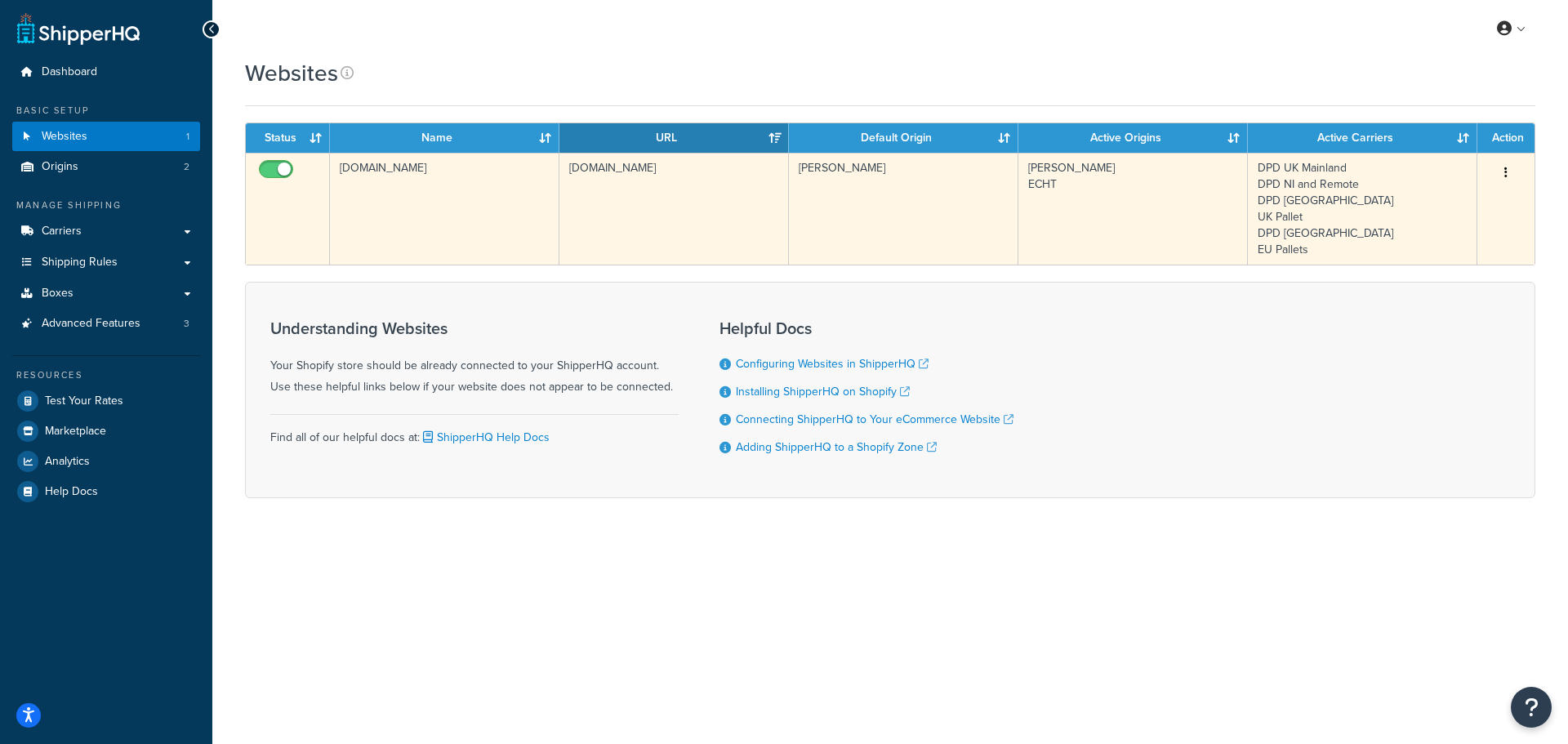
click at [381, 227] on td "[DOMAIN_NAME]" at bounding box center [444, 208] width 229 height 112
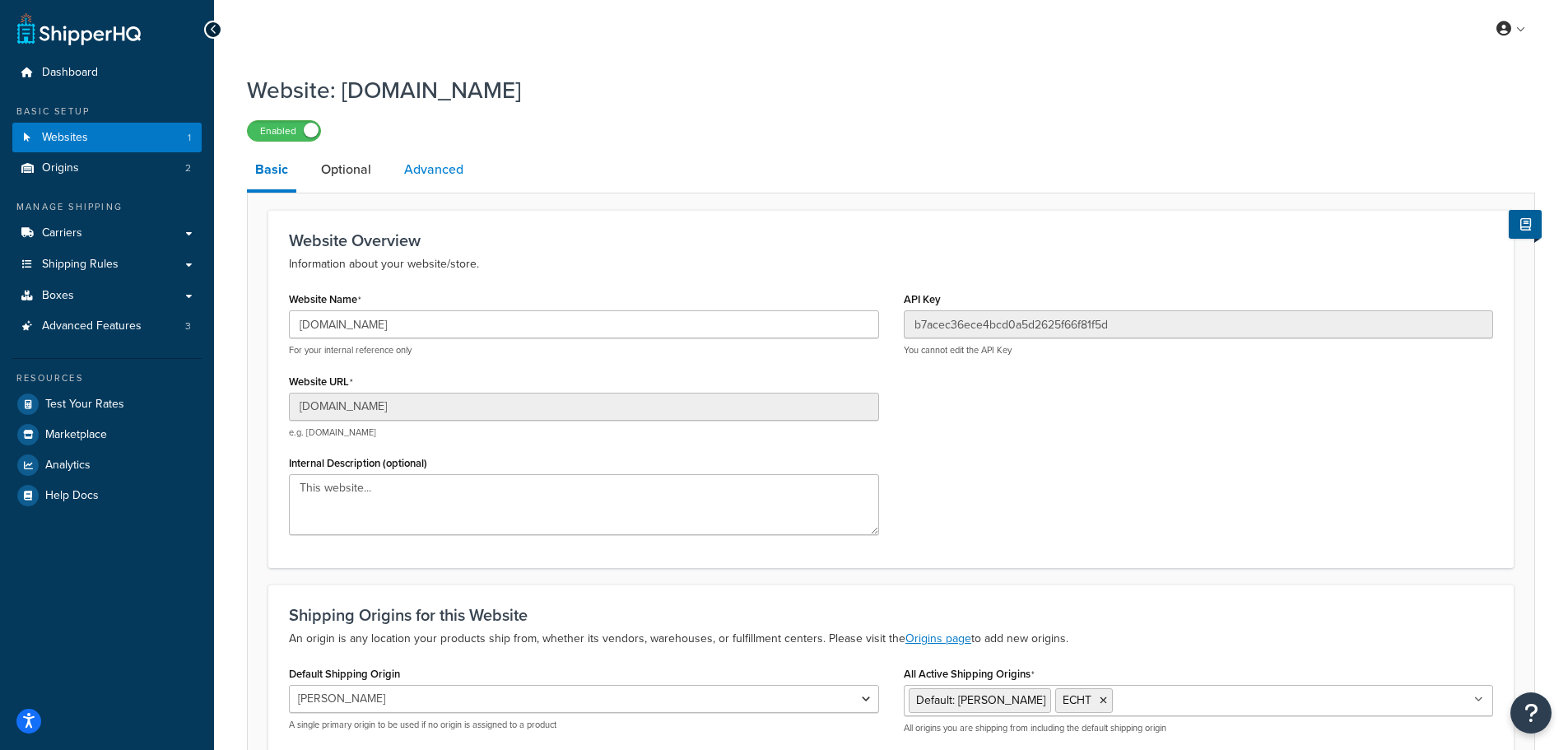
click at [421, 164] on link "Advanced" at bounding box center [434, 169] width 76 height 40
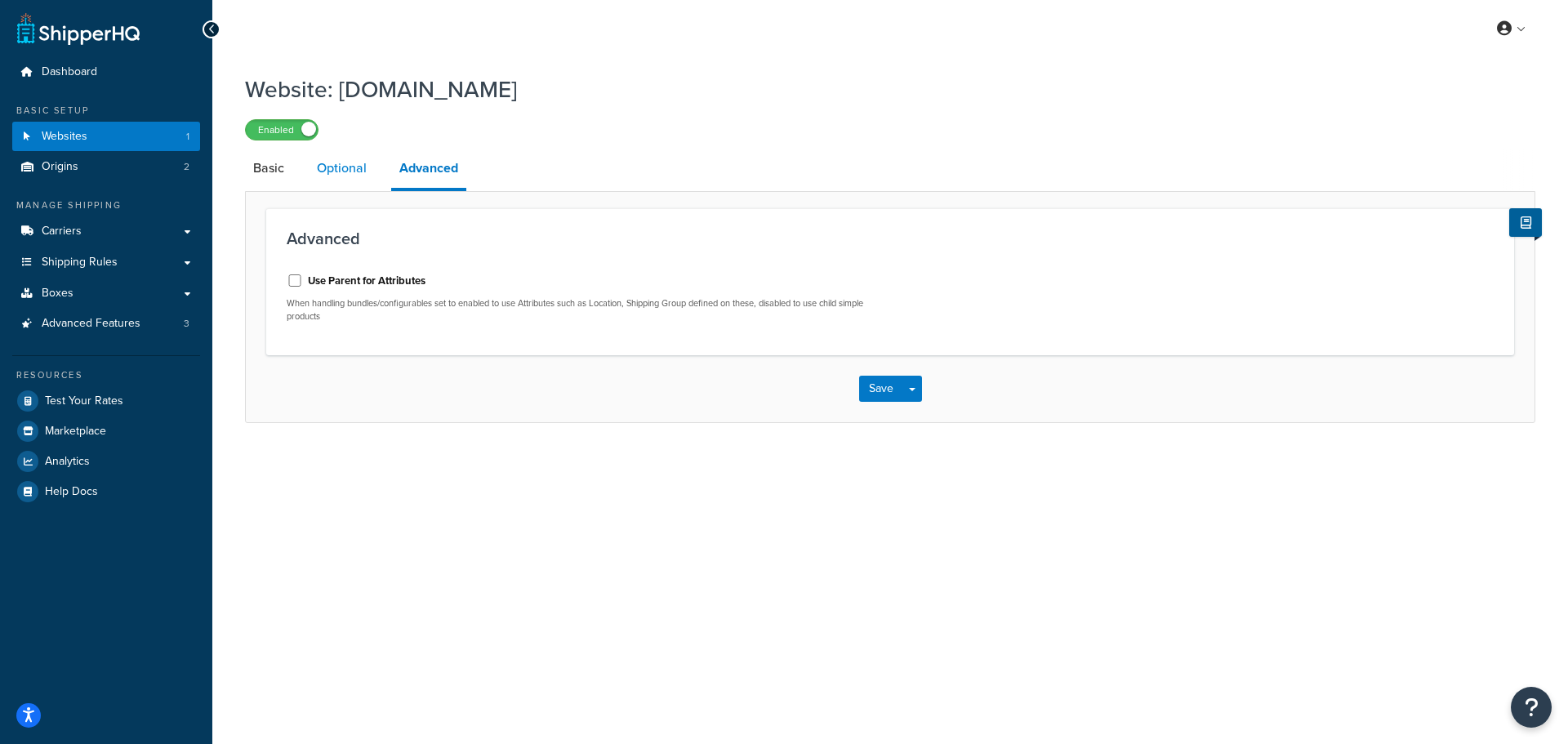
click at [344, 156] on link "Optional" at bounding box center [342, 168] width 67 height 39
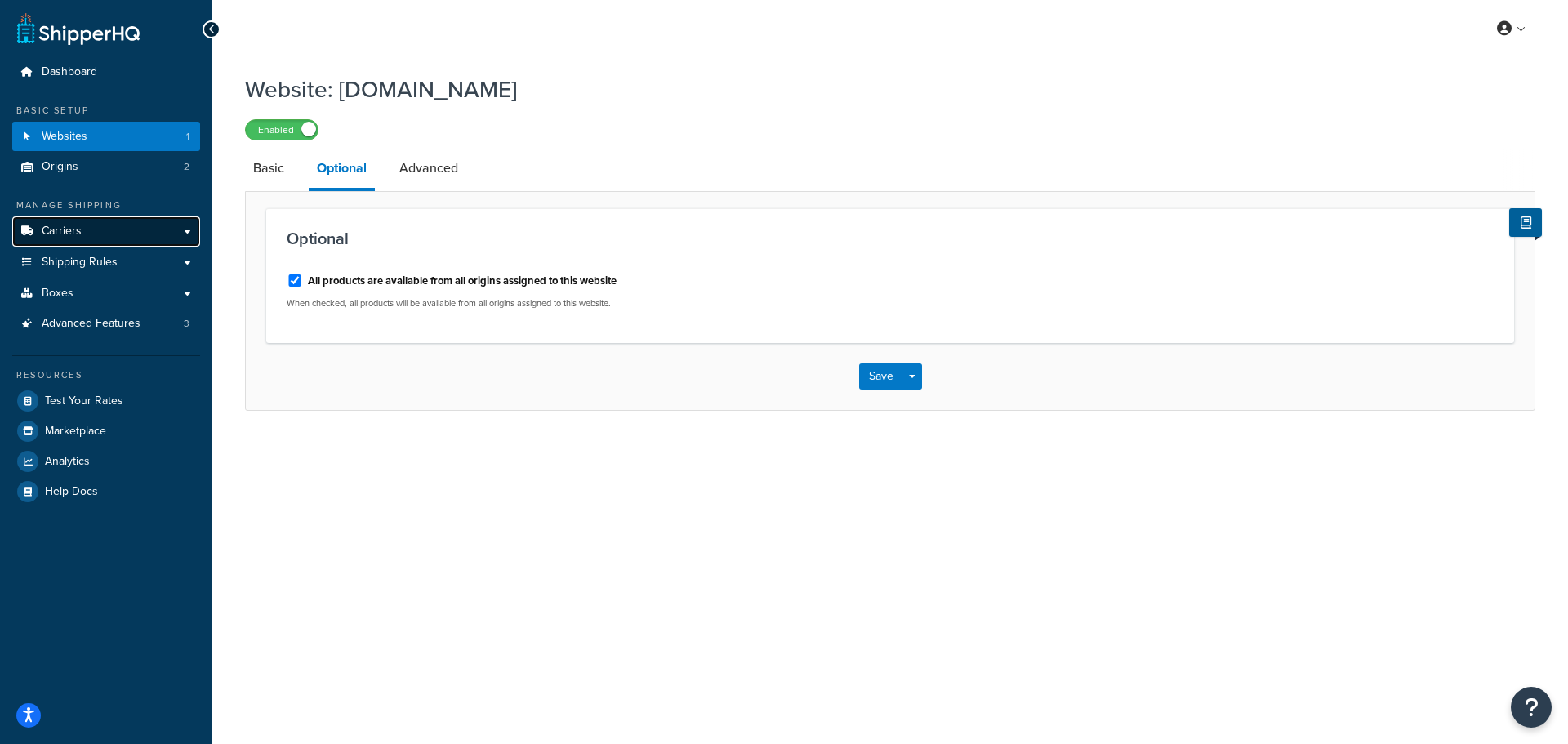
click at [65, 233] on span "Carriers" at bounding box center [61, 231] width 40 height 14
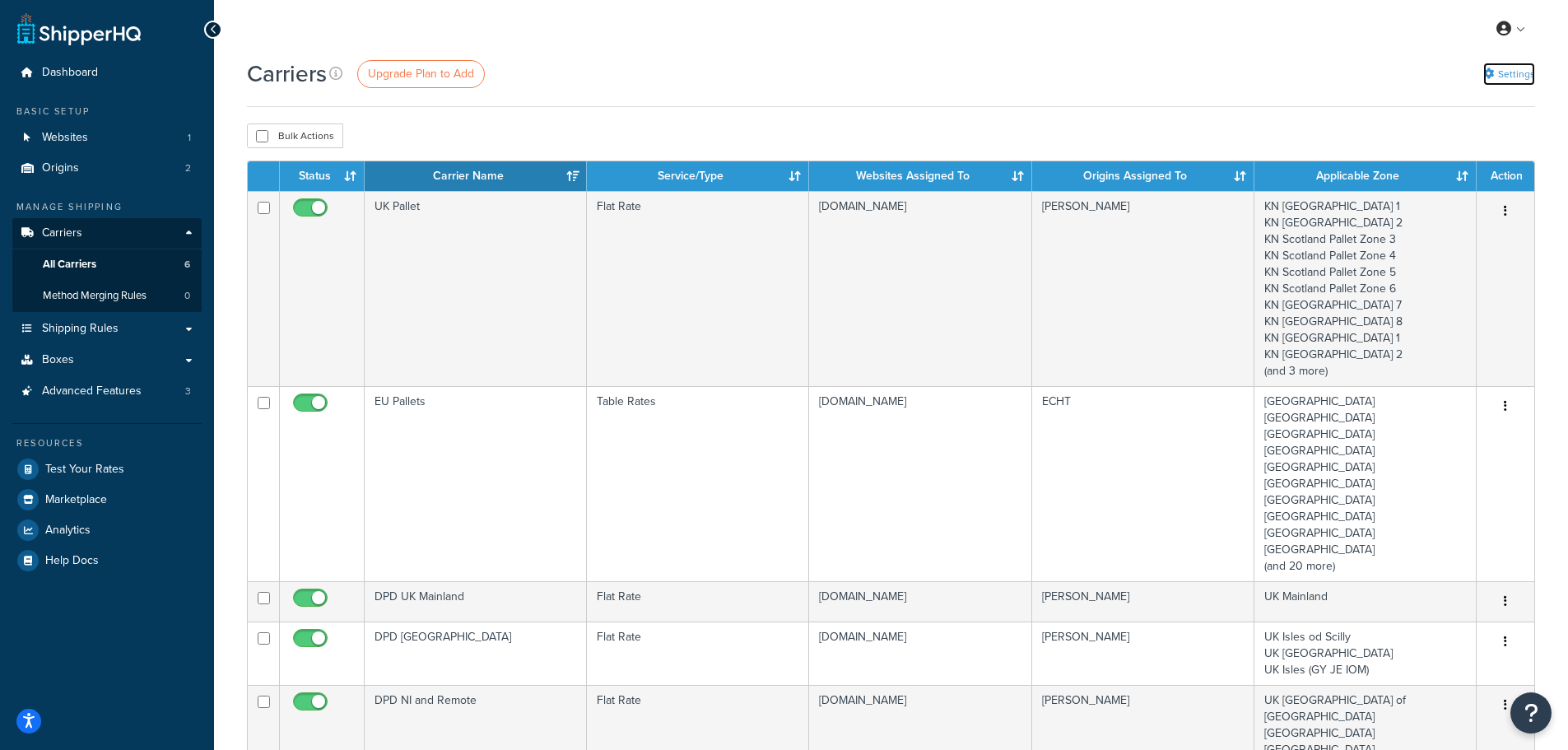
click at [1493, 72] on icon at bounding box center [1488, 74] width 10 height 10
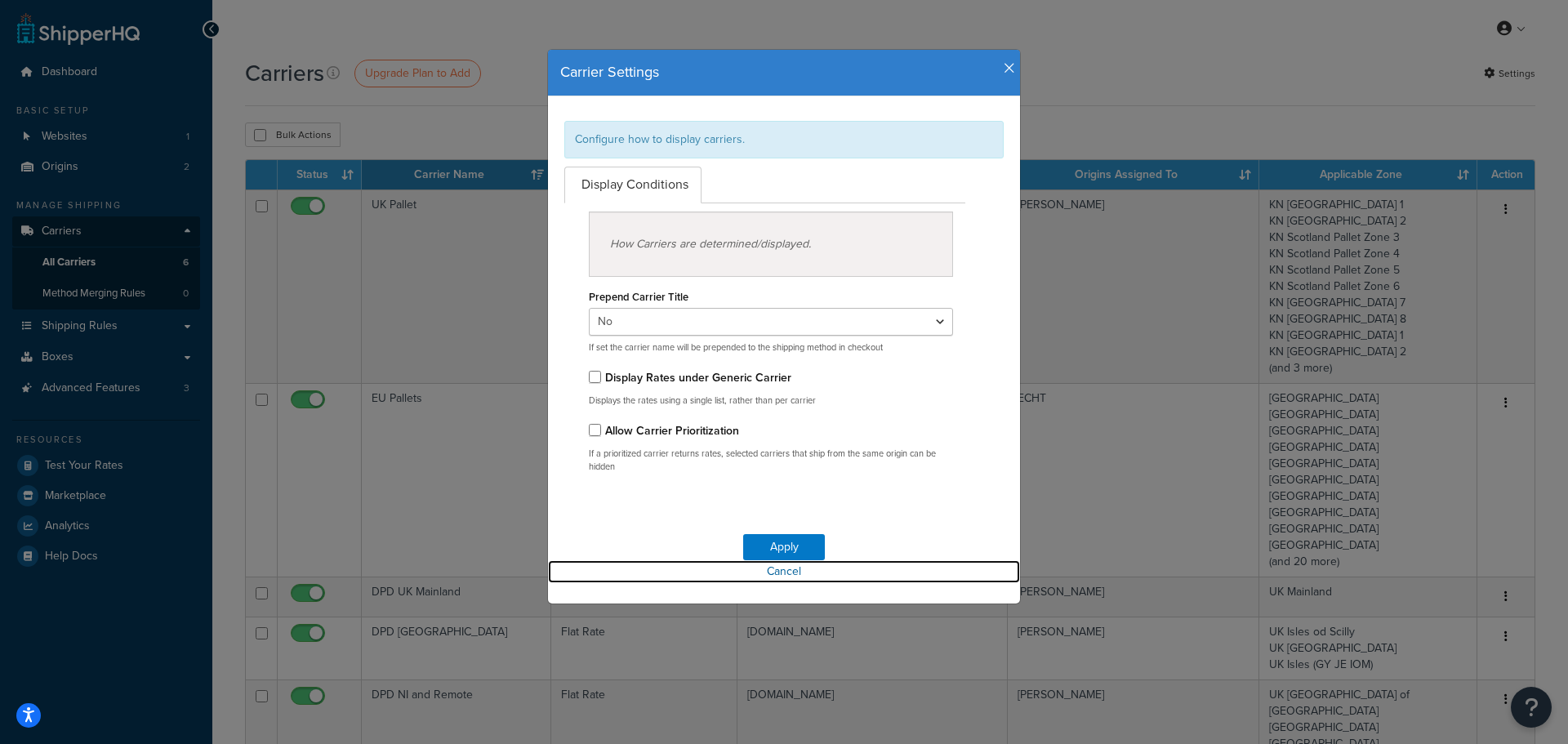
click at [764, 570] on link "Cancel" at bounding box center [784, 571] width 472 height 23
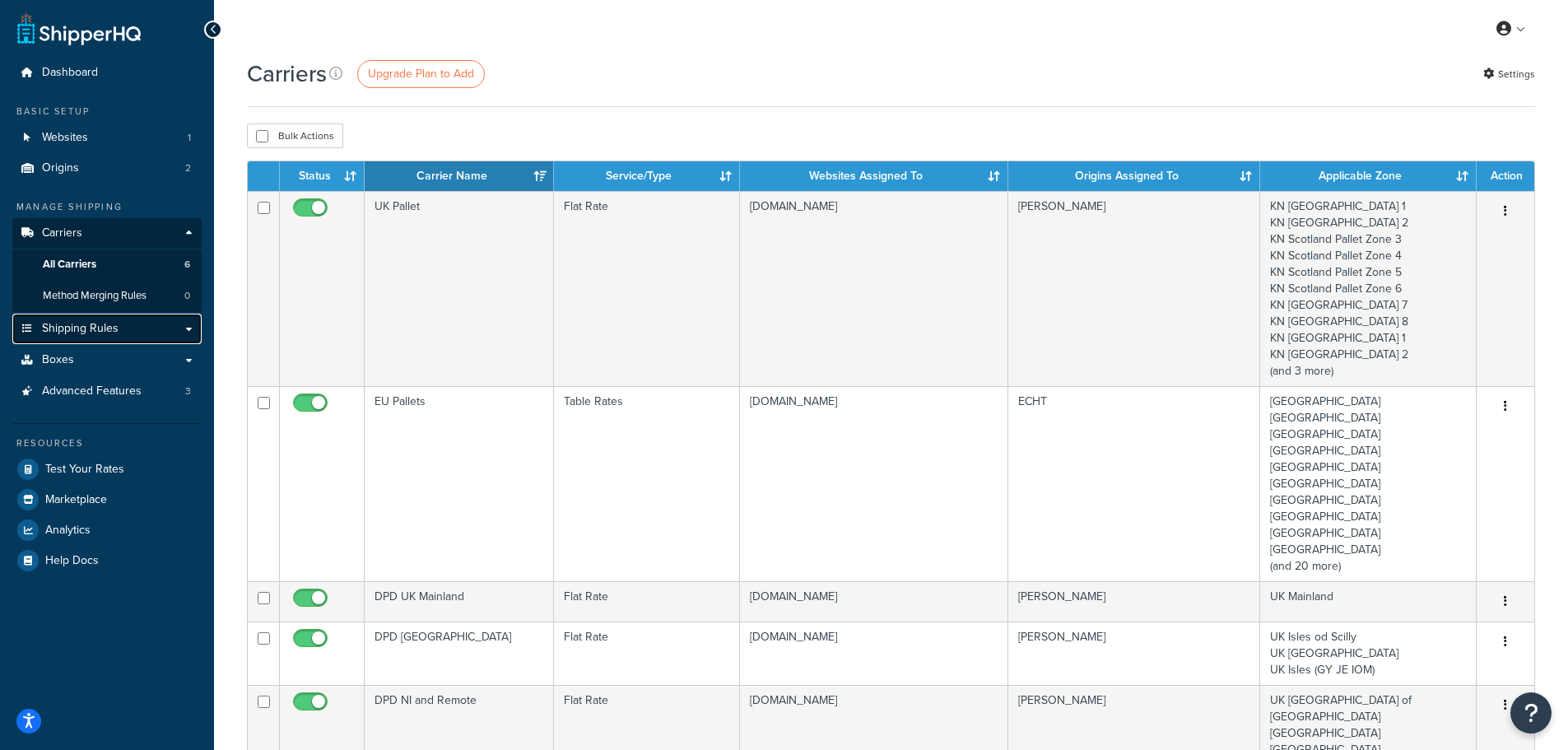
click at [84, 319] on link "Shipping Rules" at bounding box center [107, 328] width 189 height 30
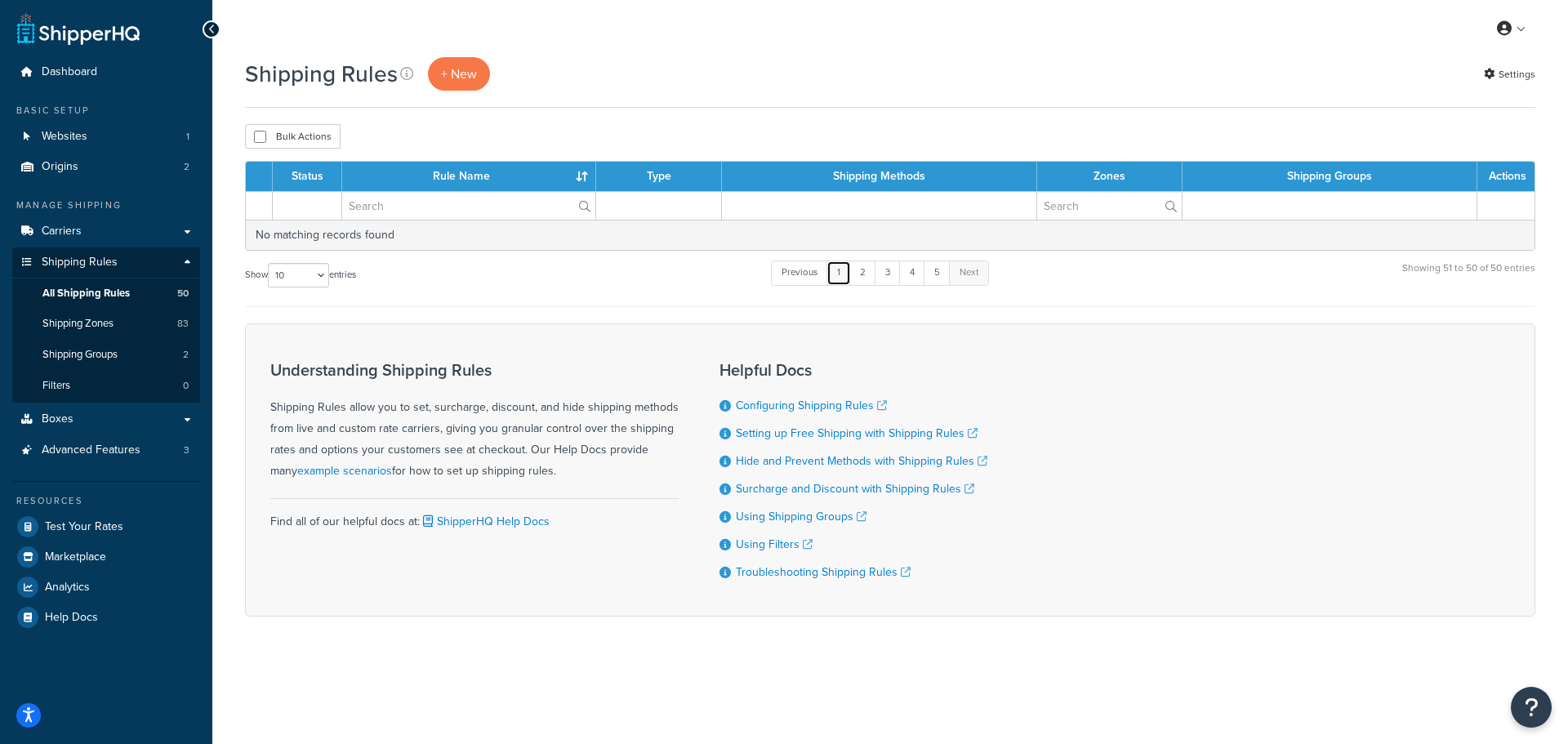
click at [837, 268] on link "1" at bounding box center [839, 273] width 25 height 25
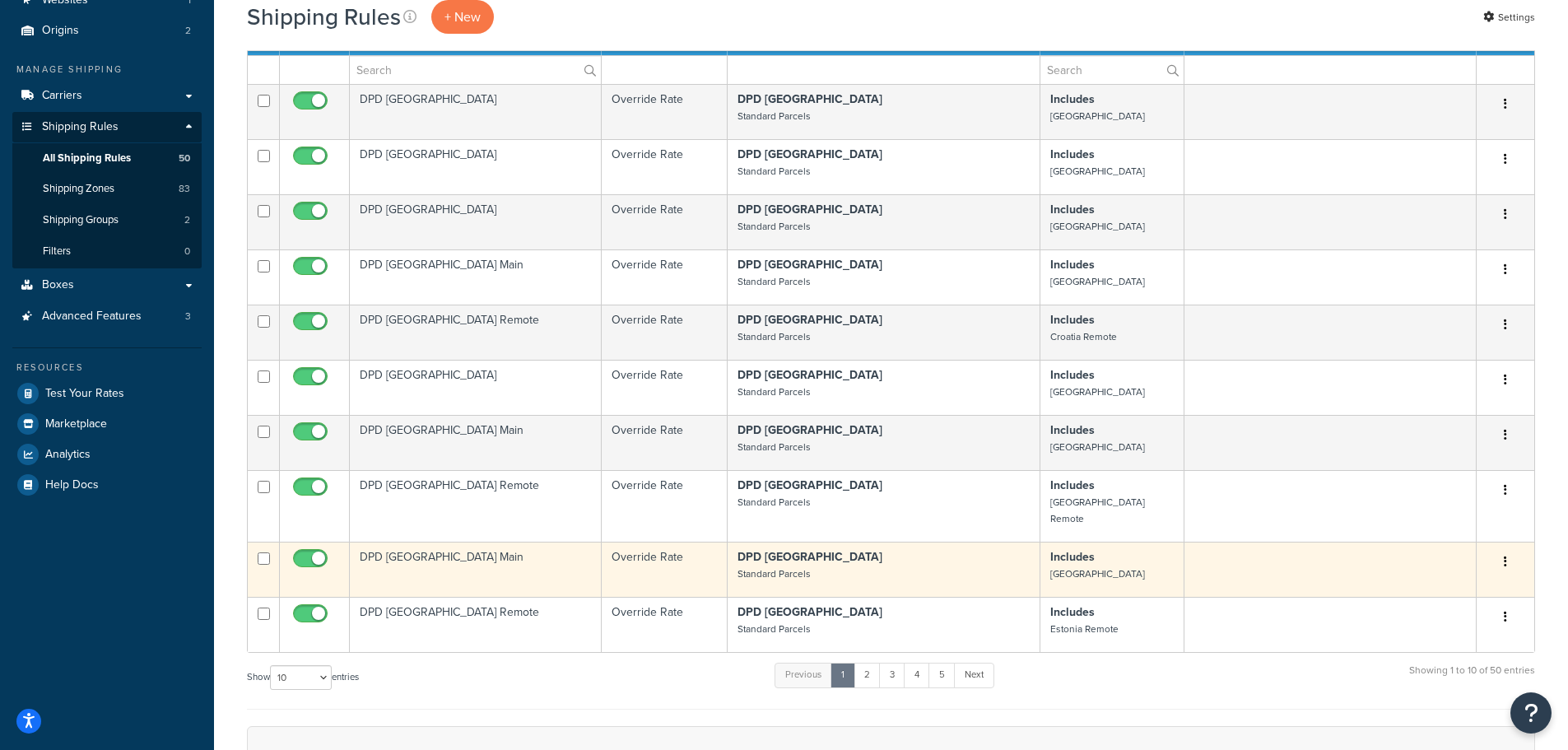
scroll to position [165, 0]
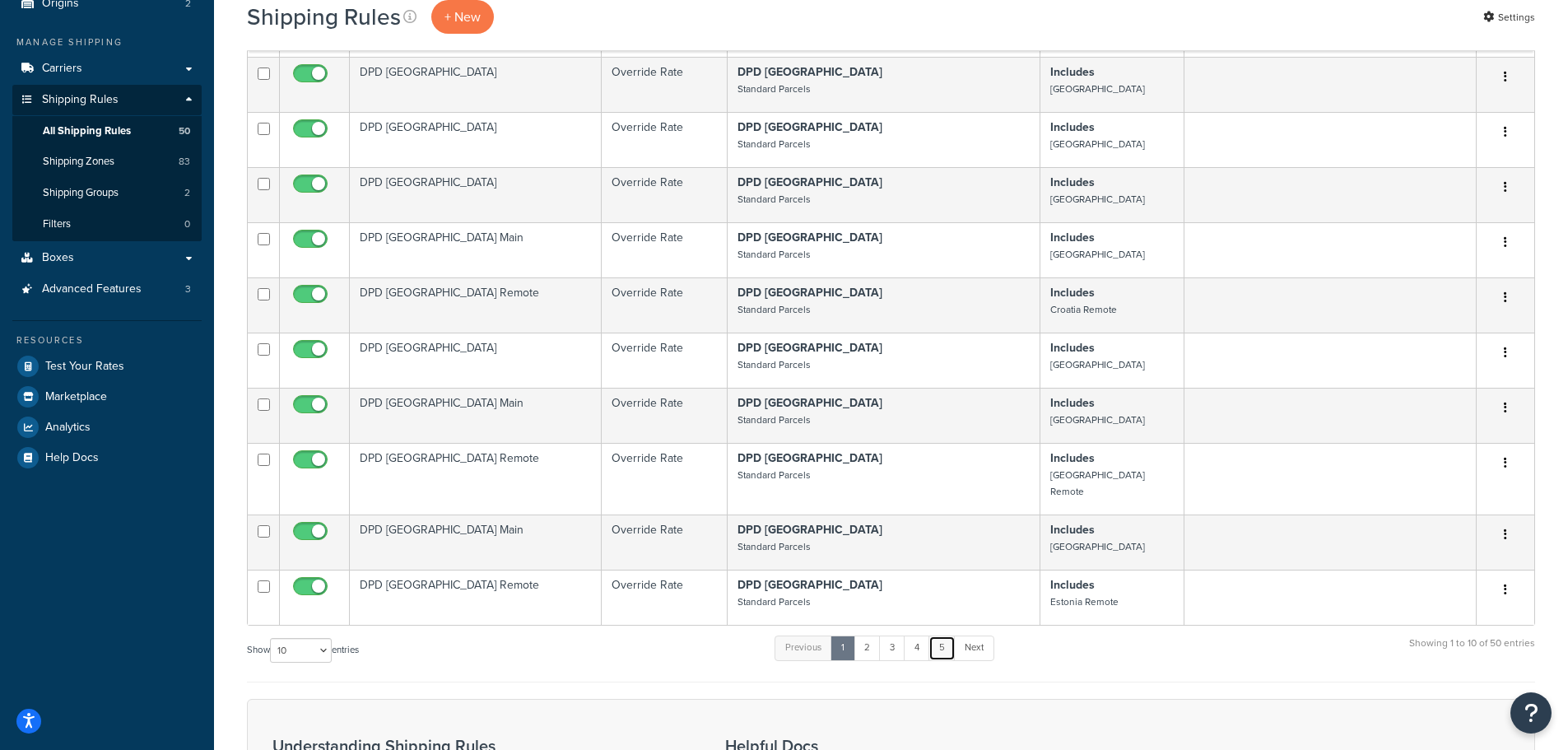
click at [941, 636] on link "5" at bounding box center [943, 648] width 27 height 25
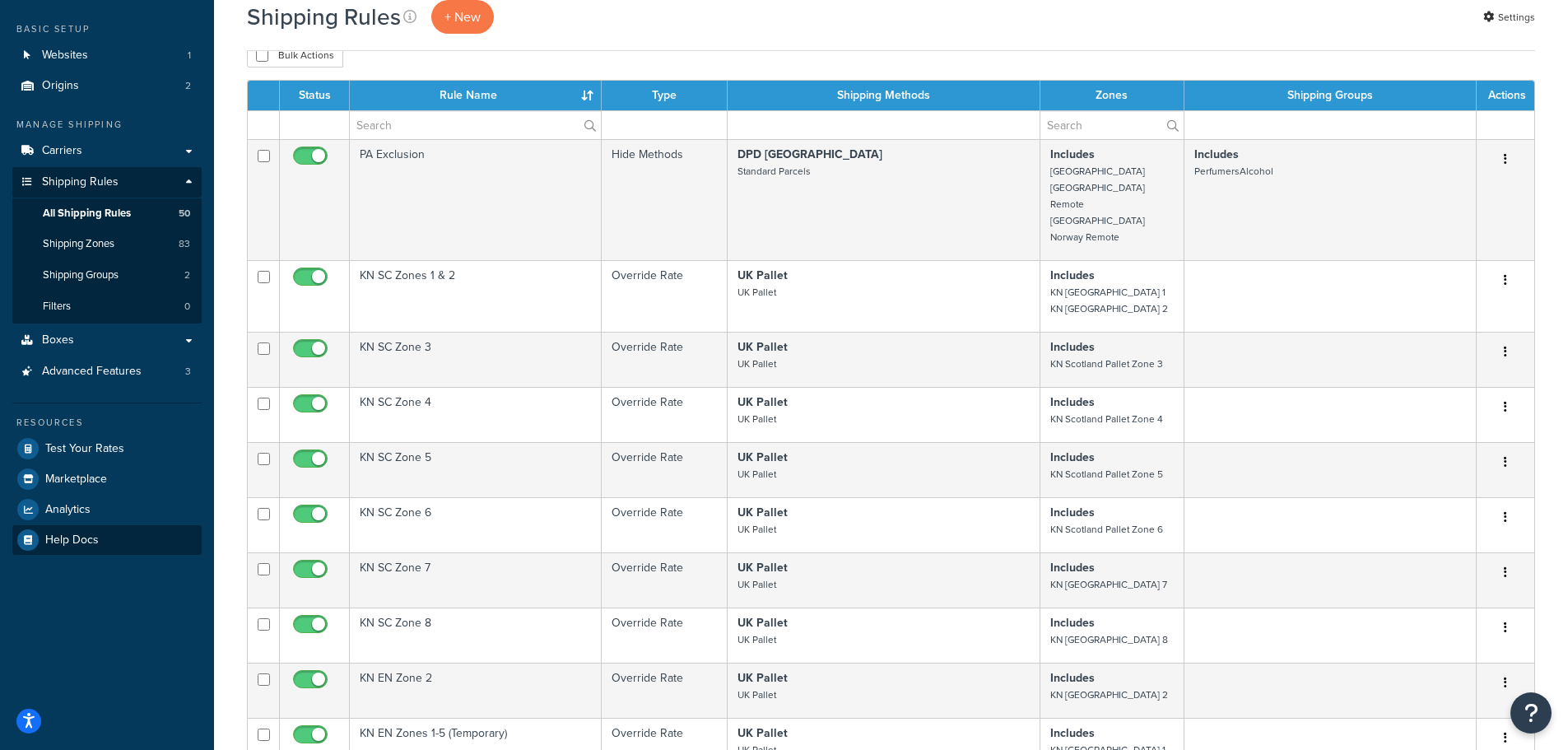
scroll to position [0, 0]
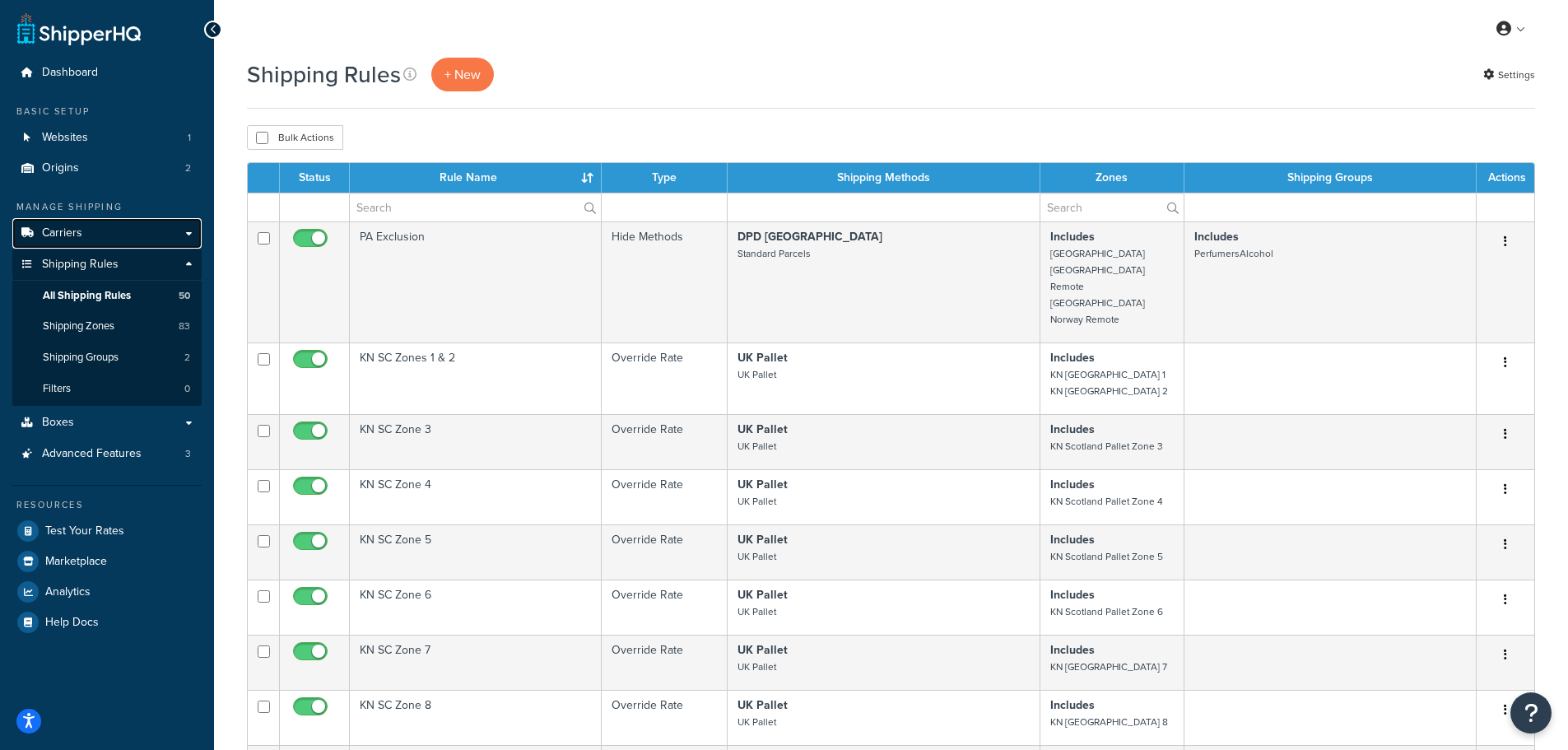
click at [65, 232] on span "Carriers" at bounding box center [62, 233] width 40 height 14
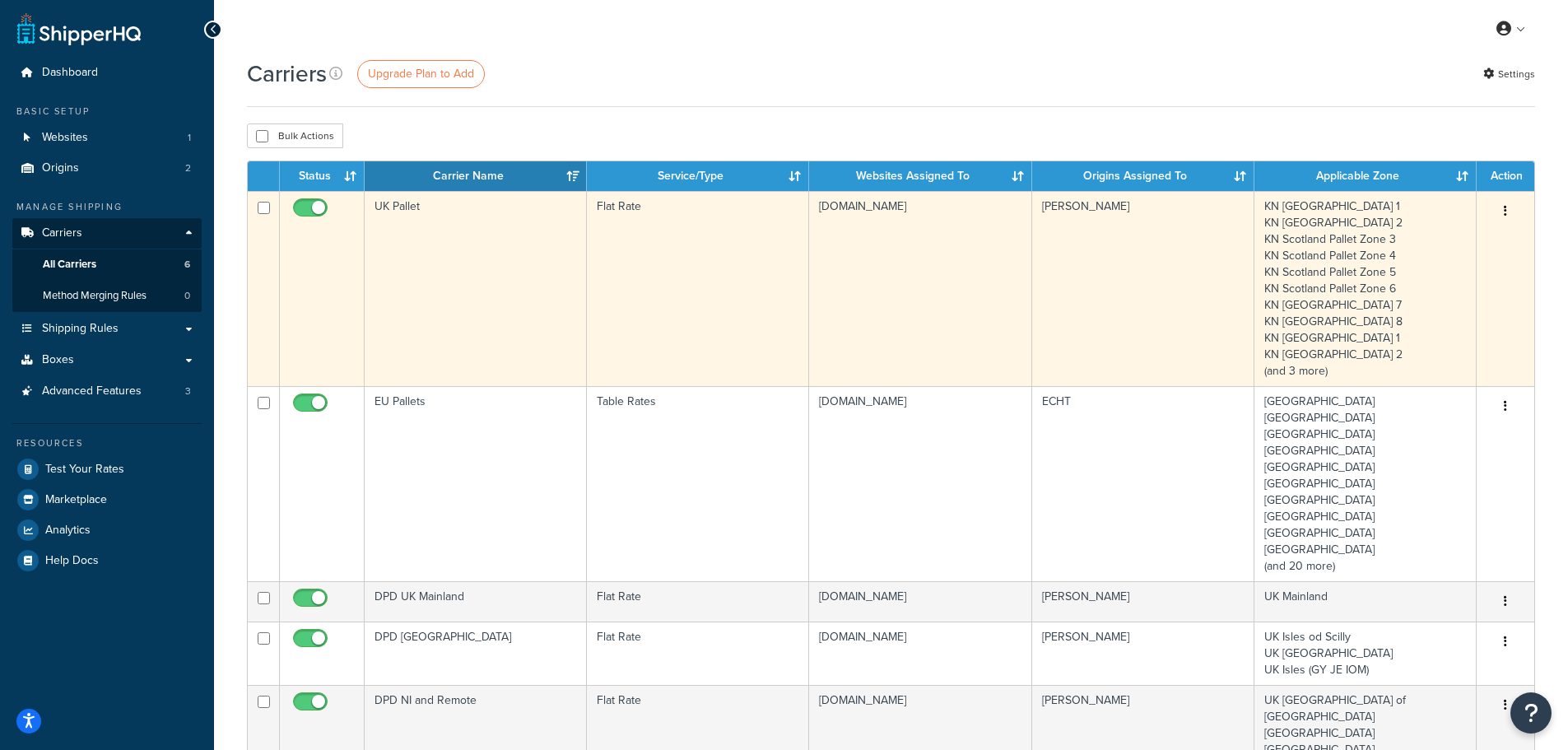
click at [402, 243] on td "UK Pallet" at bounding box center [475, 288] width 223 height 195
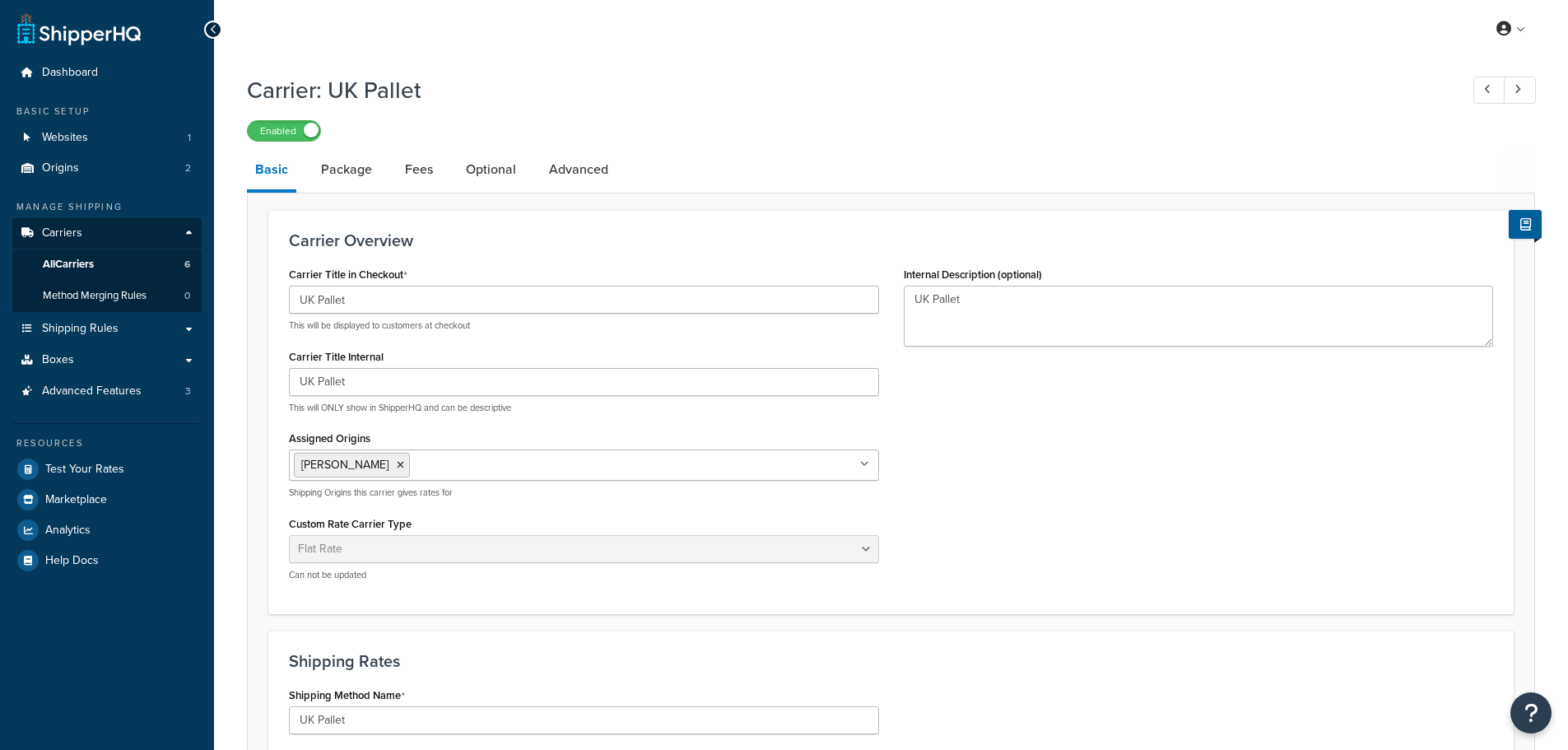
select select "flat"
select select "package"
click at [359, 166] on link "Package" at bounding box center [346, 169] width 68 height 40
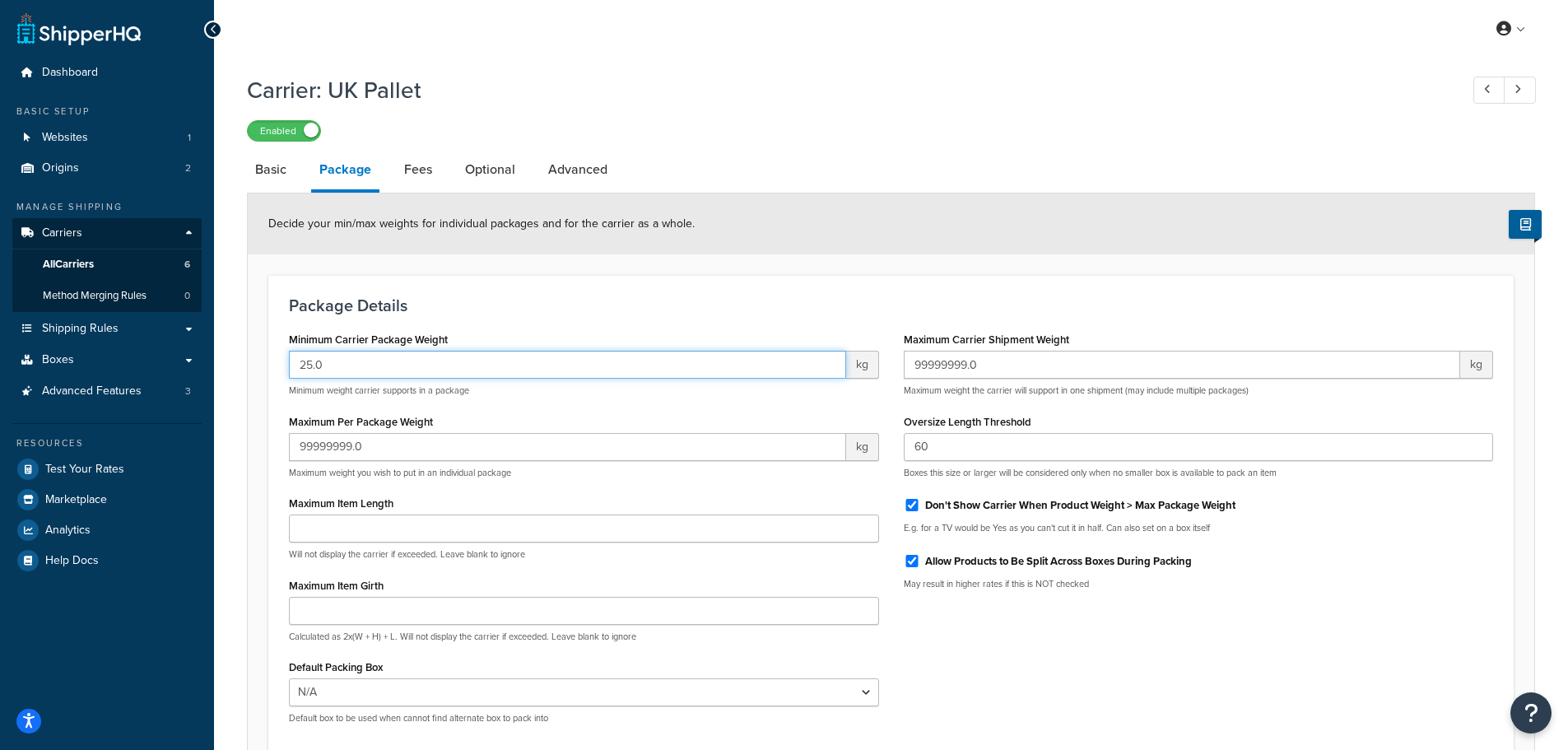
drag, startPoint x: 335, startPoint y: 369, endPoint x: 271, endPoint y: 376, distance: 64.4
click at [271, 376] on div "Package Details Minimum Carrier Package Weight 25.0 kg Minimum weight carrier s…" at bounding box center [891, 515] width 1246 height 482
click at [450, 362] on input "25.0" at bounding box center [567, 364] width 558 height 28
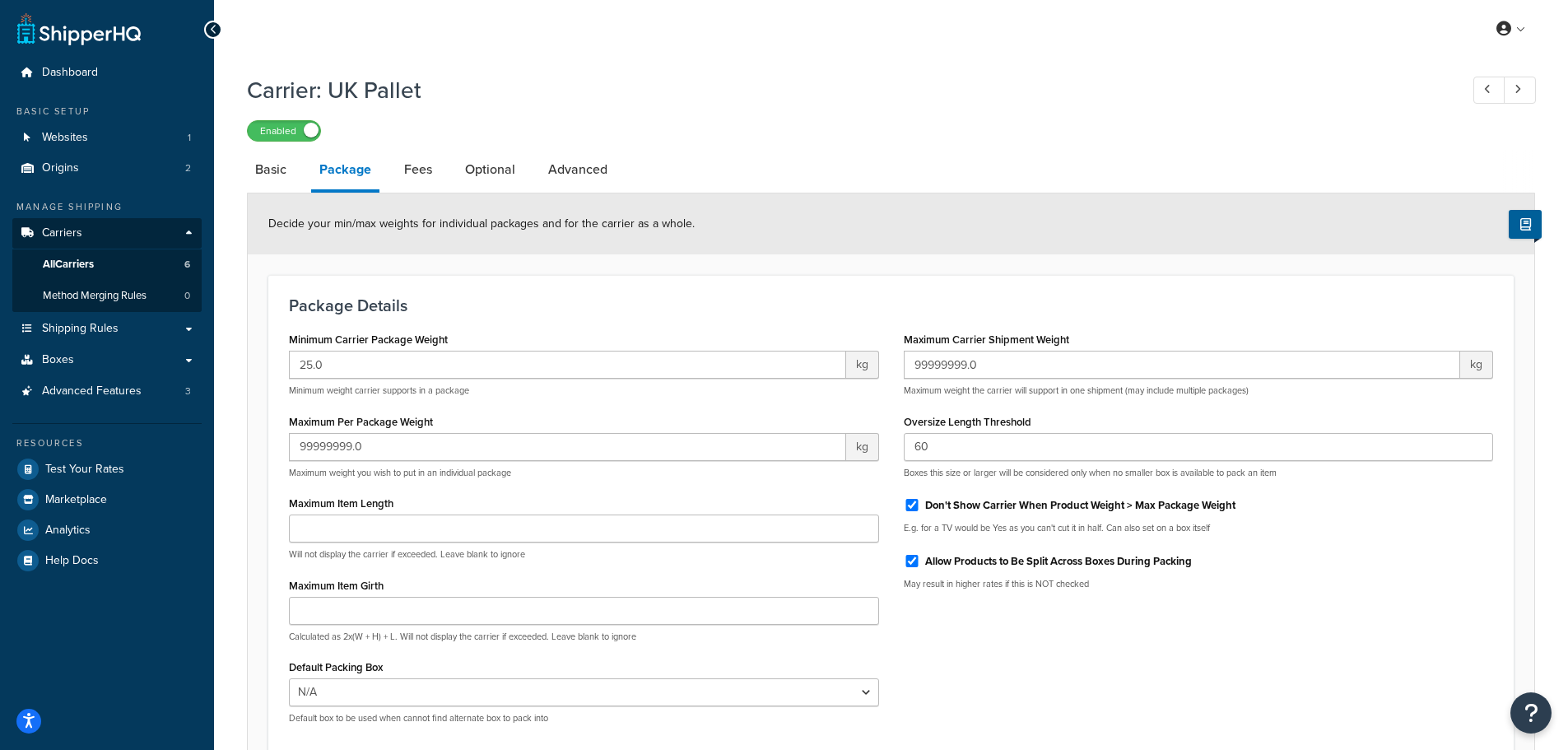
click at [475, 310] on h3 "Package Details" at bounding box center [891, 305] width 1205 height 18
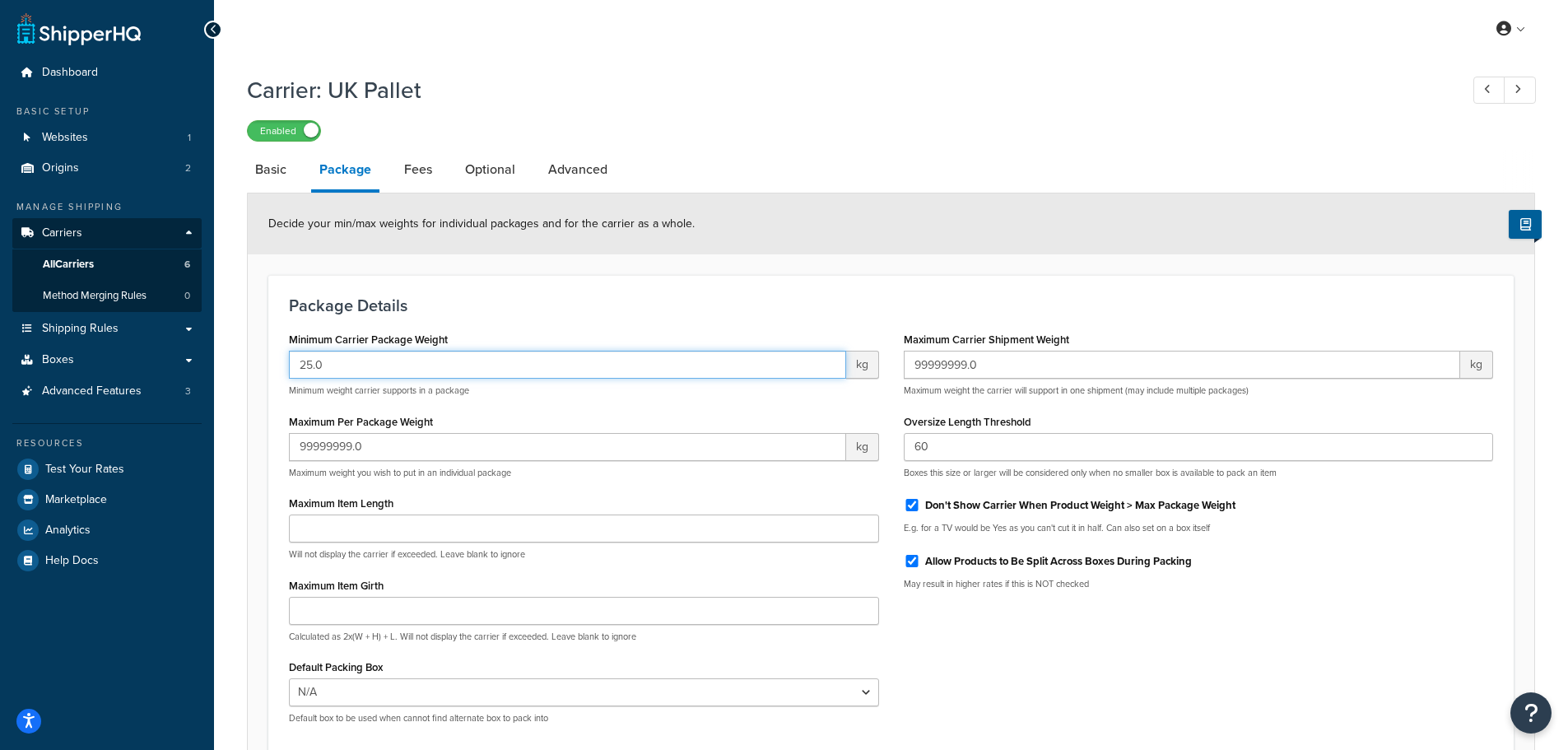
drag, startPoint x: 329, startPoint y: 361, endPoint x: 287, endPoint y: 376, distance: 44.6
click at [287, 376] on div "Minimum Carrier Package Weight 25.0 kg Minimum weight carrier supports in a pac…" at bounding box center [584, 532] width 615 height 409
type input "100"
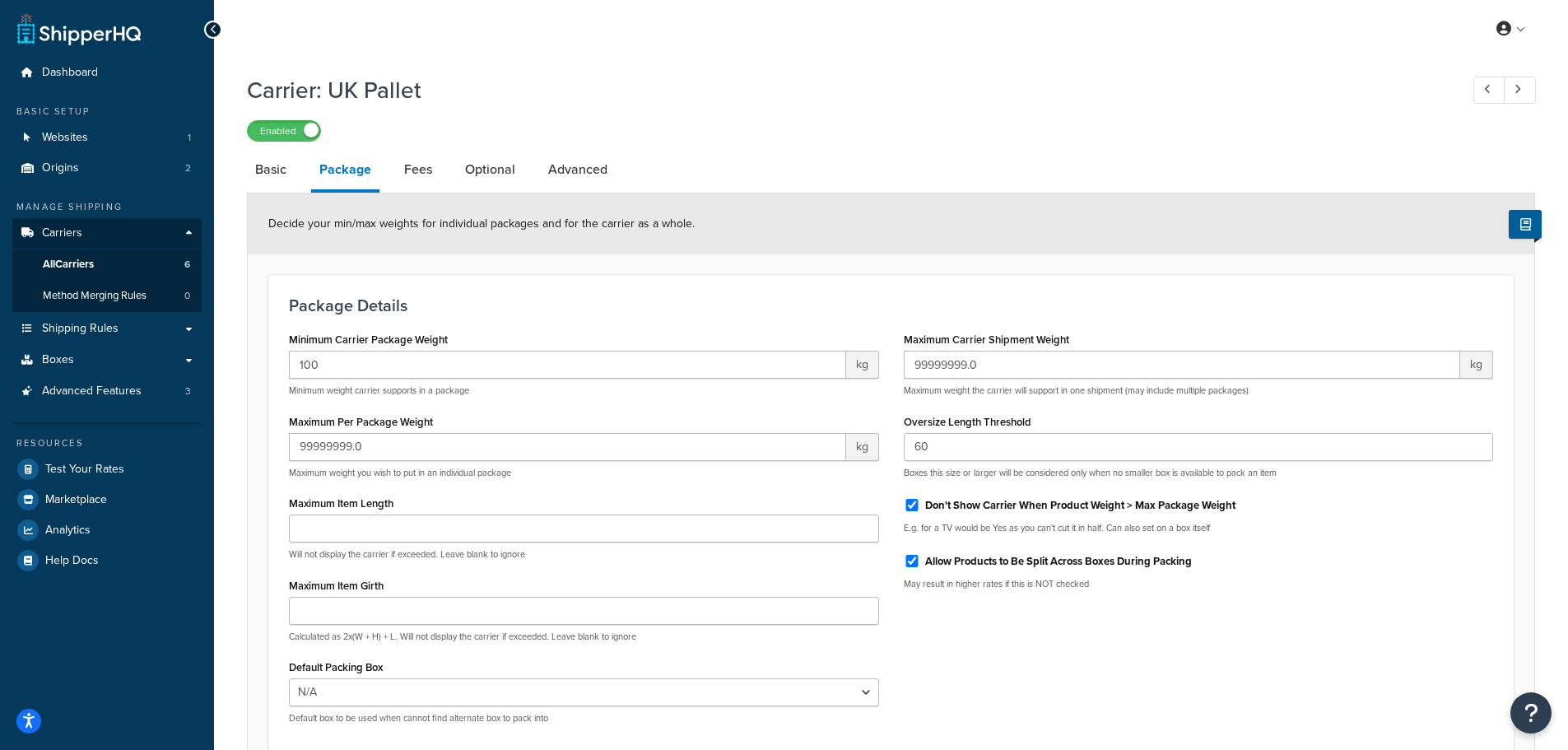
click at [514, 318] on div "Package Details Minimum Carrier Package Weight 100 kg Minimum weight carrier su…" at bounding box center [891, 515] width 1246 height 482
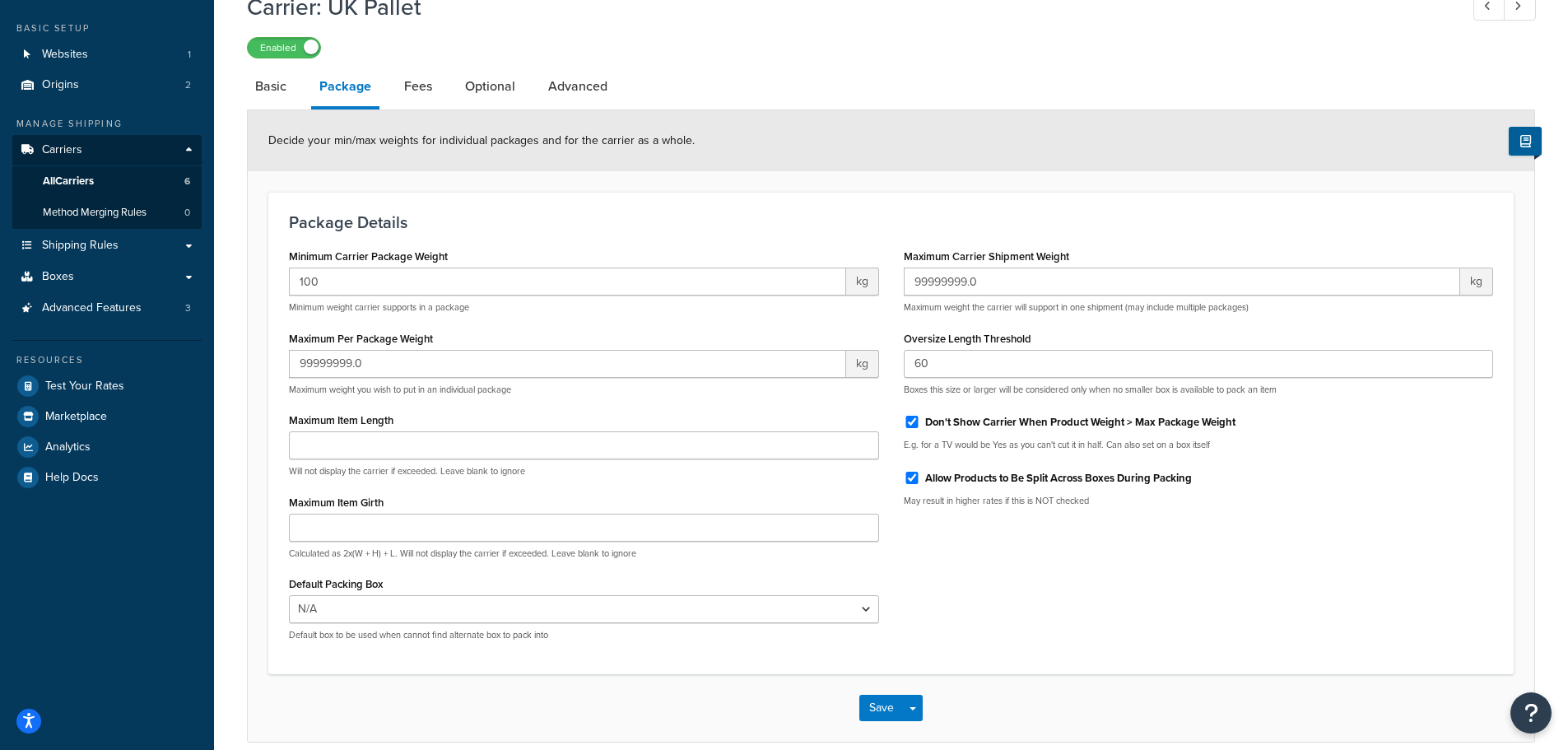
scroll to position [161, 0]
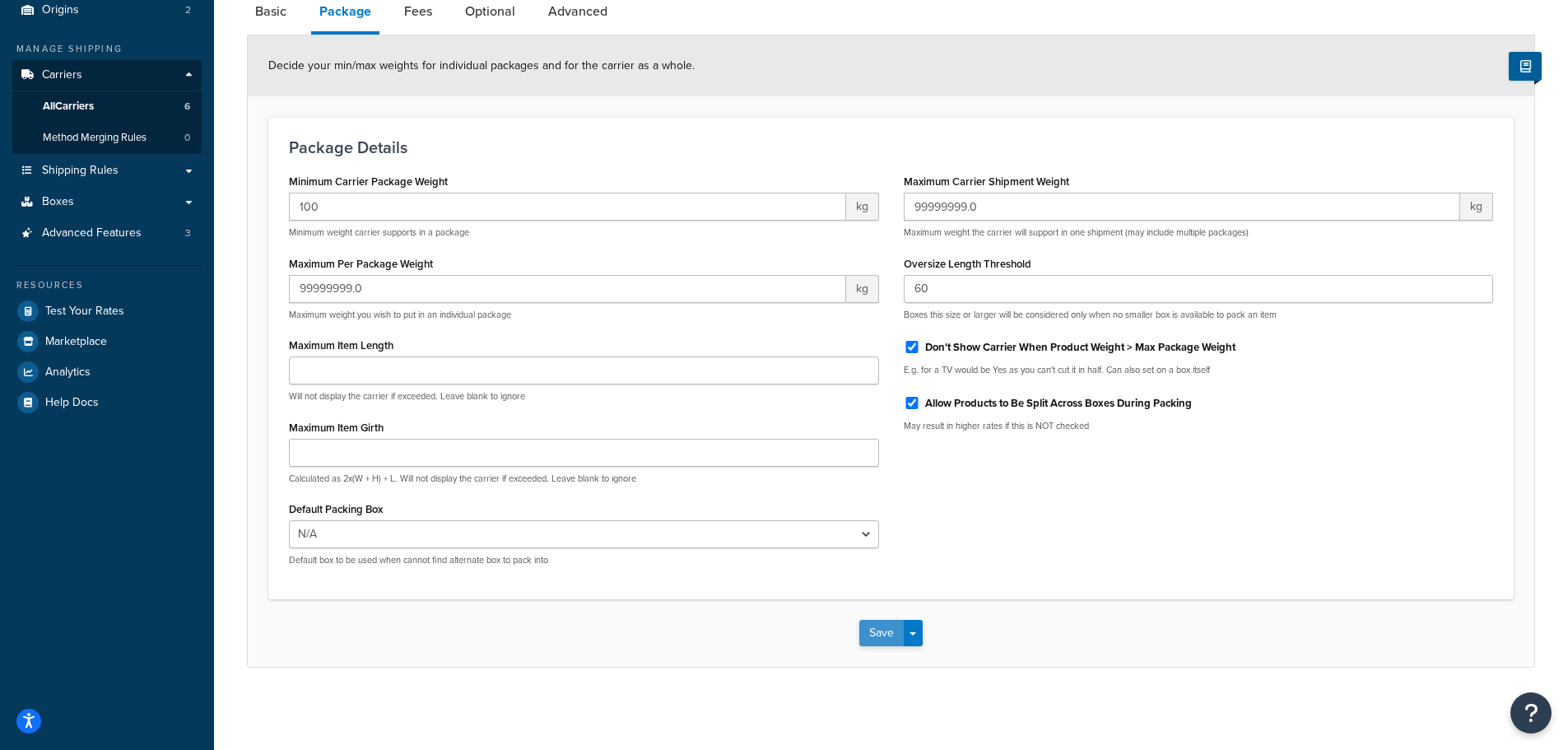
click at [877, 630] on button "Save" at bounding box center [882, 632] width 45 height 27
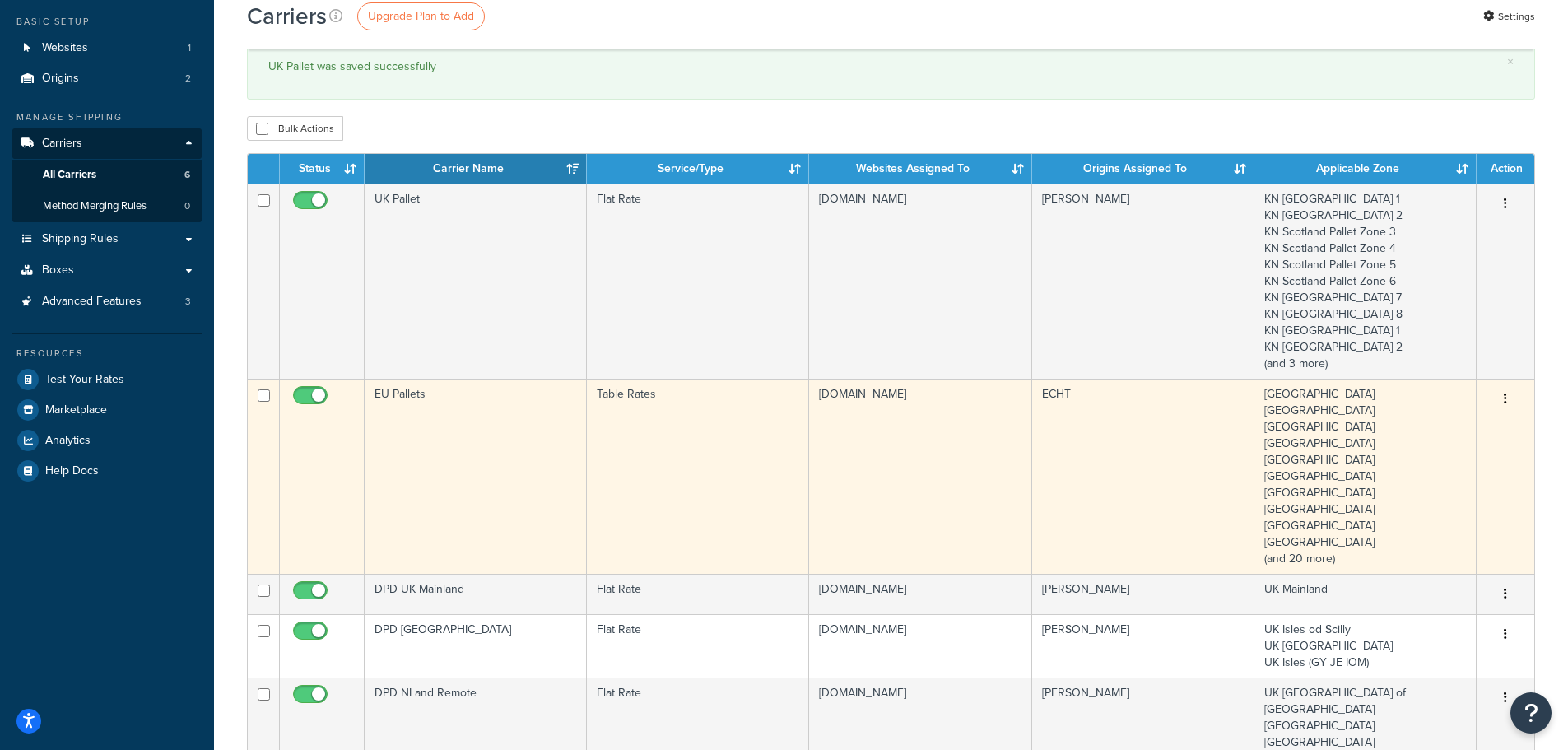
scroll to position [82, 0]
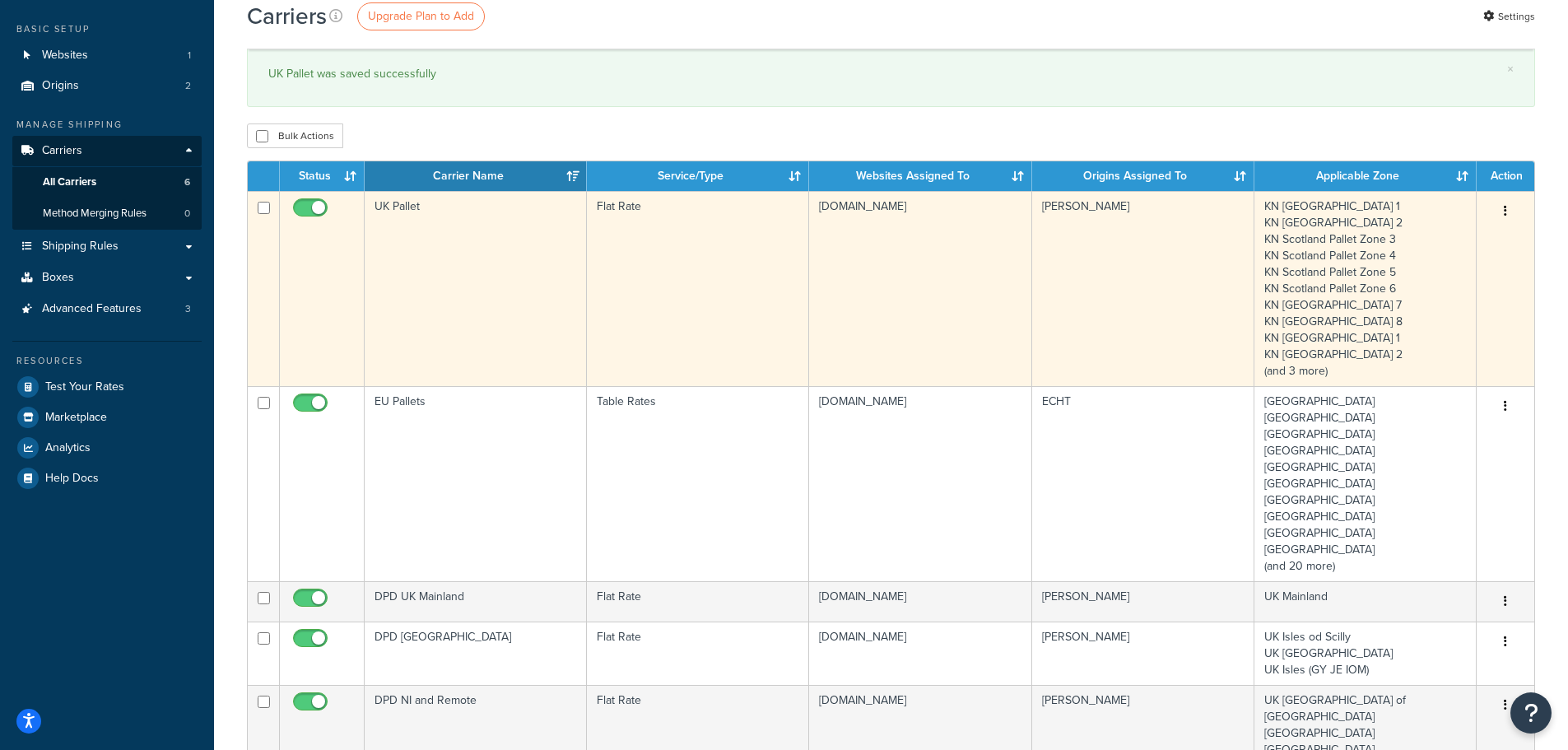
click at [418, 283] on td "UK Pallet" at bounding box center [475, 288] width 223 height 195
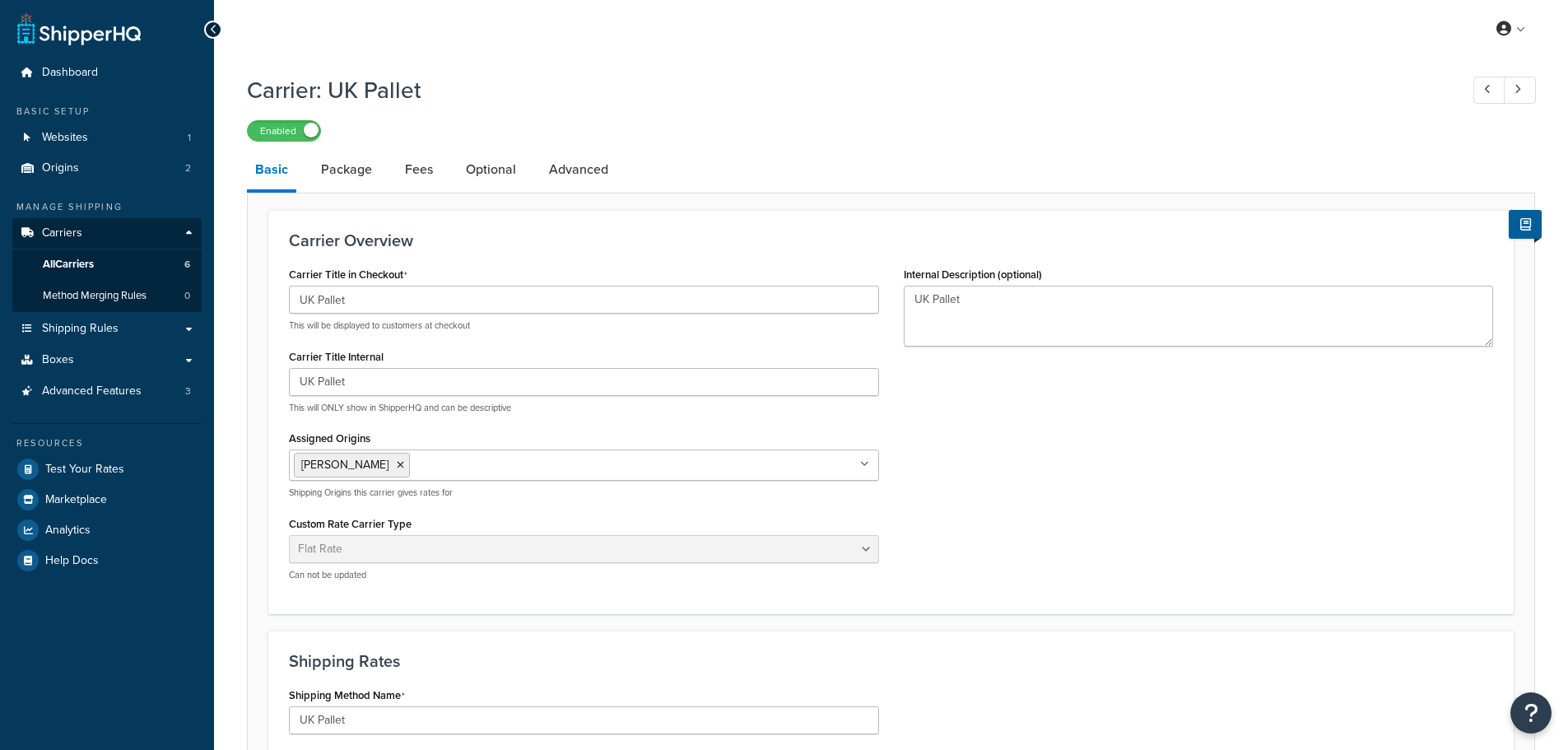
select select "flat"
select select "package"
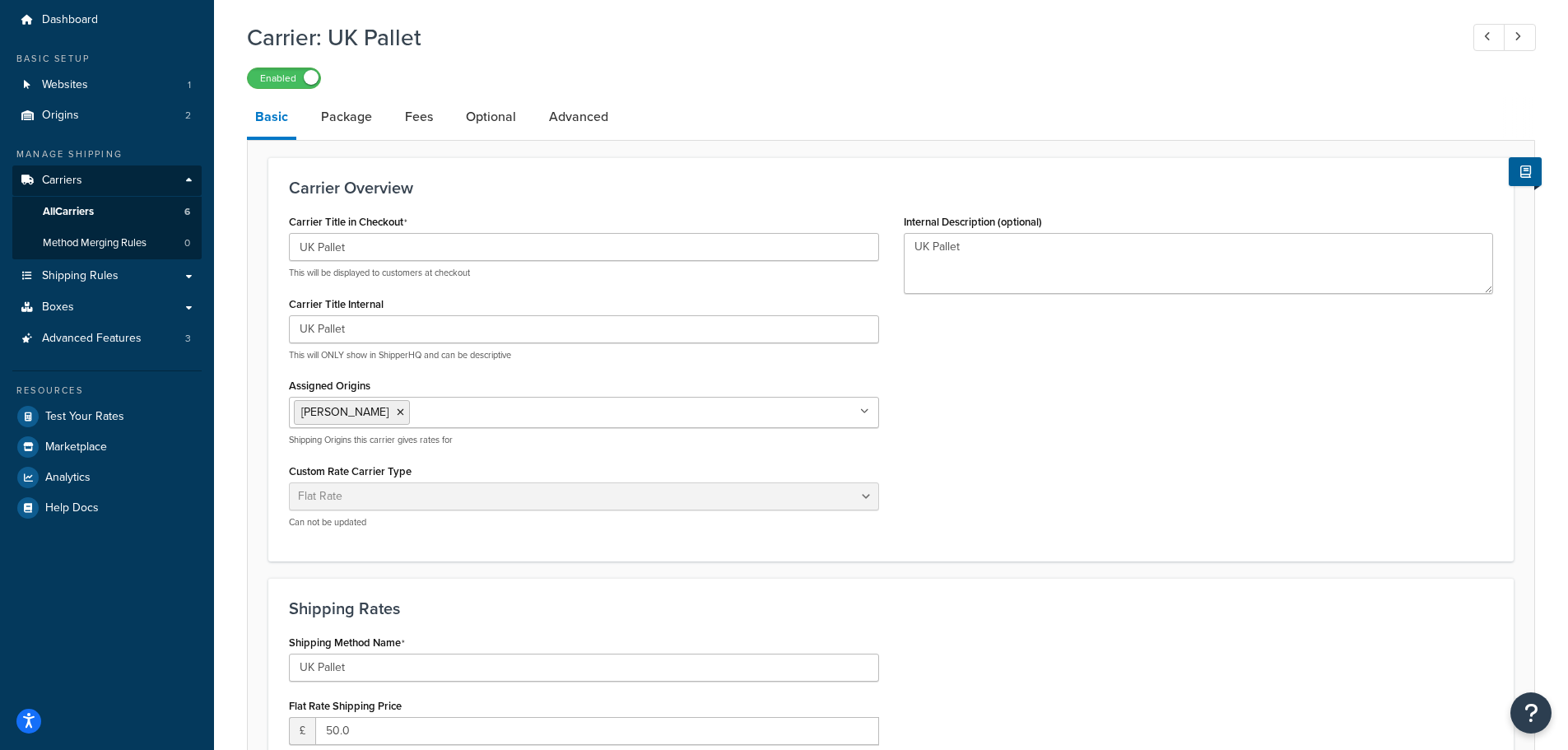
scroll to position [82, 0]
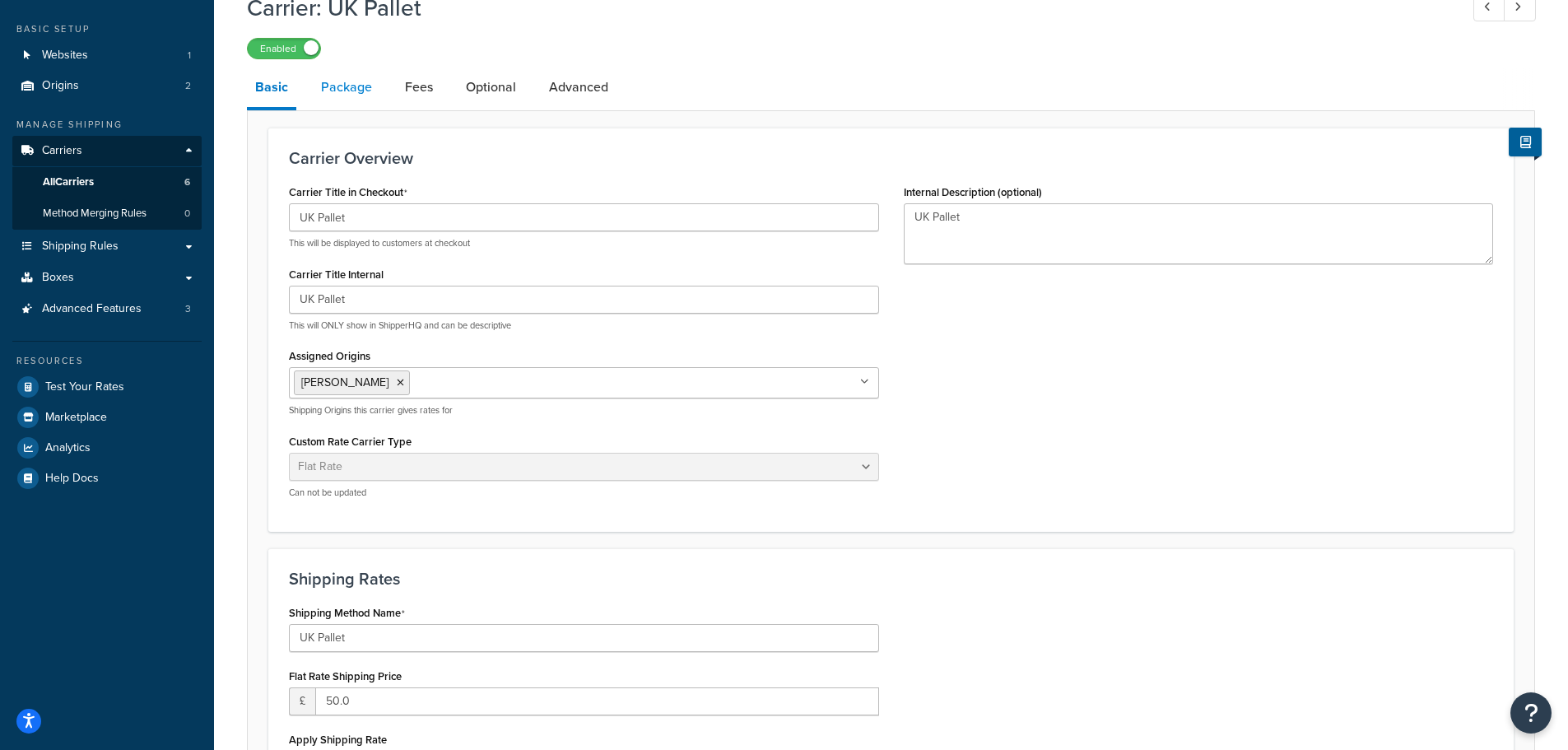
click at [331, 92] on link "Package" at bounding box center [346, 88] width 68 height 40
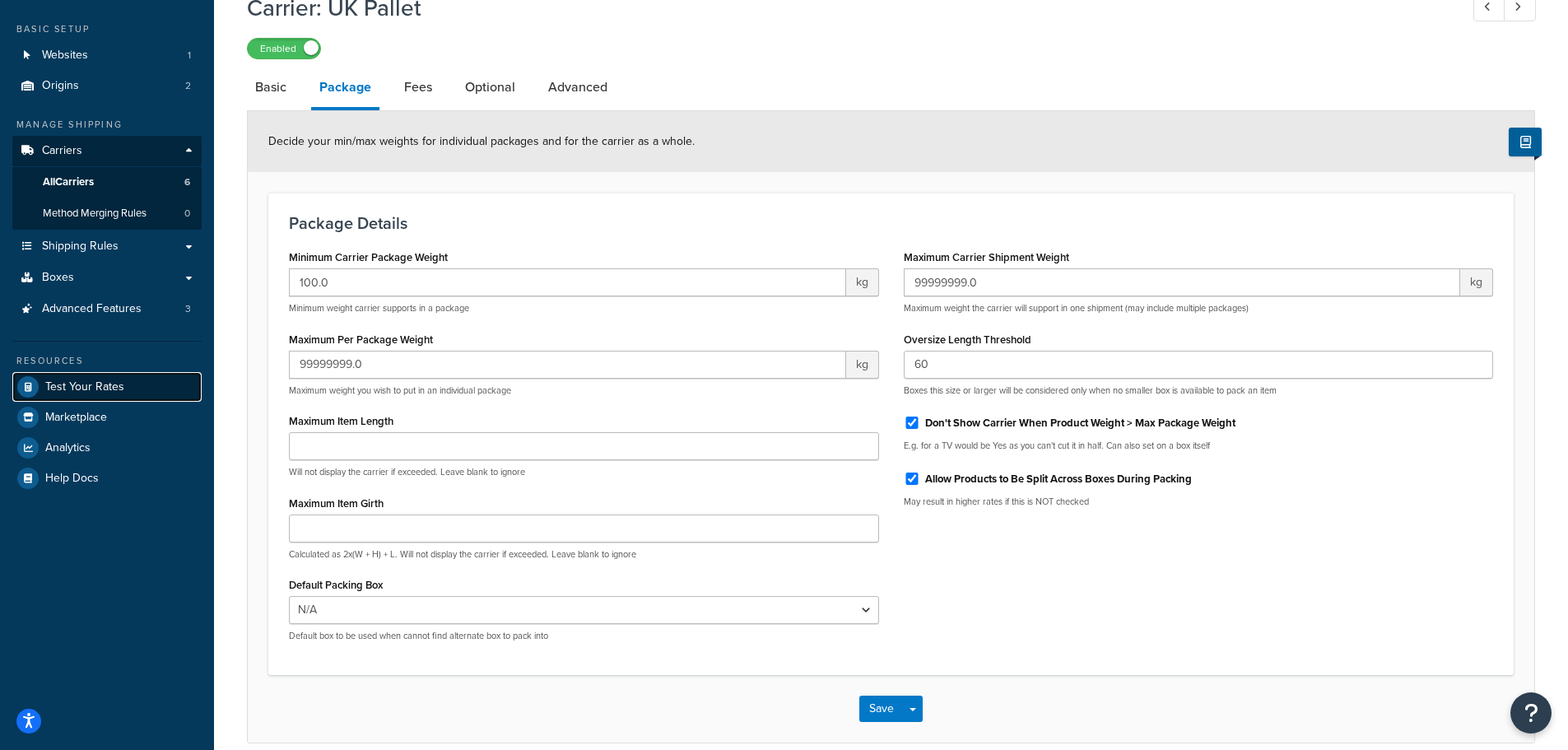
click at [88, 381] on span "Test Your Rates" at bounding box center [85, 387] width 79 height 14
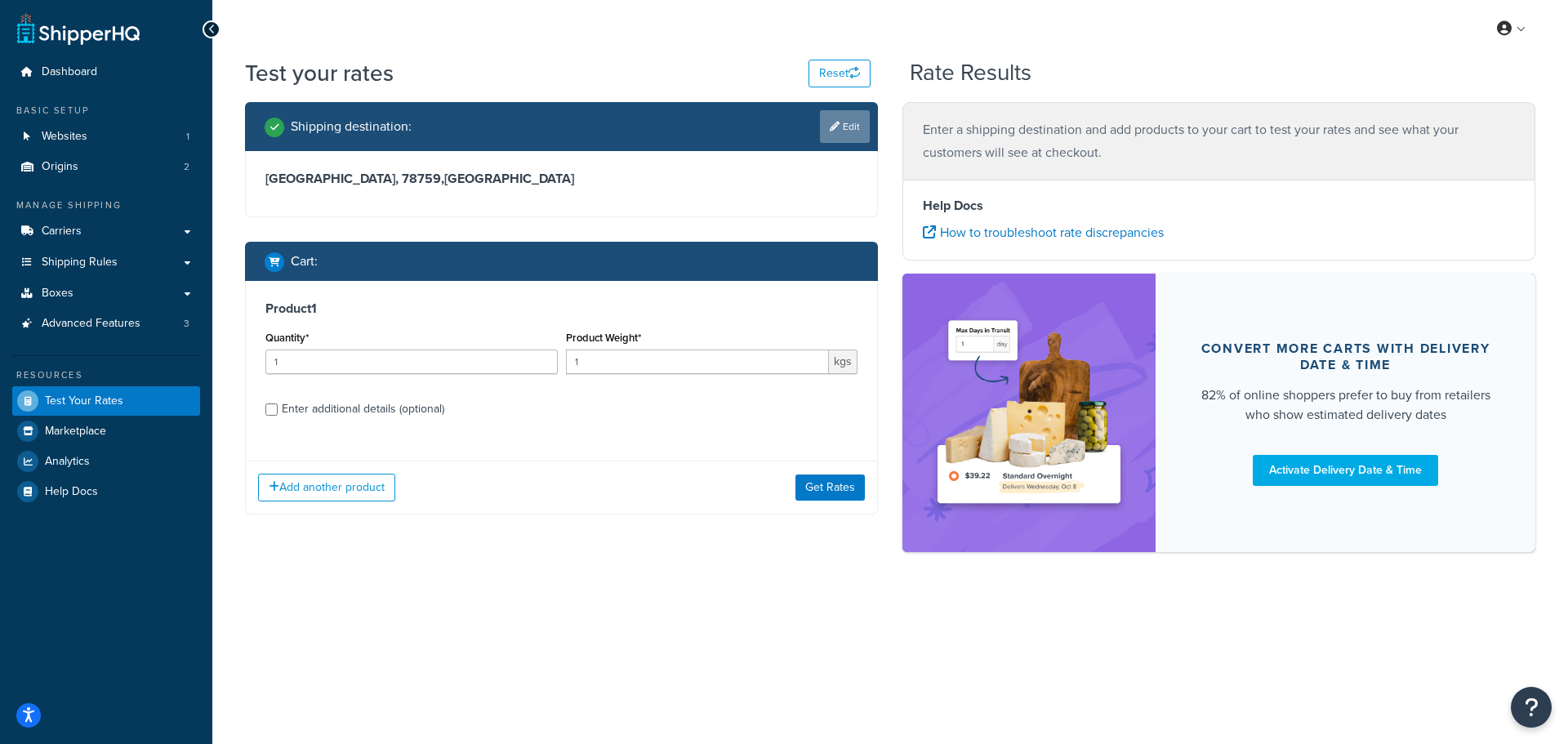
click at [830, 141] on link "Edit" at bounding box center [845, 126] width 49 height 32
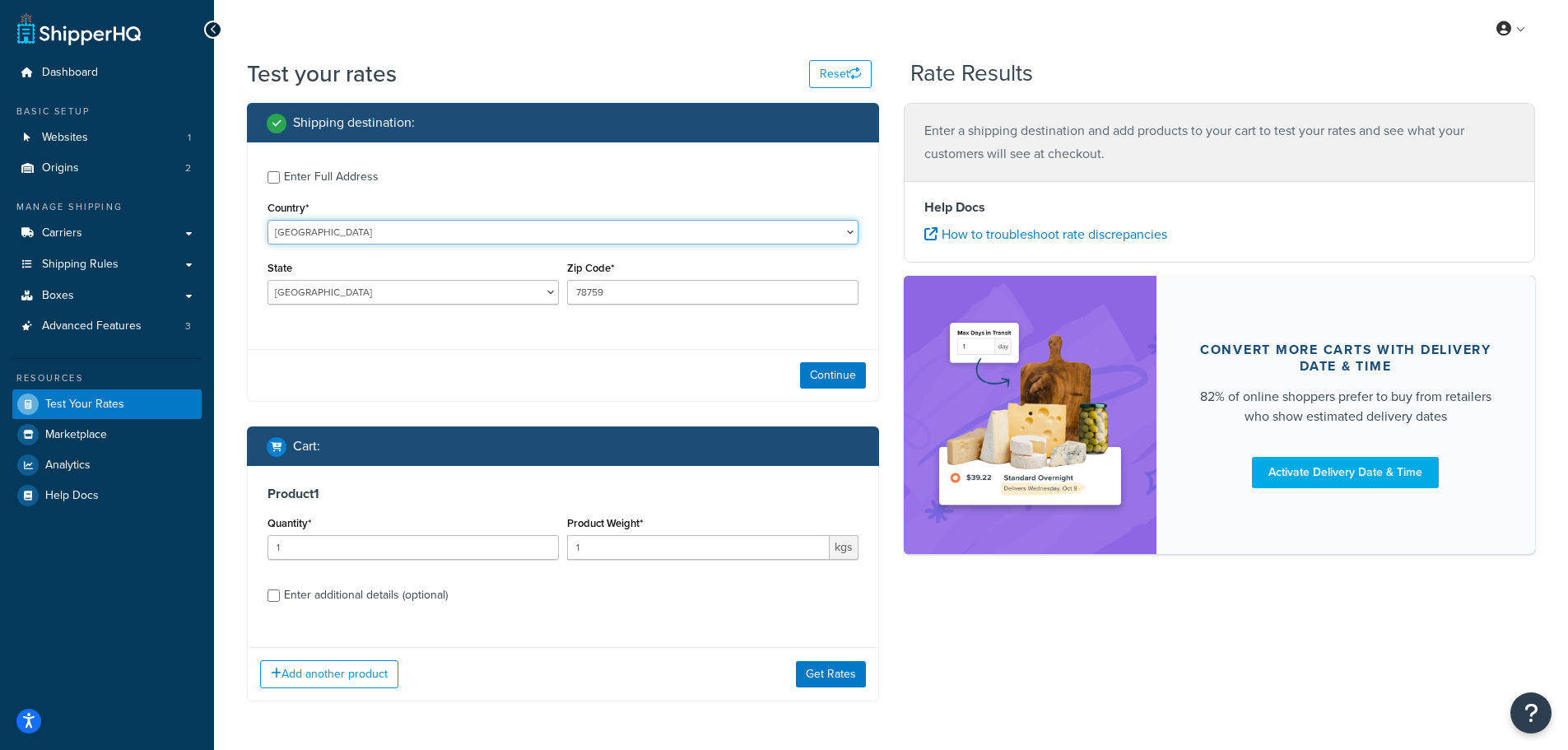
click at [336, 233] on select "United States United Kingdom Afghanistan Åland Islands Albania Algeria American…" at bounding box center [563, 232] width 591 height 25
select select "GB"
click at [267, 220] on select "United States United Kingdom Afghanistan Åland Islands Albania Algeria American…" at bounding box center [563, 232] width 591 height 25
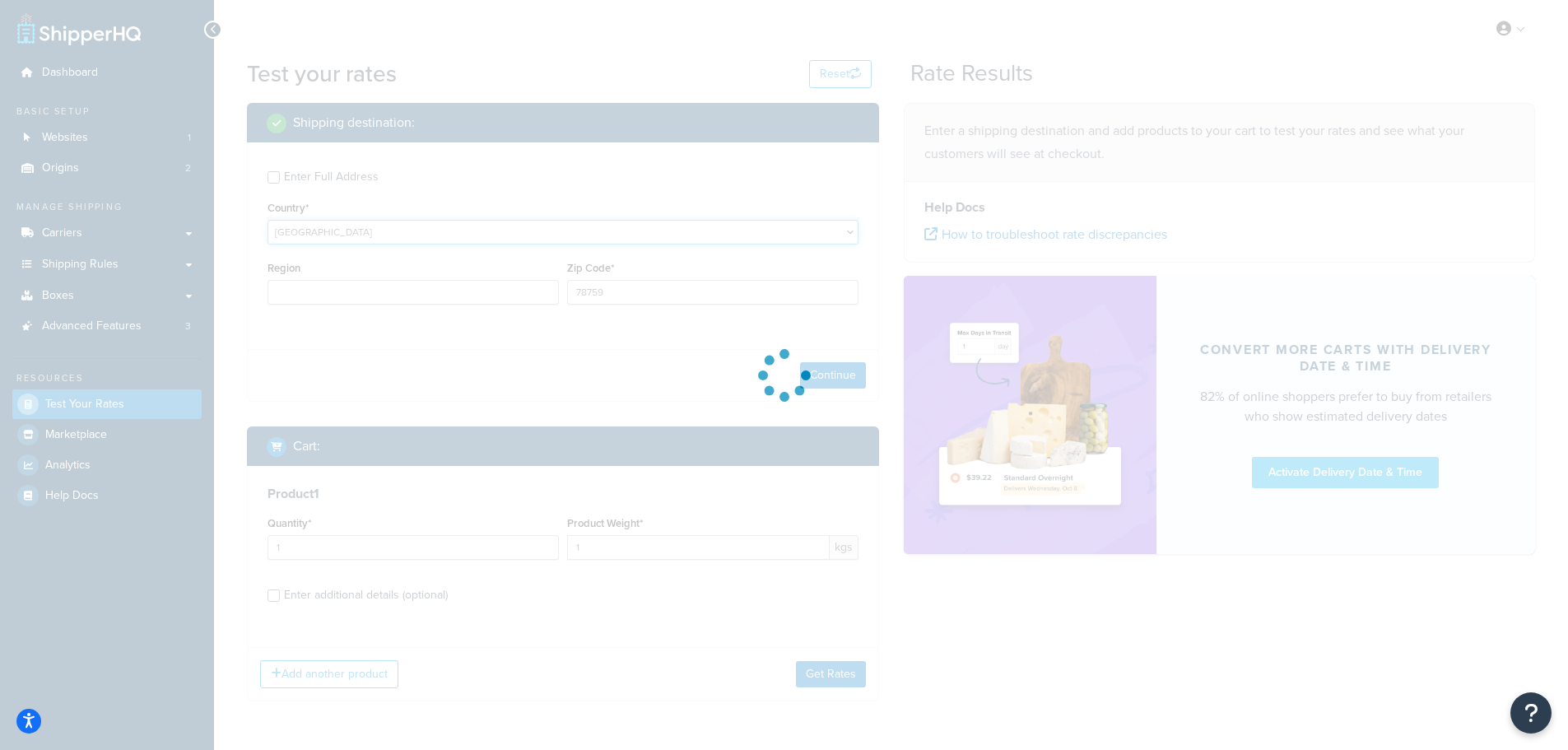
type input "BW"
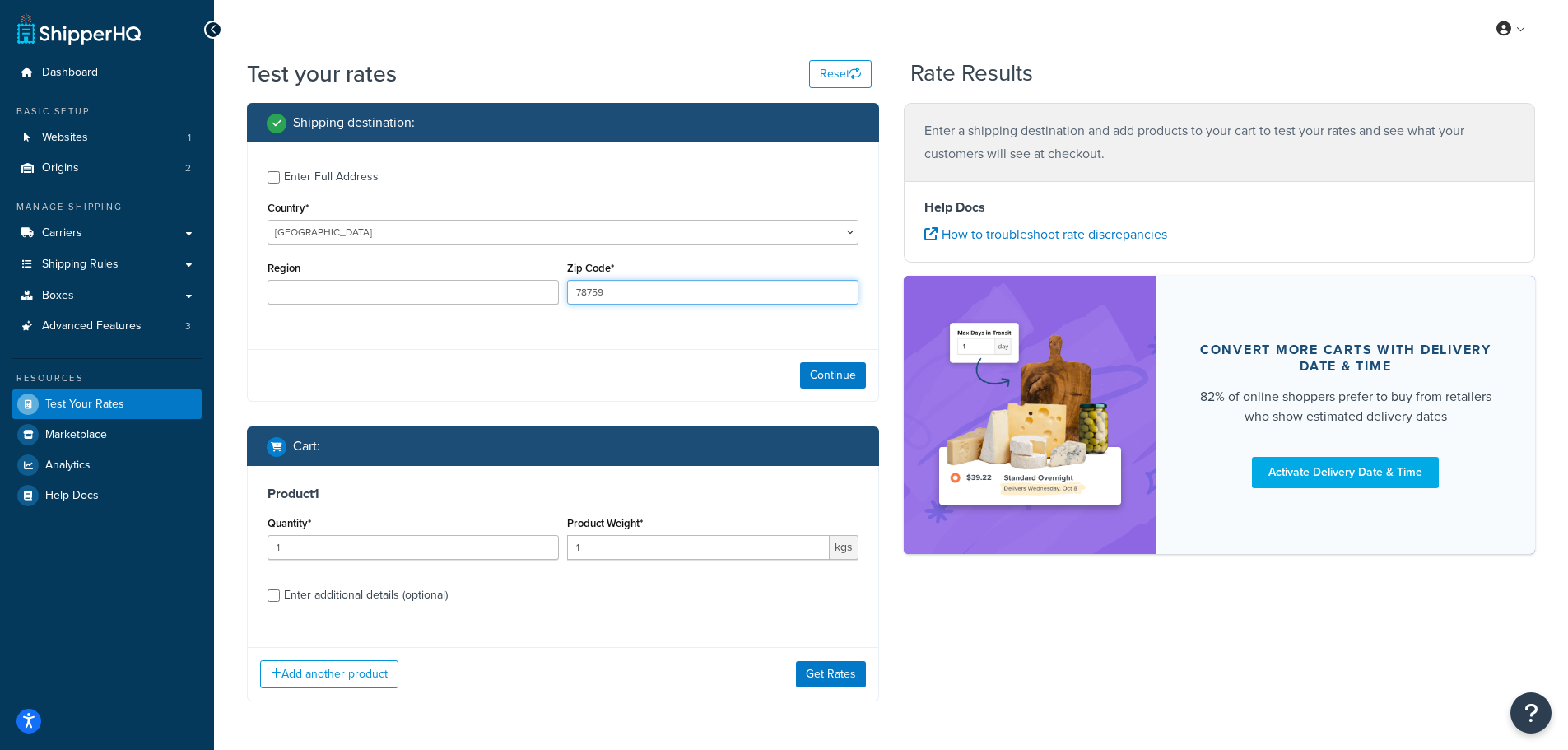
drag, startPoint x: 627, startPoint y: 295, endPoint x: 557, endPoint y: 300, distance: 70.2
click at [557, 300] on div "Region Zip Code* 78759" at bounding box center [563, 287] width 599 height 60
click at [585, 293] on input "Zip Code*" at bounding box center [712, 292] width 291 height 25
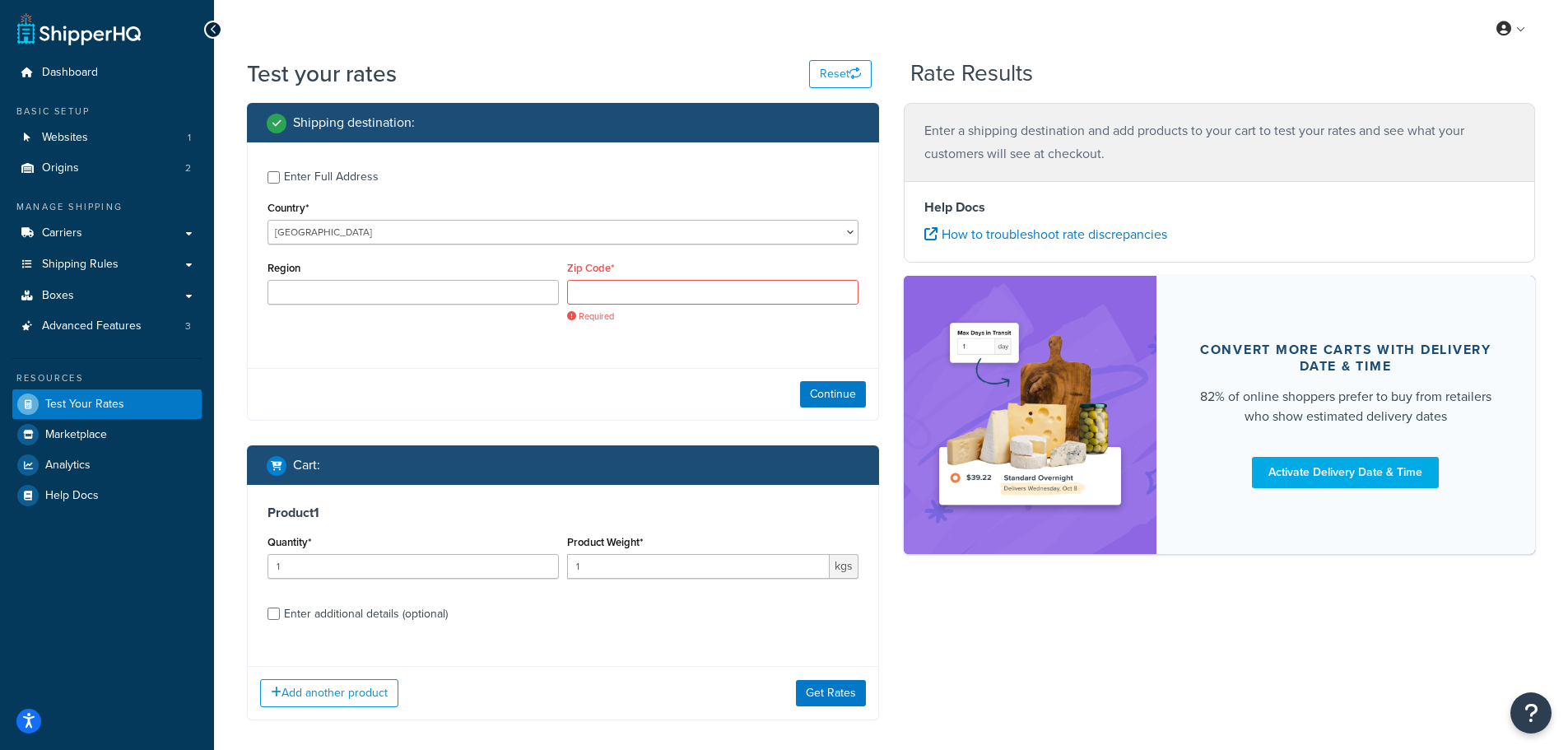
click at [564, 335] on div "Enter Full Address Country* United States United Kingdom Afghanistan Åland Isla…" at bounding box center [563, 248] width 631 height 212
drag, startPoint x: 575, startPoint y: 349, endPoint x: 708, endPoint y: 398, distance: 141.7
click at [576, 349] on div "Enter Full Address Country* United States United Kingdom Afghanistan Åland Isla…" at bounding box center [563, 248] width 631 height 212
click at [821, 399] on button "Continue" at bounding box center [833, 394] width 66 height 27
click at [603, 295] on input "Zip Code*" at bounding box center [712, 292] width 291 height 25
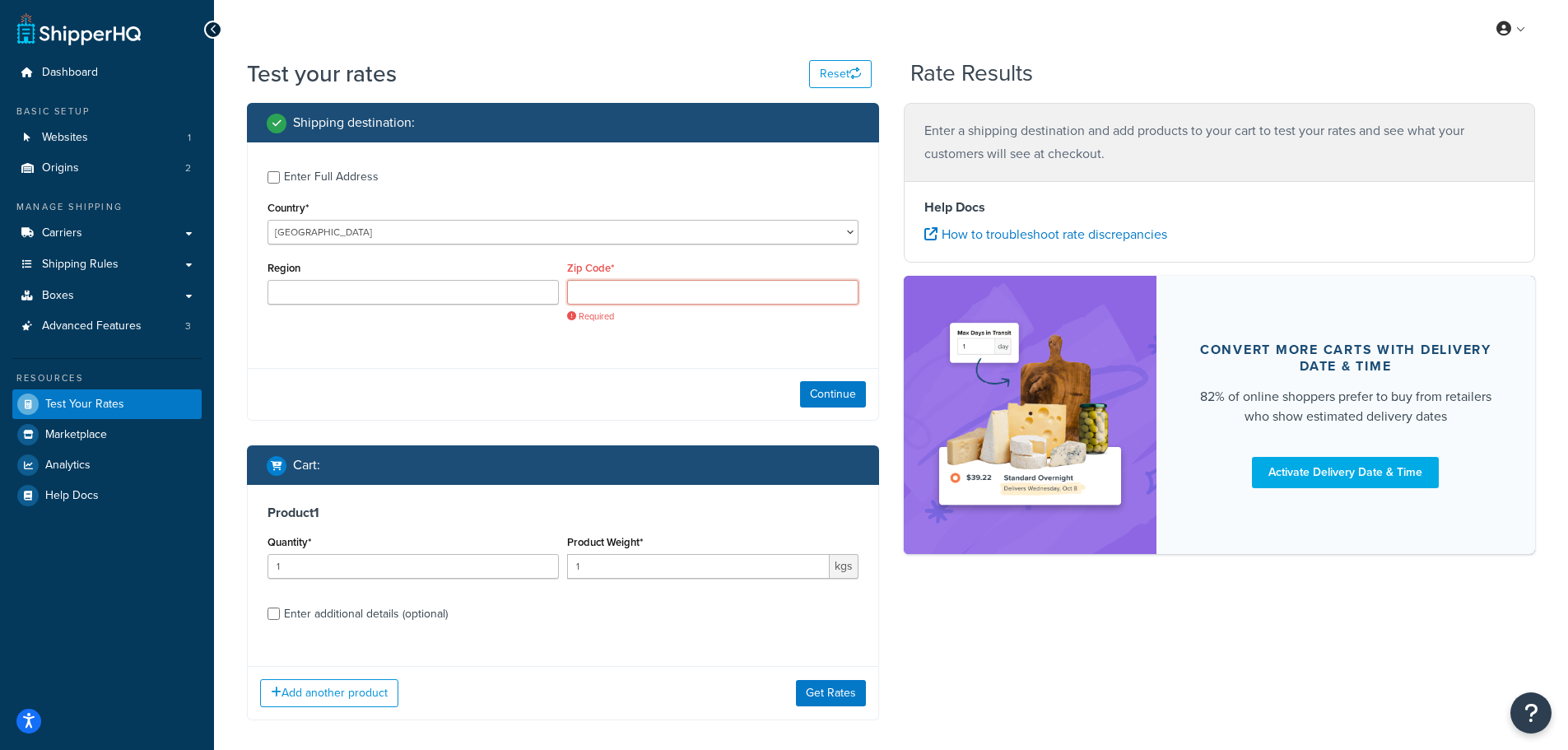
type input "KY13 0PX"
type input "Kinross-Shire"
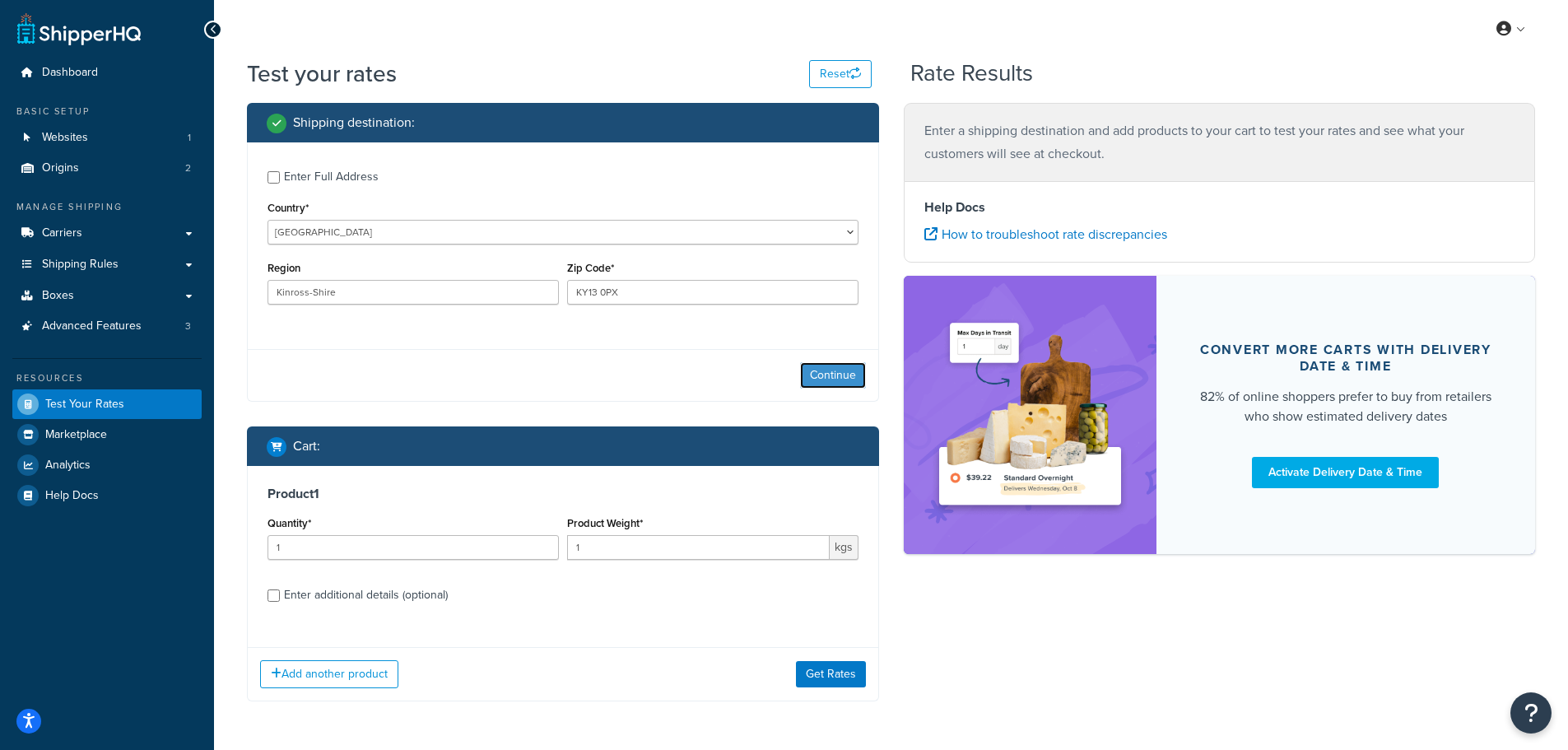
click at [842, 382] on button "Continue" at bounding box center [833, 375] width 66 height 27
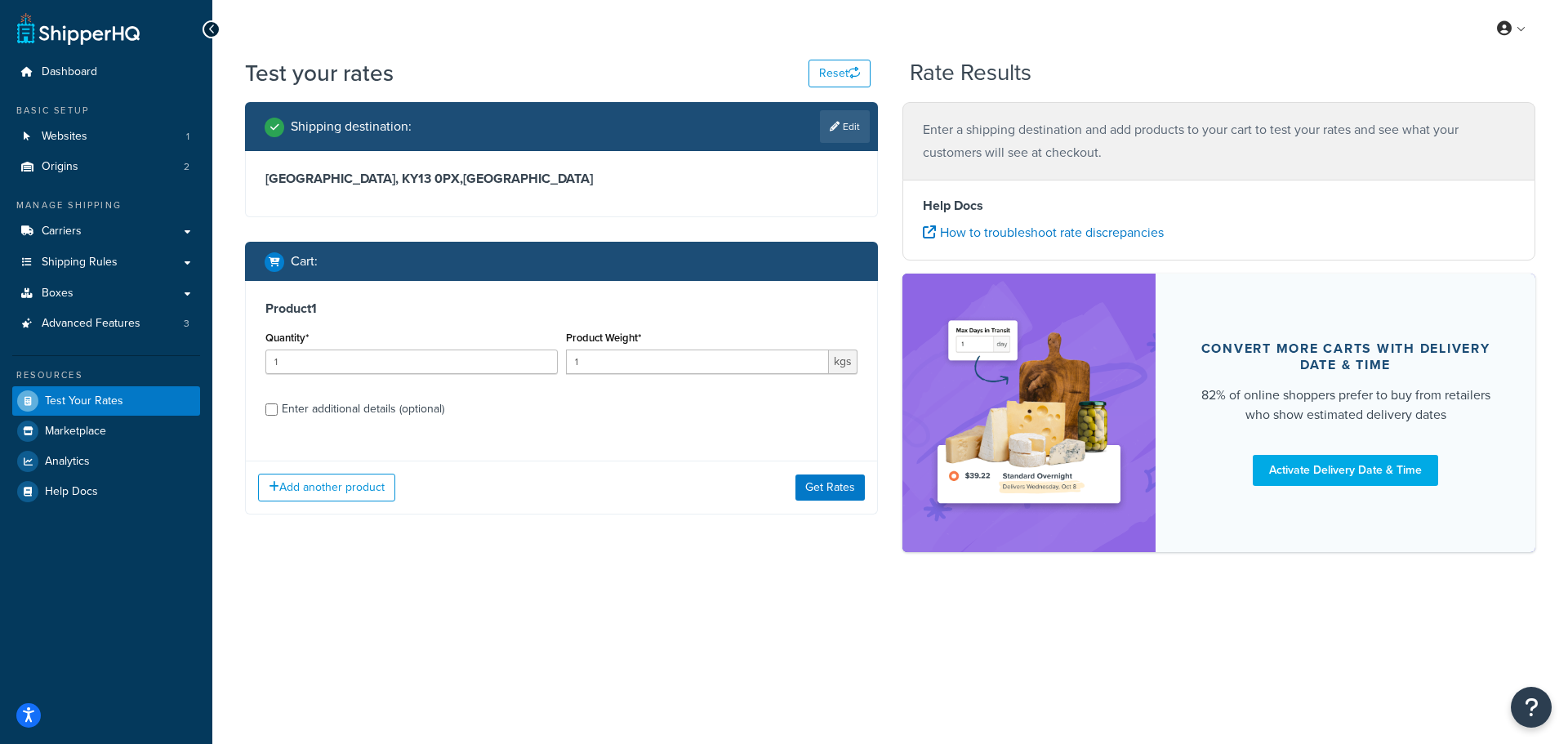
click at [361, 408] on div "Enter additional details (optional)" at bounding box center [363, 409] width 163 height 23
click at [278, 408] on input "Enter additional details (optional)" at bounding box center [271, 409] width 12 height 12
checkbox input "true"
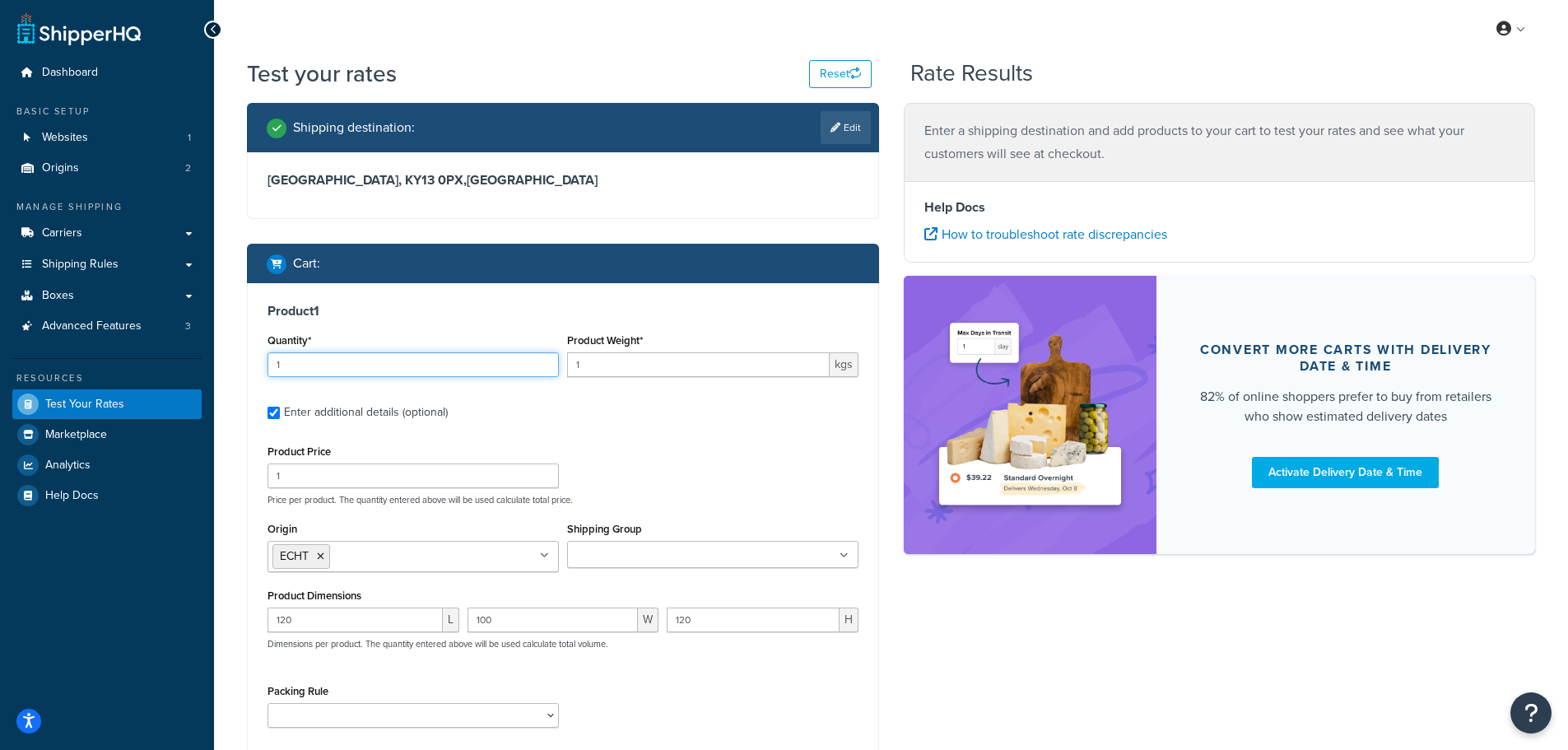
click at [282, 356] on input "1" at bounding box center [412, 364] width 291 height 25
drag, startPoint x: 290, startPoint y: 363, endPoint x: 269, endPoint y: 363, distance: 21.0
click at [269, 363] on input "1" at bounding box center [412, 364] width 291 height 25
type input "2"
click at [618, 442] on div "Product Price 1 Price per product. The quantity entered above will be used calc…" at bounding box center [563, 473] width 599 height 65
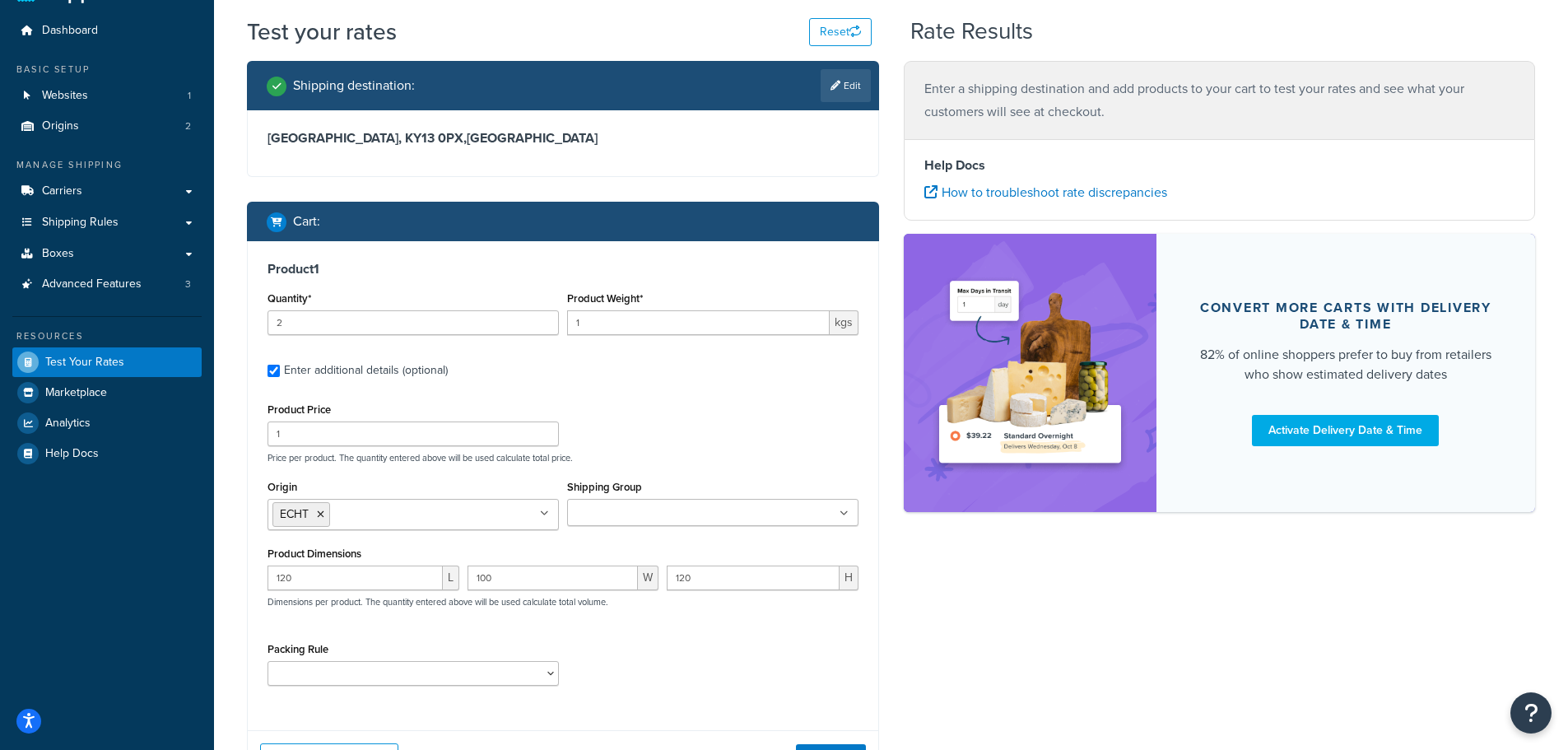
scroll to position [82, 0]
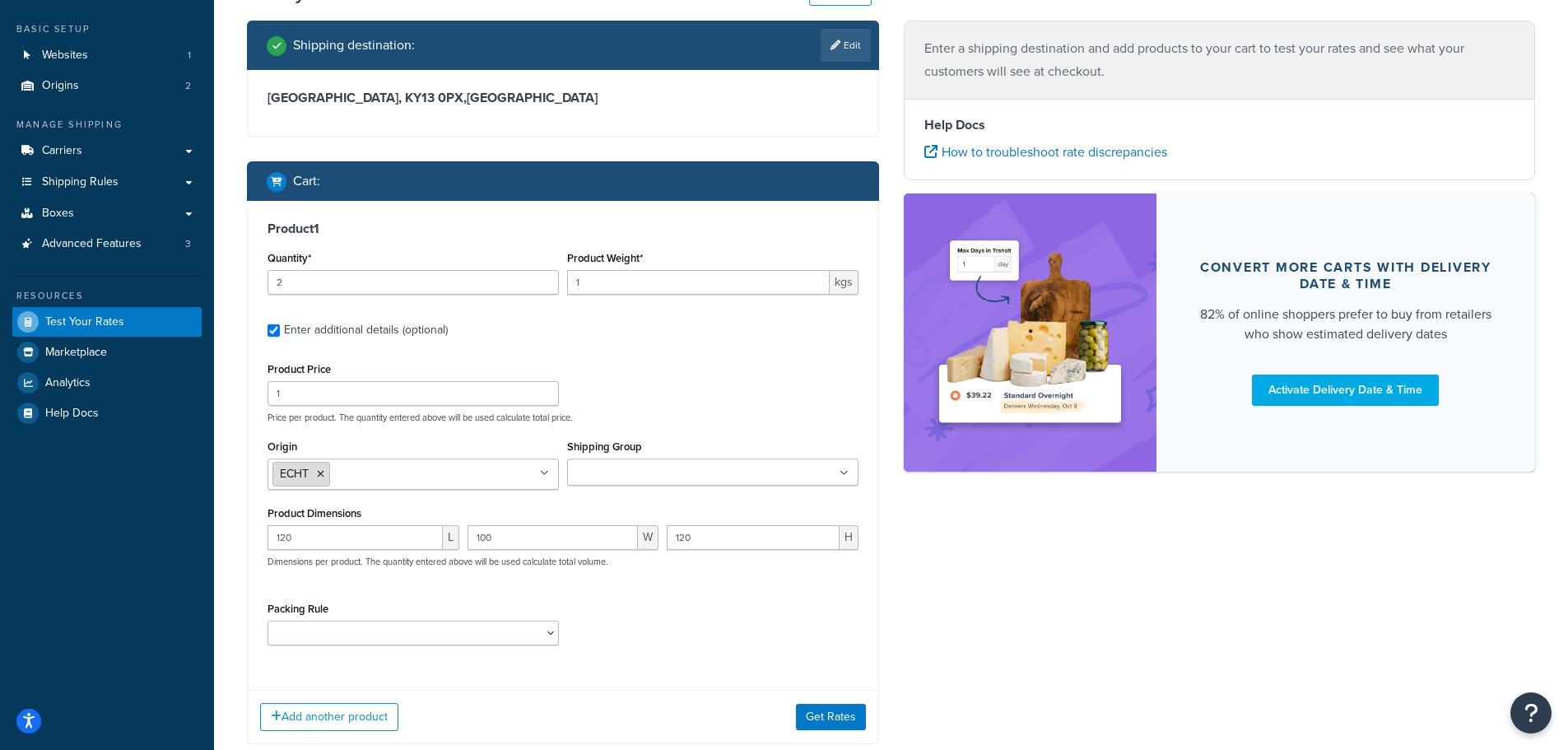
click at [322, 475] on icon at bounding box center [320, 473] width 8 height 9
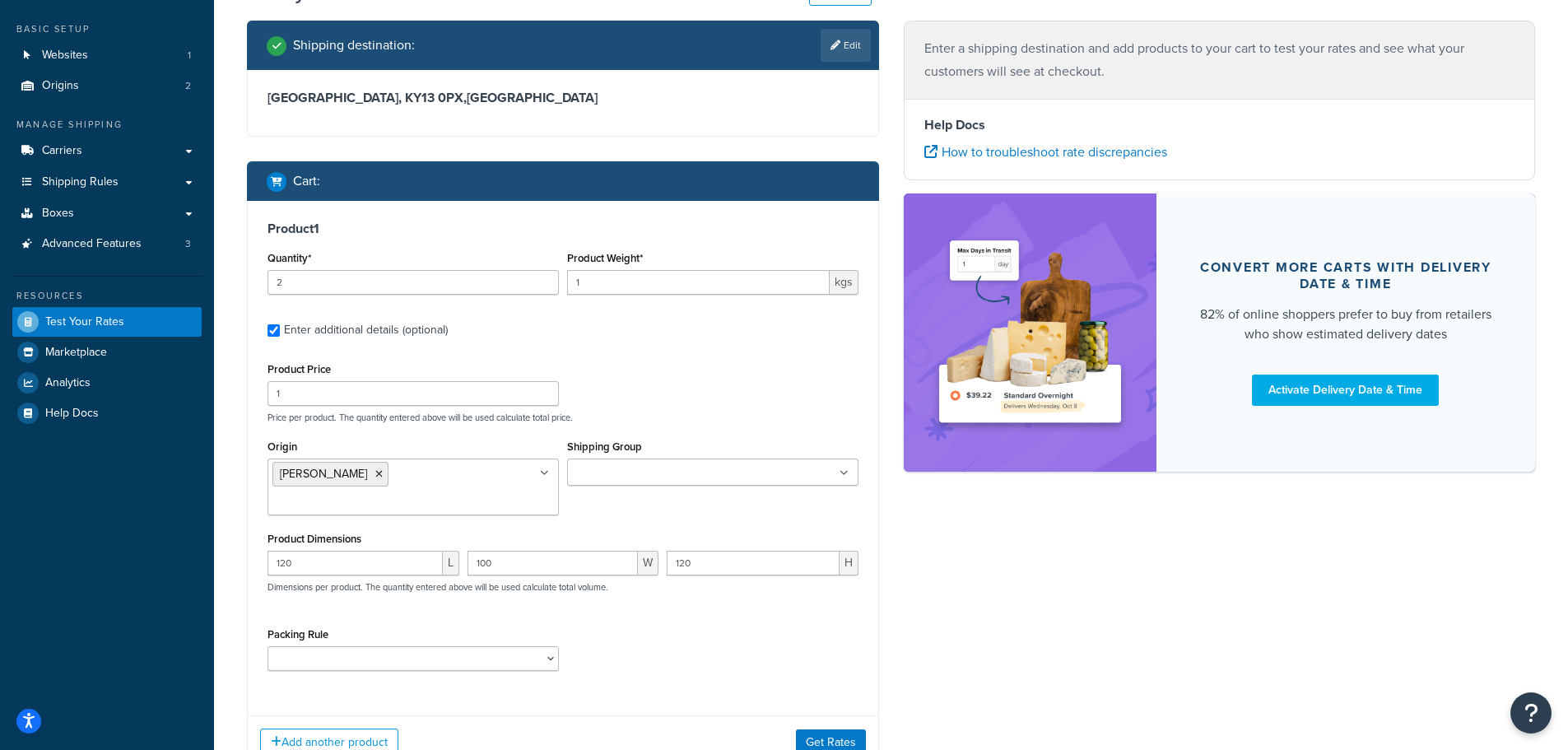
click at [462, 437] on div "Origin CARRON ECHT" at bounding box center [412, 475] width 291 height 80
drag, startPoint x: 304, startPoint y: 545, endPoint x: 265, endPoint y: 545, distance: 39.0
click at [265, 551] on div "120 L" at bounding box center [363, 569] width 200 height 37
type input "12"
drag, startPoint x: 499, startPoint y: 540, endPoint x: 456, endPoint y: 538, distance: 43.0
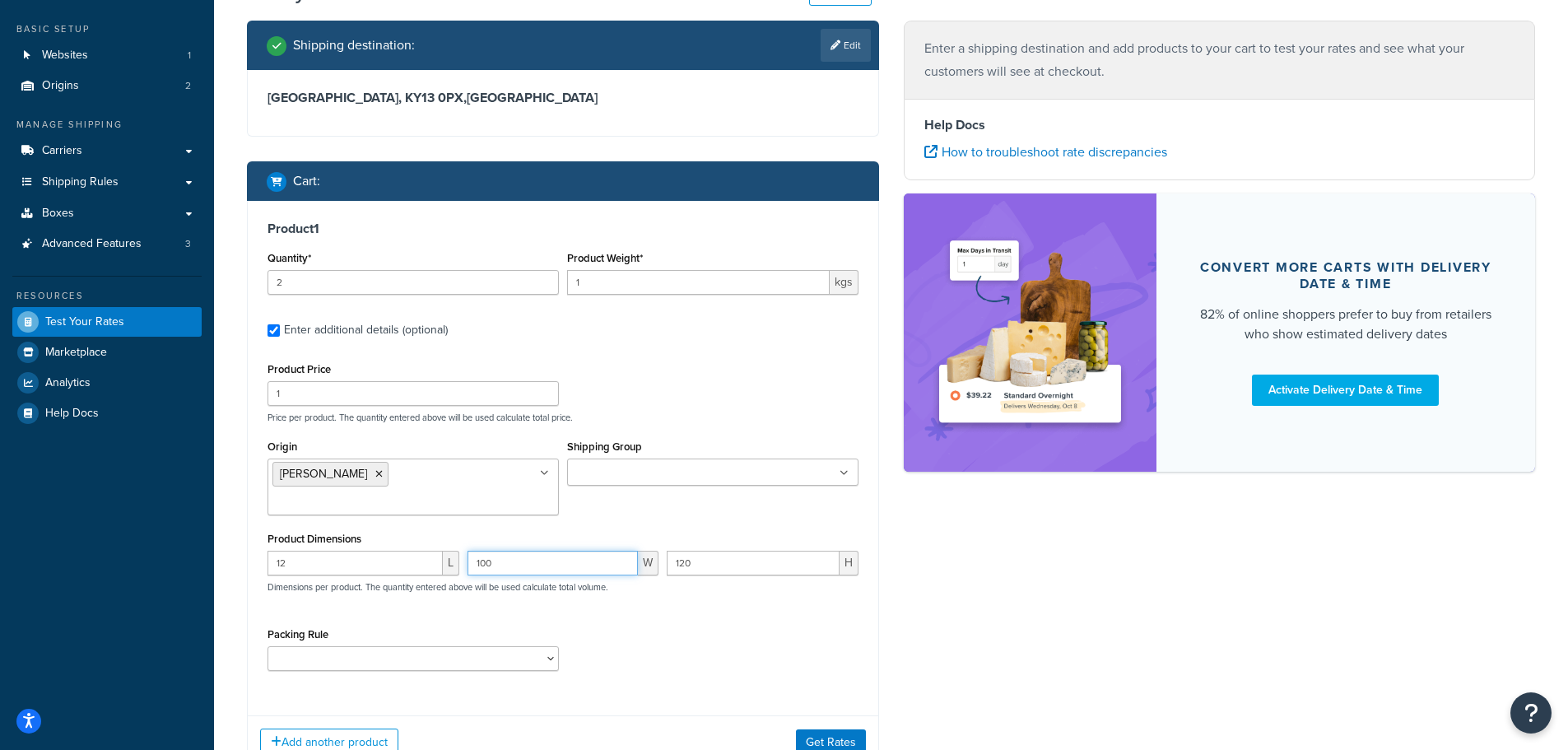
click at [456, 551] on div "12 L 100 W 120 H Dimensions per product. The quantity entered above will be use…" at bounding box center [563, 581] width 599 height 60
type input "10"
drag, startPoint x: 693, startPoint y: 536, endPoint x: 656, endPoint y: 544, distance: 37.9
click at [656, 551] on div "12 L 10 W 120 H Dimensions per product. The quantity entered above will be used…" at bounding box center [563, 581] width 599 height 60
type input "10"
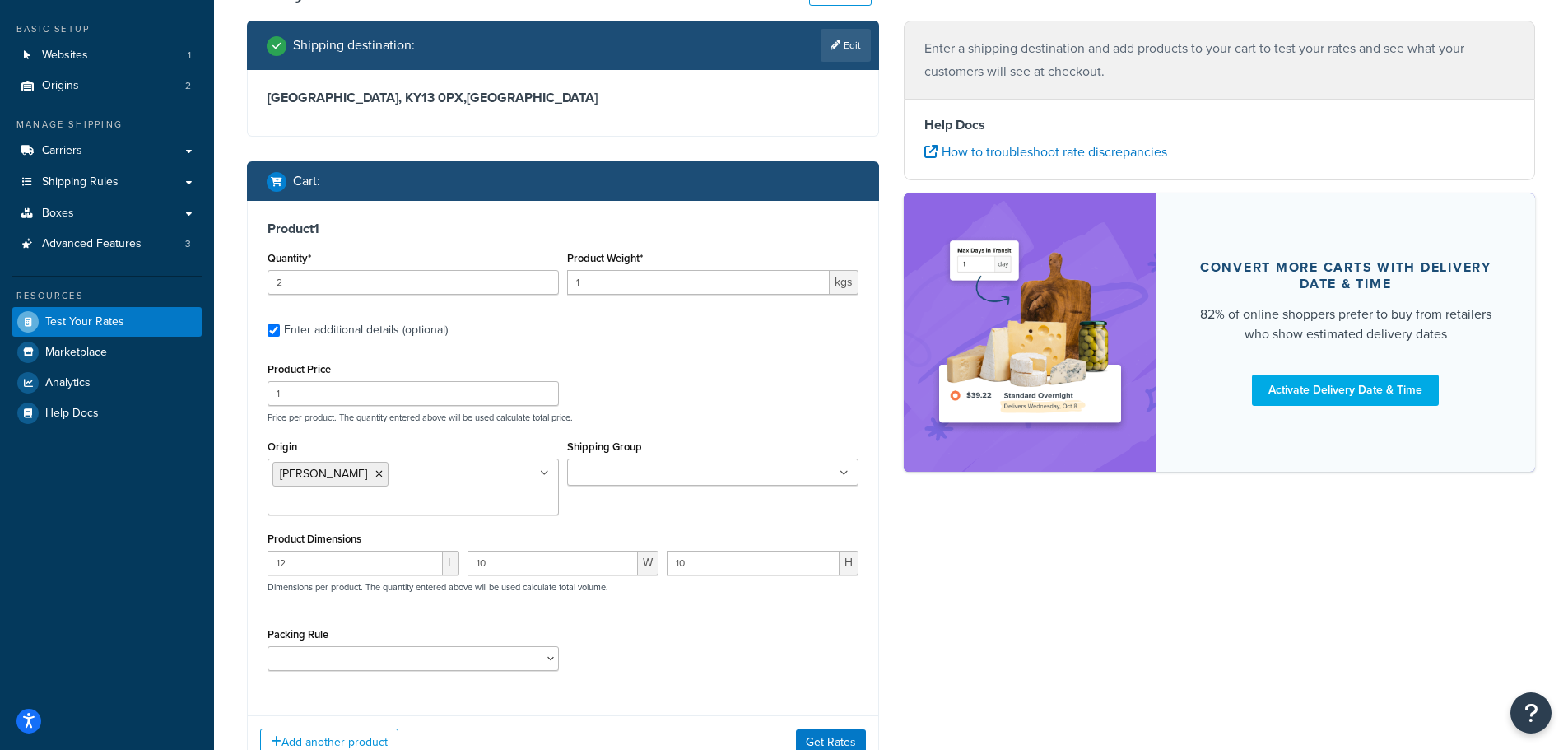
click at [687, 574] on div "12 L 10 W 10 H Dimensions per product. The quantity entered above will be used …" at bounding box center [563, 581] width 599 height 60
click at [819, 729] on button "Get Rates" at bounding box center [830, 742] width 70 height 27
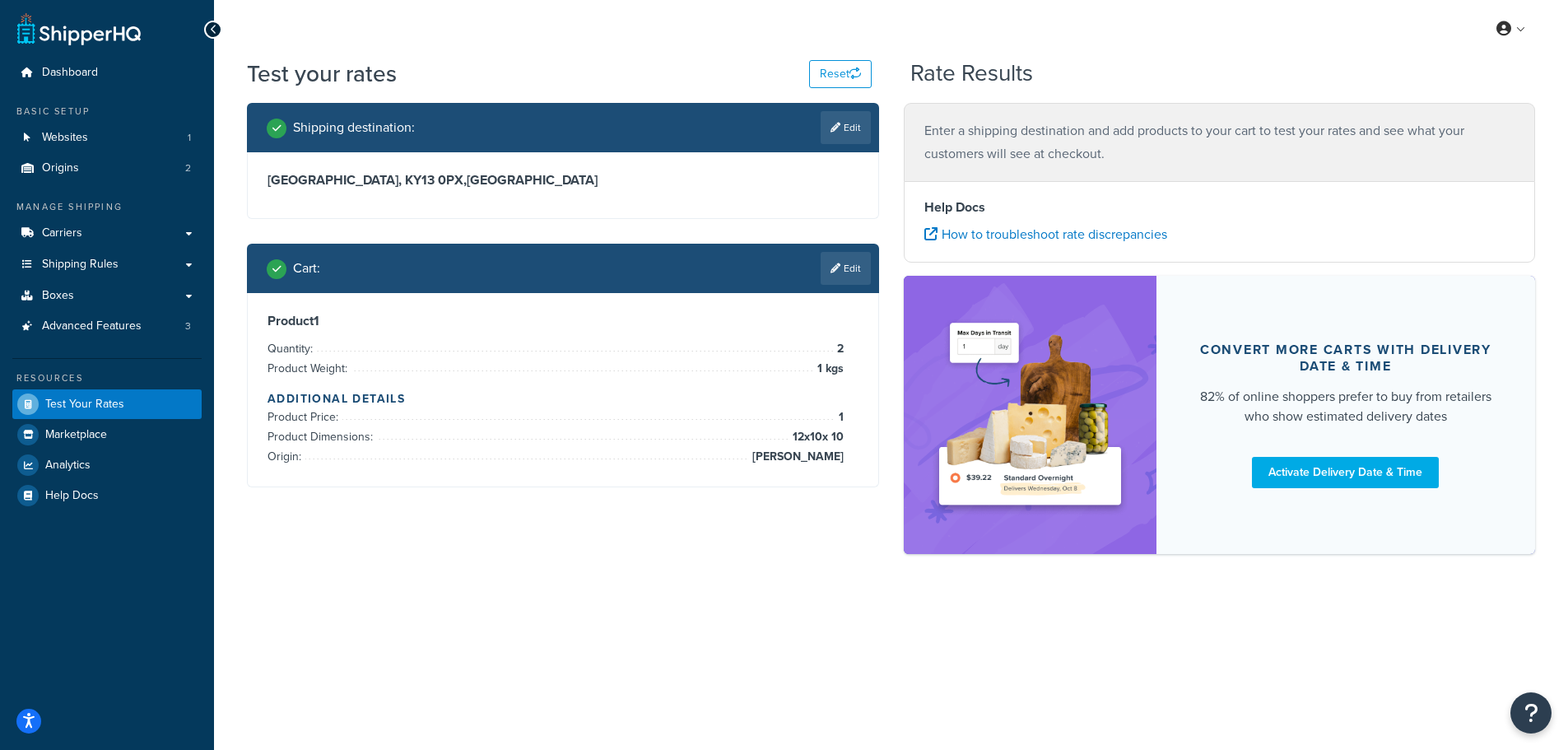
scroll to position [0, 0]
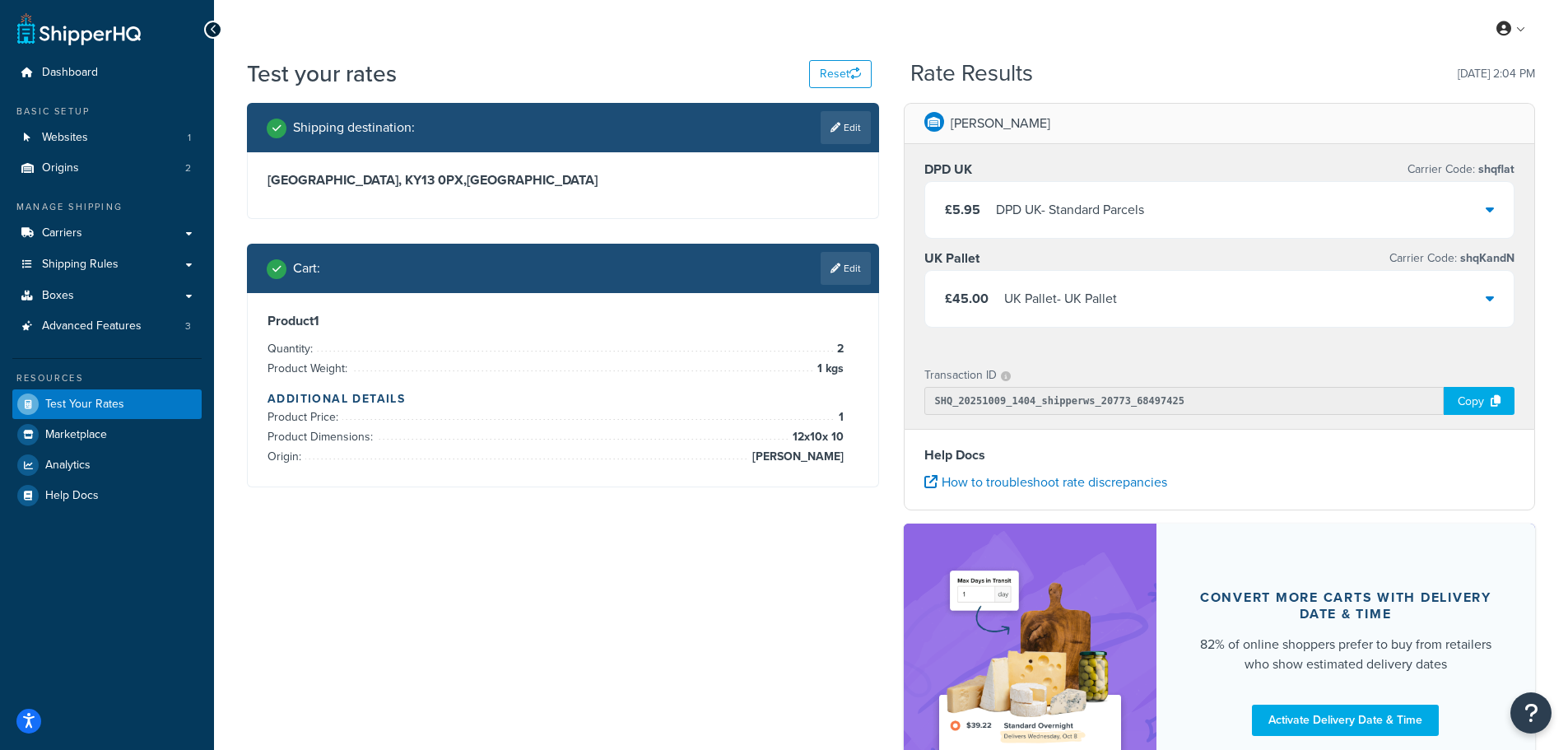
click at [1151, 296] on div "£45.00 UK Pallet - UK Pallet" at bounding box center [1220, 298] width 589 height 56
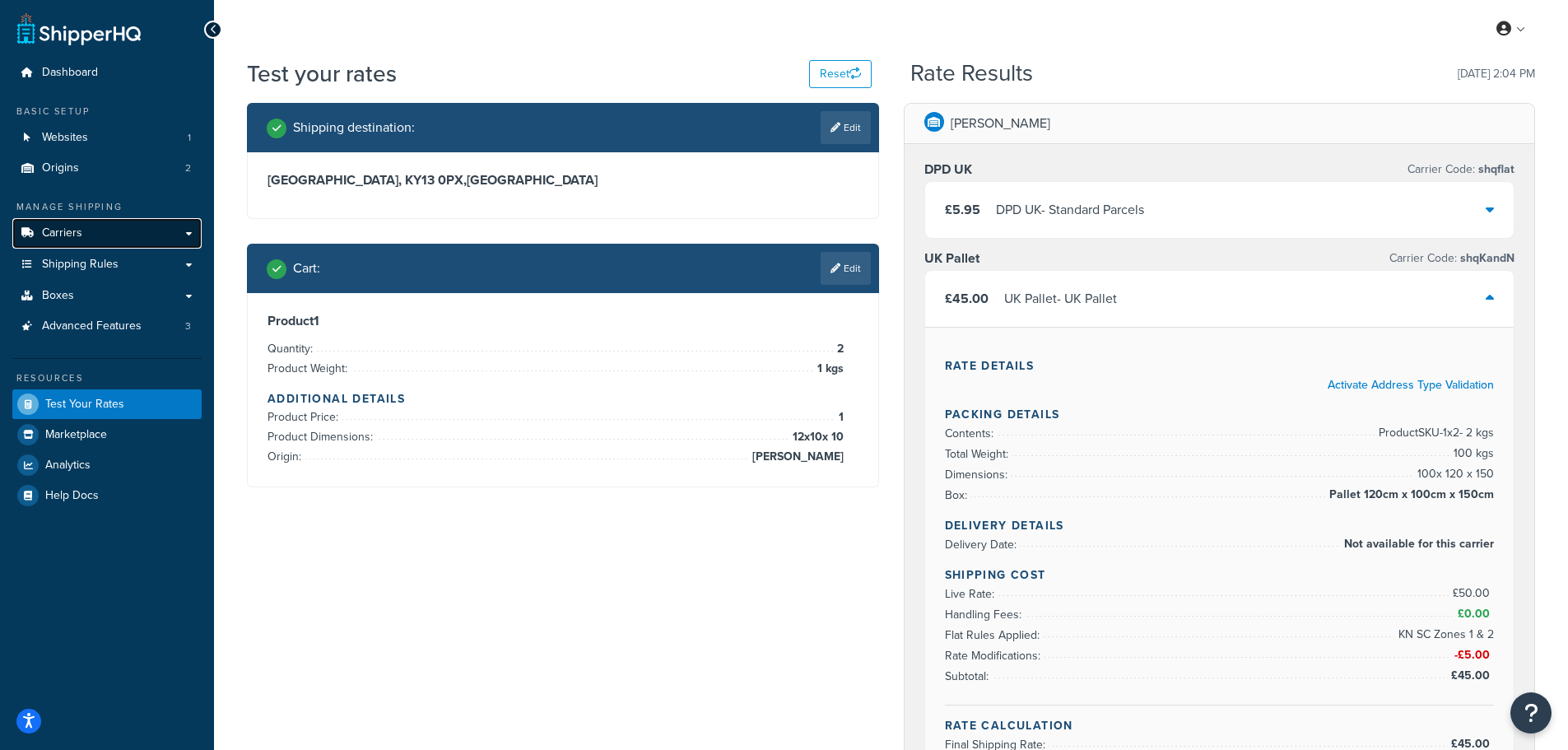
click at [60, 226] on span "Carriers" at bounding box center [62, 233] width 40 height 14
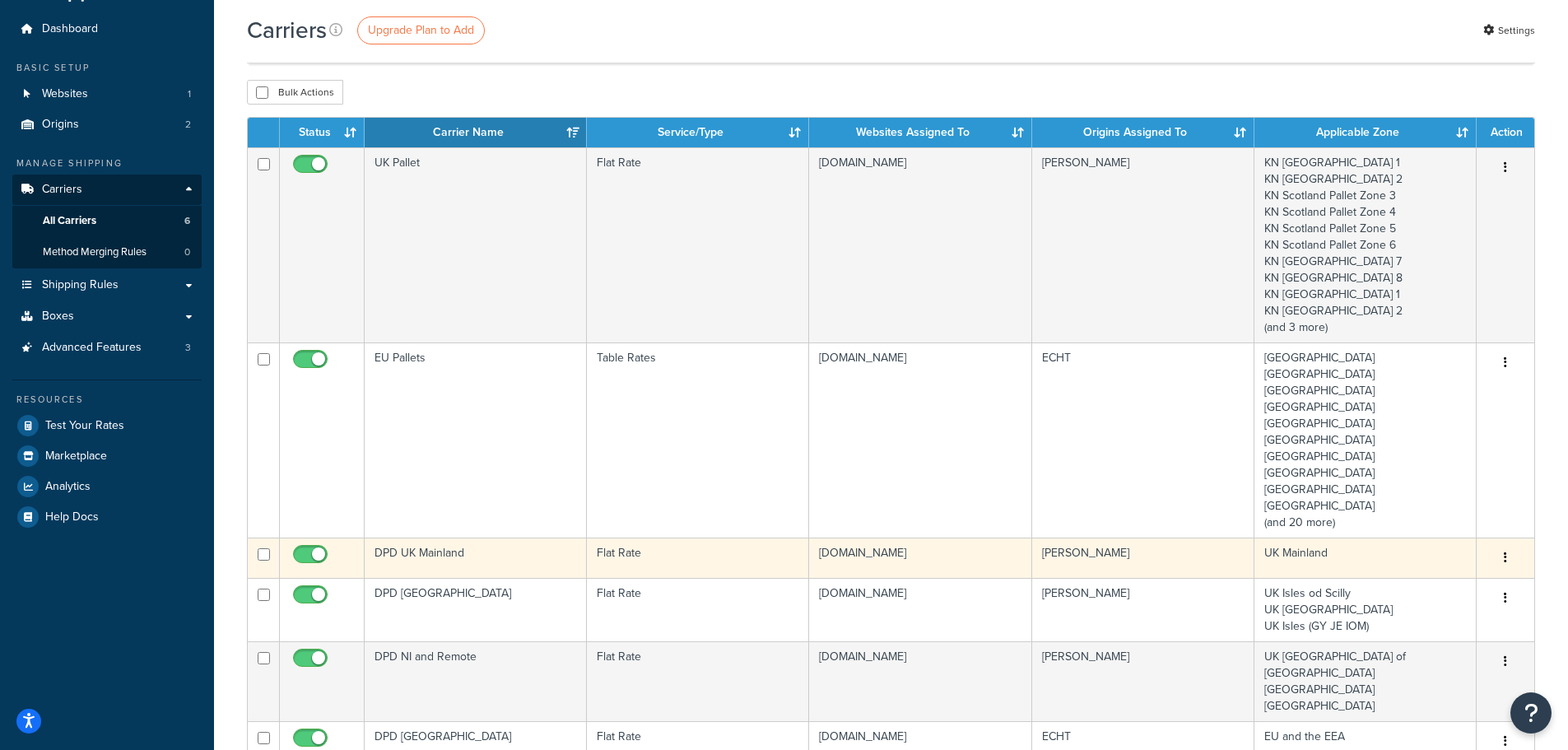
scroll to position [82, 0]
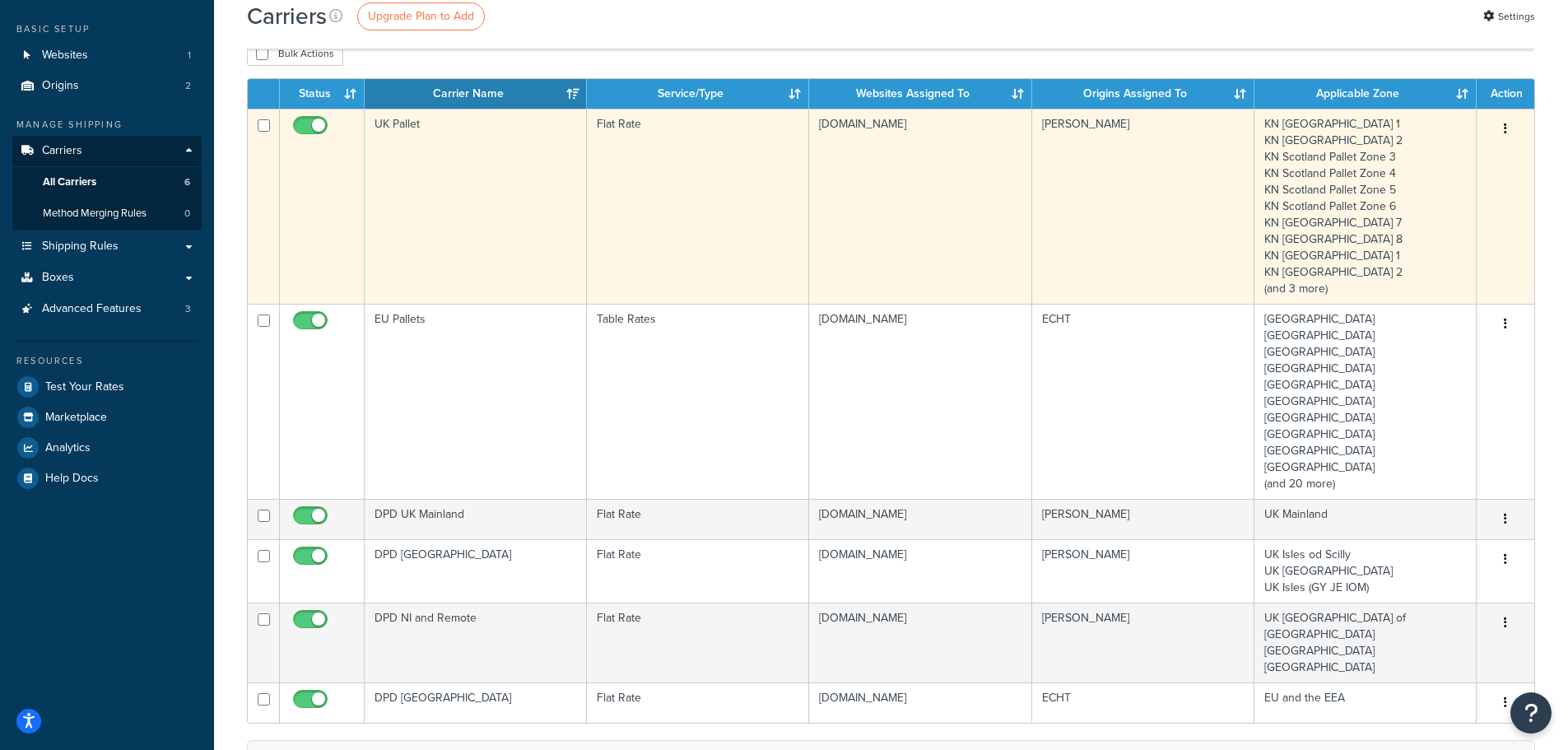
click at [442, 190] on td "UK Pallet" at bounding box center [475, 205] width 223 height 195
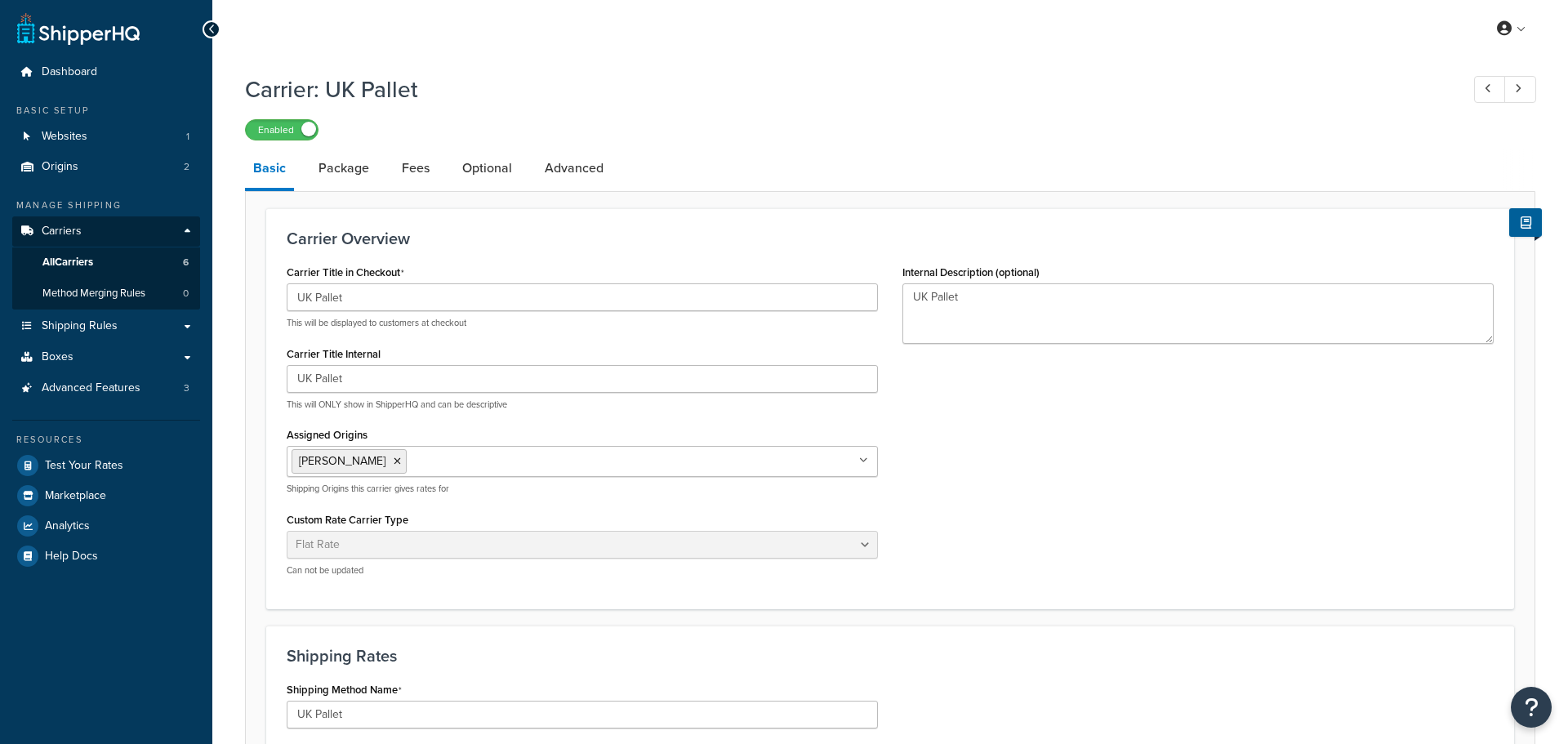
select select "flat"
select select "package"
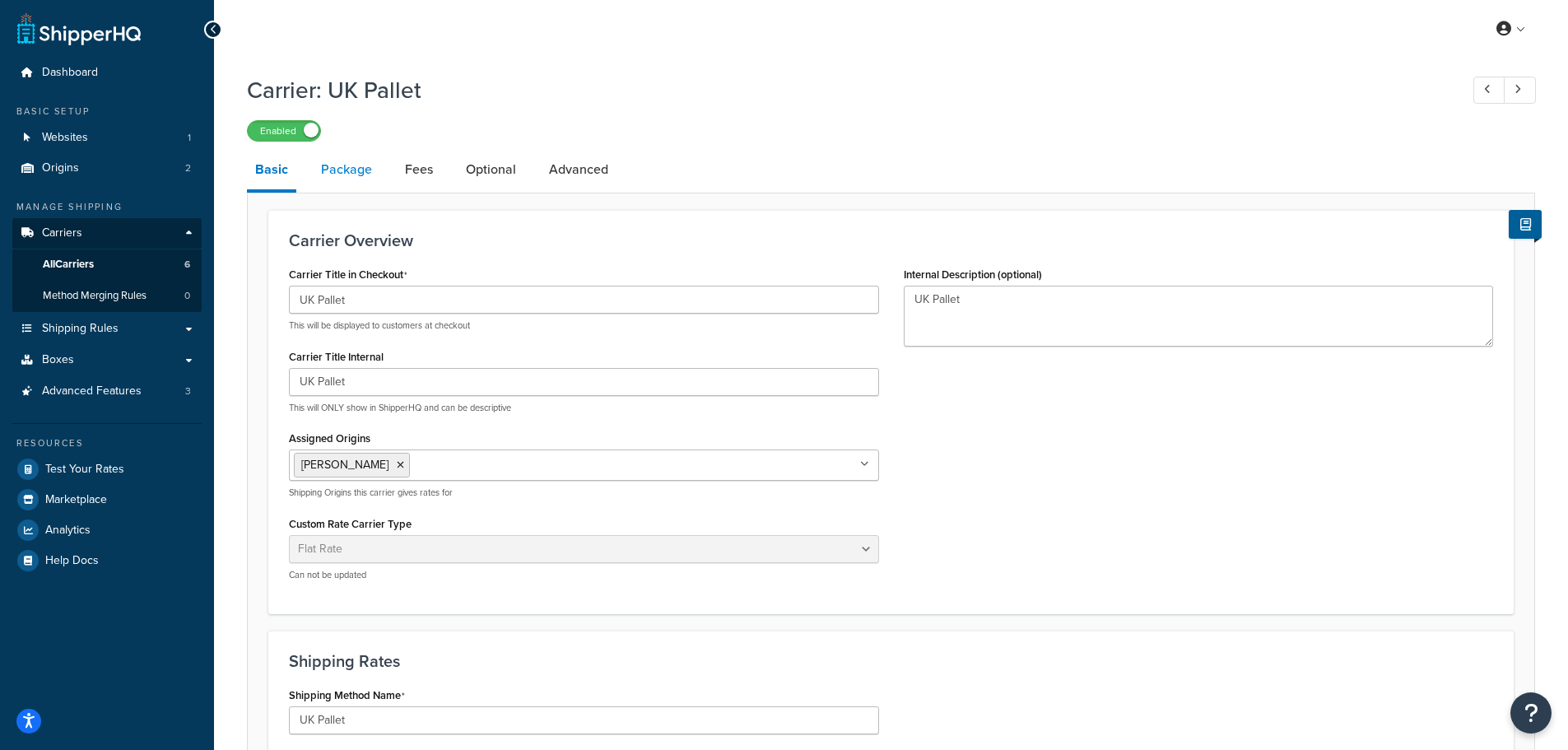
click at [337, 154] on link "Package" at bounding box center [346, 169] width 68 height 40
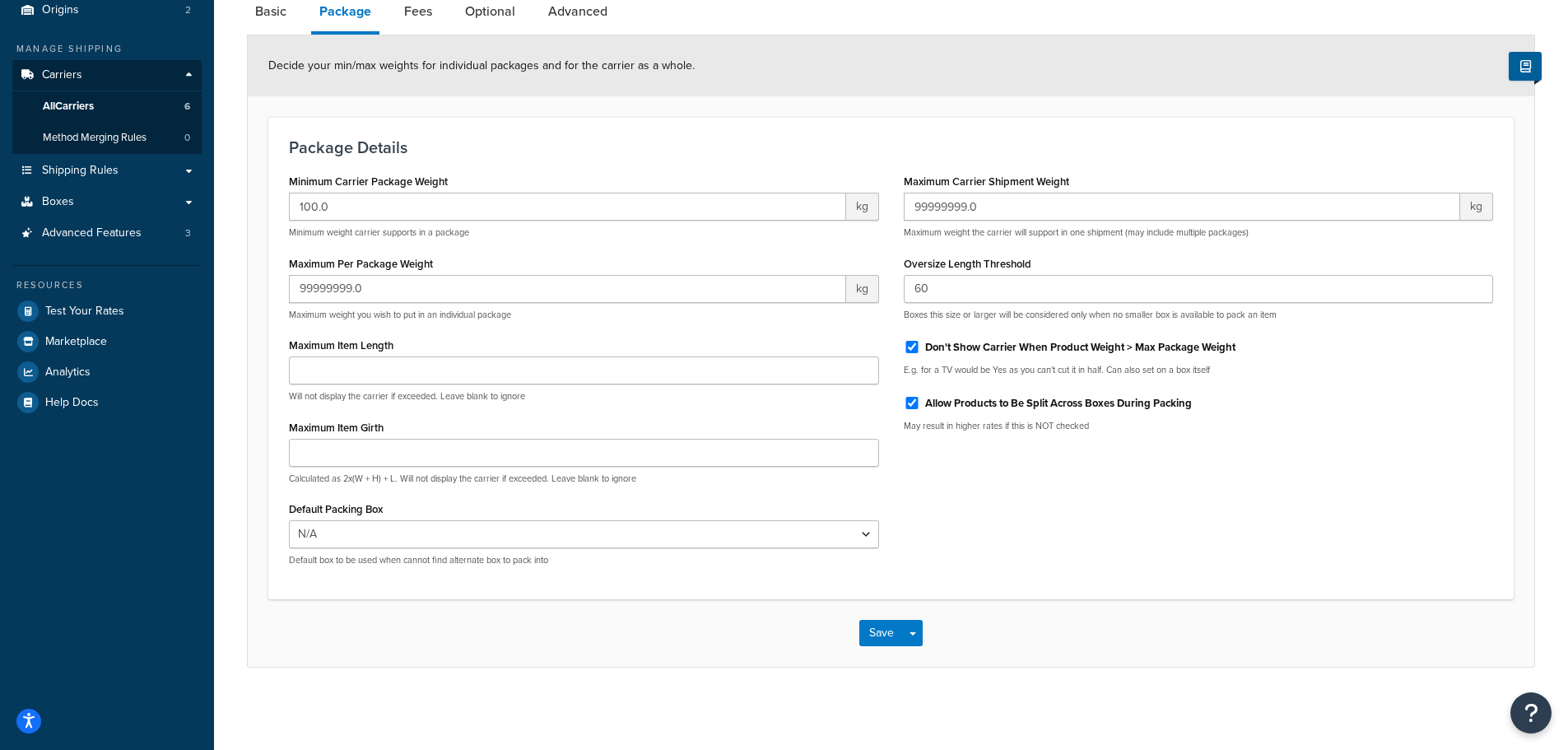
scroll to position [78, 0]
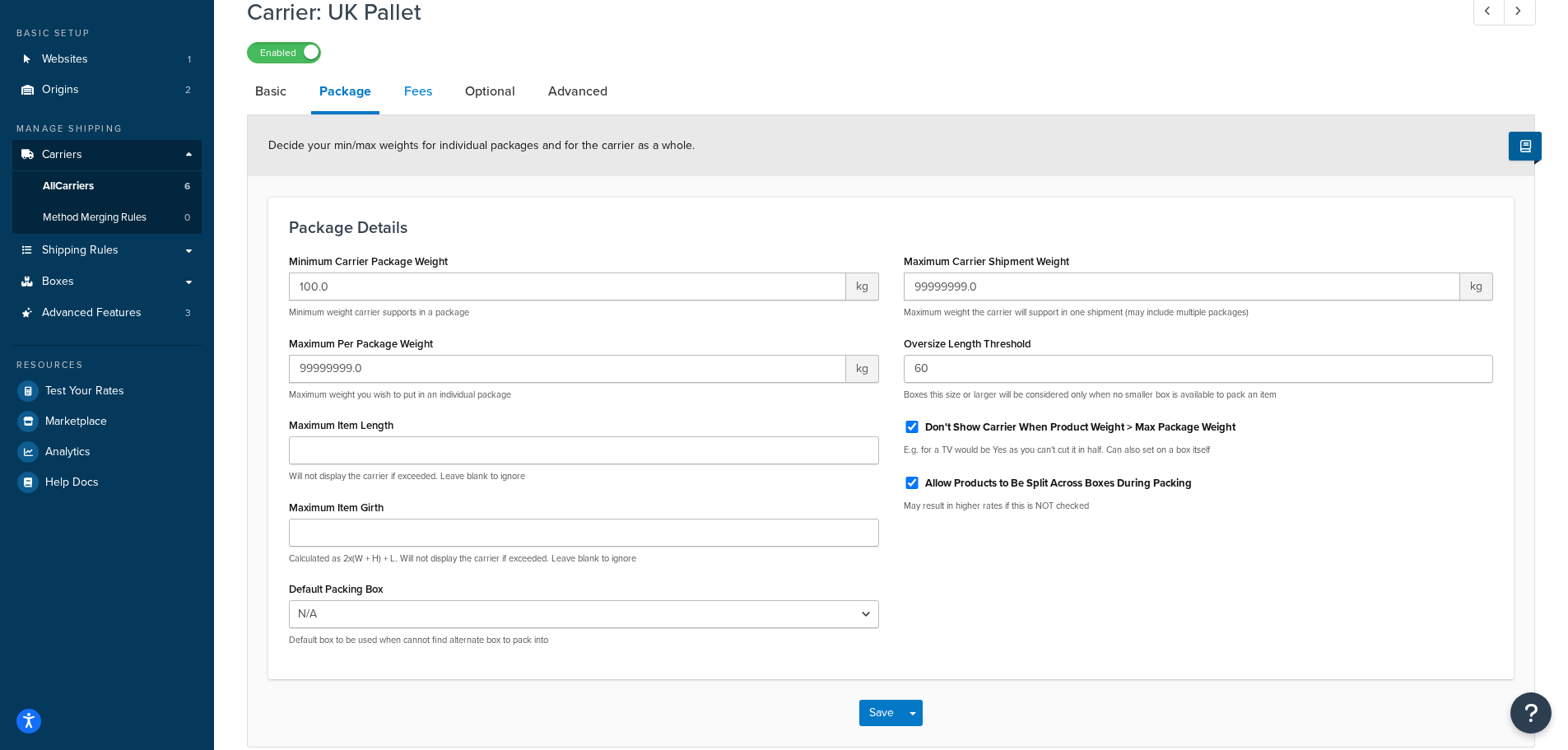
click at [410, 95] on link "Fees" at bounding box center [418, 91] width 45 height 40
select select "AFTER"
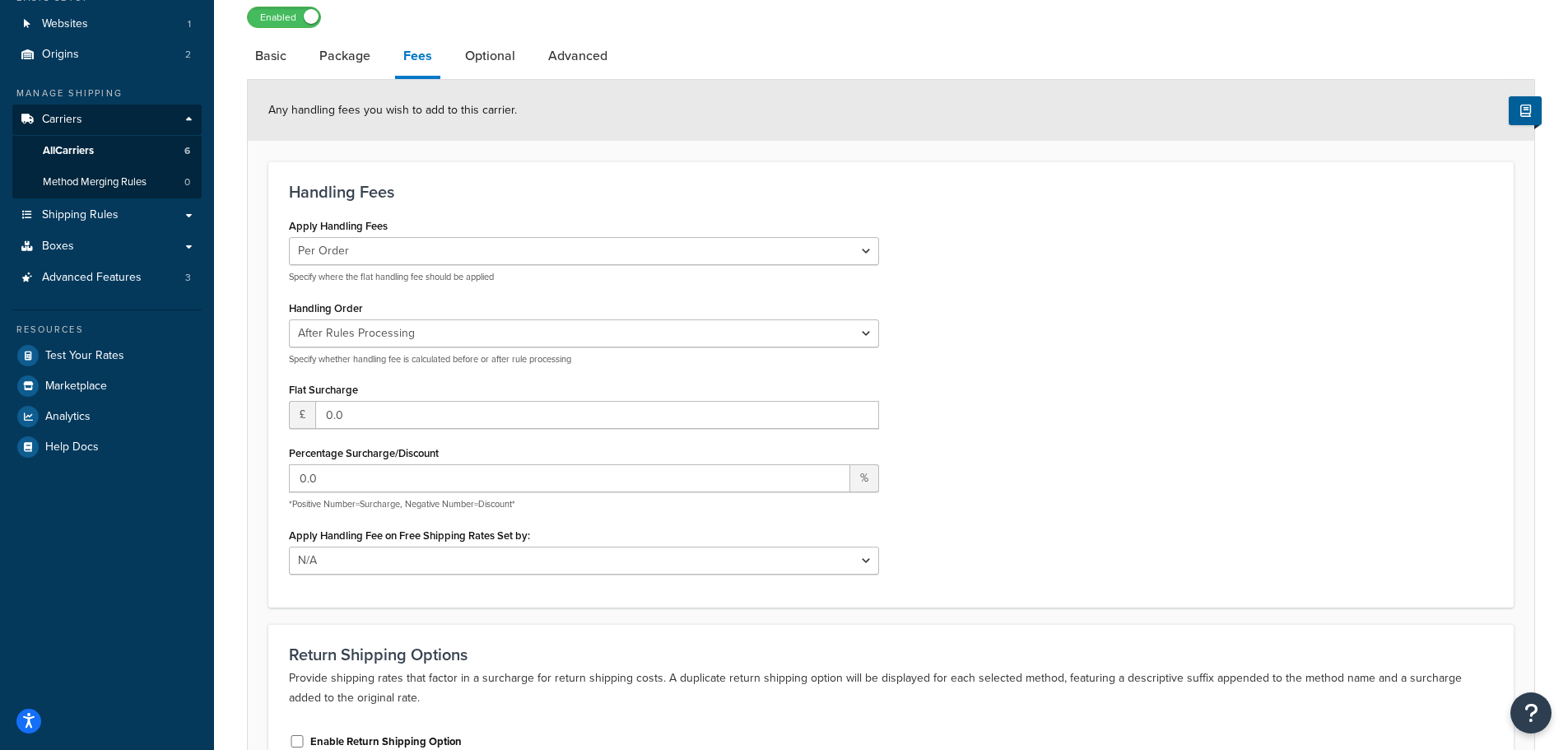
scroll to position [72, 0]
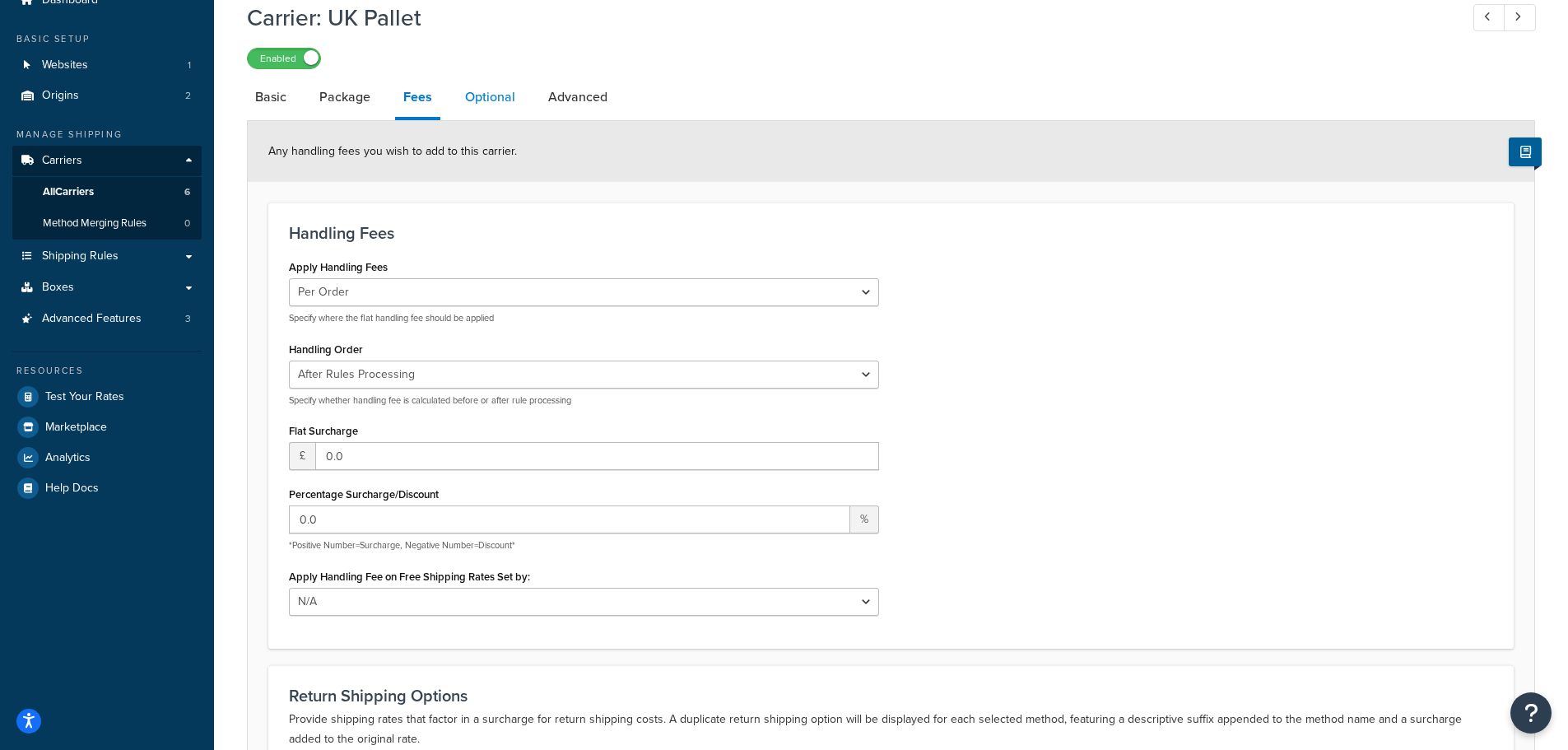
click at [485, 102] on link "Optional" at bounding box center [491, 97] width 67 height 40
